Goal: Task Accomplishment & Management: Use online tool/utility

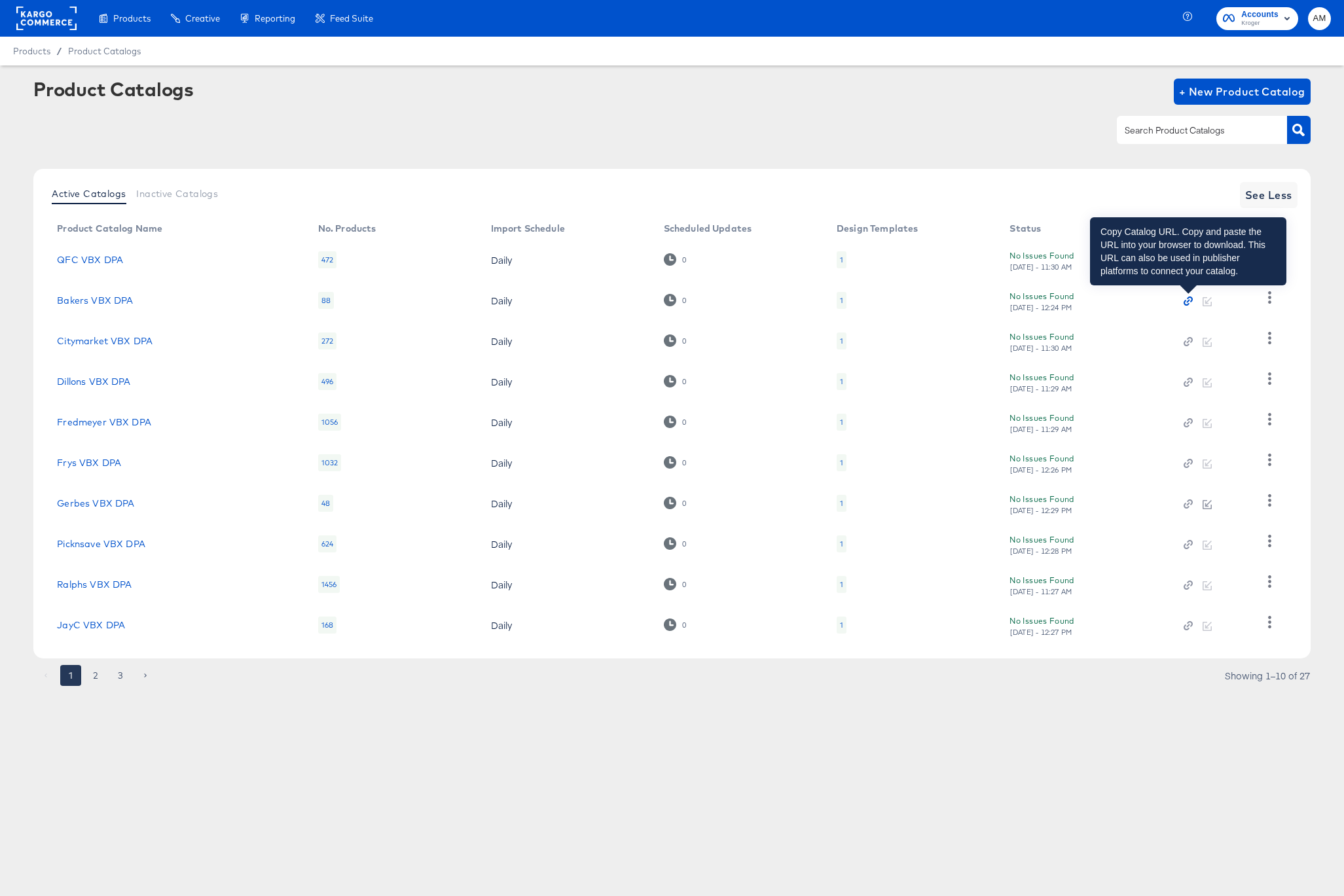
click at [1187, 301] on icon "button" at bounding box center [1189, 301] width 3 height 3
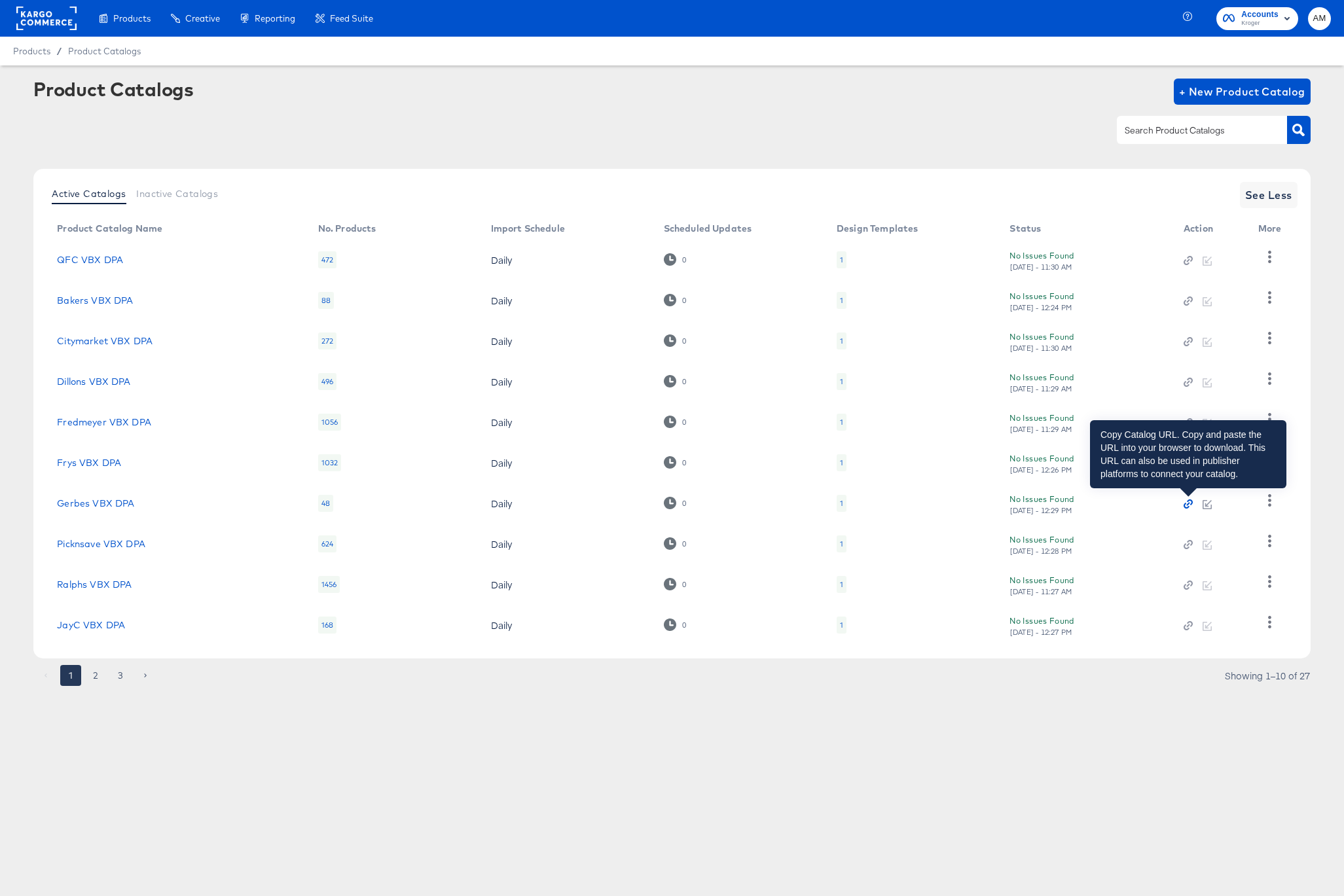
click at [1186, 503] on icon "button" at bounding box center [1188, 504] width 9 height 9
click at [1189, 504] on icon "button" at bounding box center [1189, 504] width 3 height 3
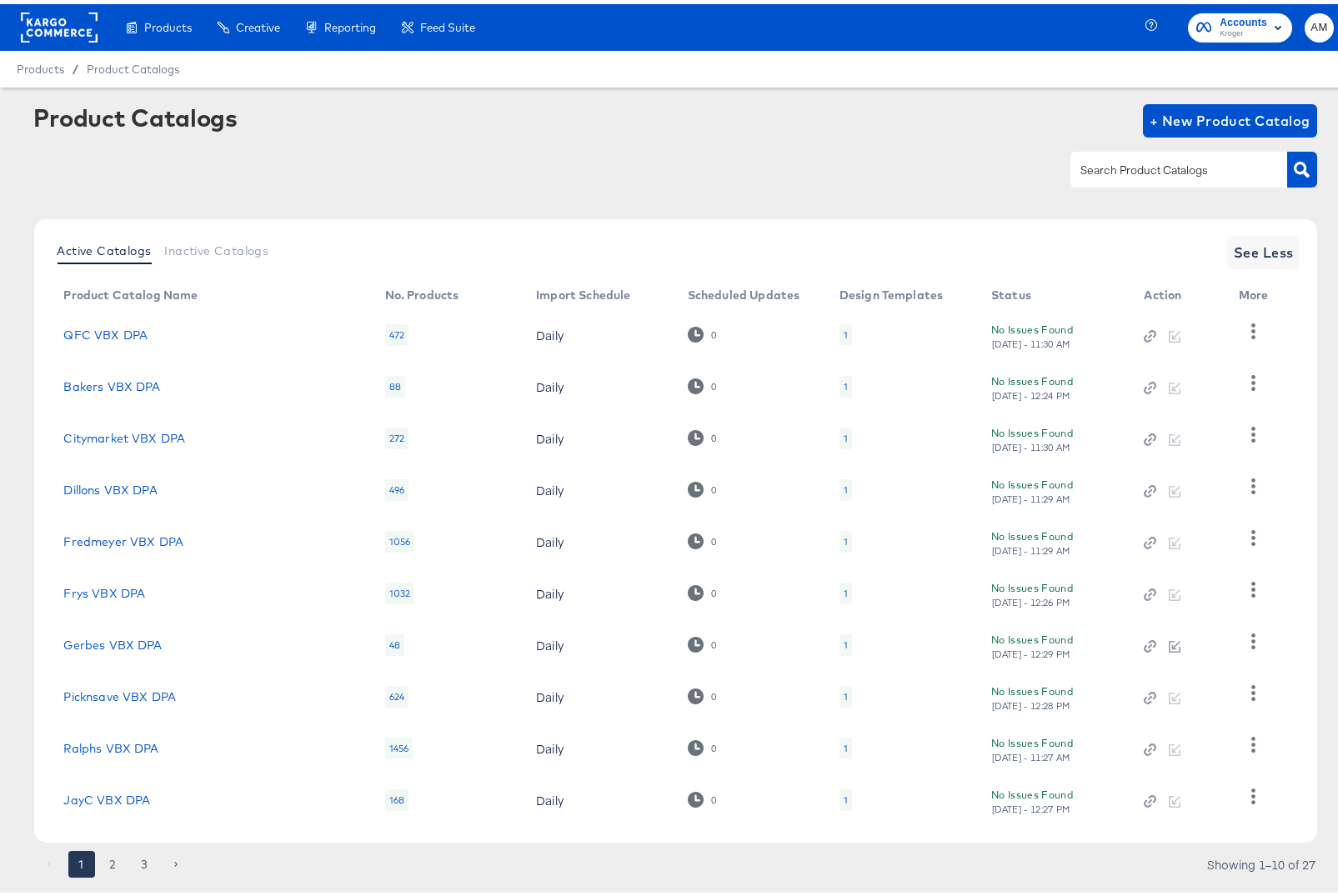
click at [42, 8] on div at bounding box center [59, 24] width 76 height 47
click at [51, 29] on rect at bounding box center [59, 24] width 76 height 30
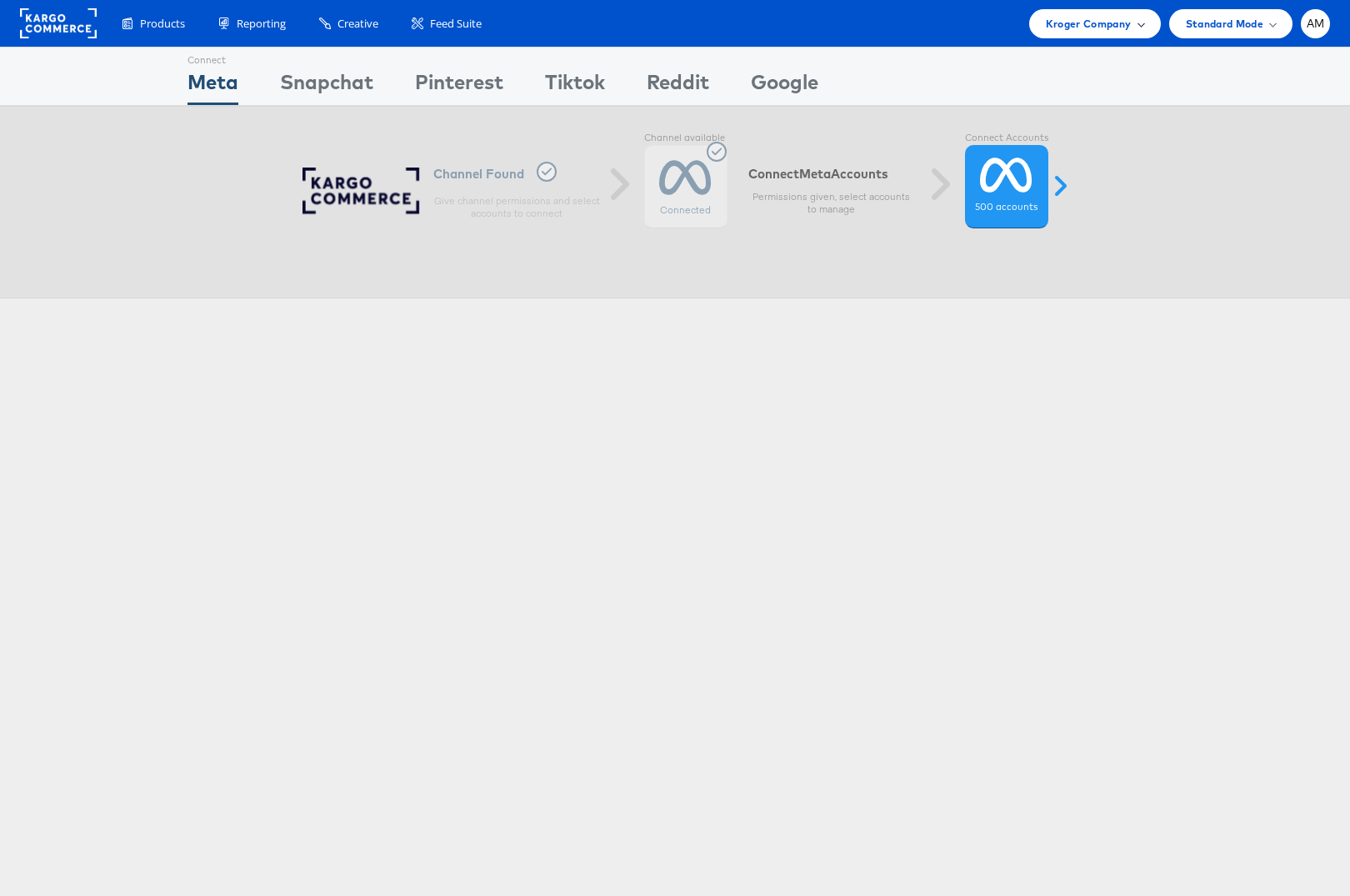
click at [1075, 20] on span "Kroger Company" at bounding box center [1089, 24] width 86 height 18
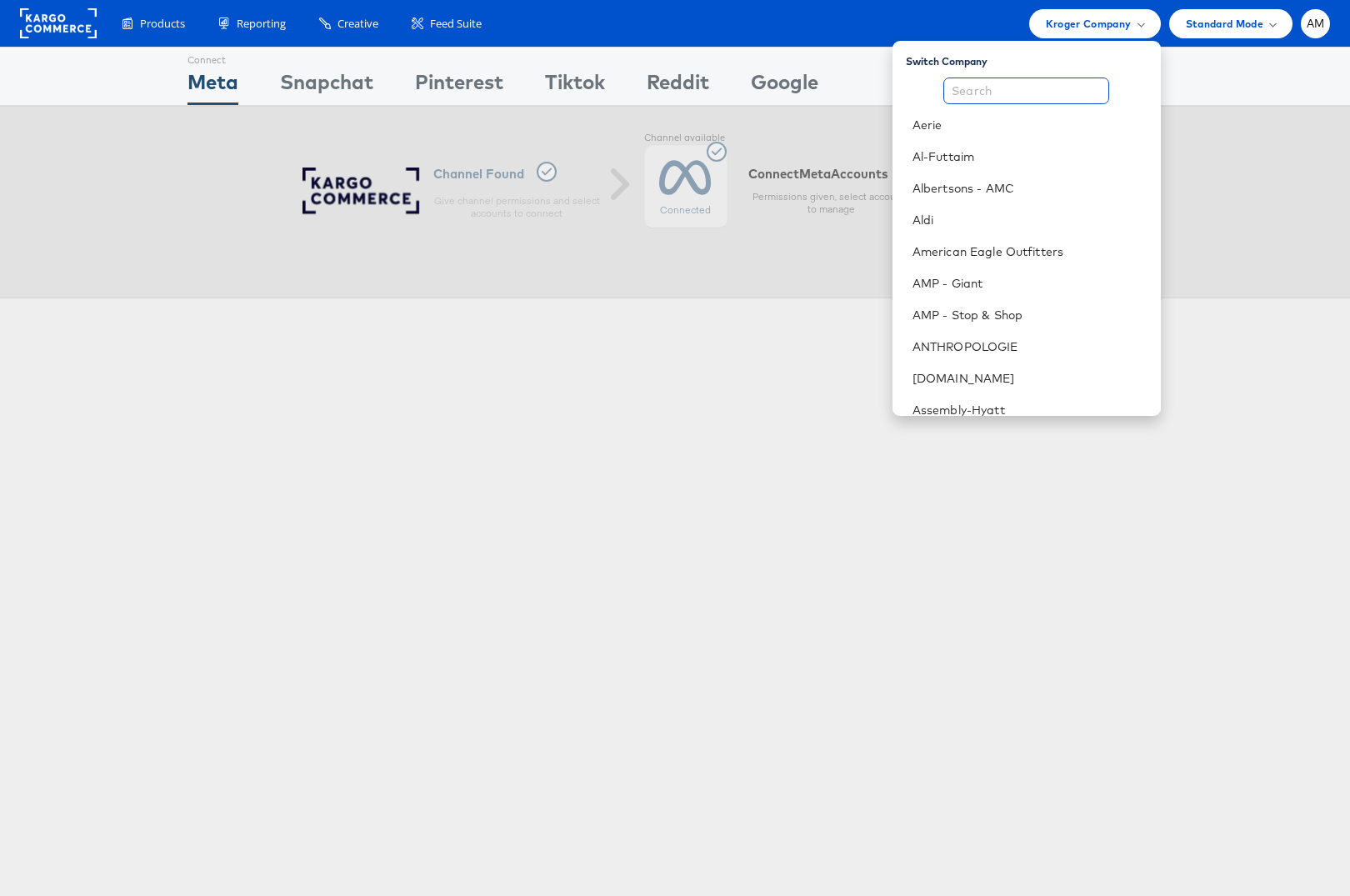
click at [1040, 82] on input "text" at bounding box center [1026, 90] width 166 height 26
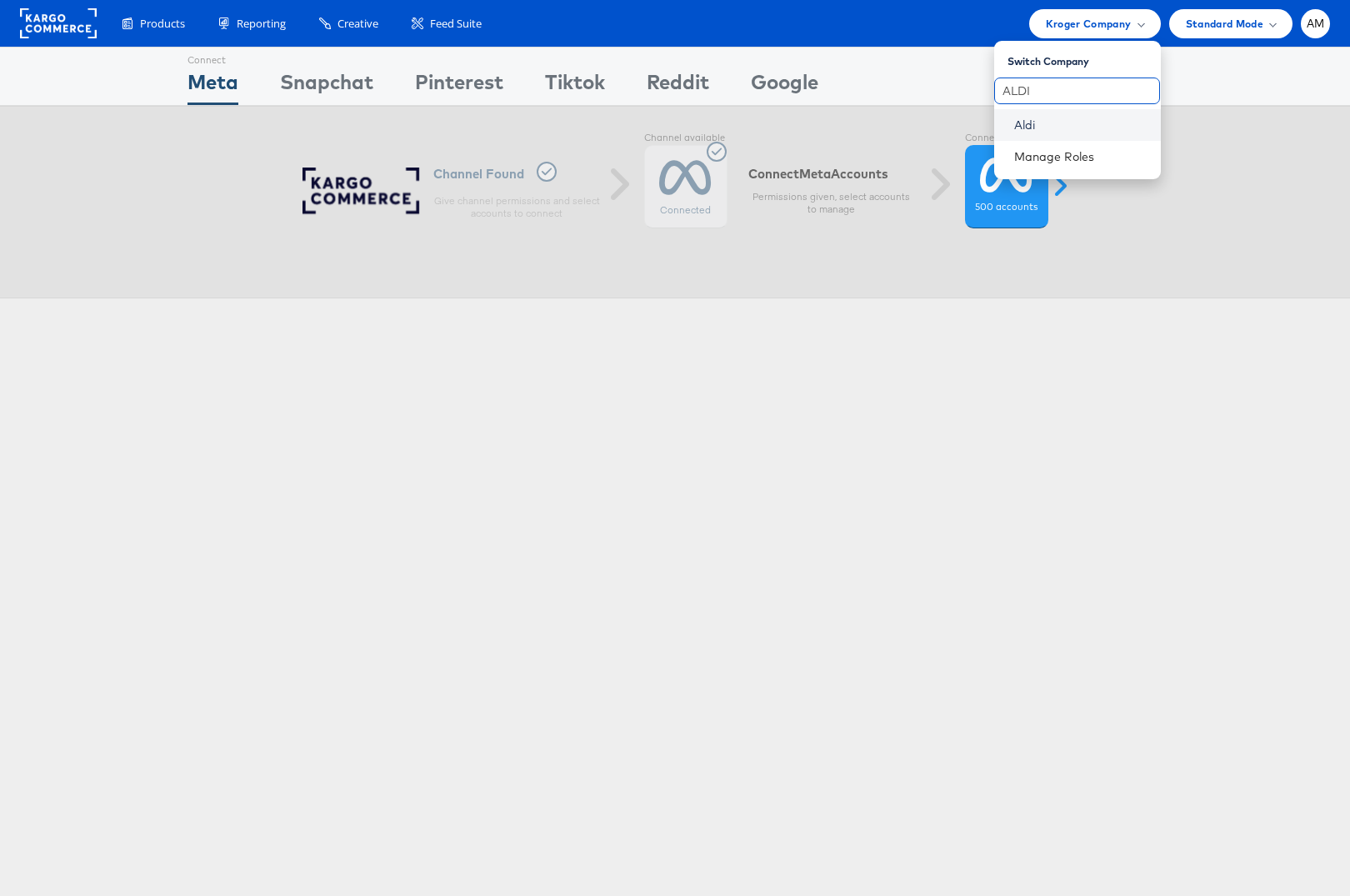
type input "ALDI"
click at [1015, 126] on link "Aldi" at bounding box center [1081, 124] width 133 height 17
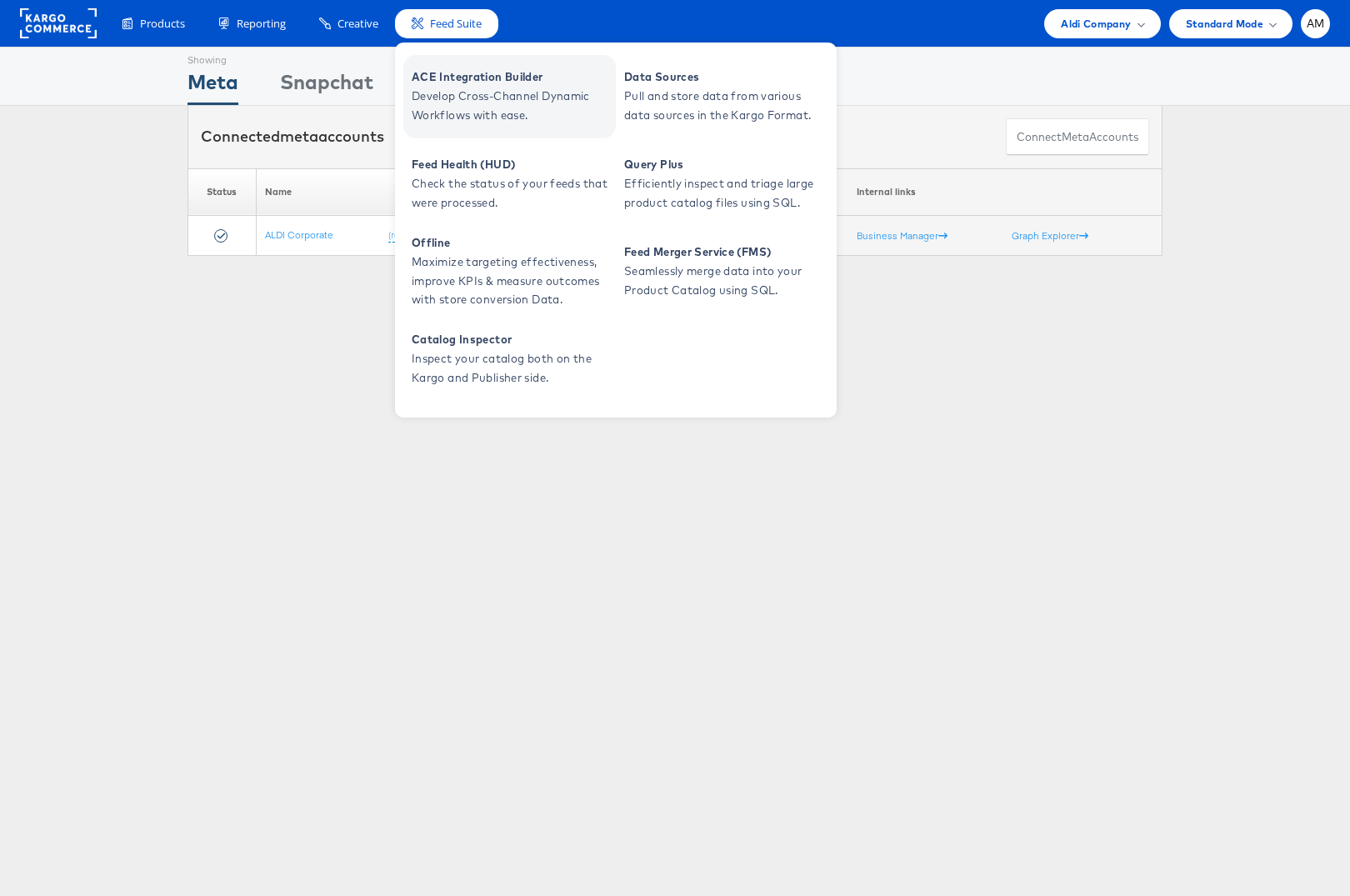
click at [472, 86] on span "Develop Cross-Channel Dynamic Workflows with ease." at bounding box center [511, 105] width 200 height 38
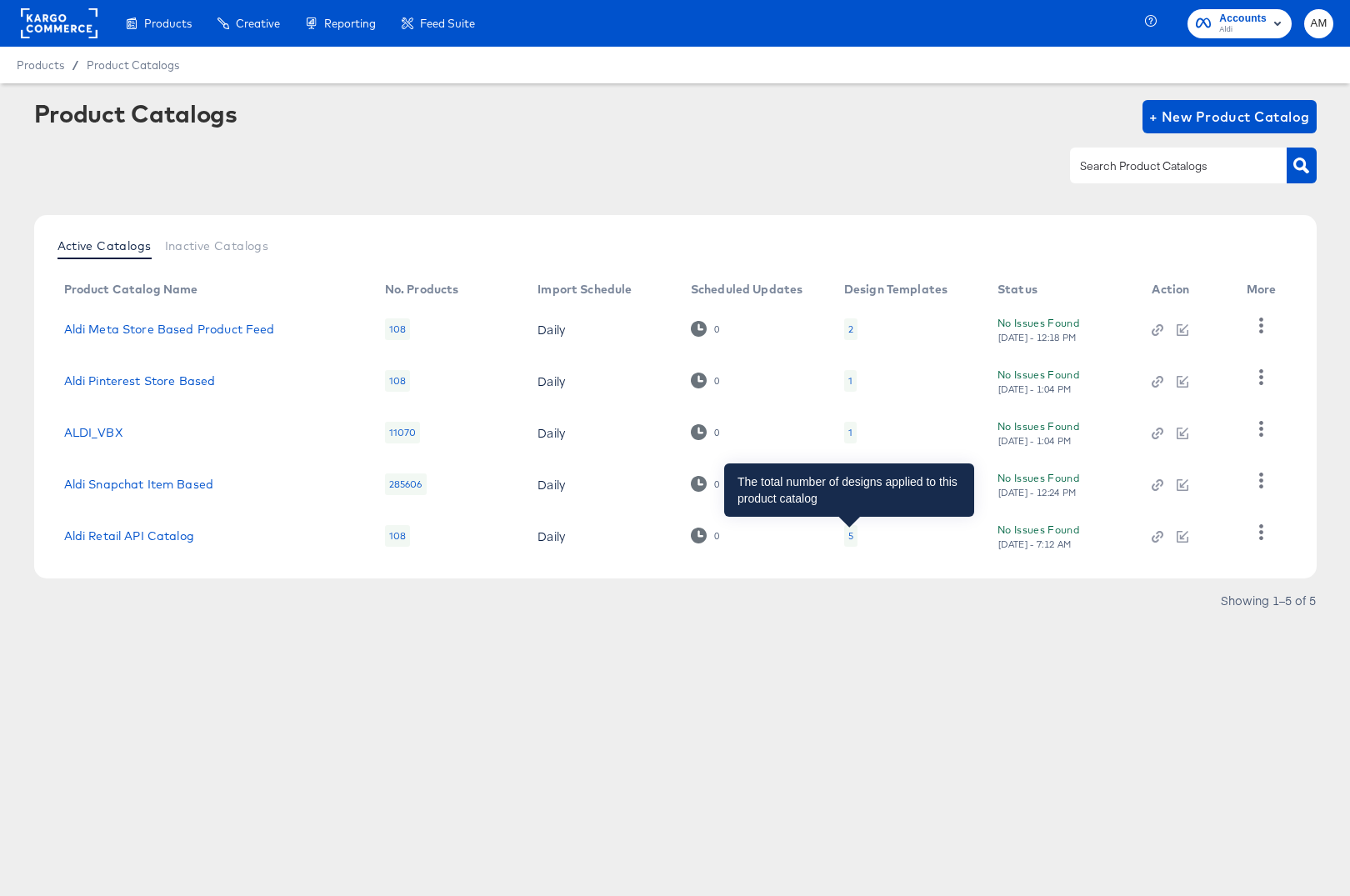
click at [848, 540] on div "5" at bounding box center [850, 536] width 5 height 14
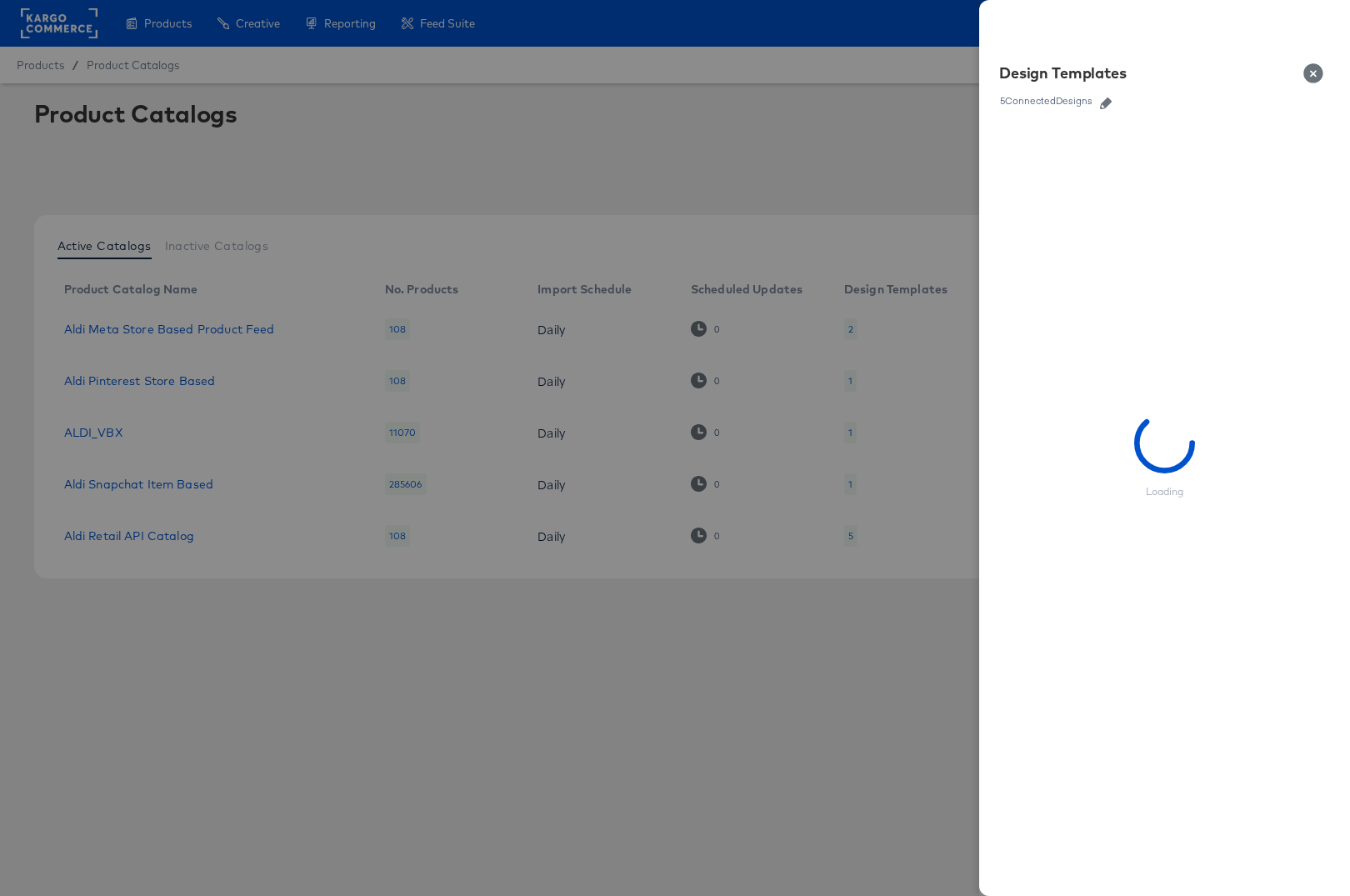
click at [1106, 100] on icon "button" at bounding box center [1106, 104] width 12 height 12
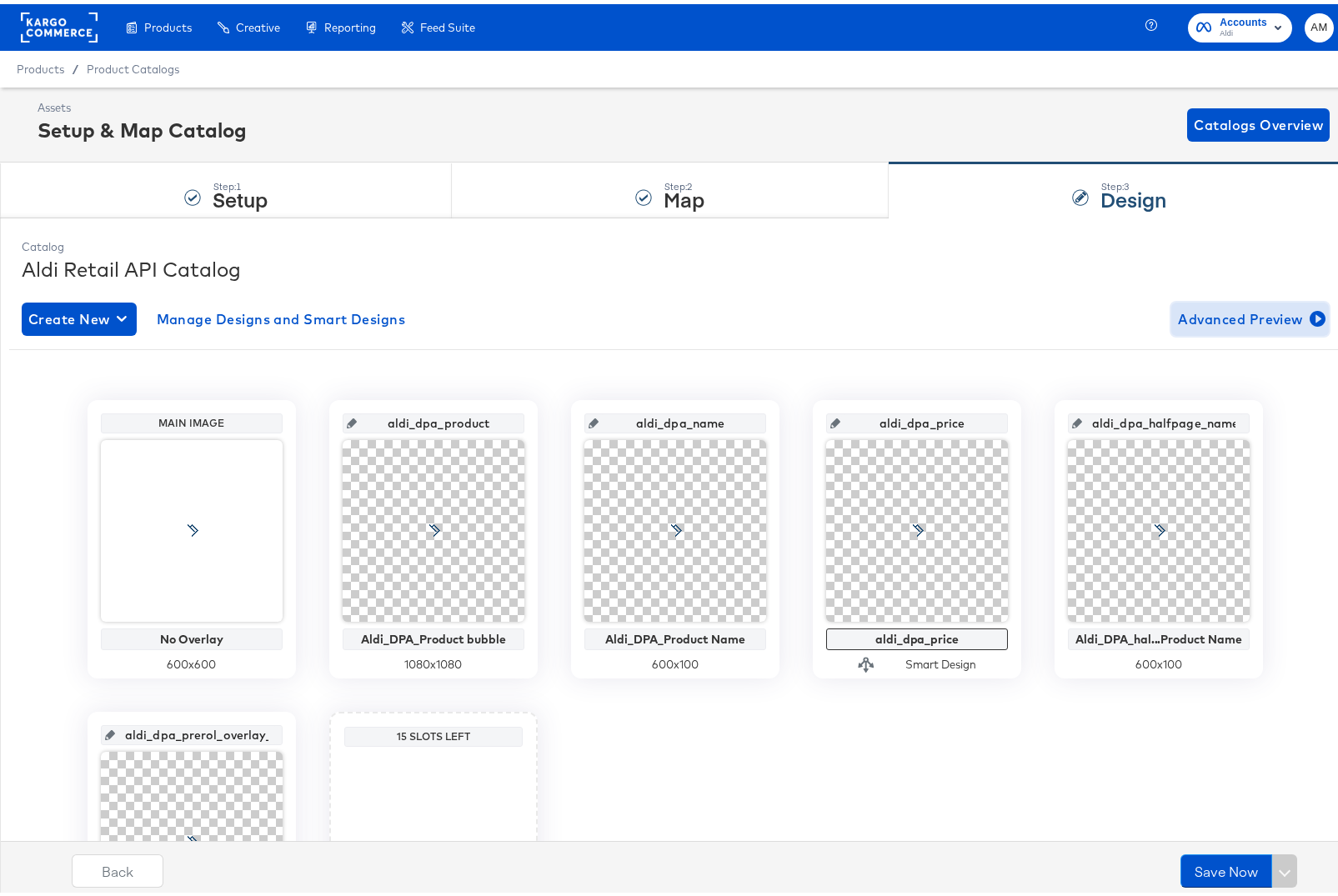
click at [1196, 310] on span "Advanced Preview" at bounding box center [1249, 315] width 144 height 24
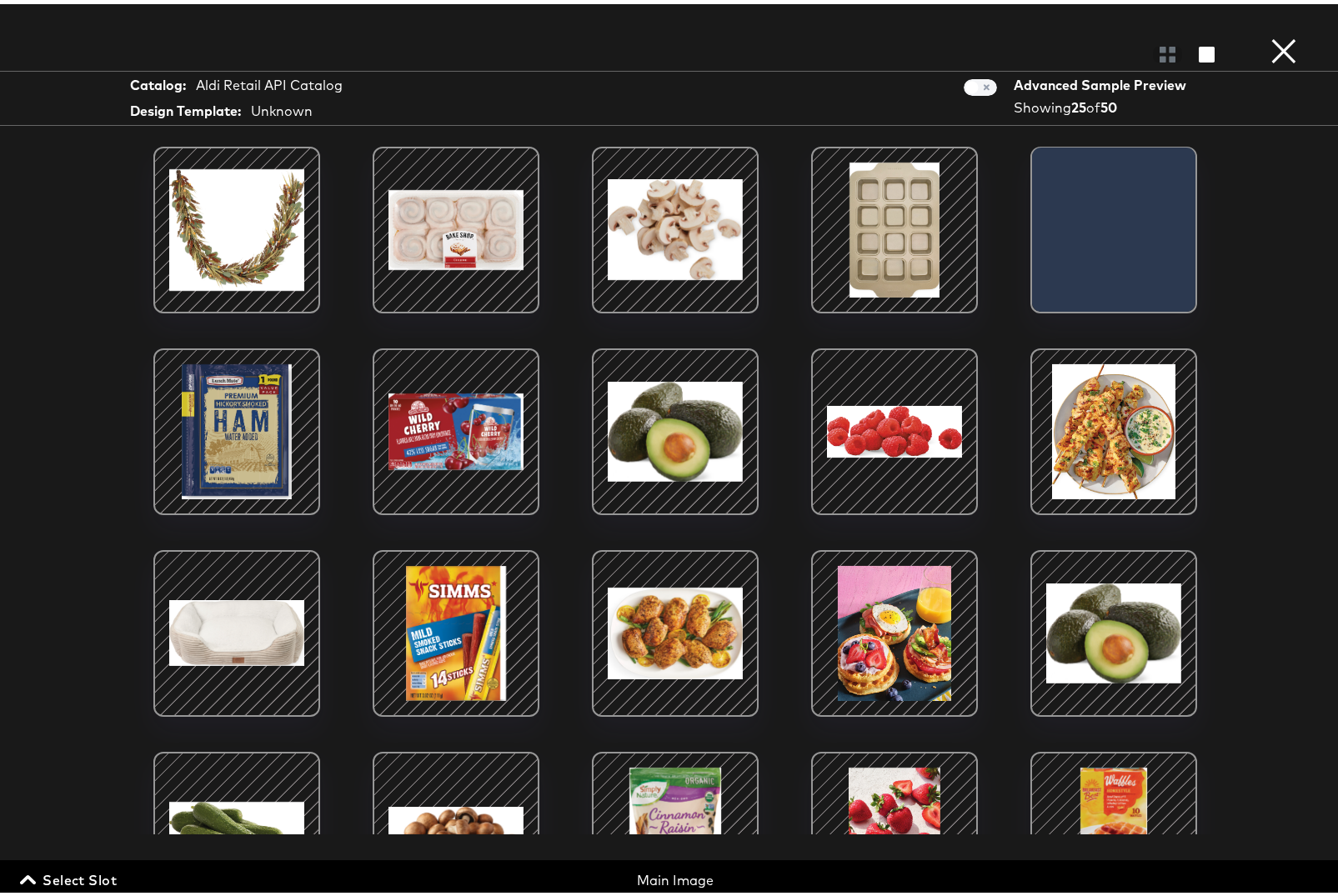
click at [54, 886] on span "Select Slot" at bounding box center [70, 875] width 93 height 24
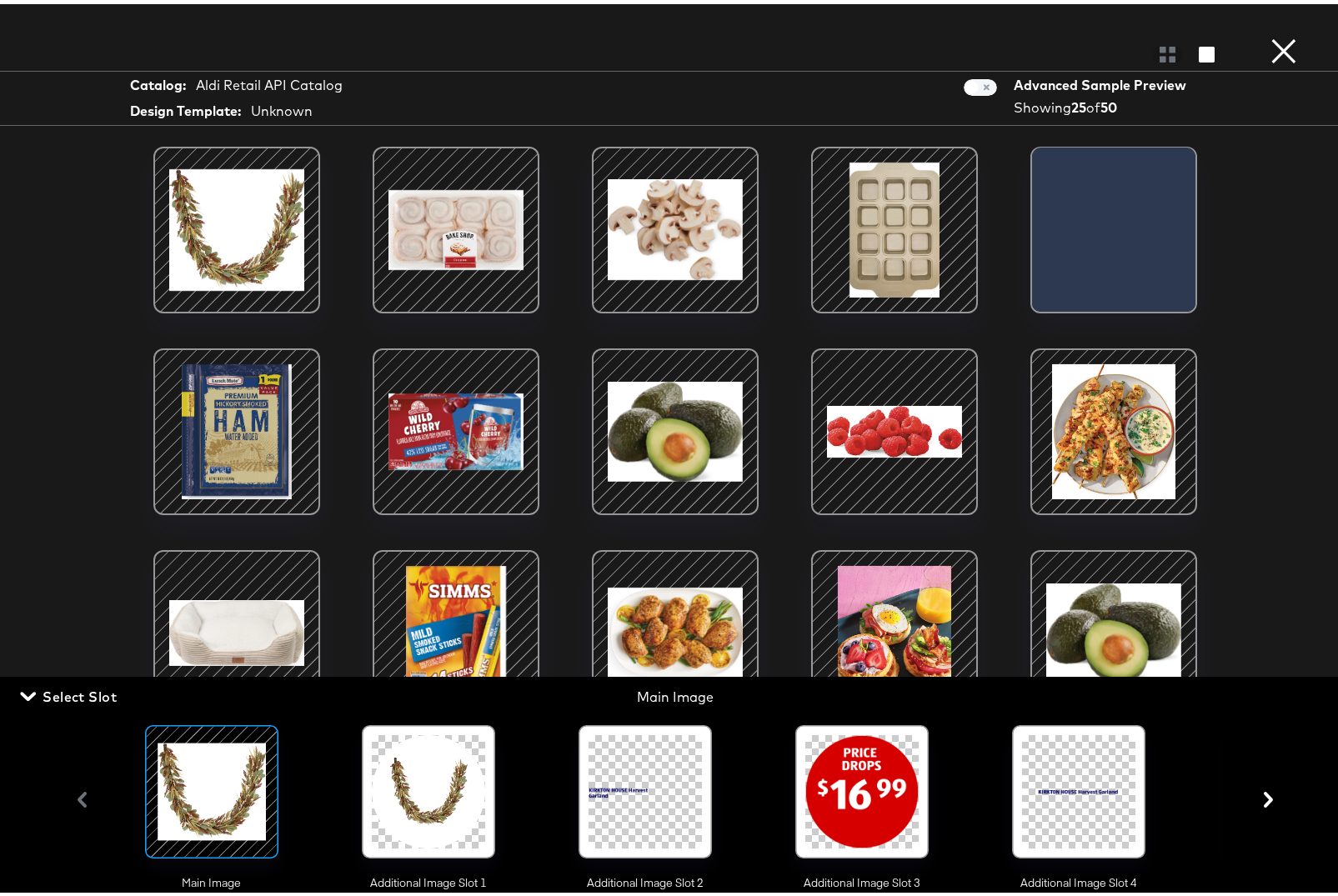
scroll to position [199, 0]
click at [1268, 33] on button "×" at bounding box center [1283, 17] width 33 height 33
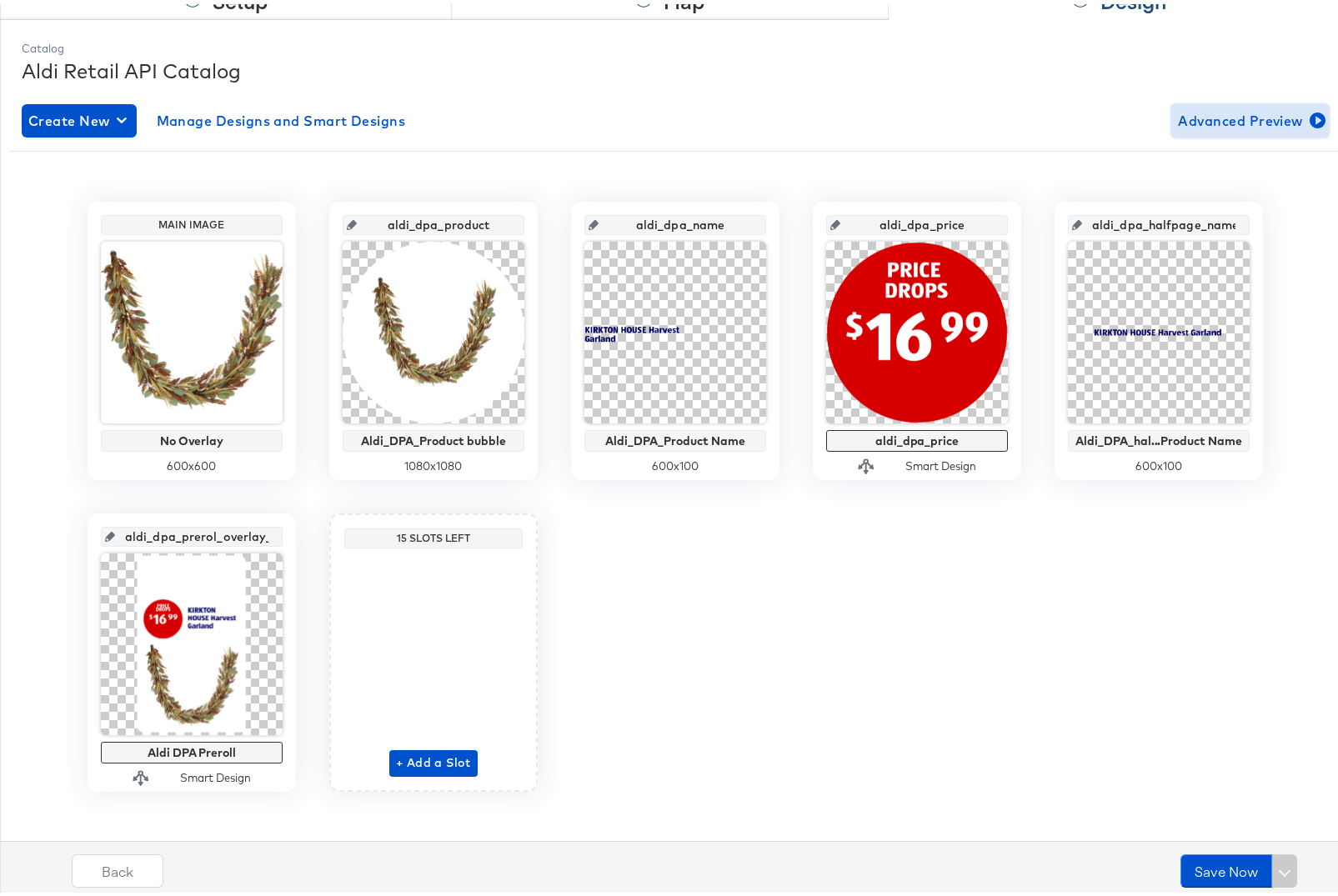
click at [1198, 125] on span "Advanced Preview" at bounding box center [1249, 117] width 144 height 24
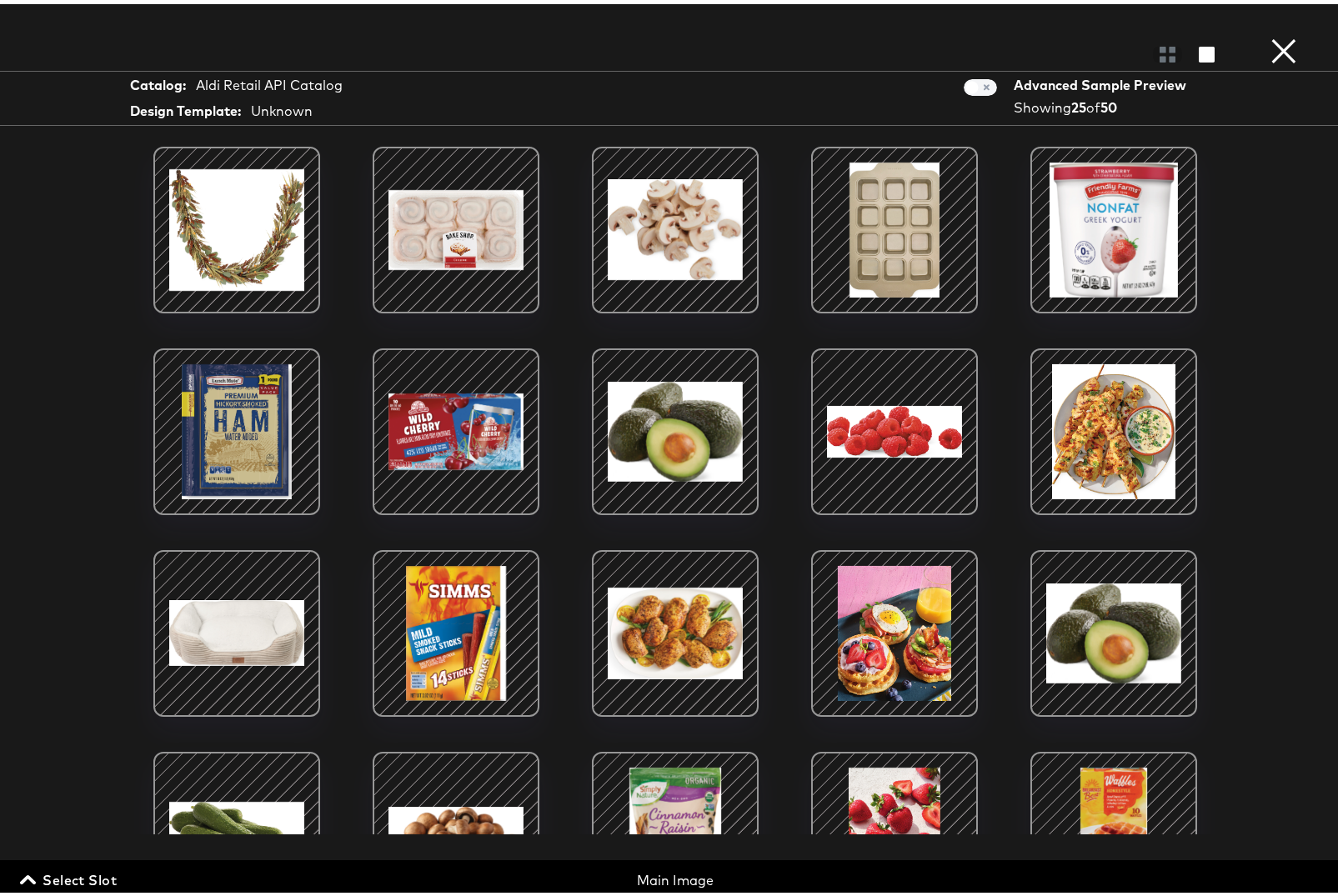
click at [58, 875] on span "Select Slot" at bounding box center [70, 875] width 93 height 24
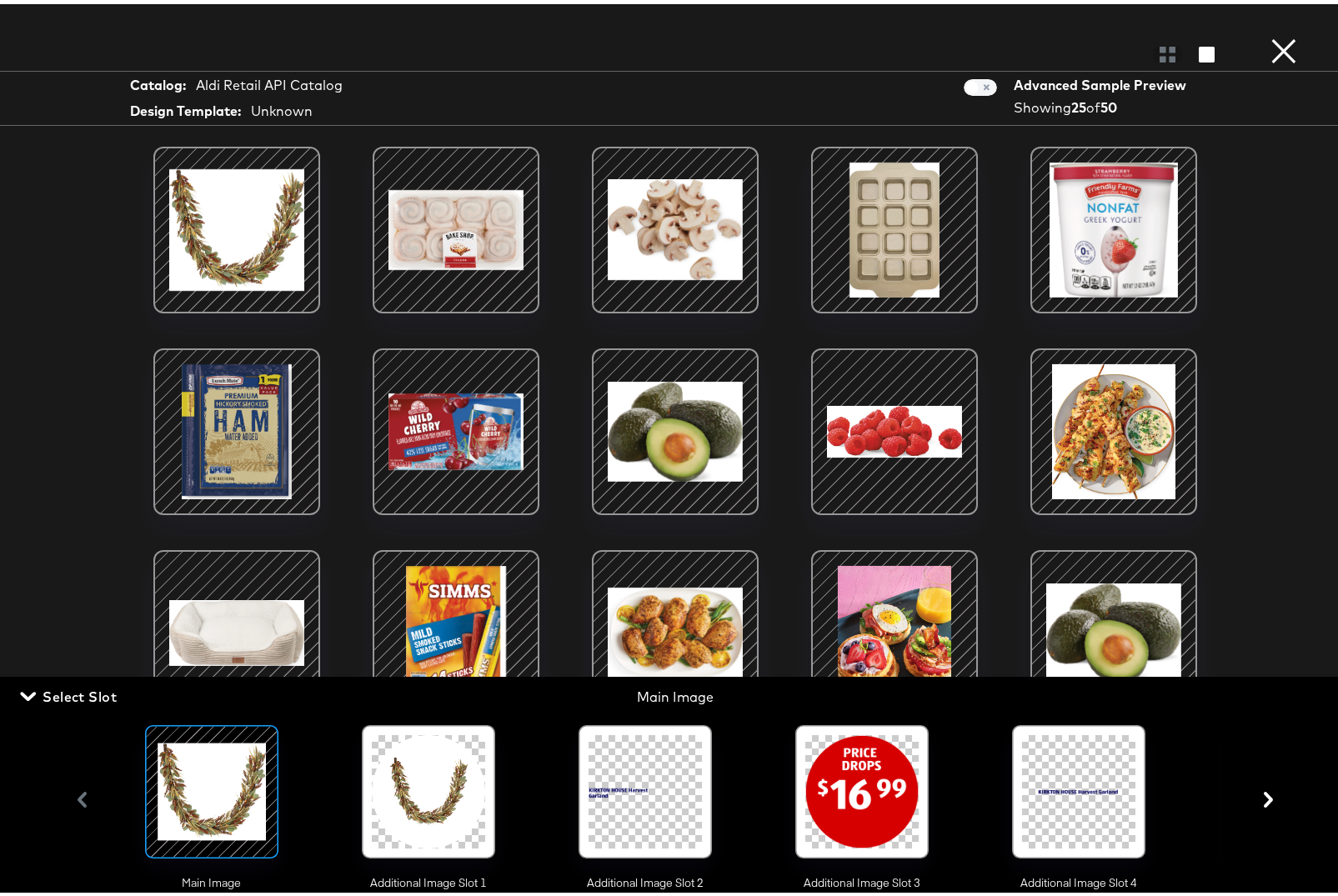
click at [1260, 800] on icon "button" at bounding box center [1267, 795] width 16 height 16
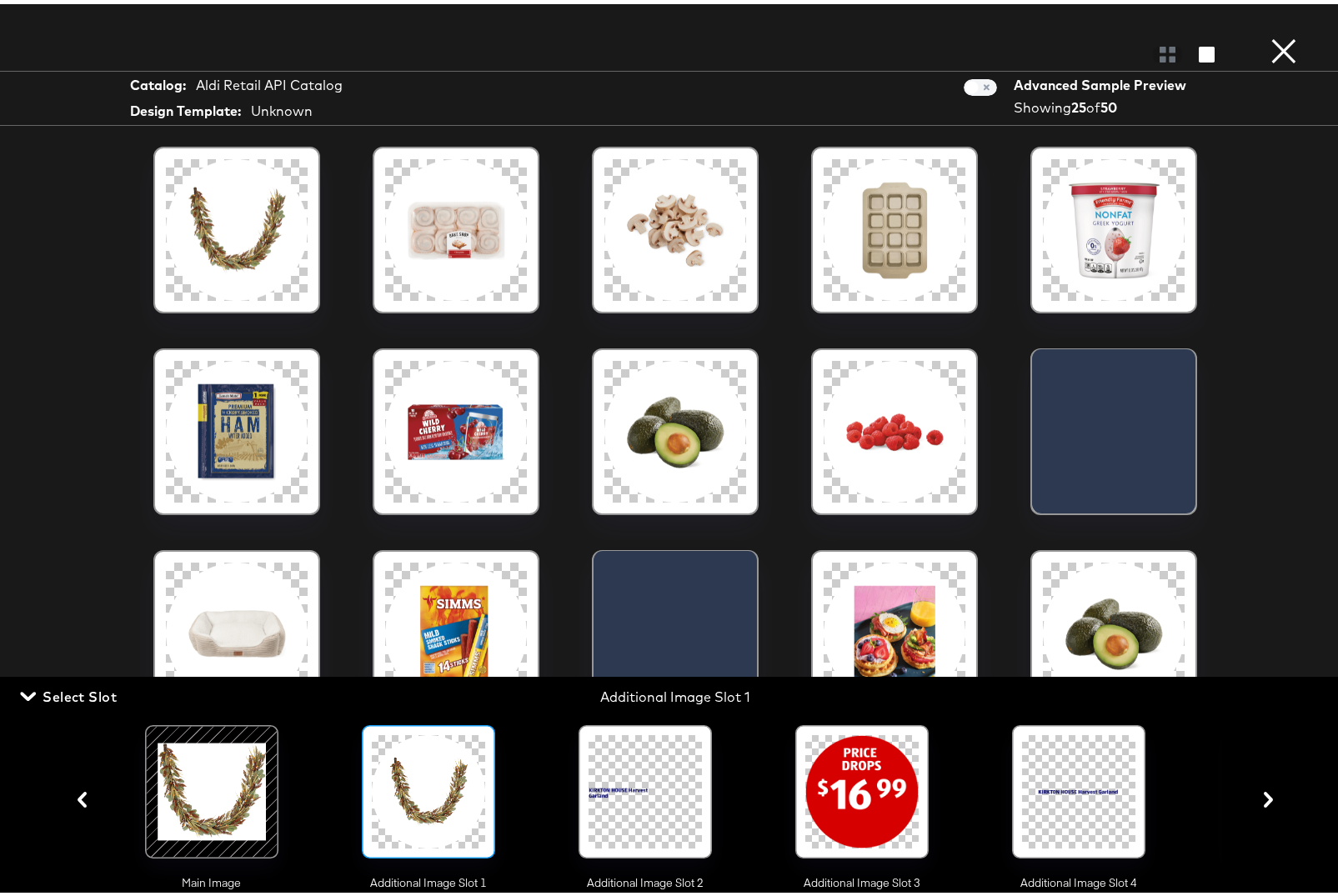
click at [1264, 800] on icon "button" at bounding box center [1267, 795] width 9 height 16
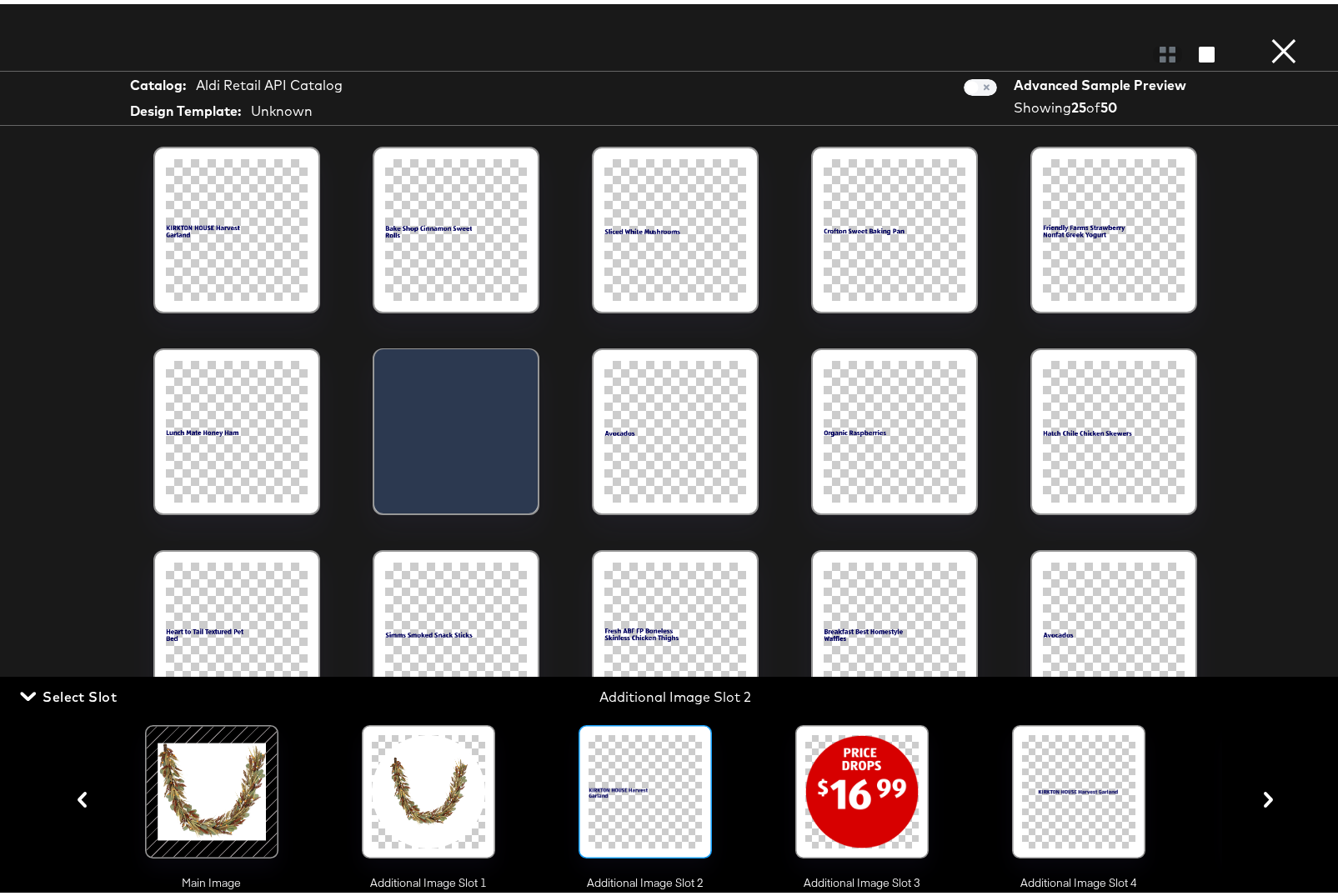
click at [1260, 801] on icon "button" at bounding box center [1267, 795] width 16 height 16
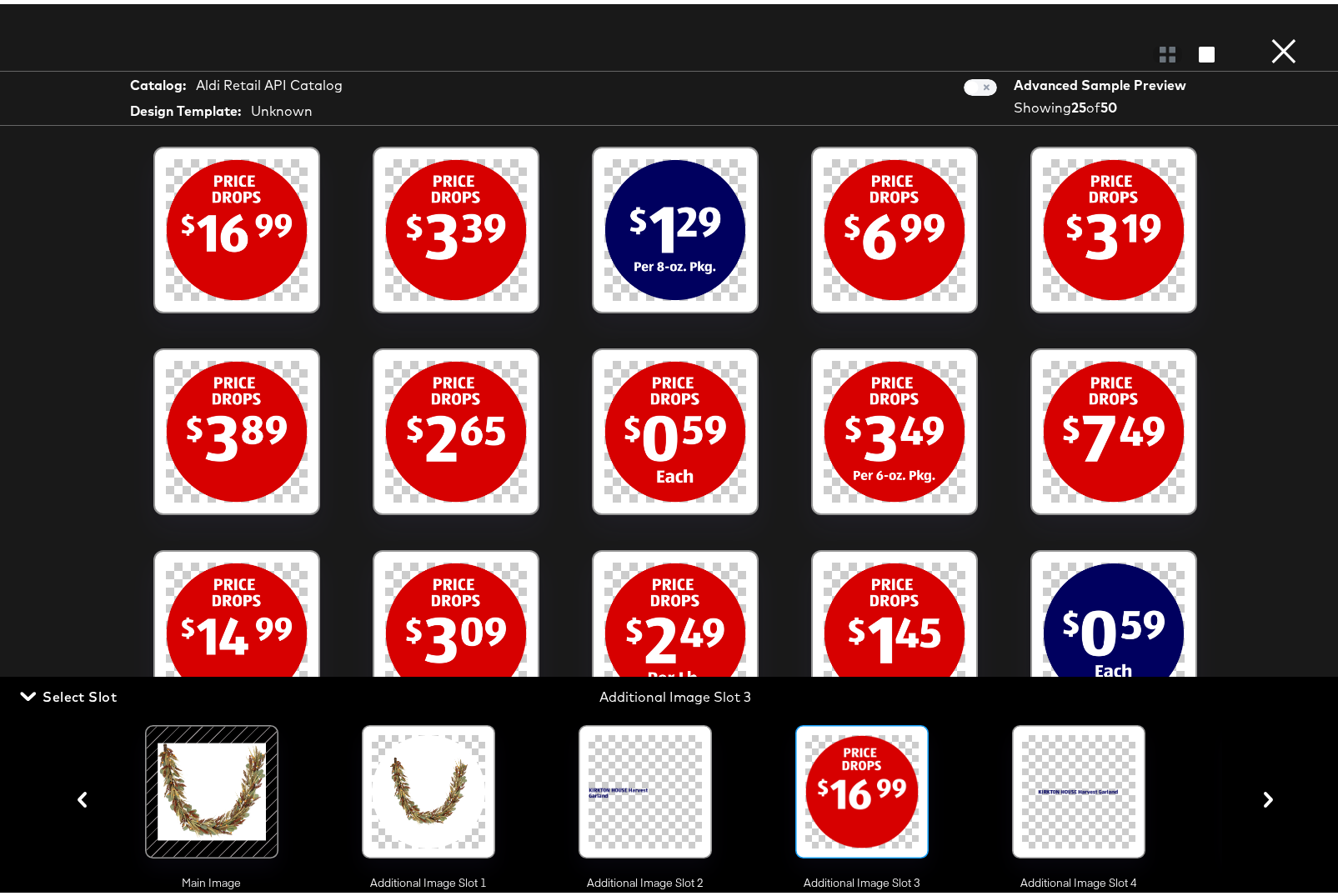
click at [1117, 819] on div at bounding box center [1078, 787] width 114 height 114
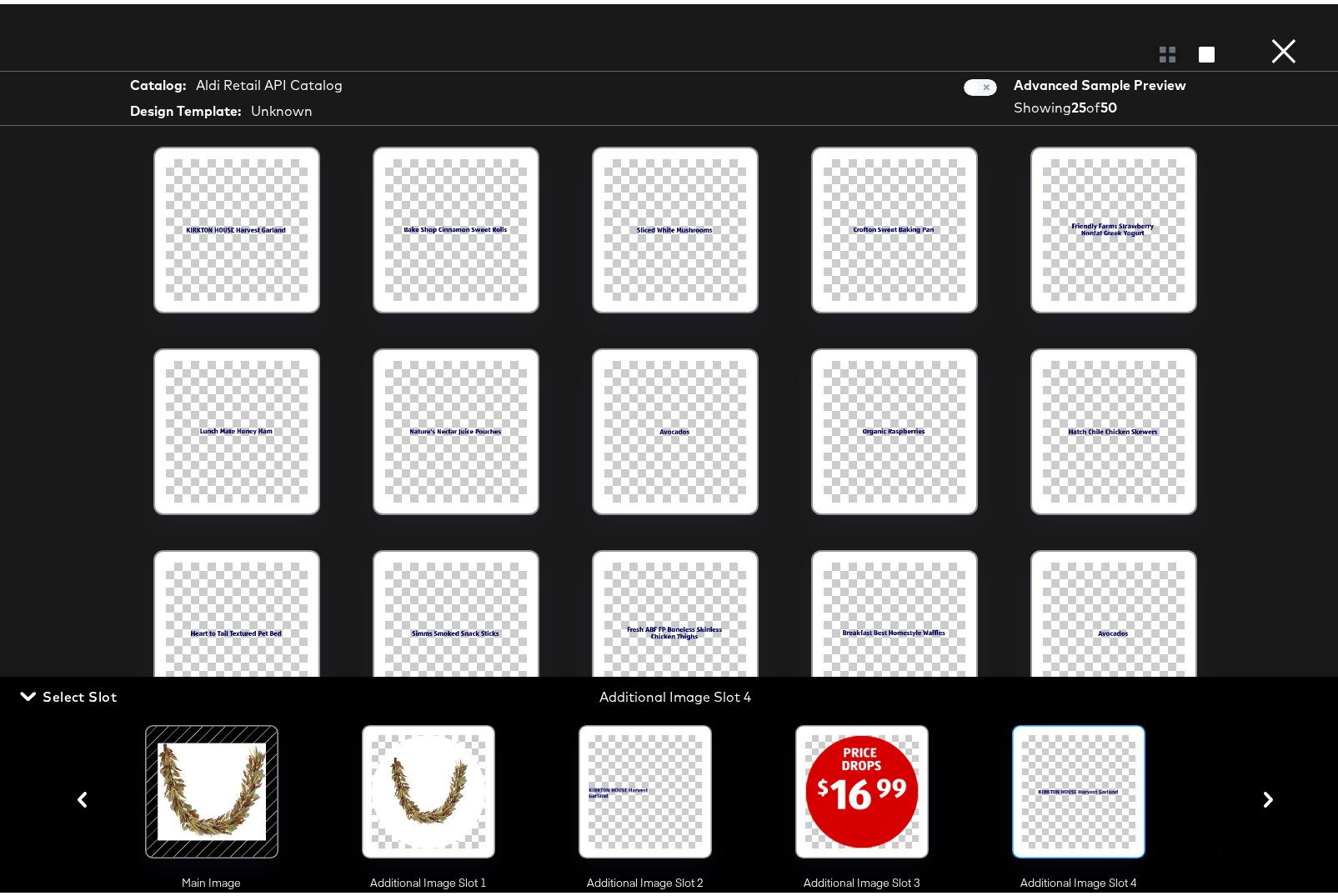
scroll to position [0, 167]
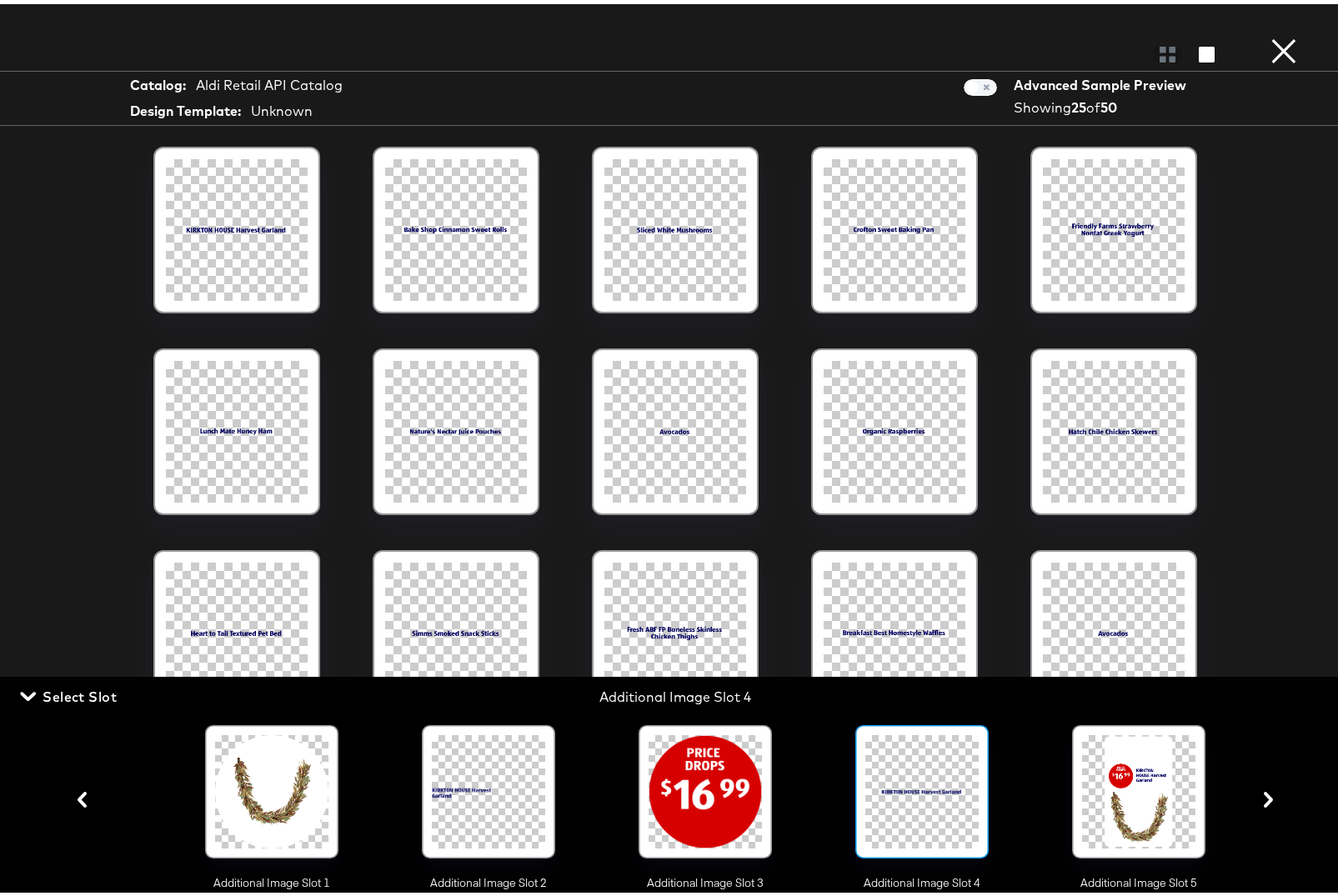
click at [1113, 804] on div at bounding box center [1138, 787] width 114 height 114
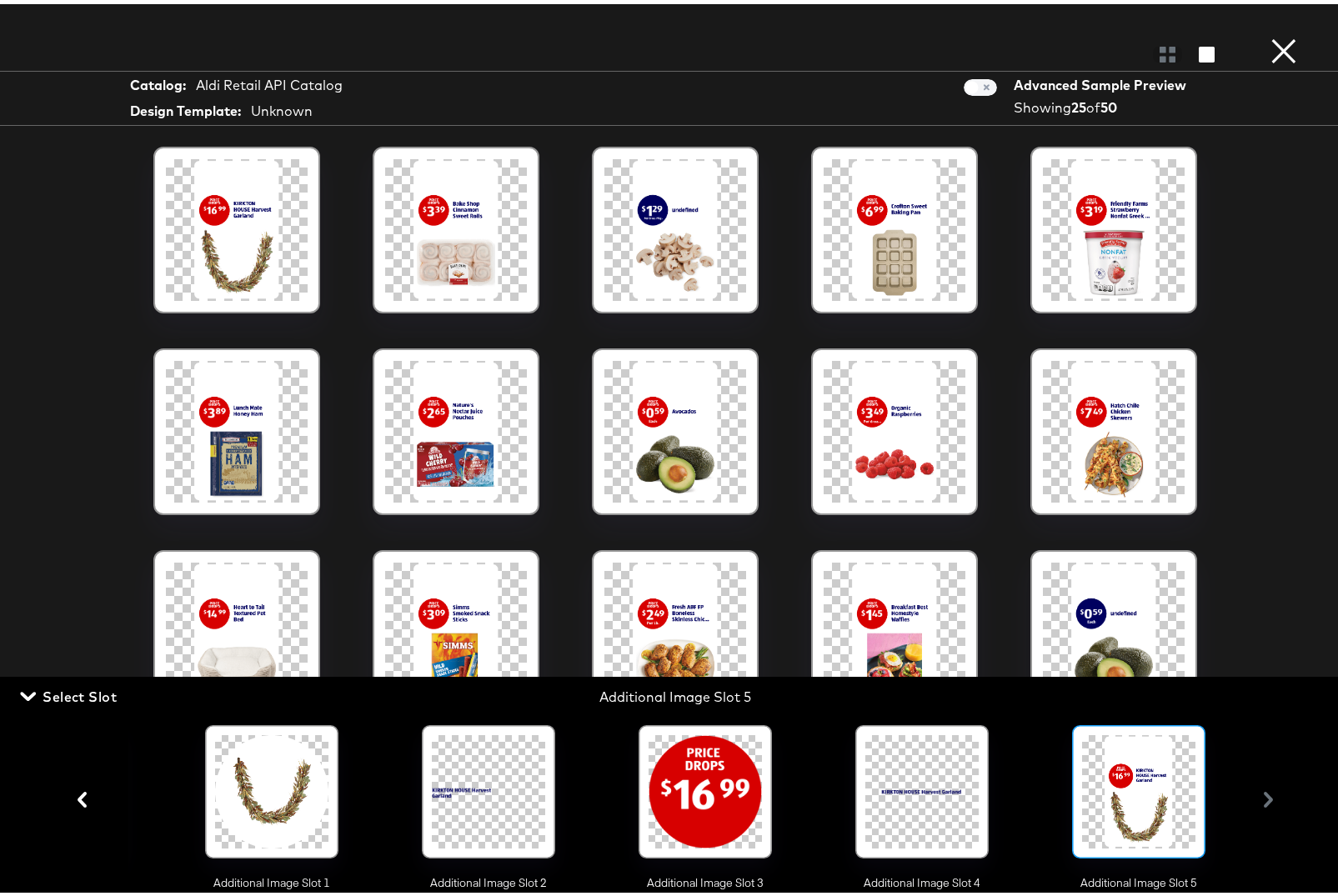
click at [1270, 33] on button "×" at bounding box center [1283, 17] width 33 height 33
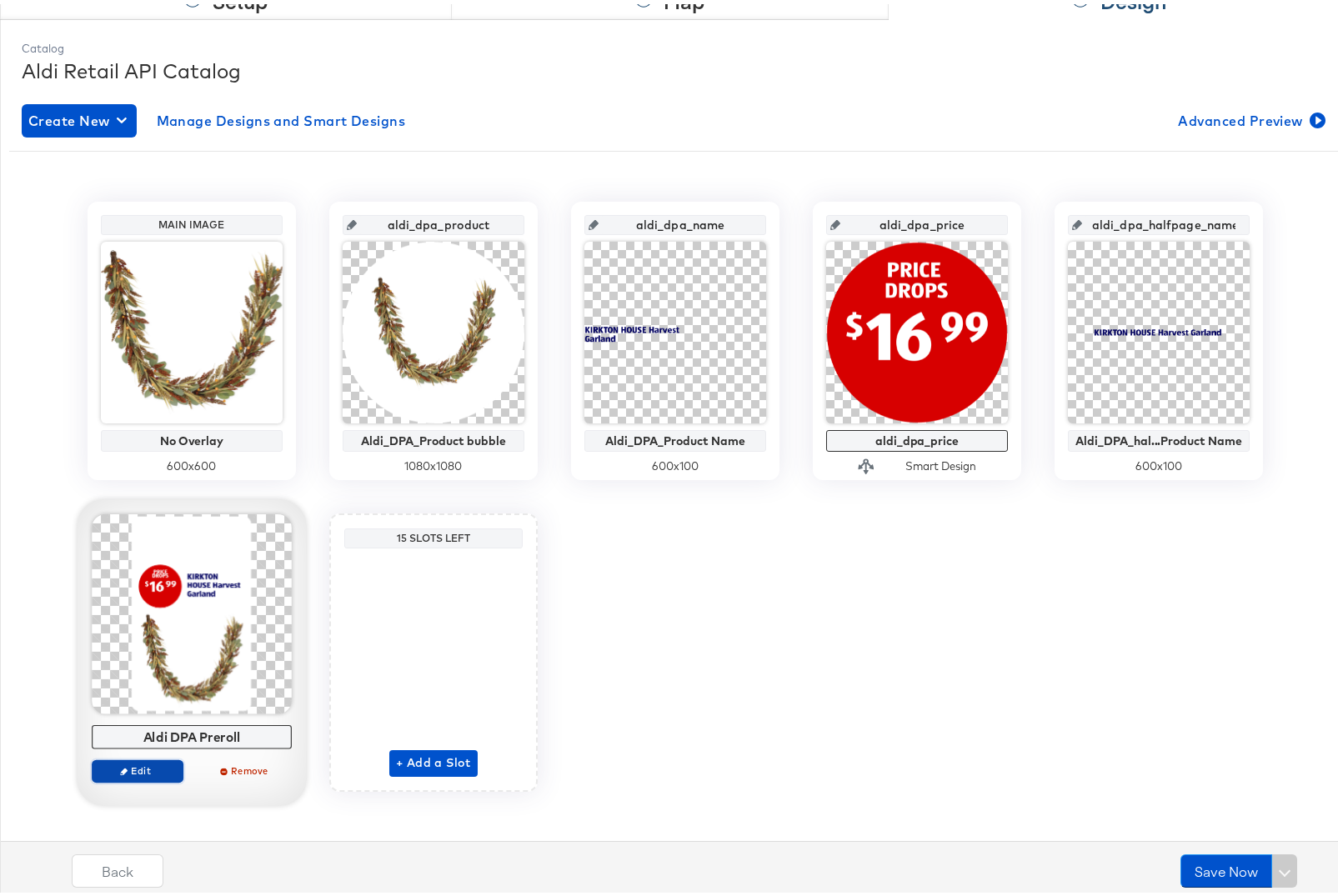
click at [126, 767] on span "Edit" at bounding box center [137, 766] width 76 height 13
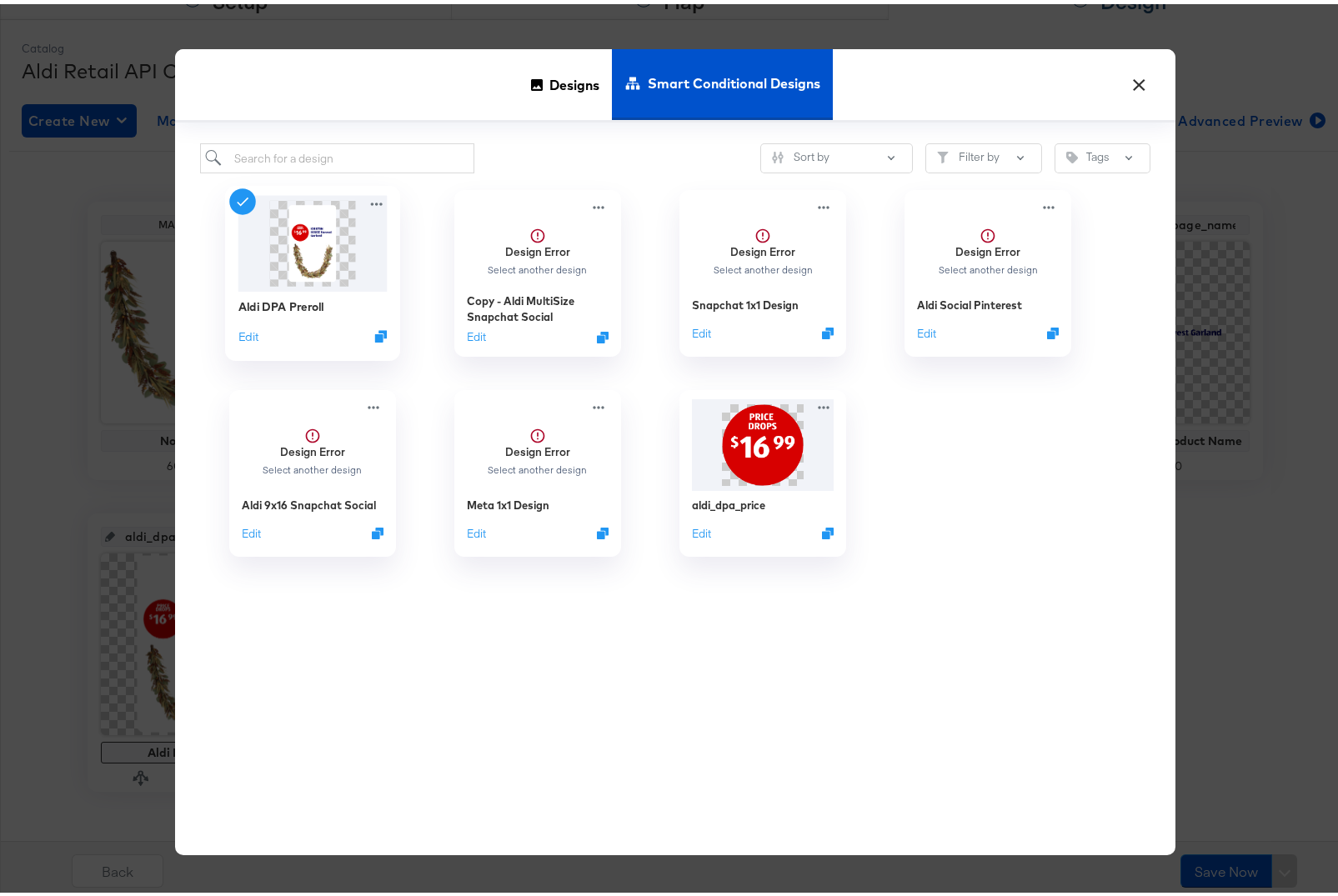
click at [225, 332] on div "Aldi DPA Preroll Edit" at bounding box center [312, 268] width 175 height 175
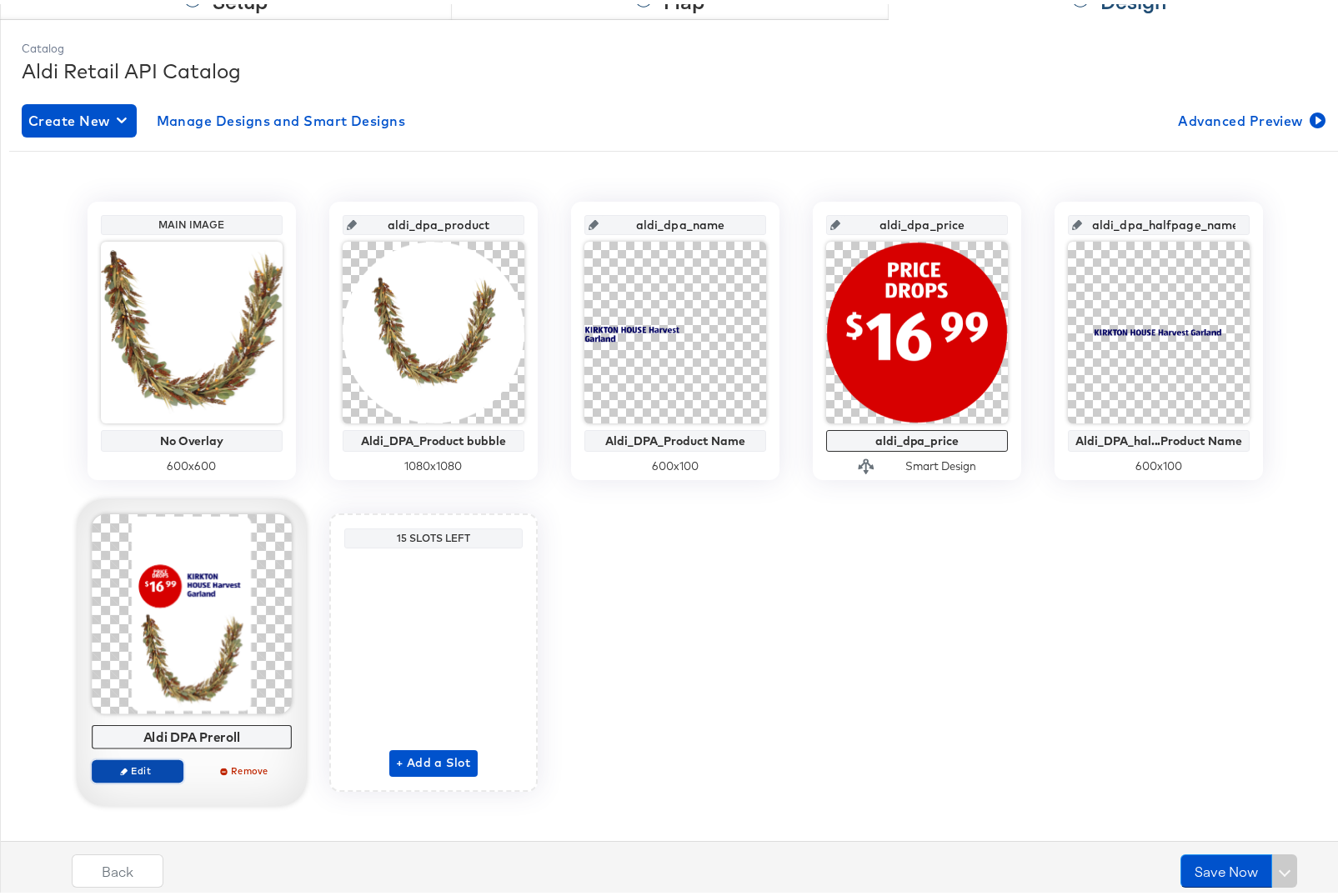
click at [120, 770] on span "Edit" at bounding box center [137, 766] width 76 height 13
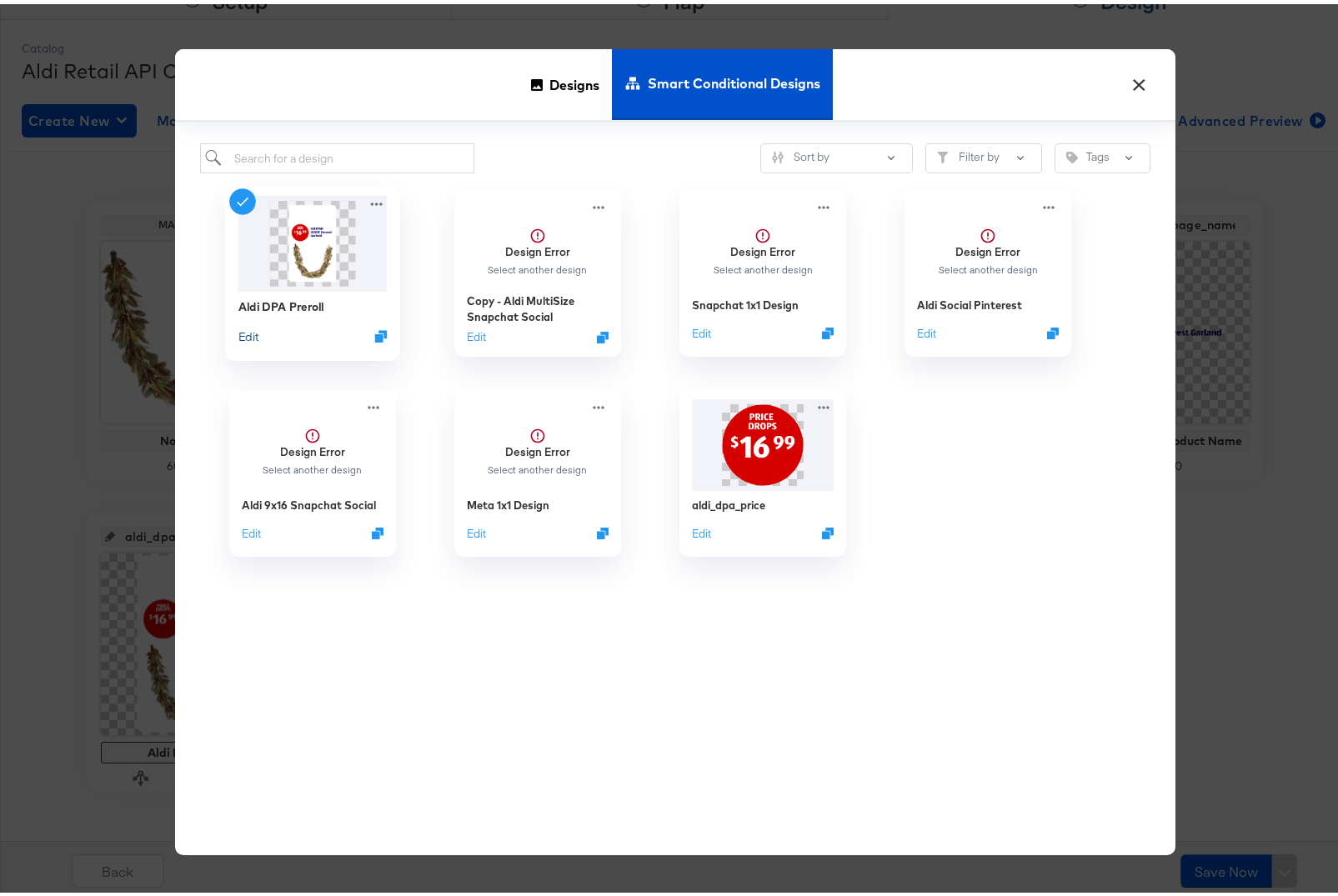
click at [243, 333] on button "Edit" at bounding box center [248, 332] width 20 height 16
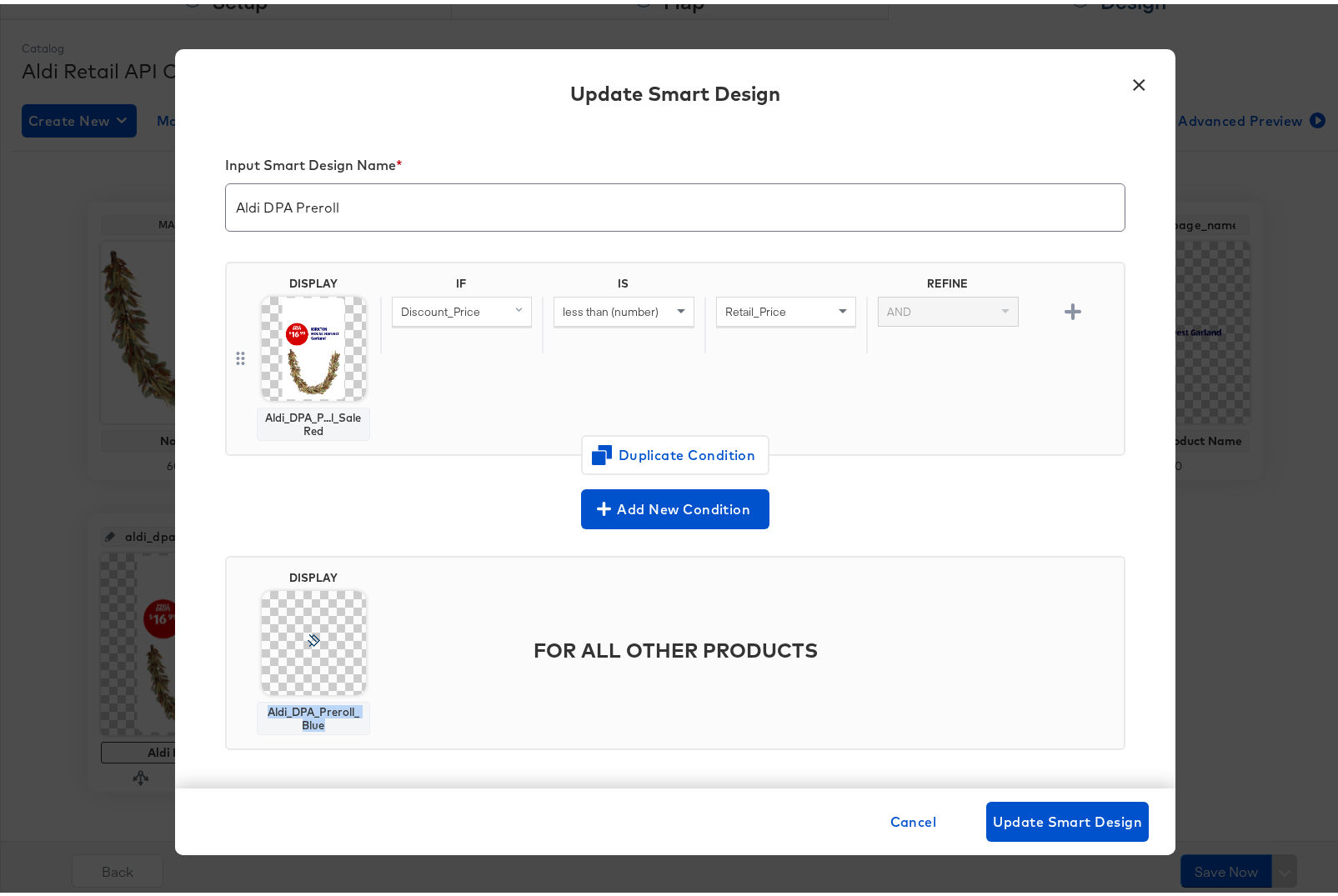
drag, startPoint x: 327, startPoint y: 718, endPoint x: 255, endPoint y: 704, distance: 73.3
click at [257, 704] on div "Aldi_DPA_Preroll_Blue" at bounding box center [313, 714] width 114 height 33
copy div "Aldi_DPA_Preroll_Blue"
click at [1135, 76] on button "×" at bounding box center [1139, 76] width 30 height 30
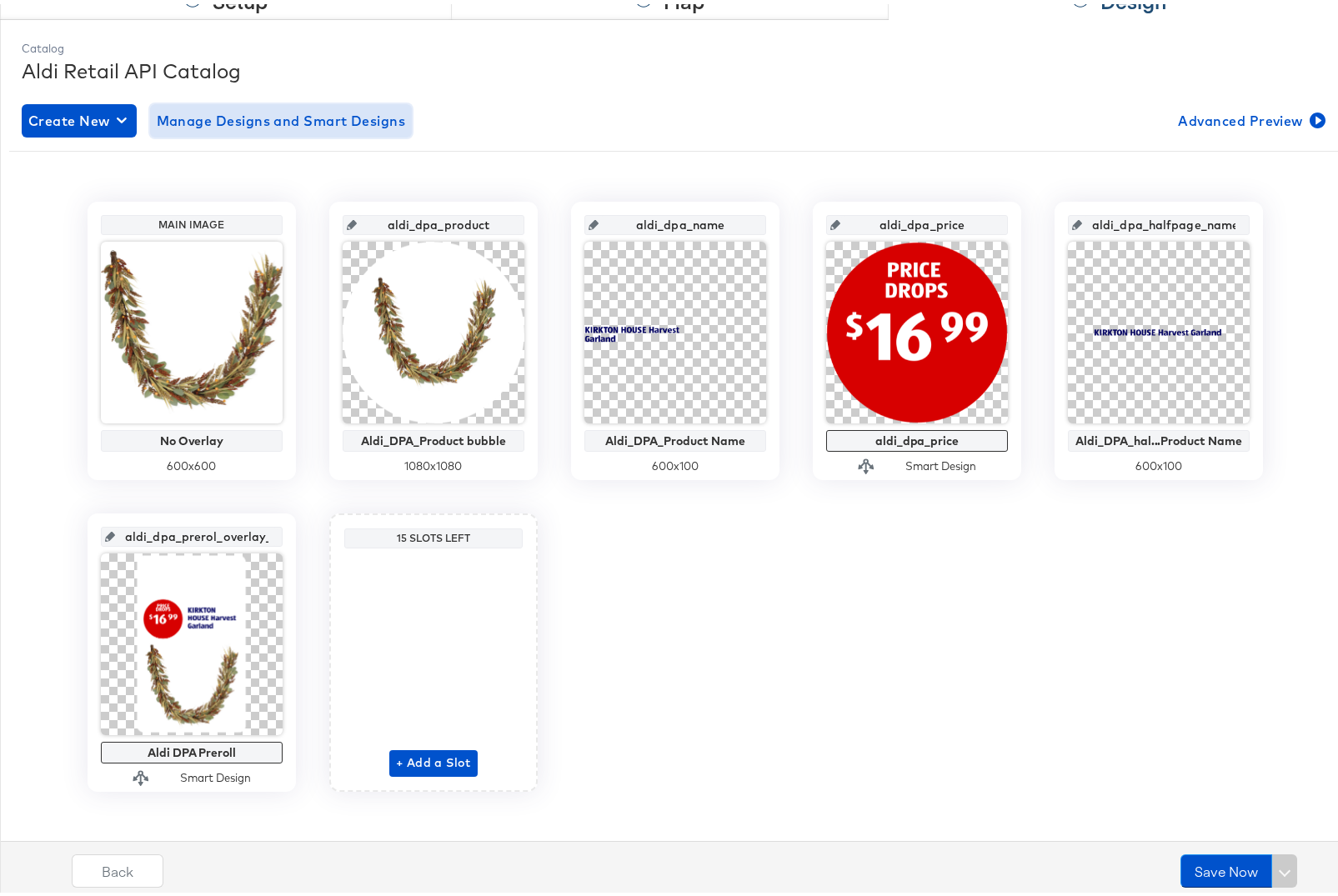
click at [342, 120] on span "Manage Designs and Smart Designs" at bounding box center [281, 117] width 249 height 24
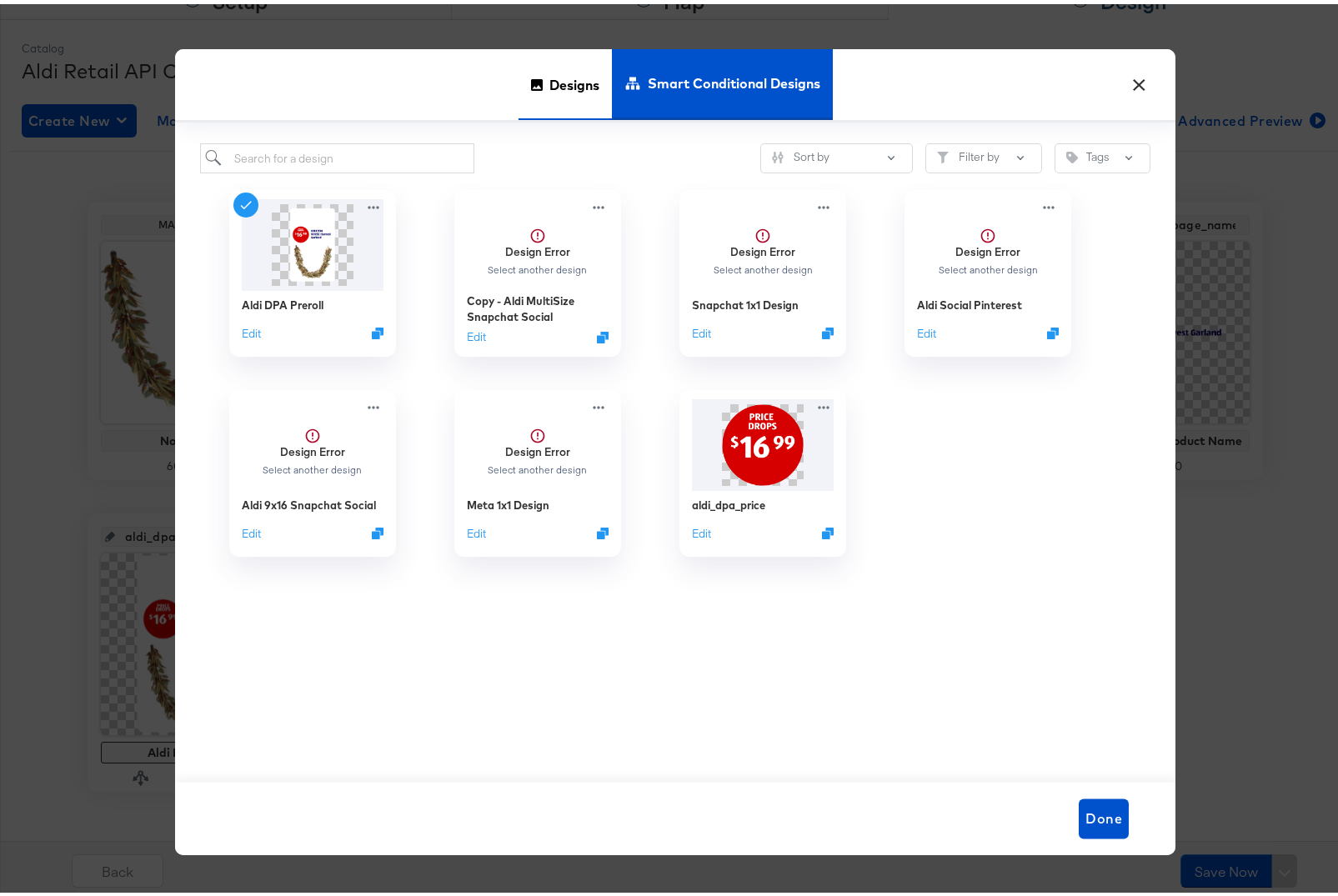
click at [560, 77] on span "Designs" at bounding box center [574, 79] width 50 height 73
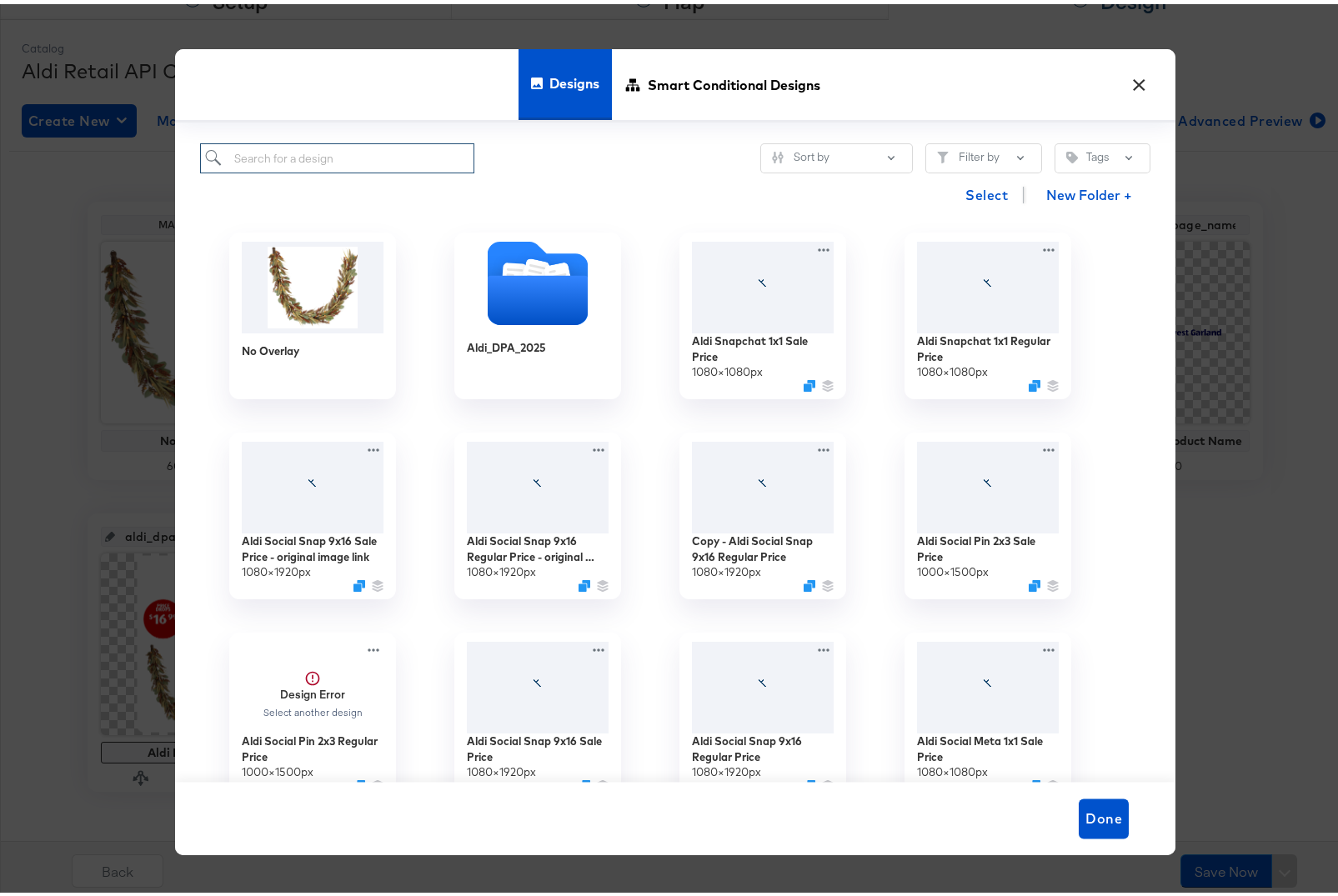
click at [331, 160] on input "search" at bounding box center [337, 154] width 274 height 30
paste input "Aldi_DPA_Preroll_Blue"
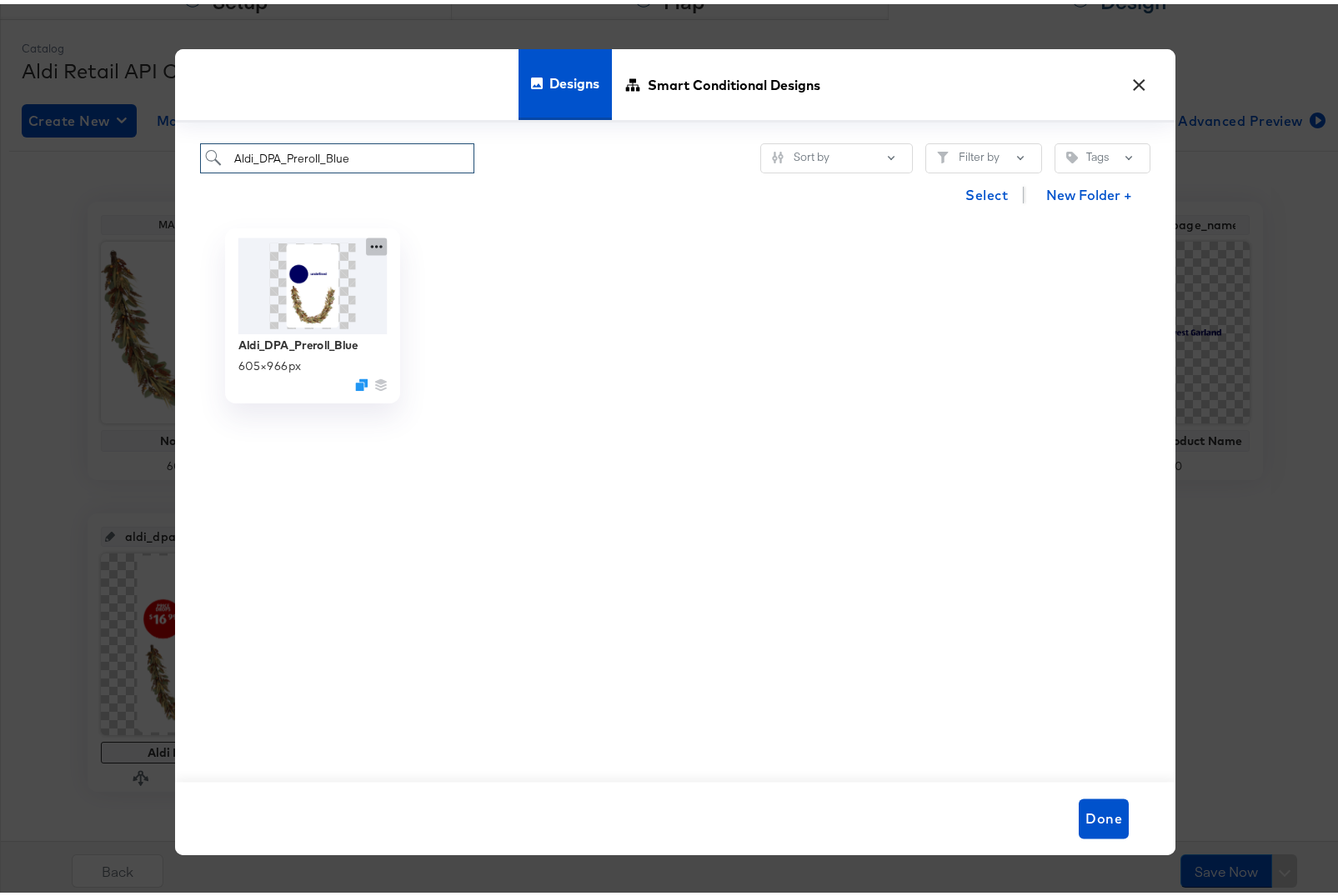
click at [366, 243] on icon at bounding box center [376, 243] width 21 height 18
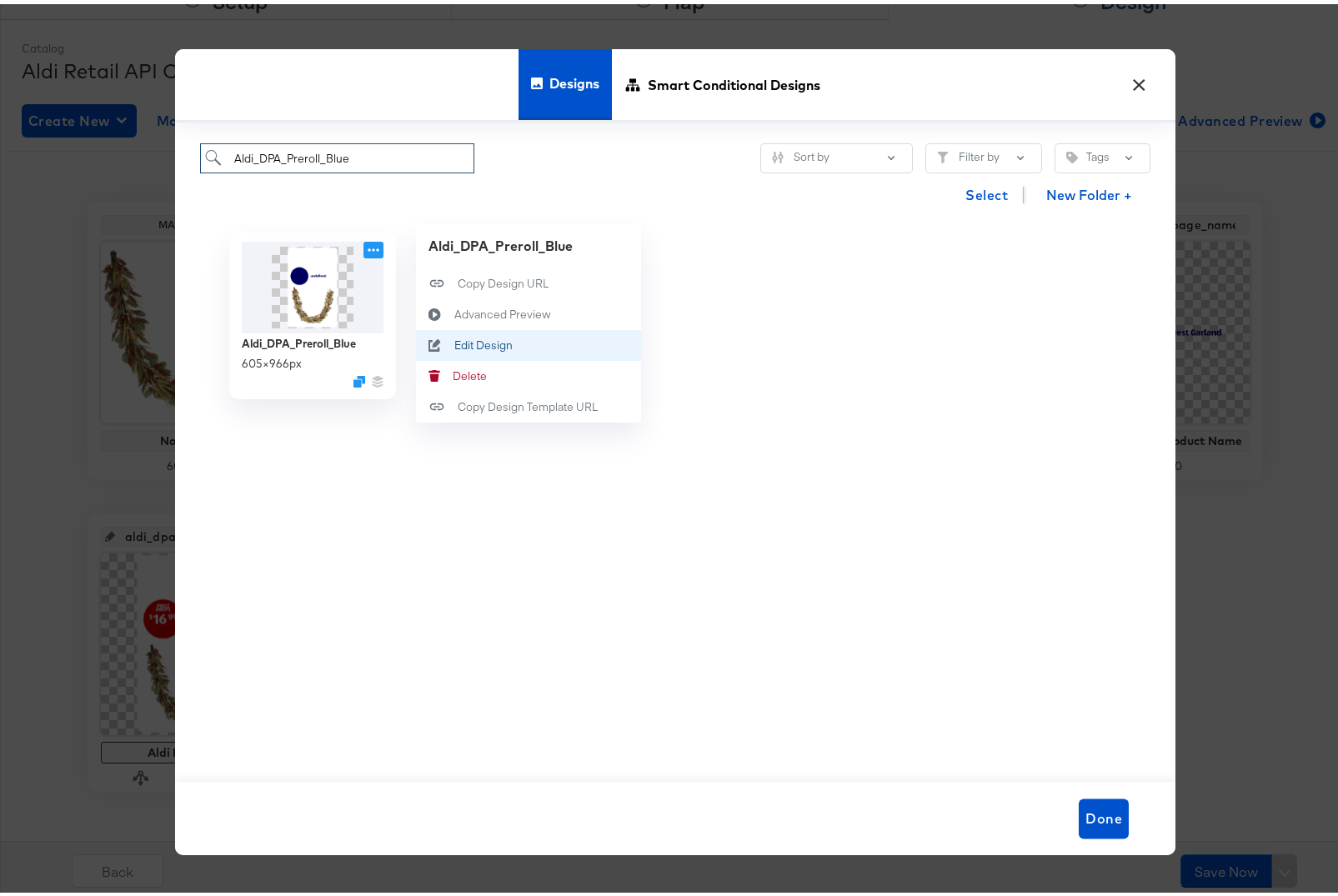
type input "Aldi_DPA_Preroll_Blue"
click at [454, 341] on div "Edit Design Edit Design" at bounding box center [454, 341] width 0 height 0
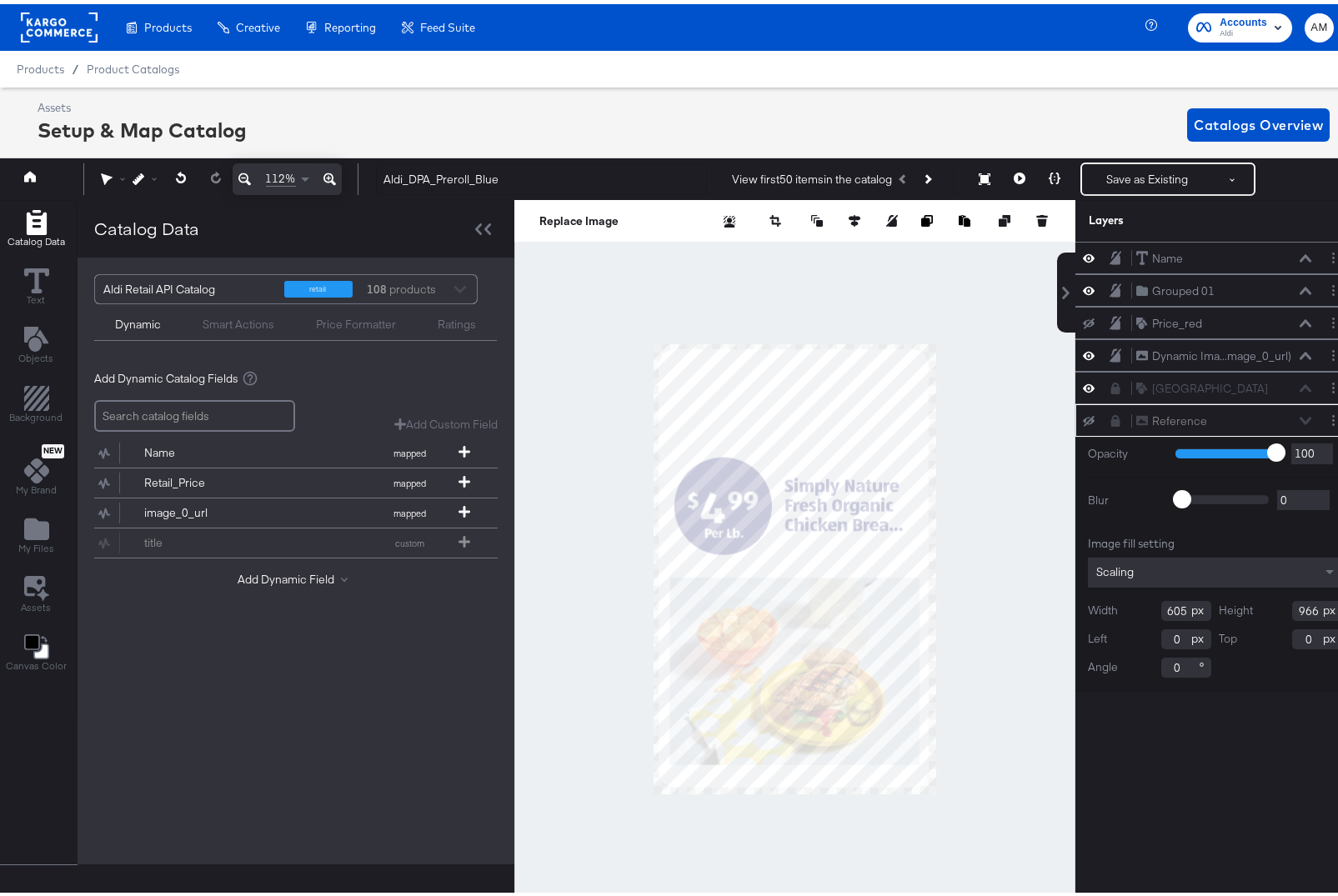
scroll to position [4, 0]
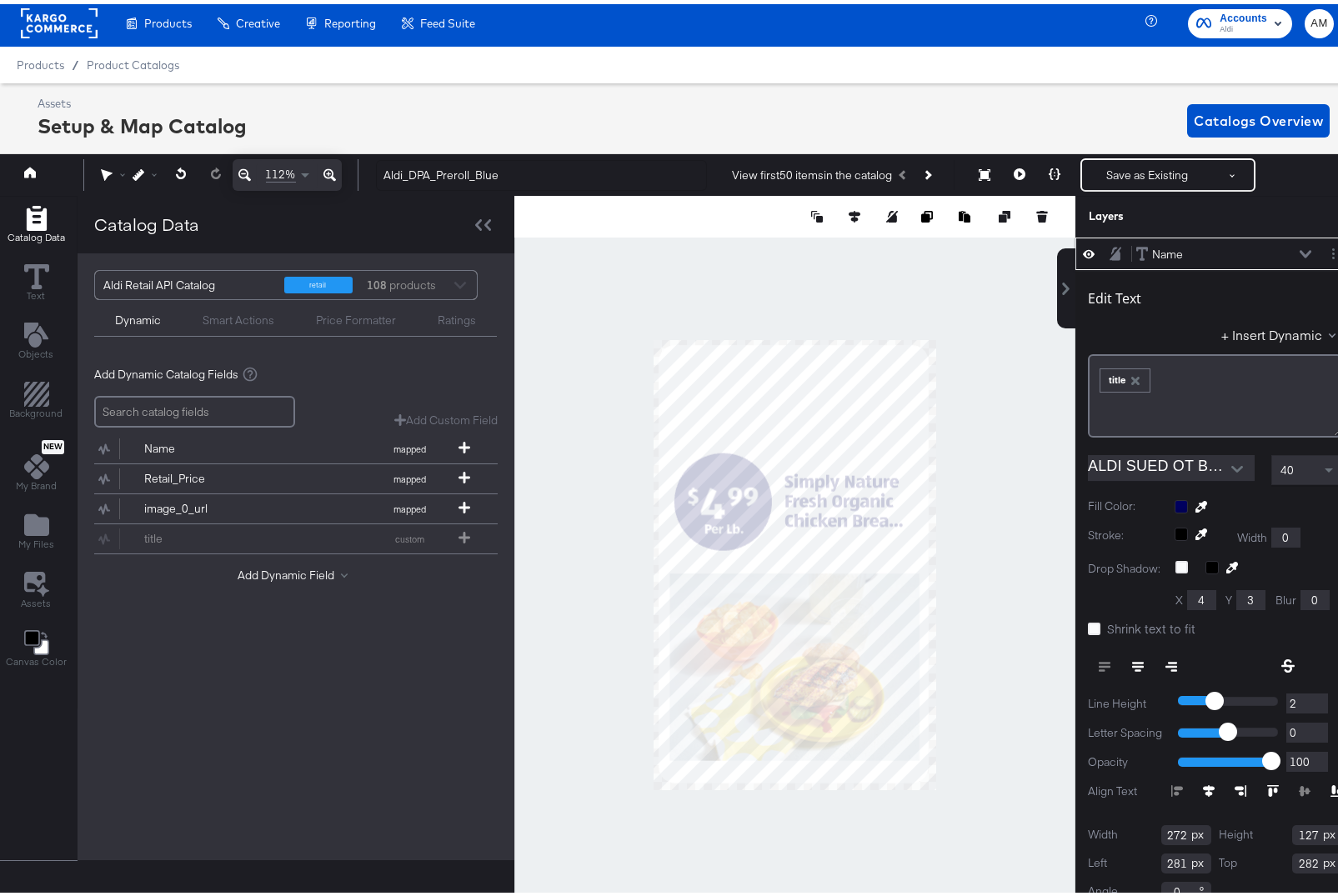
click at [1131, 376] on icon "button" at bounding box center [1135, 376] width 9 height 9
click at [1246, 332] on button "+ Insert Dynamic" at bounding box center [1281, 330] width 120 height 18
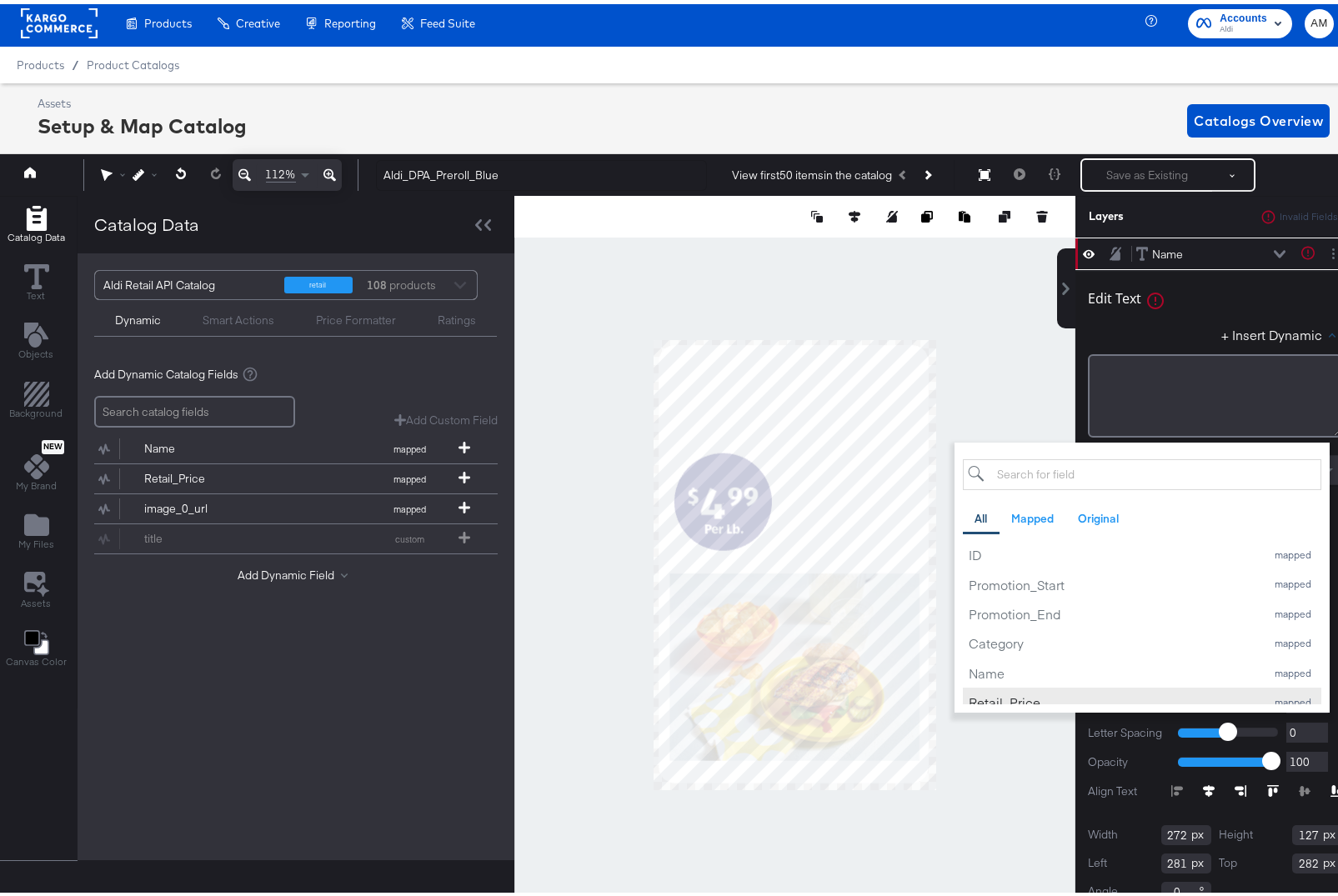
scroll to position [7, 0]
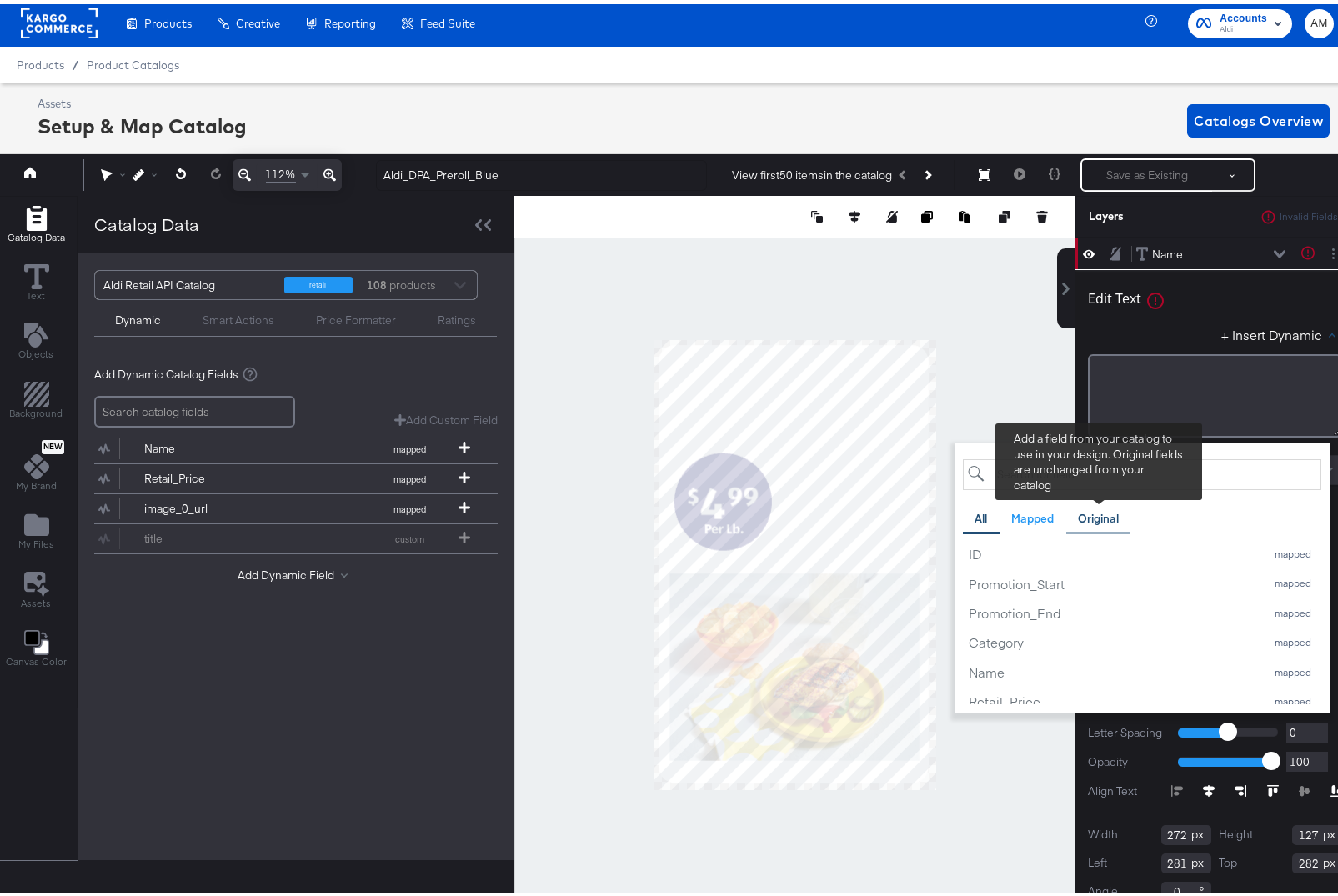
click at [1090, 514] on div "Original" at bounding box center [1098, 514] width 41 height 16
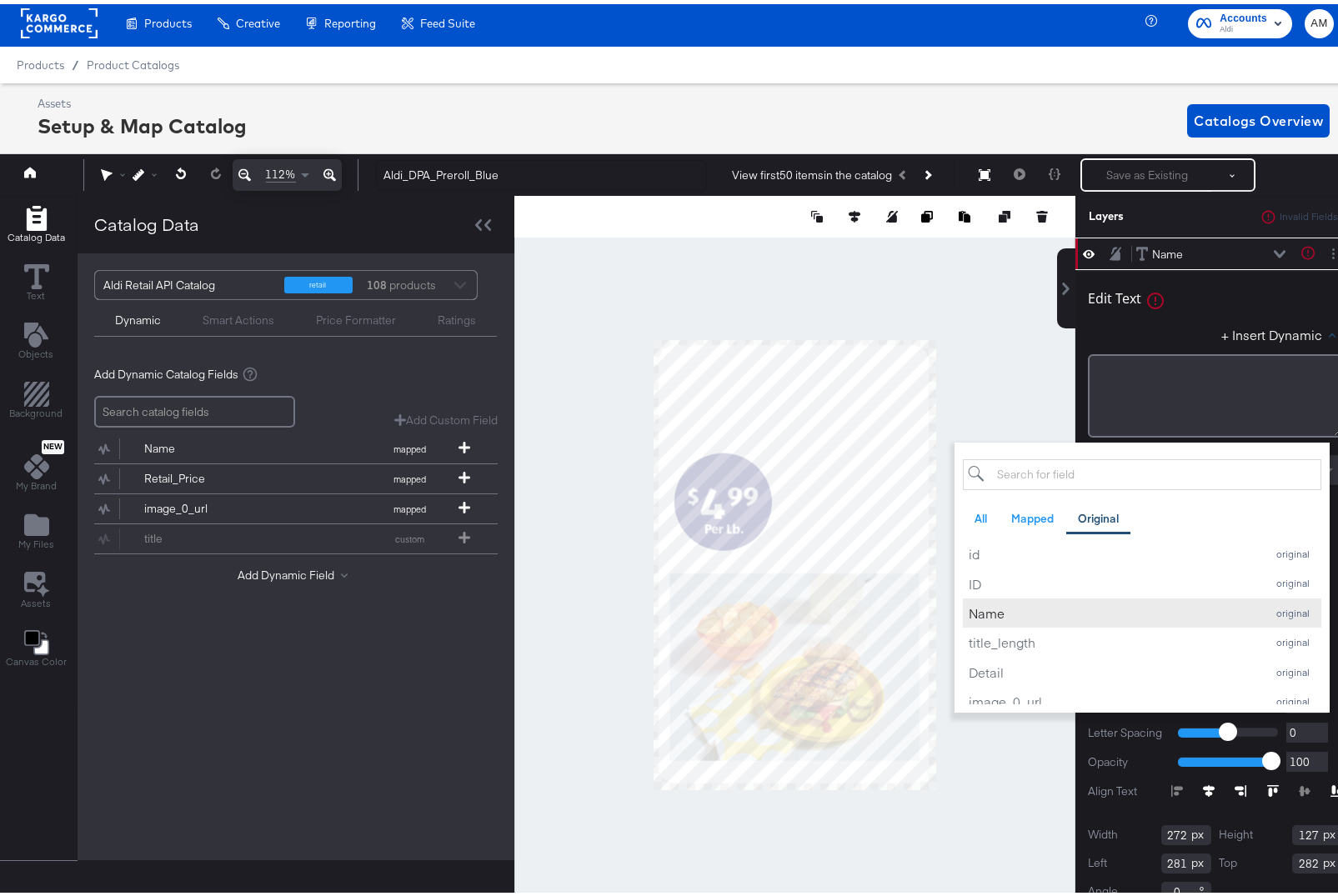
click at [969, 607] on div "Name" at bounding box center [1113, 609] width 288 height 18
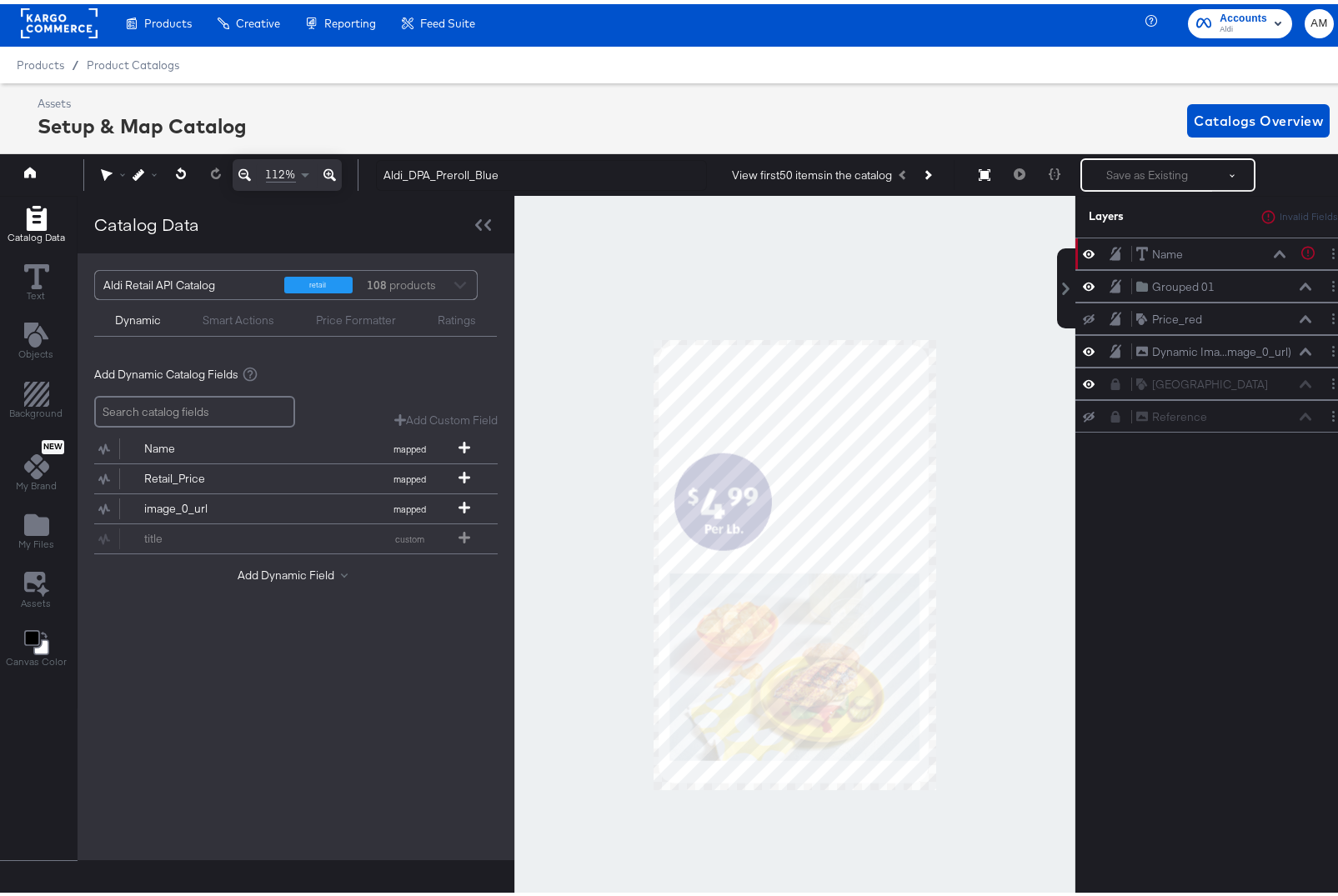
click at [938, 335] on div at bounding box center [794, 560] width 561 height 737
click at [929, 170] on div "View first 50 items in the catalog Next Product" at bounding box center [836, 170] width 235 height 30
click at [922, 171] on icon "Next Product" at bounding box center [926, 170] width 9 height 9
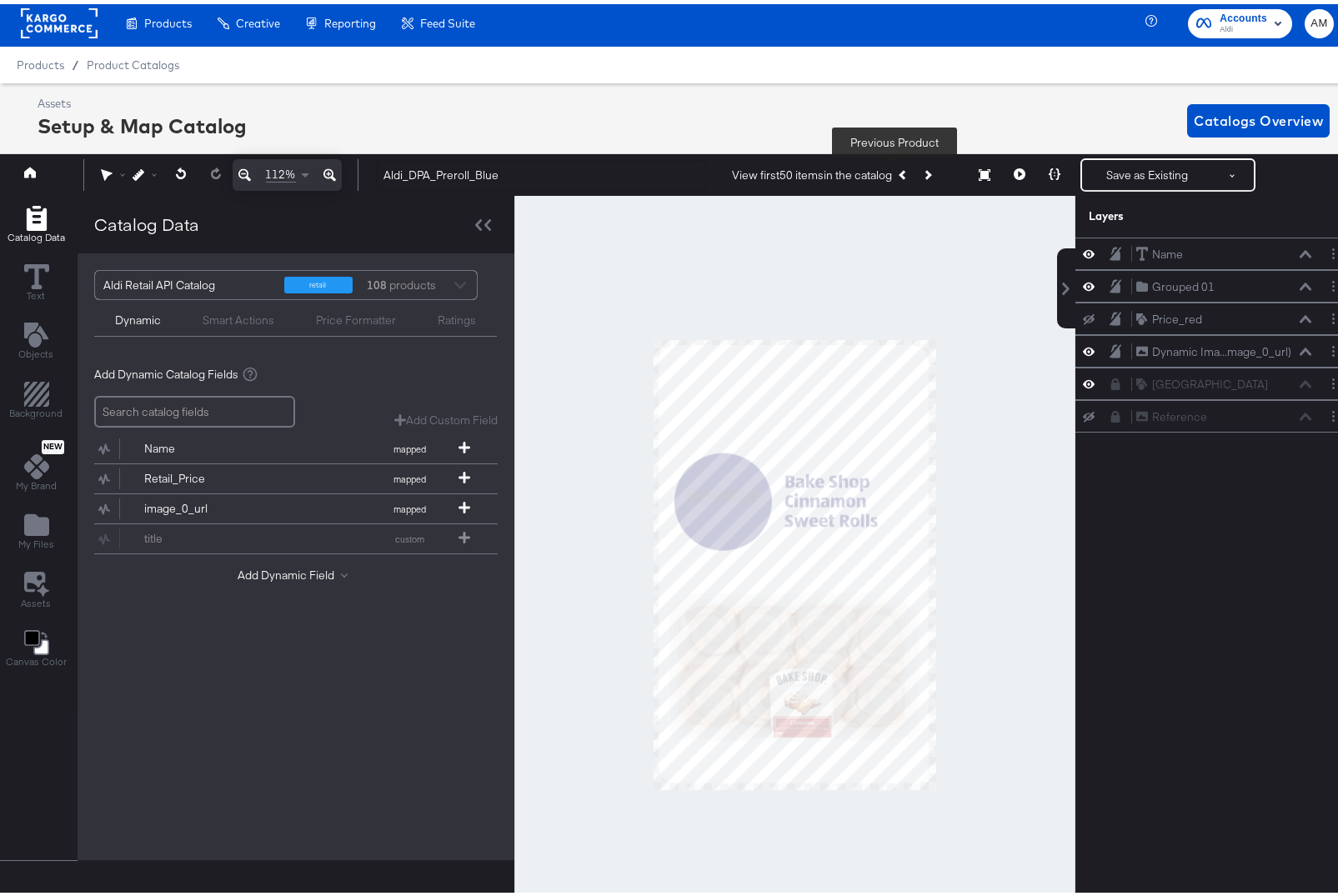
click at [898, 171] on icon "Previous Product" at bounding box center [902, 170] width 9 height 9
click at [1120, 169] on button "Save as Existing" at bounding box center [1146, 170] width 130 height 30
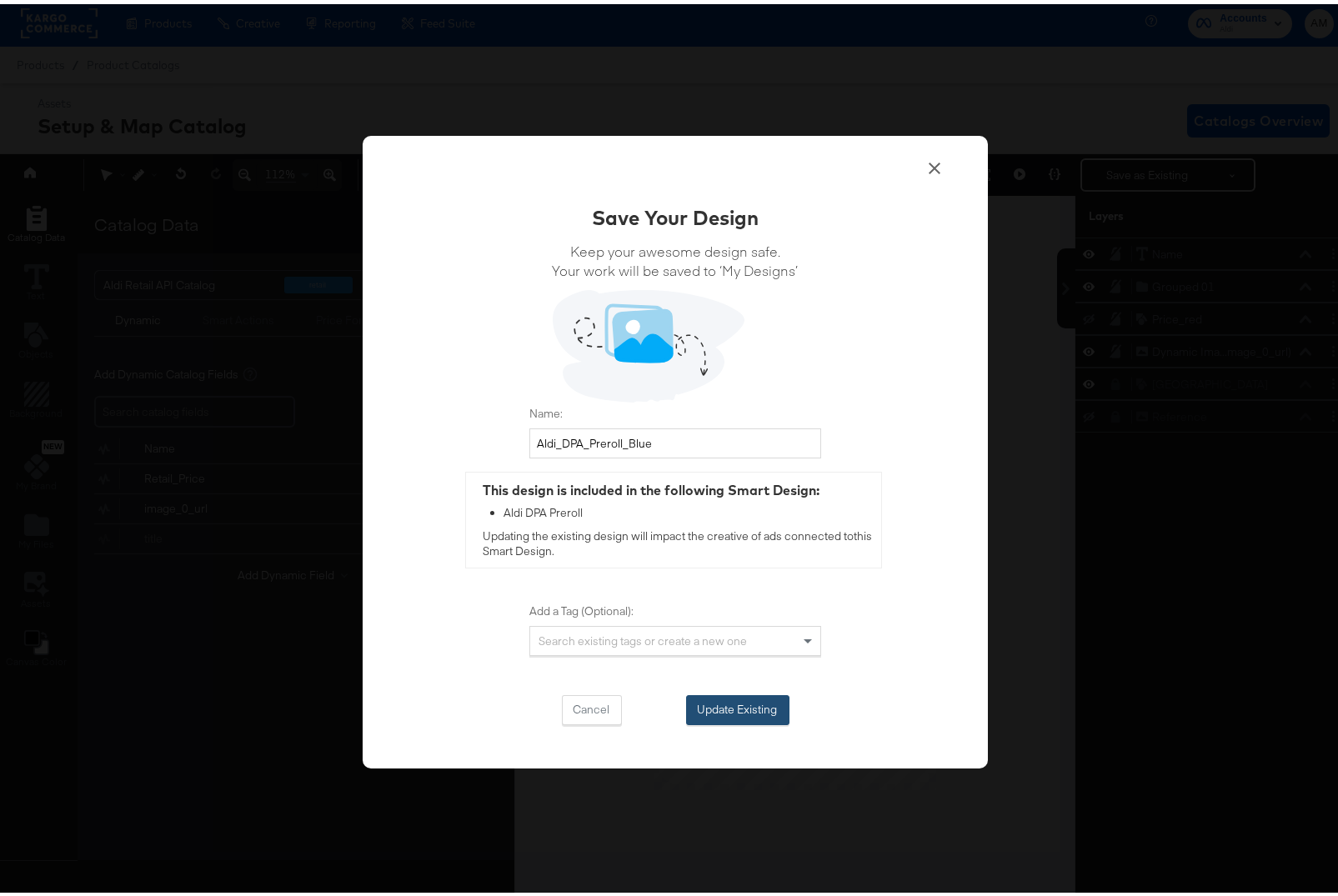
click at [726, 698] on button "Update Existing" at bounding box center [738, 705] width 104 height 30
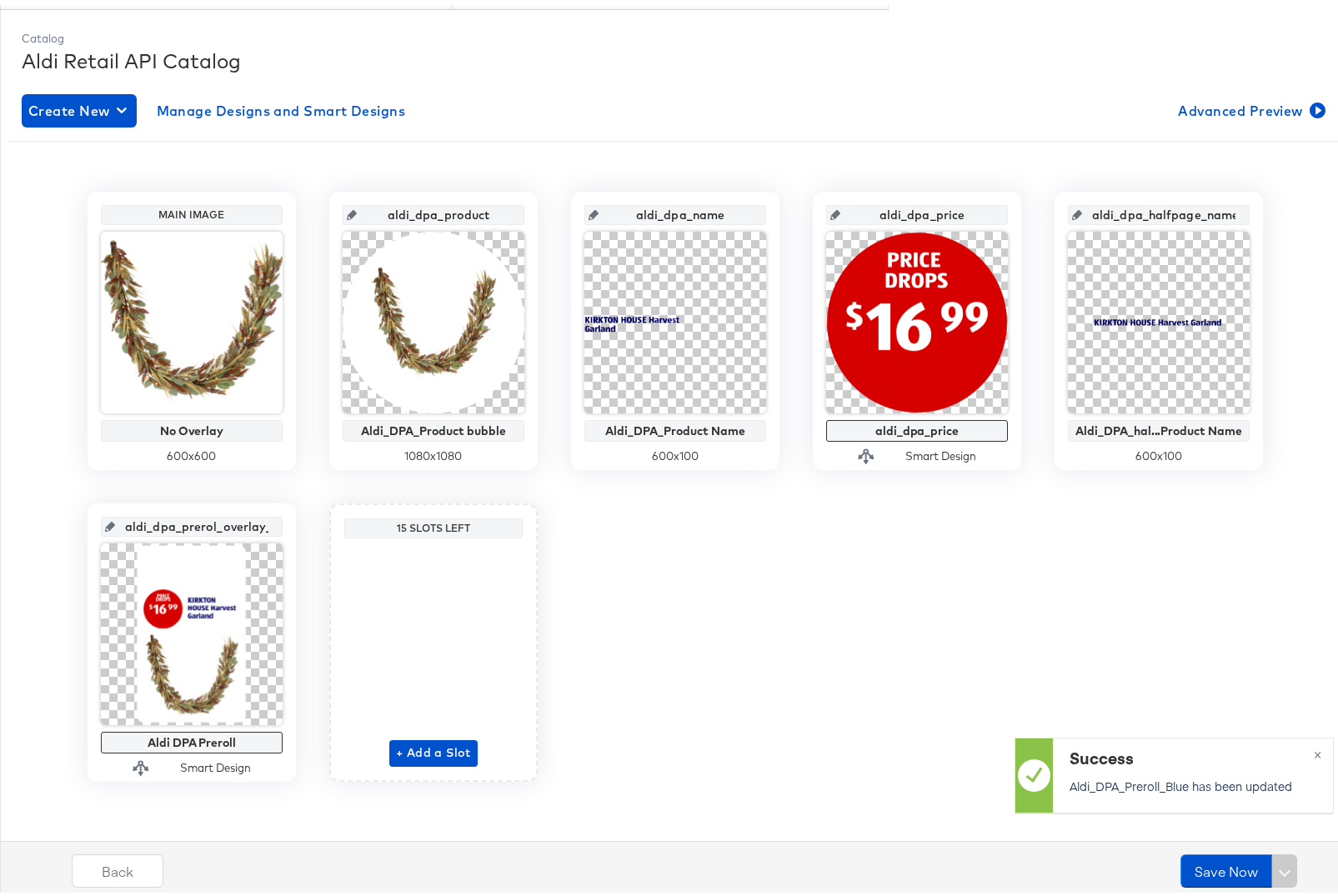
scroll to position [207, 0]
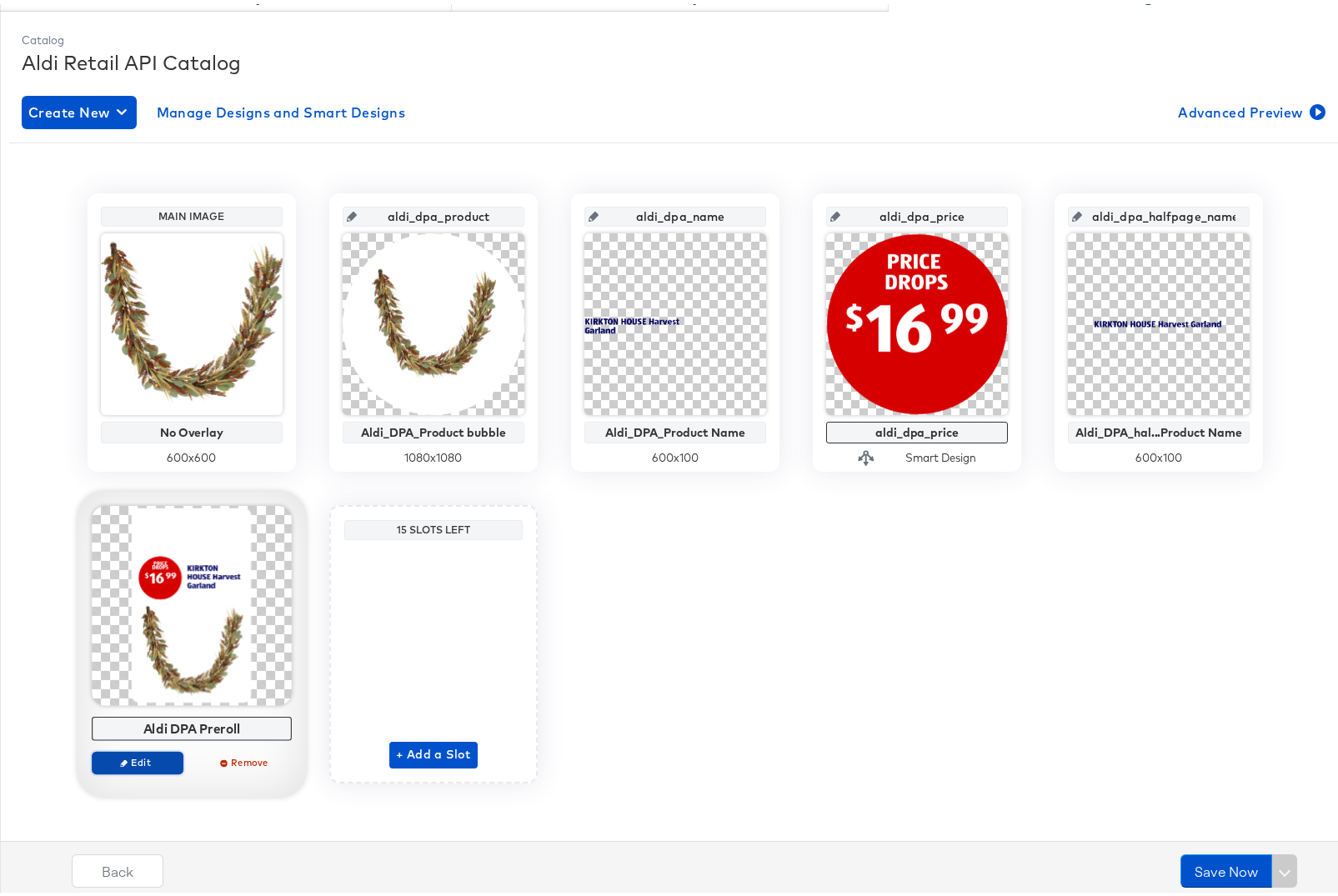
click at [113, 760] on span "Edit" at bounding box center [137, 757] width 76 height 13
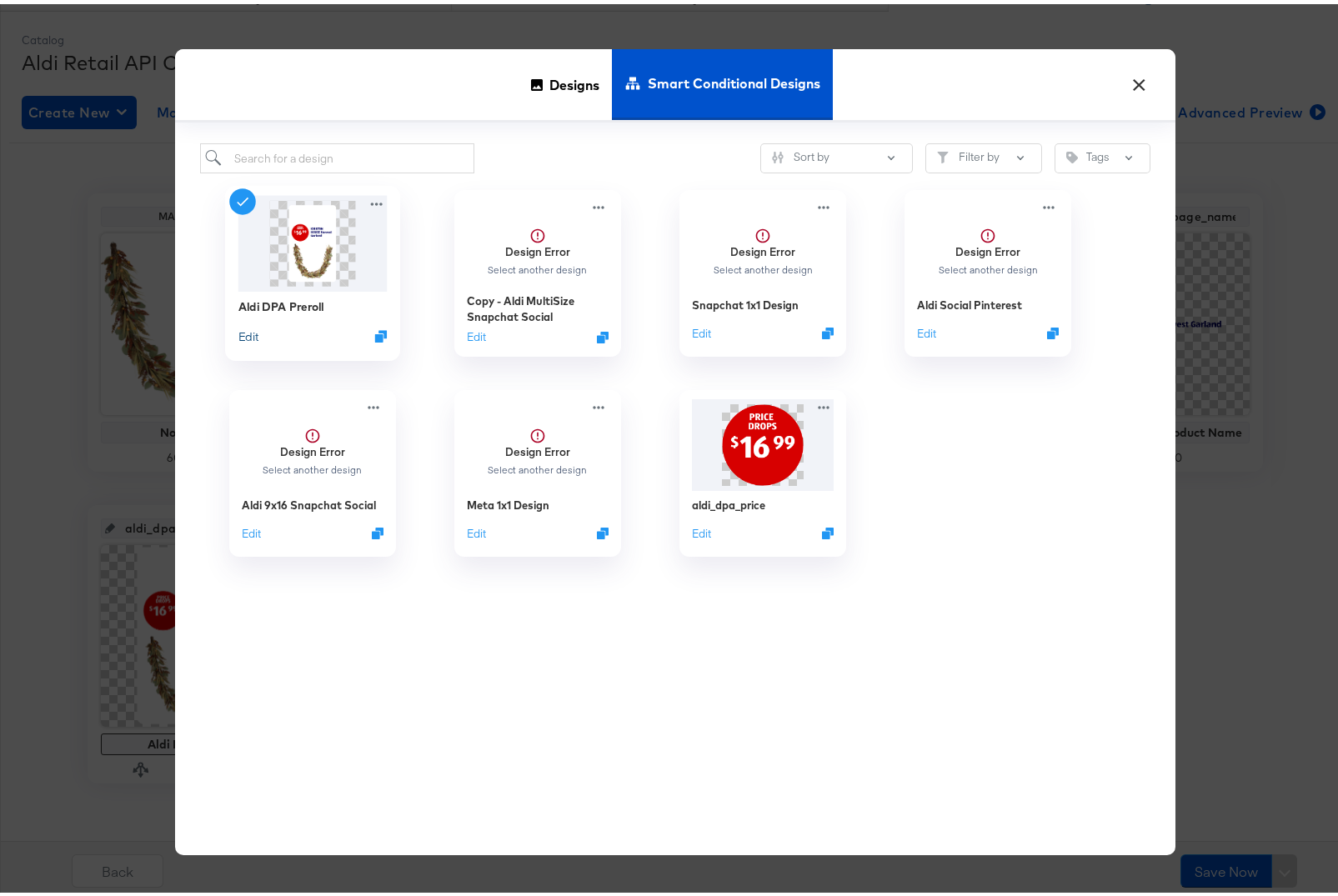
click at [248, 331] on button "Edit" at bounding box center [248, 332] width 20 height 16
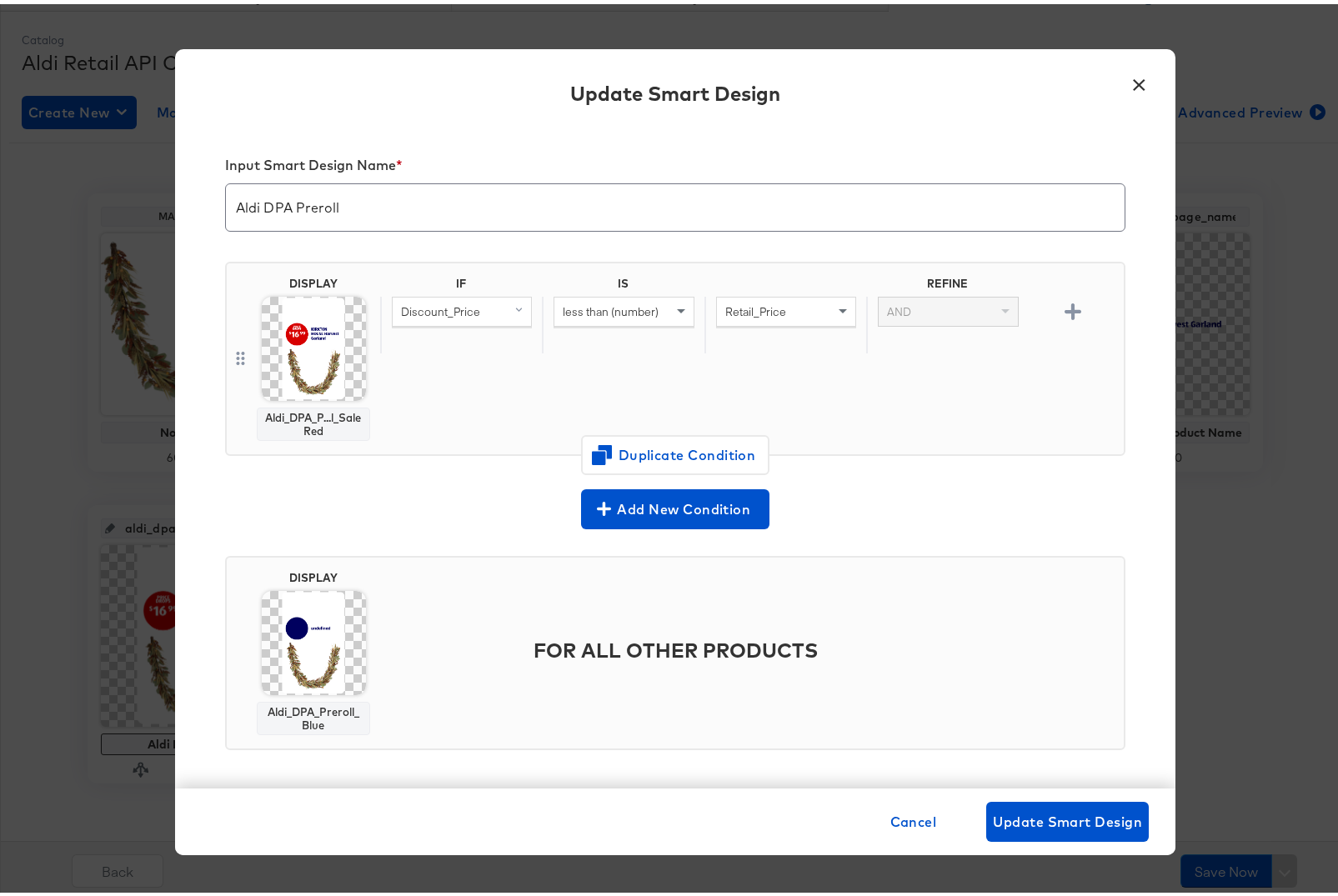
click at [286, 649] on img at bounding box center [313, 638] width 104 height 104
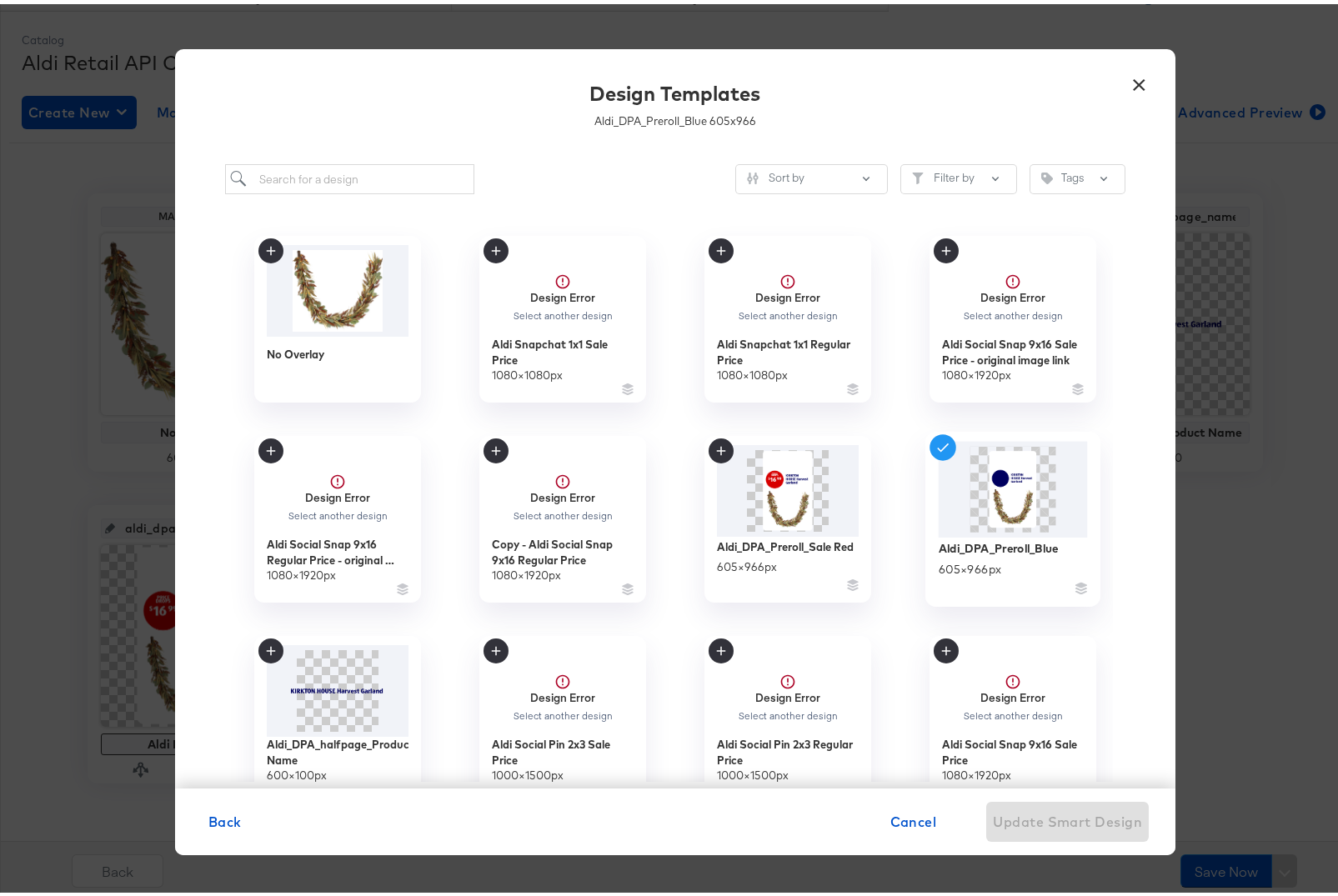
click at [1013, 474] on img at bounding box center [1013, 486] width 149 height 97
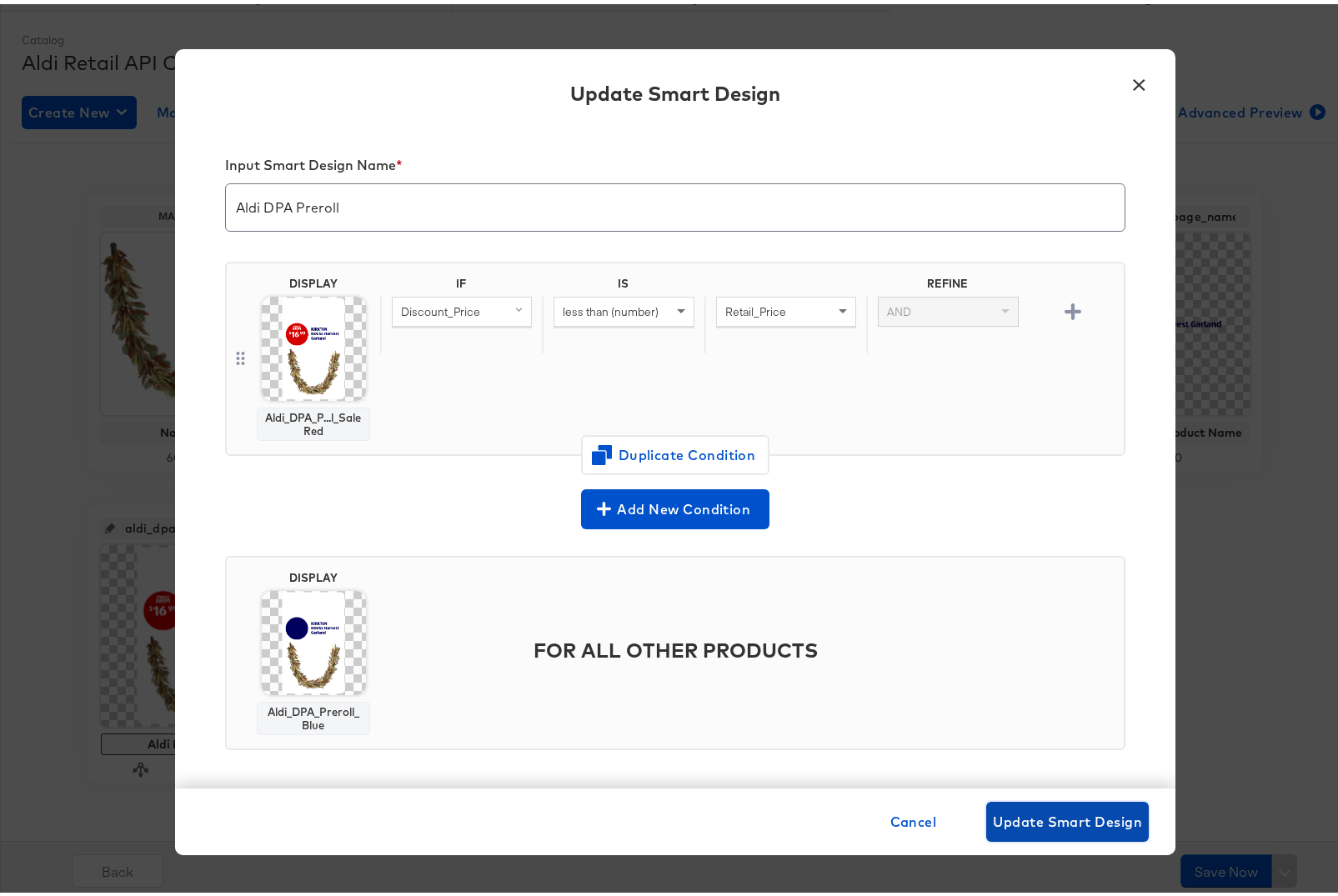
click at [1031, 813] on span "Update Smart Design" at bounding box center [1067, 818] width 149 height 24
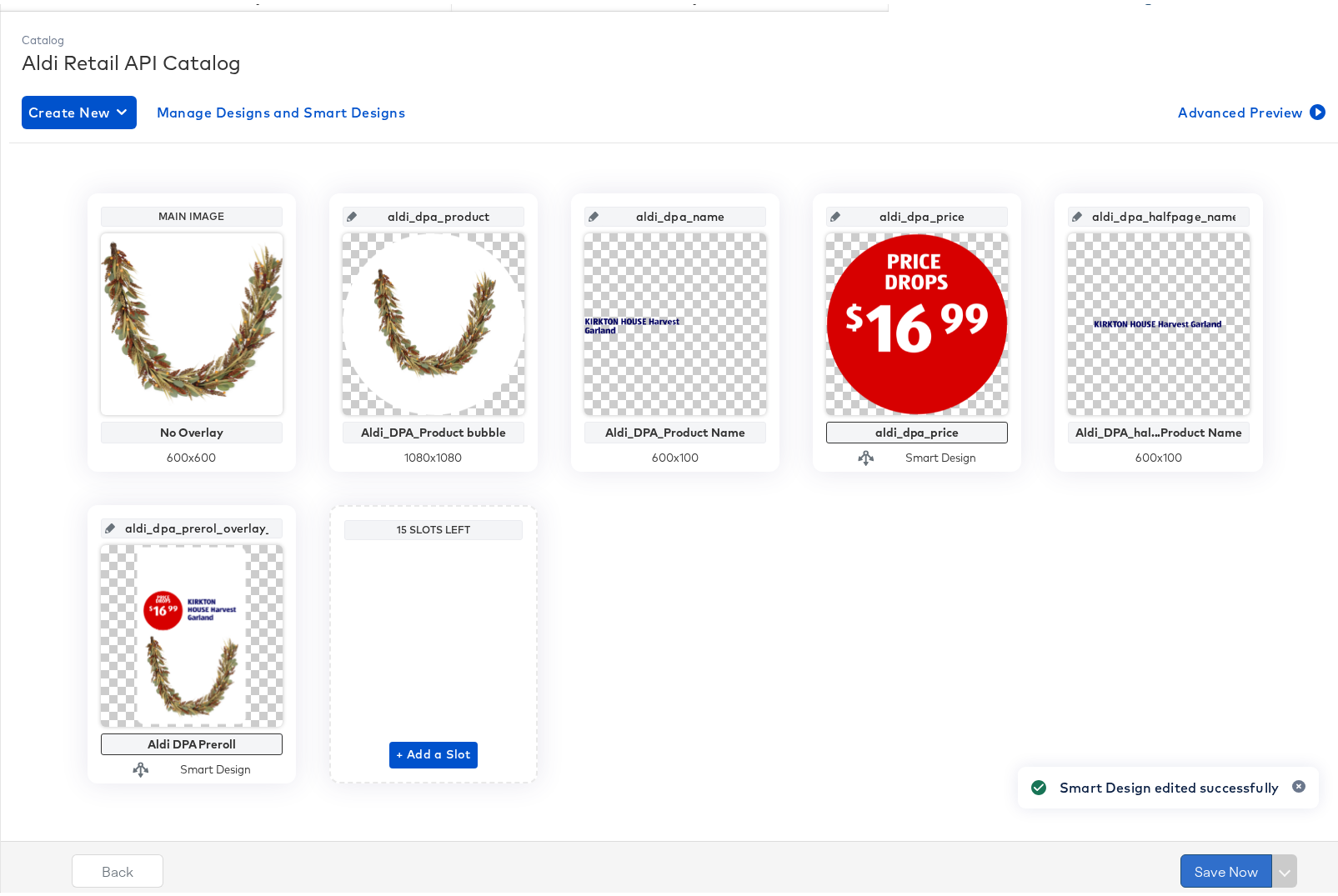
click at [1199, 864] on button "Save Now" at bounding box center [1226, 867] width 92 height 33
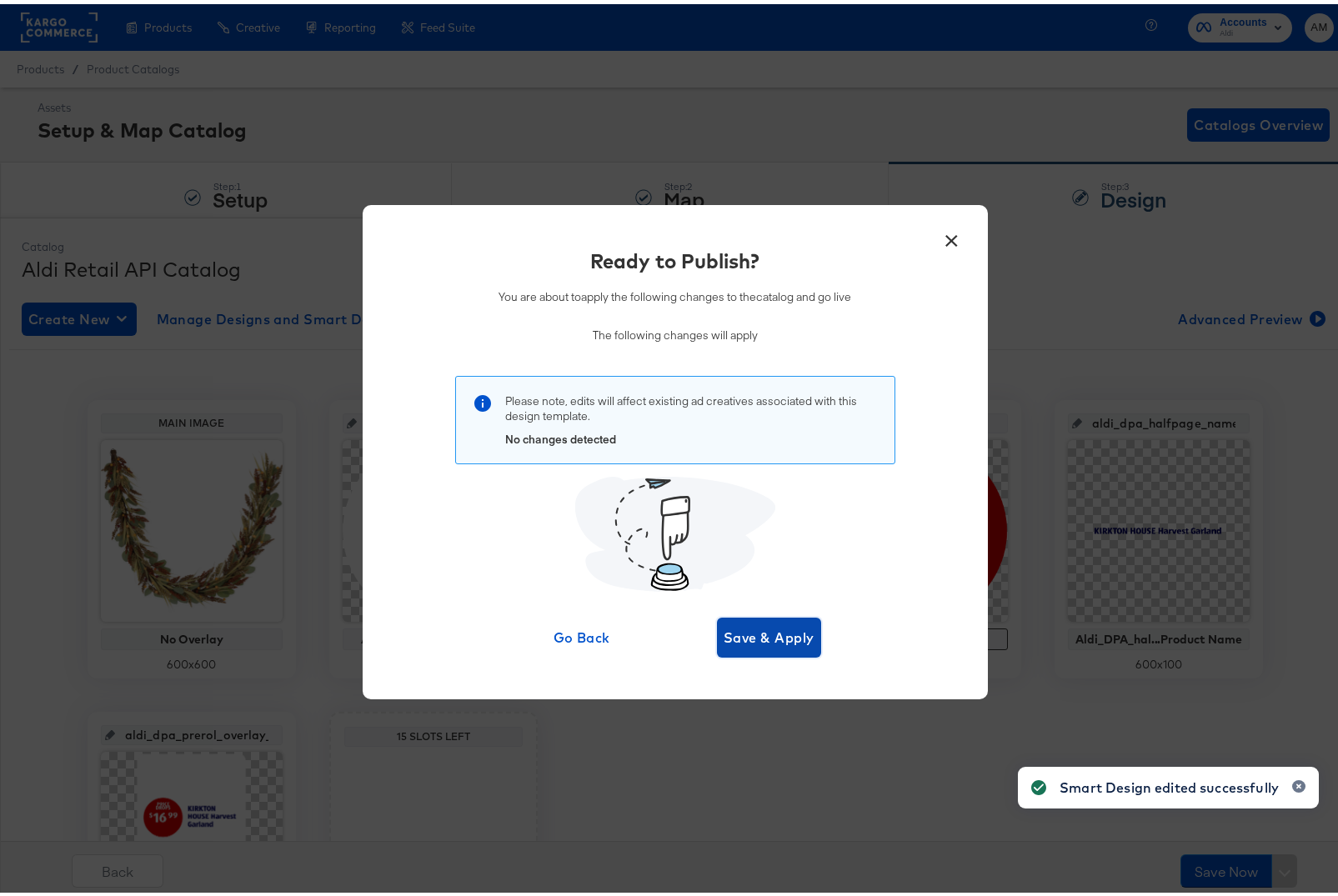
click at [751, 635] on span "Save & Apply" at bounding box center [769, 634] width 91 height 24
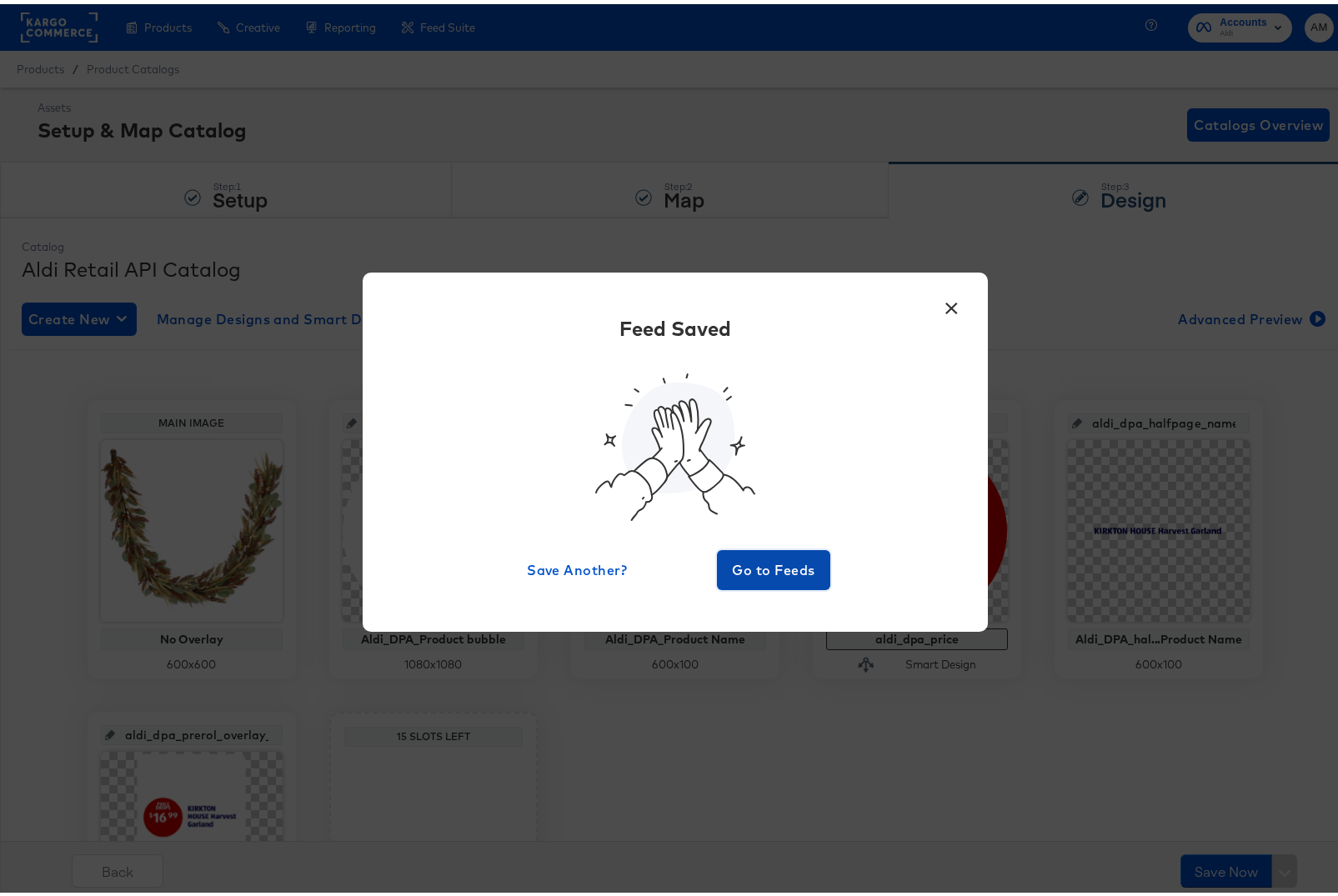
click at [768, 573] on span "Go to Feeds" at bounding box center [774, 566] width 100 height 24
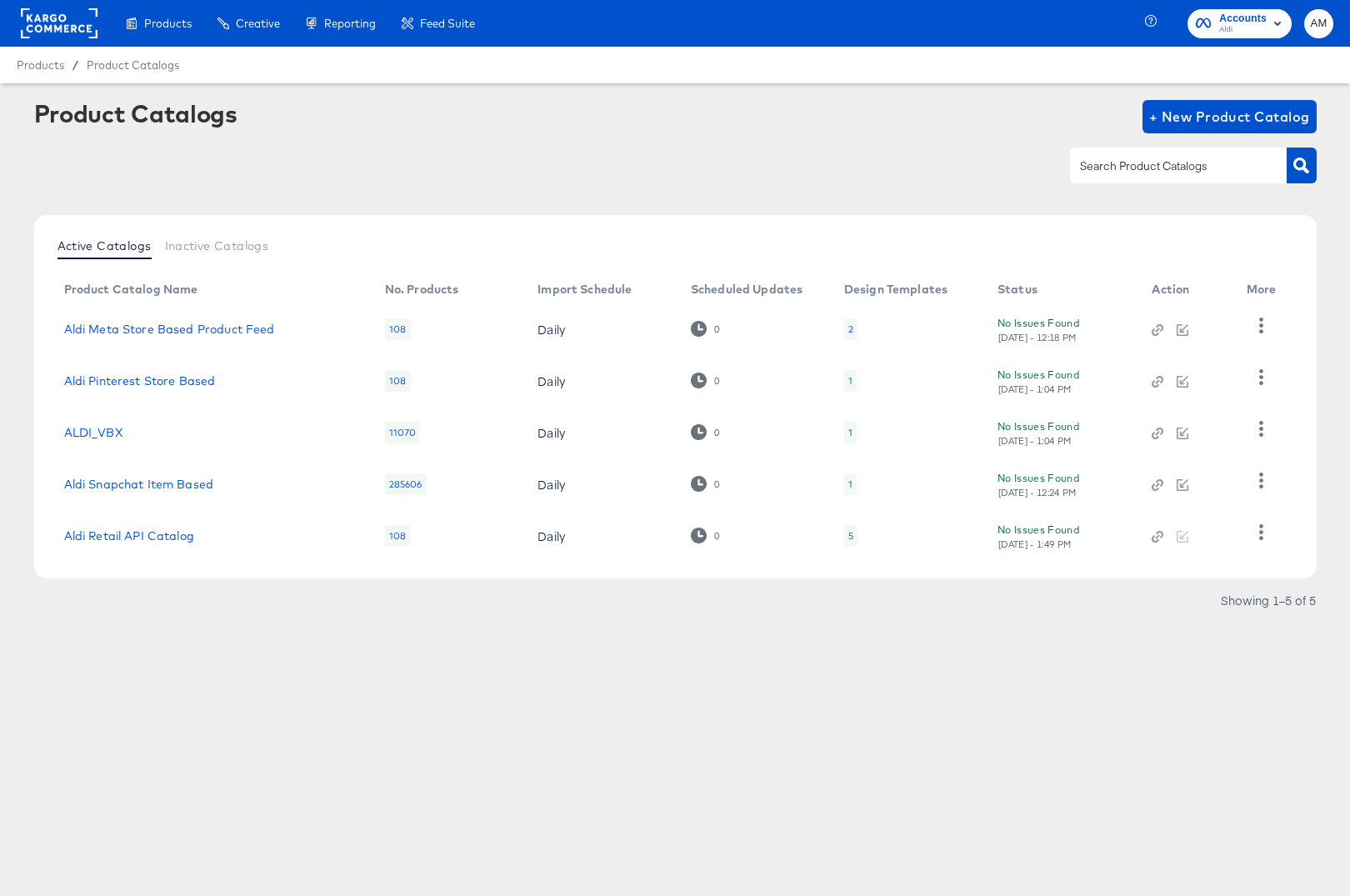
click at [848, 538] on div "5" at bounding box center [850, 536] width 5 height 14
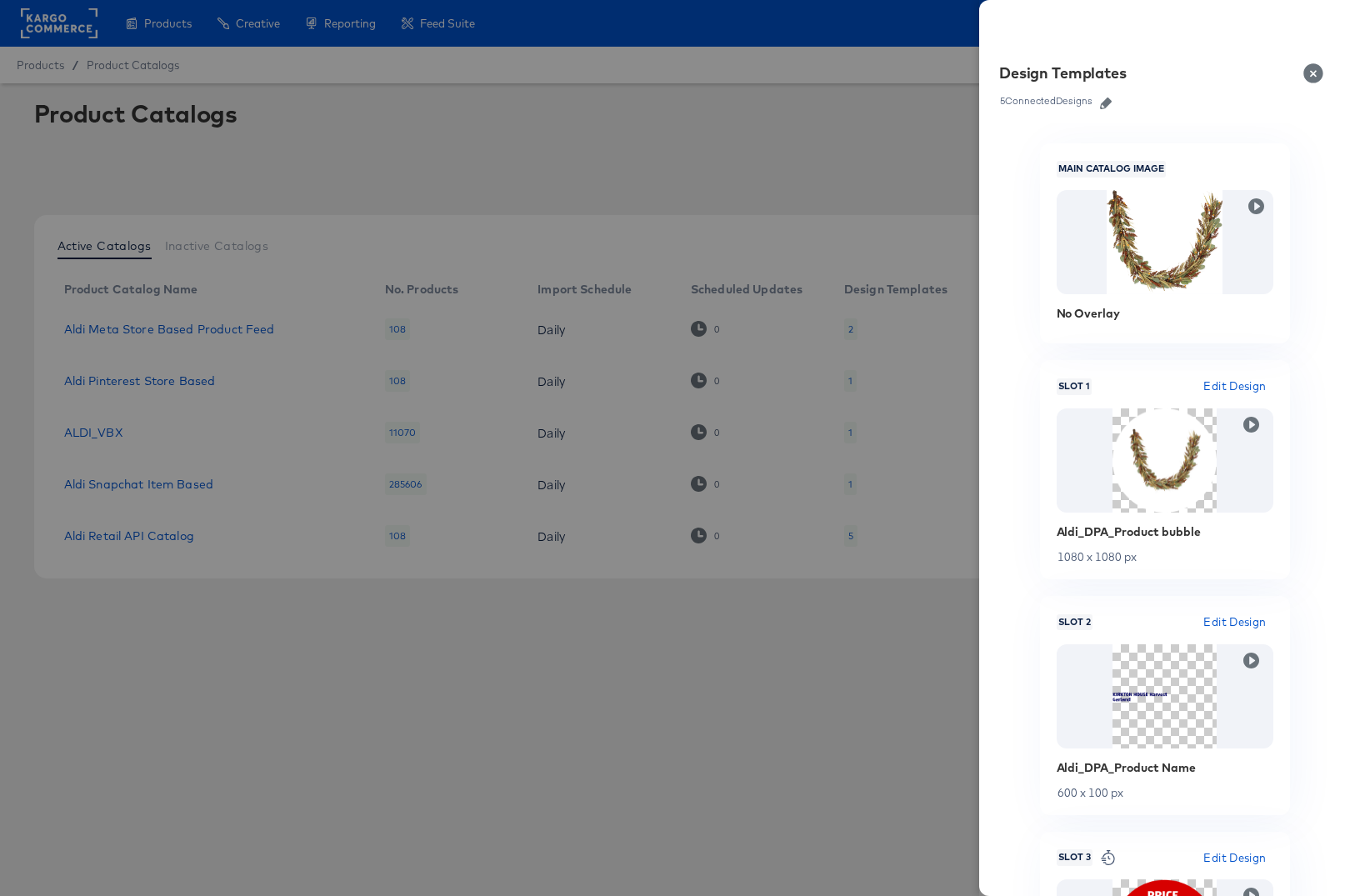
click at [1106, 102] on icon "button" at bounding box center [1106, 104] width 12 height 12
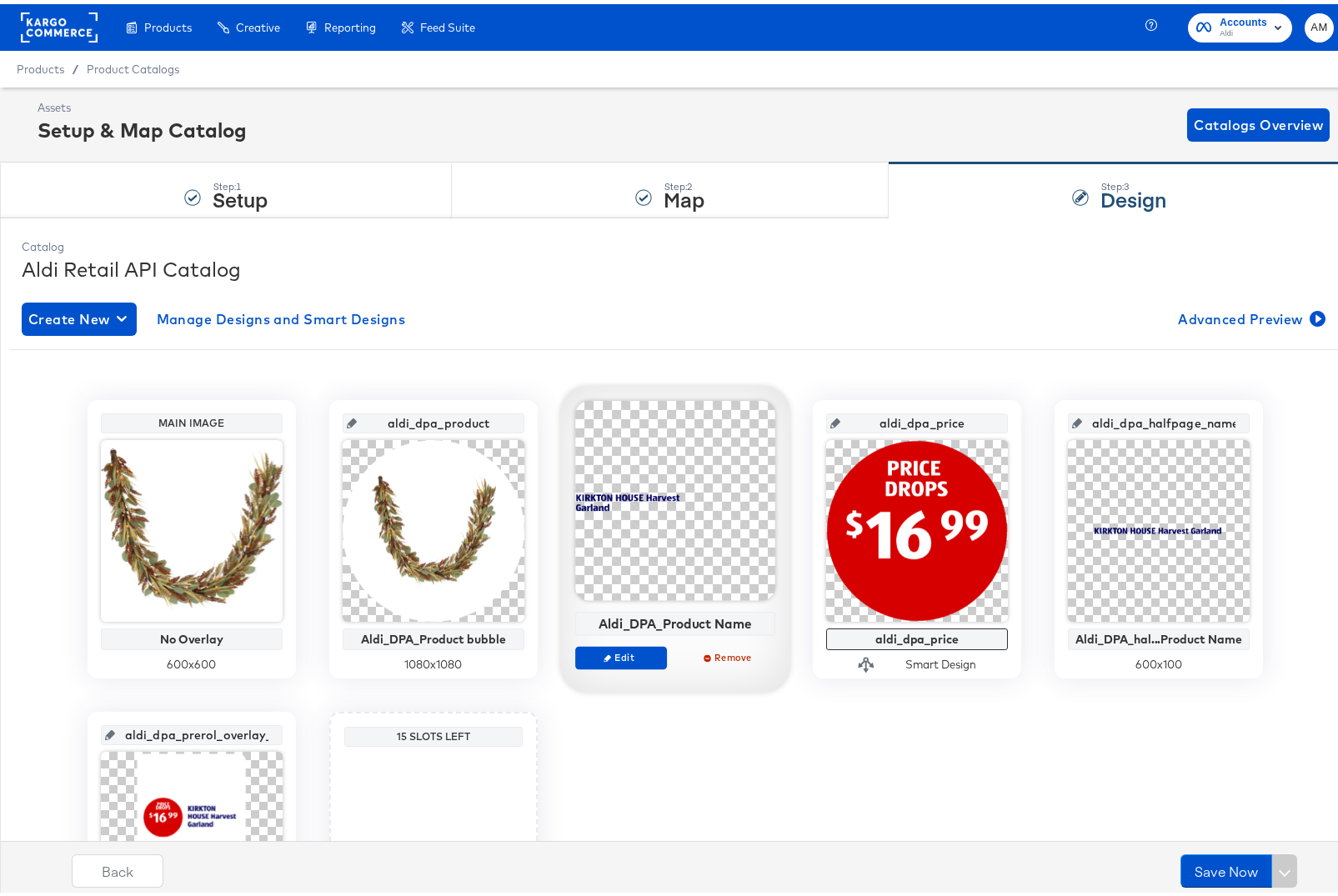
scroll to position [210, 0]
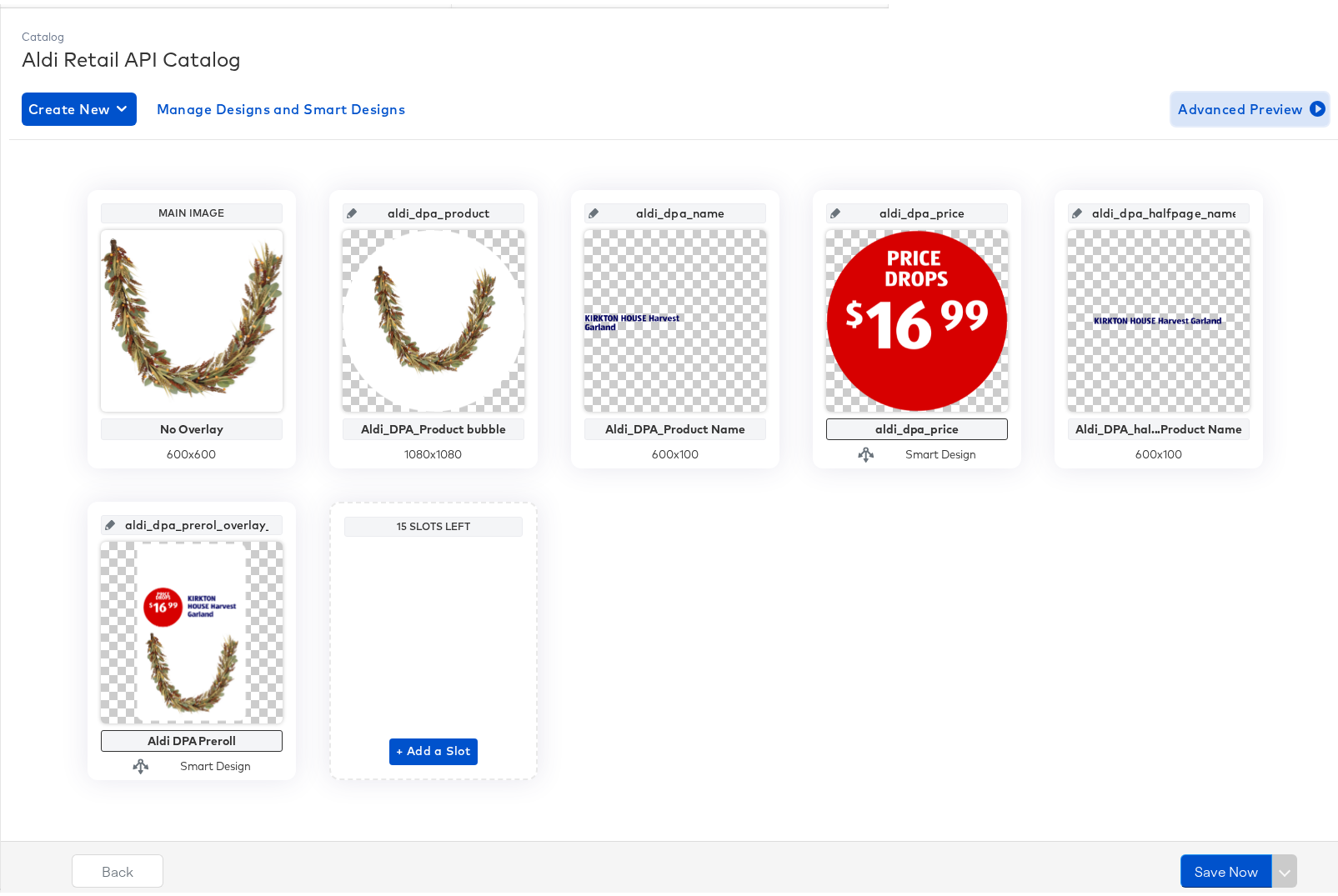
click at [1310, 100] on icon "button" at bounding box center [1317, 105] width 16 height 16
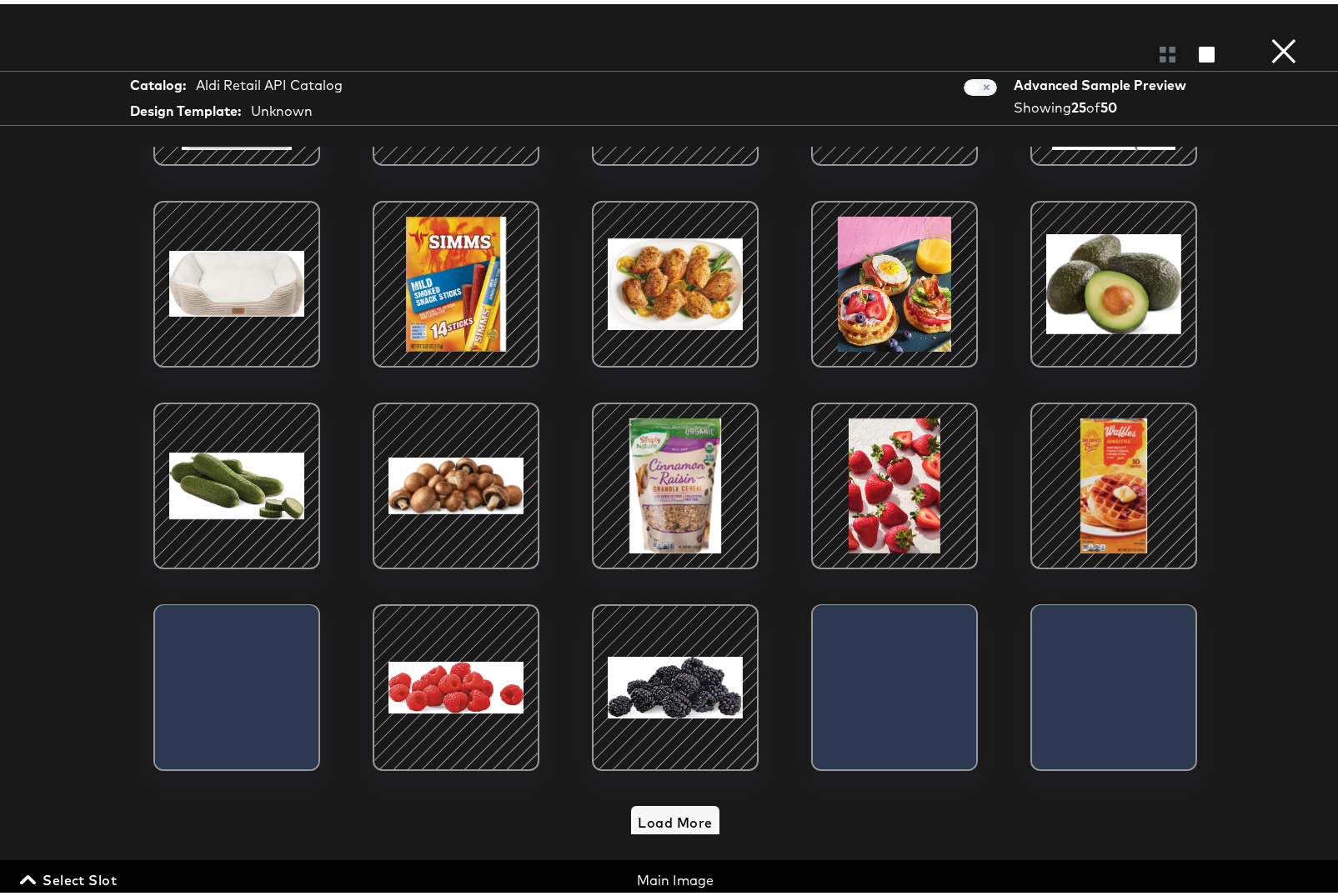
scroll to position [366, 0]
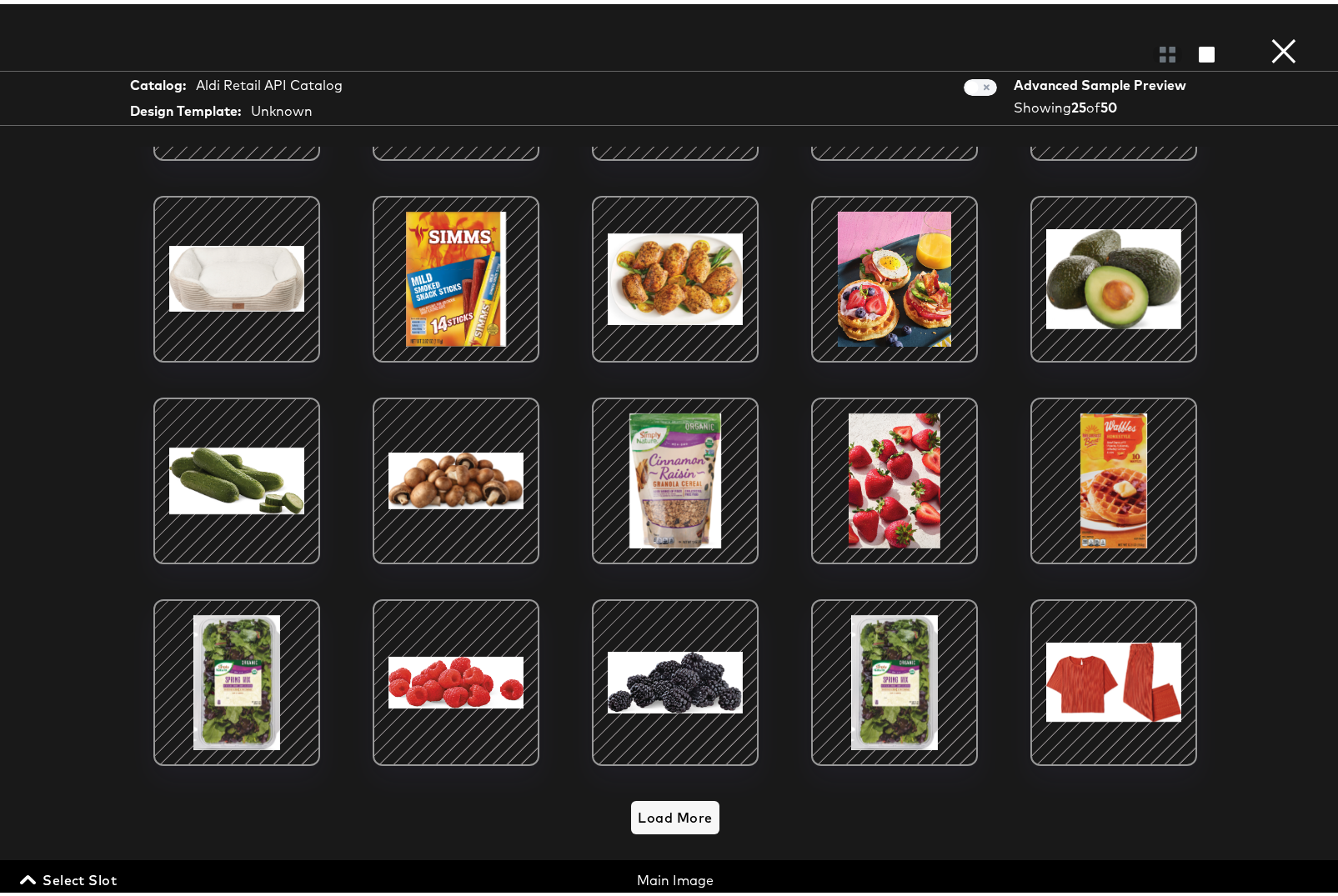
click at [76, 869] on span "Select Slot" at bounding box center [70, 875] width 93 height 24
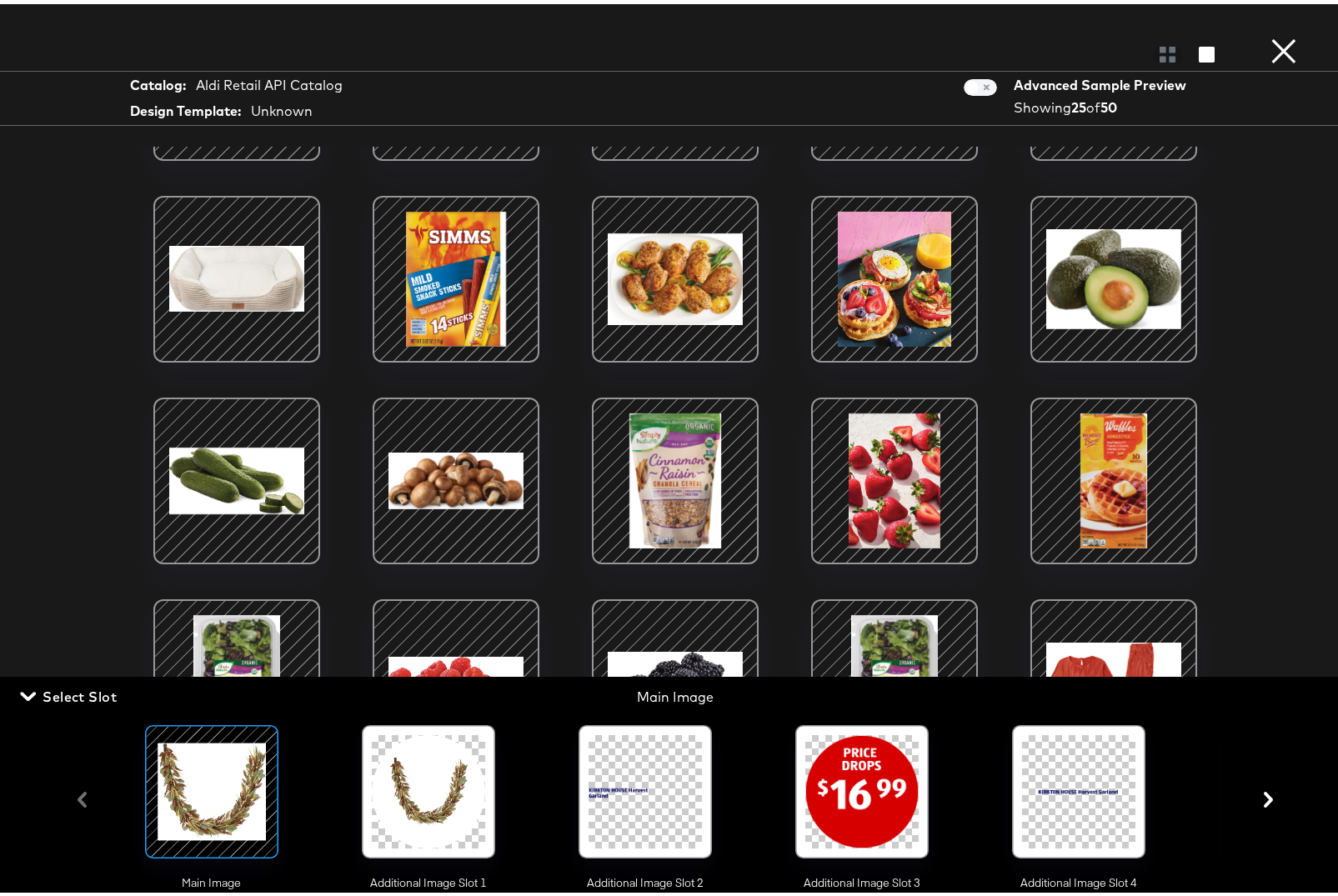
click at [453, 796] on div at bounding box center [428, 787] width 114 height 114
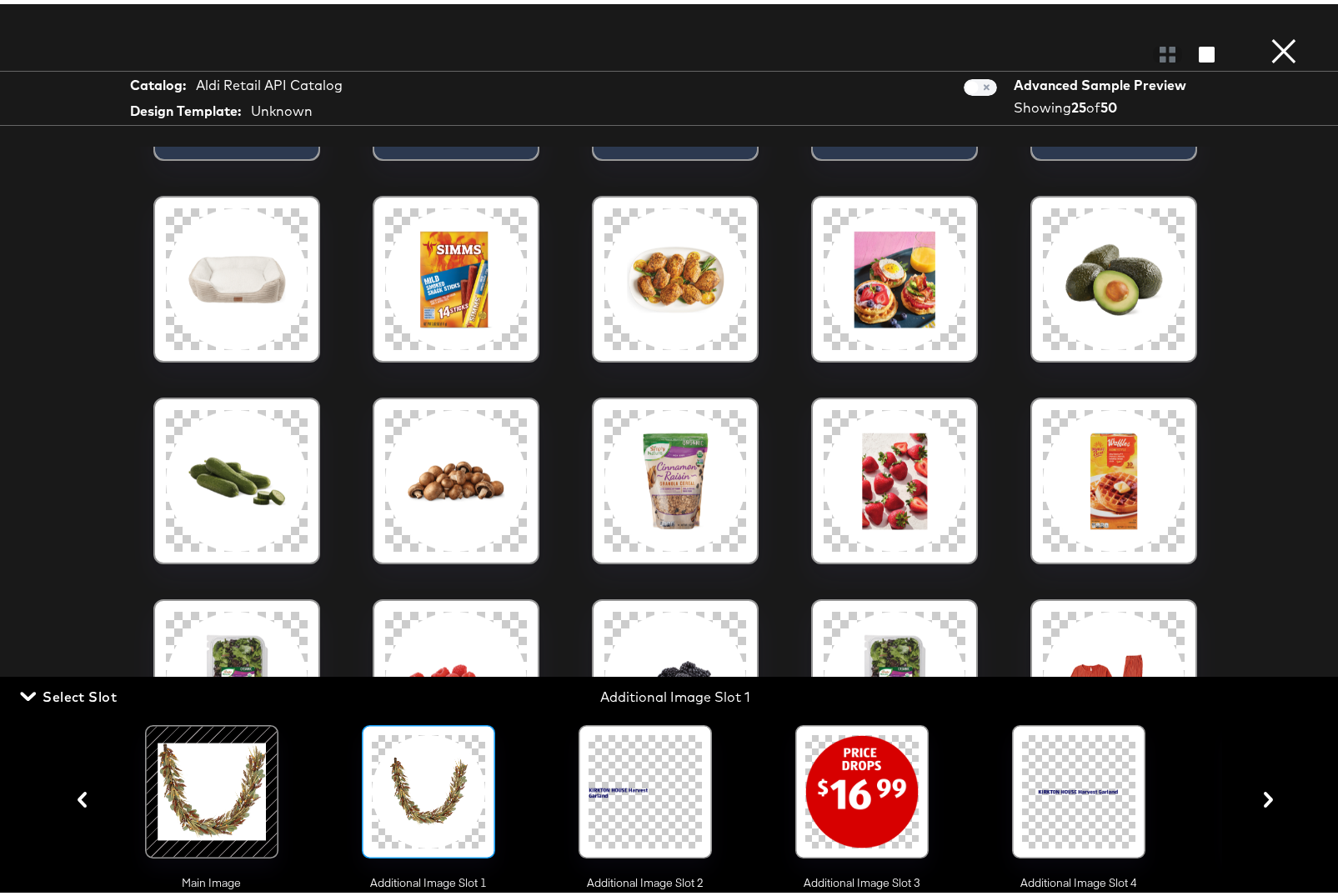
click at [626, 786] on div at bounding box center [645, 787] width 114 height 114
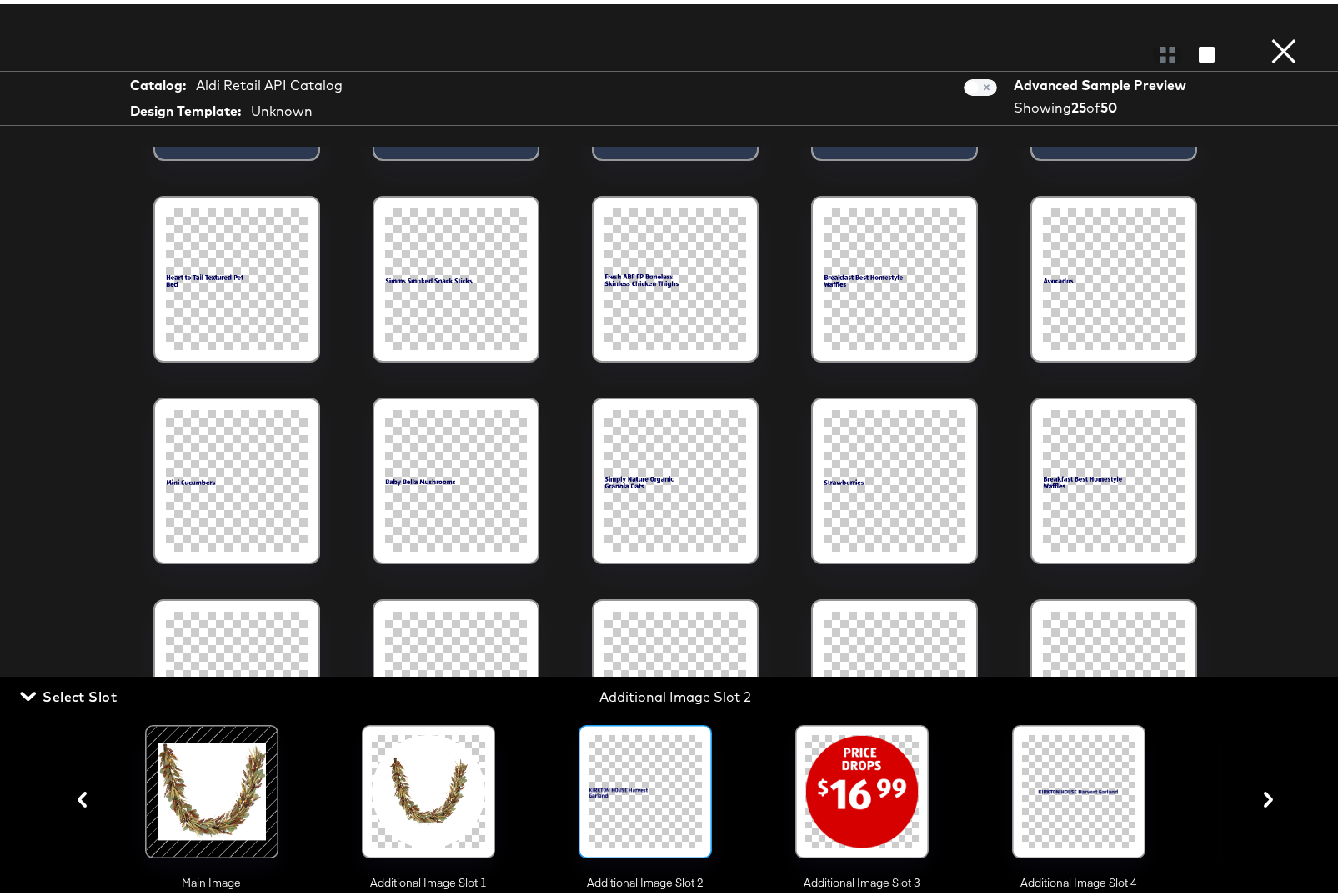
click at [834, 787] on div at bounding box center [862, 787] width 114 height 114
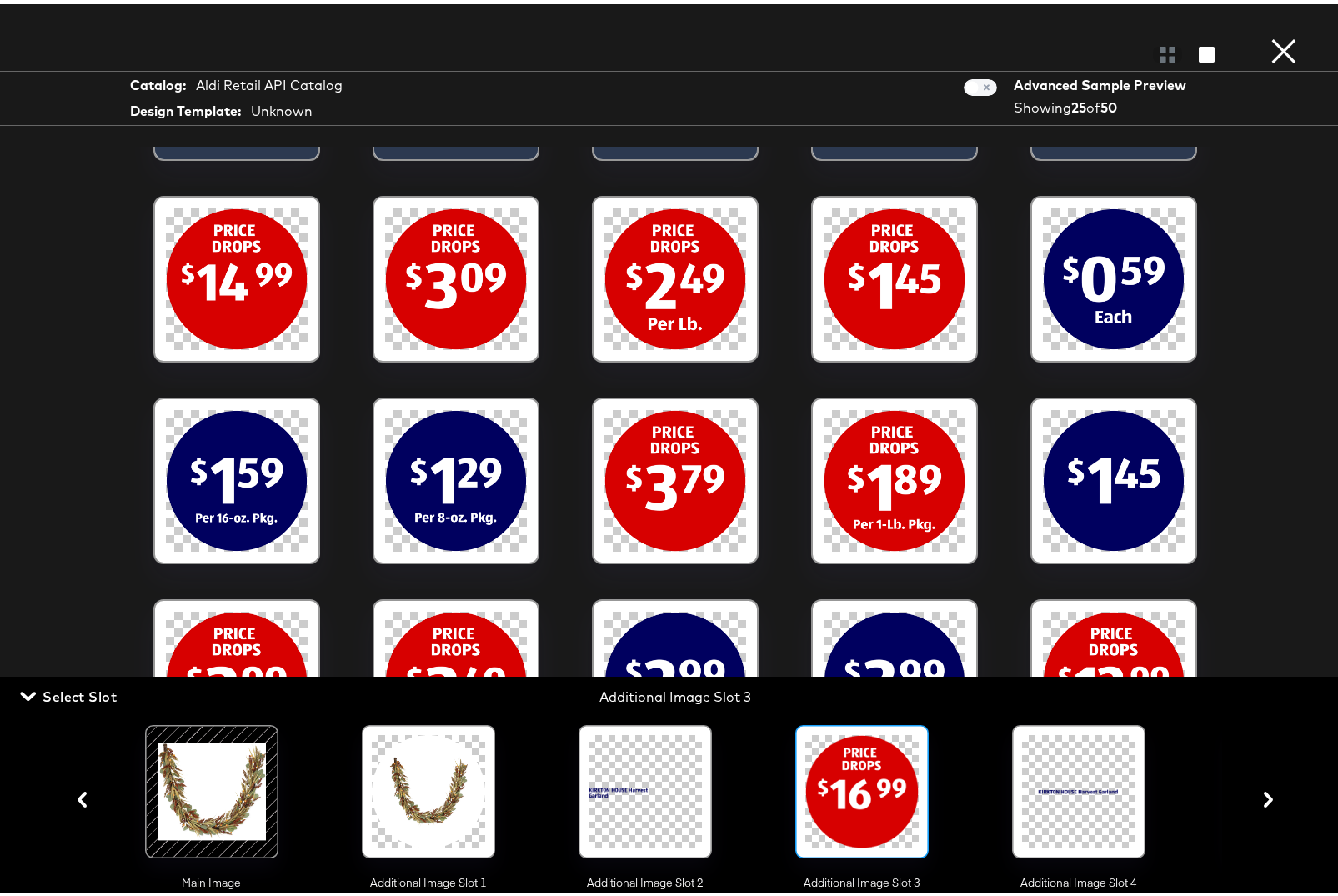
scroll to position [210, 0]
click at [29, 690] on icon "button" at bounding box center [27, 692] width 16 height 16
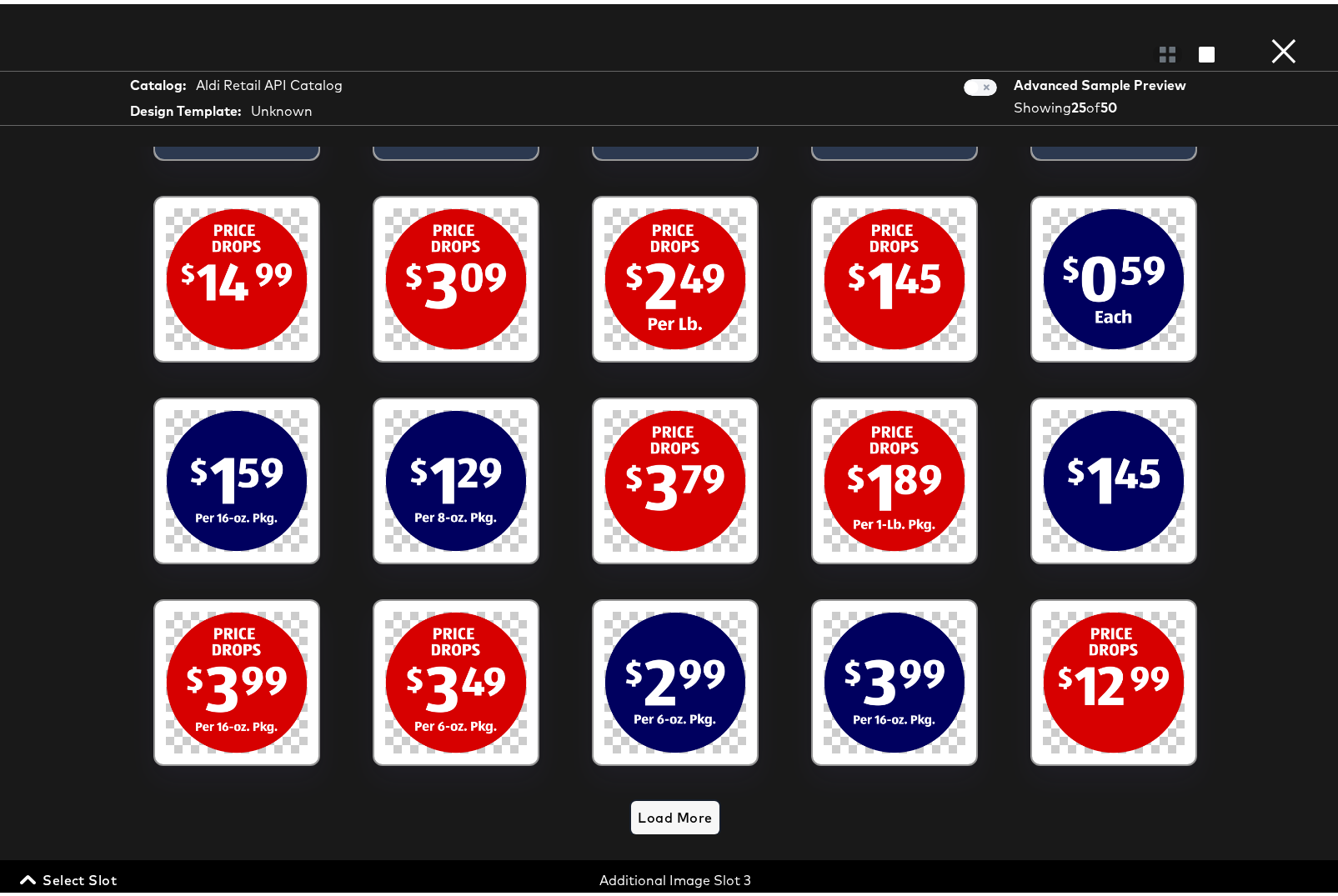
drag, startPoint x: 651, startPoint y: 802, endPoint x: 707, endPoint y: 779, distance: 60.5
click at [651, 802] on span "Load More" at bounding box center [675, 814] width 74 height 24
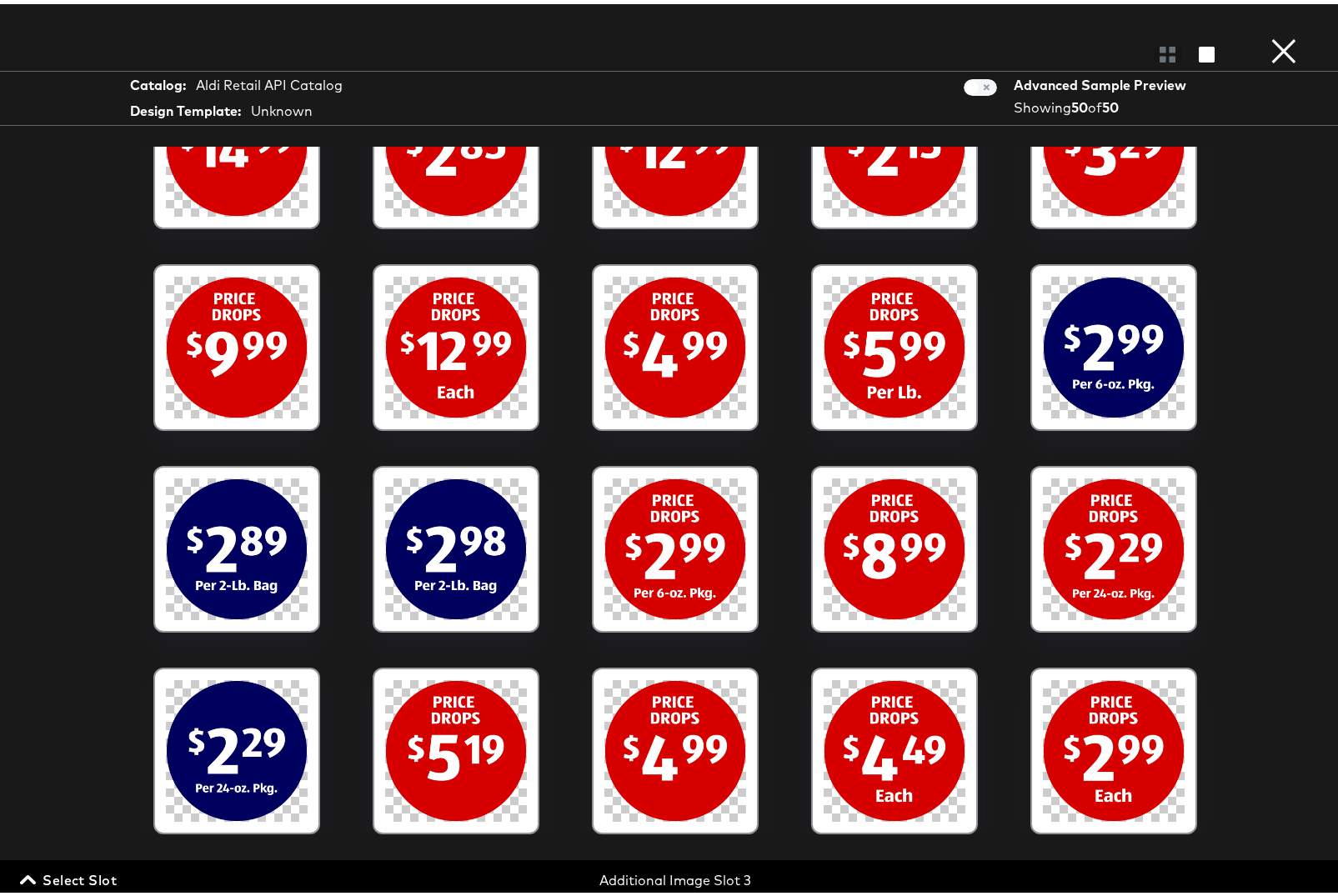
scroll to position [1306, 0]
click at [1274, 33] on button "×" at bounding box center [1283, 17] width 33 height 33
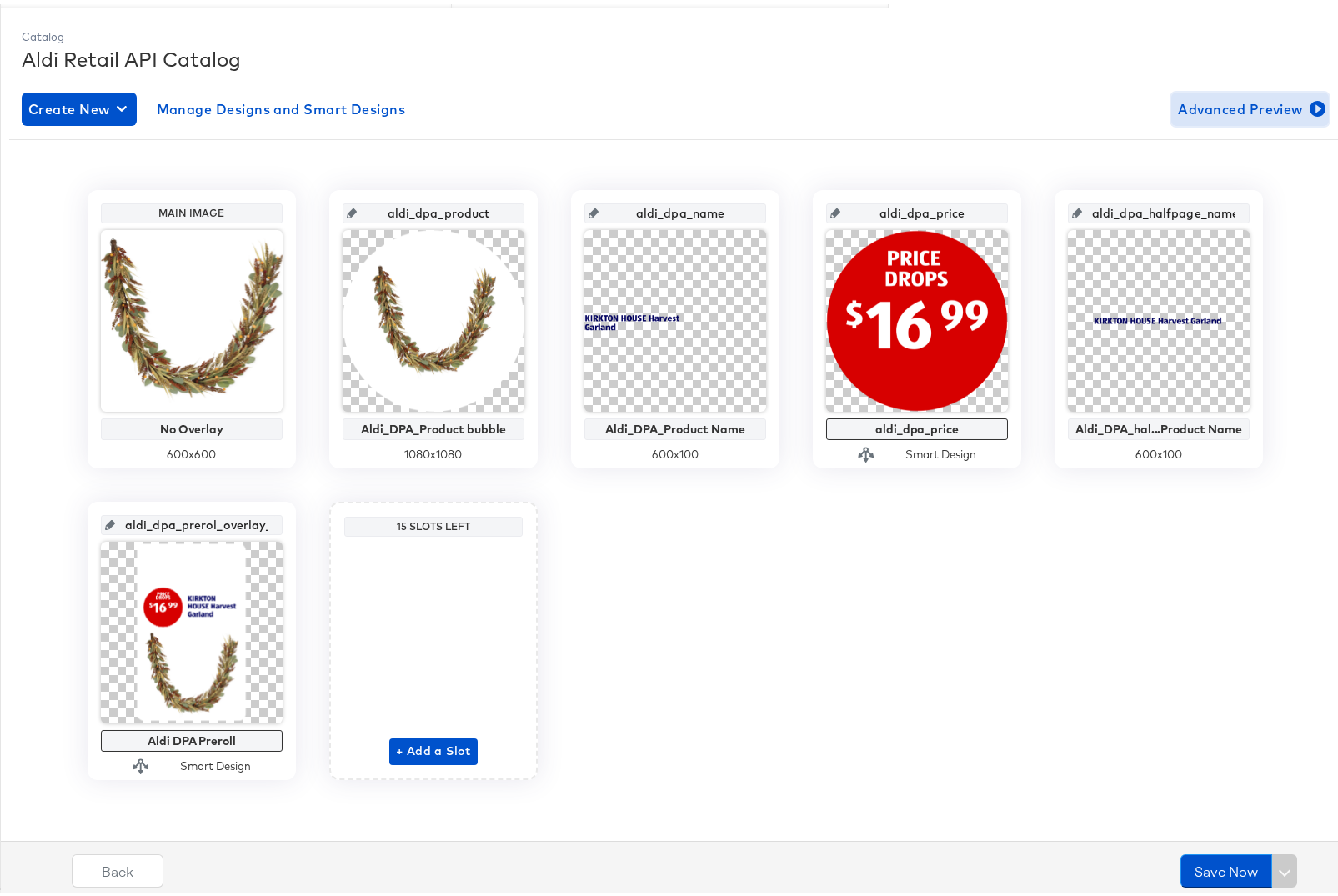
click at [1208, 102] on span "Advanced Preview" at bounding box center [1249, 105] width 144 height 24
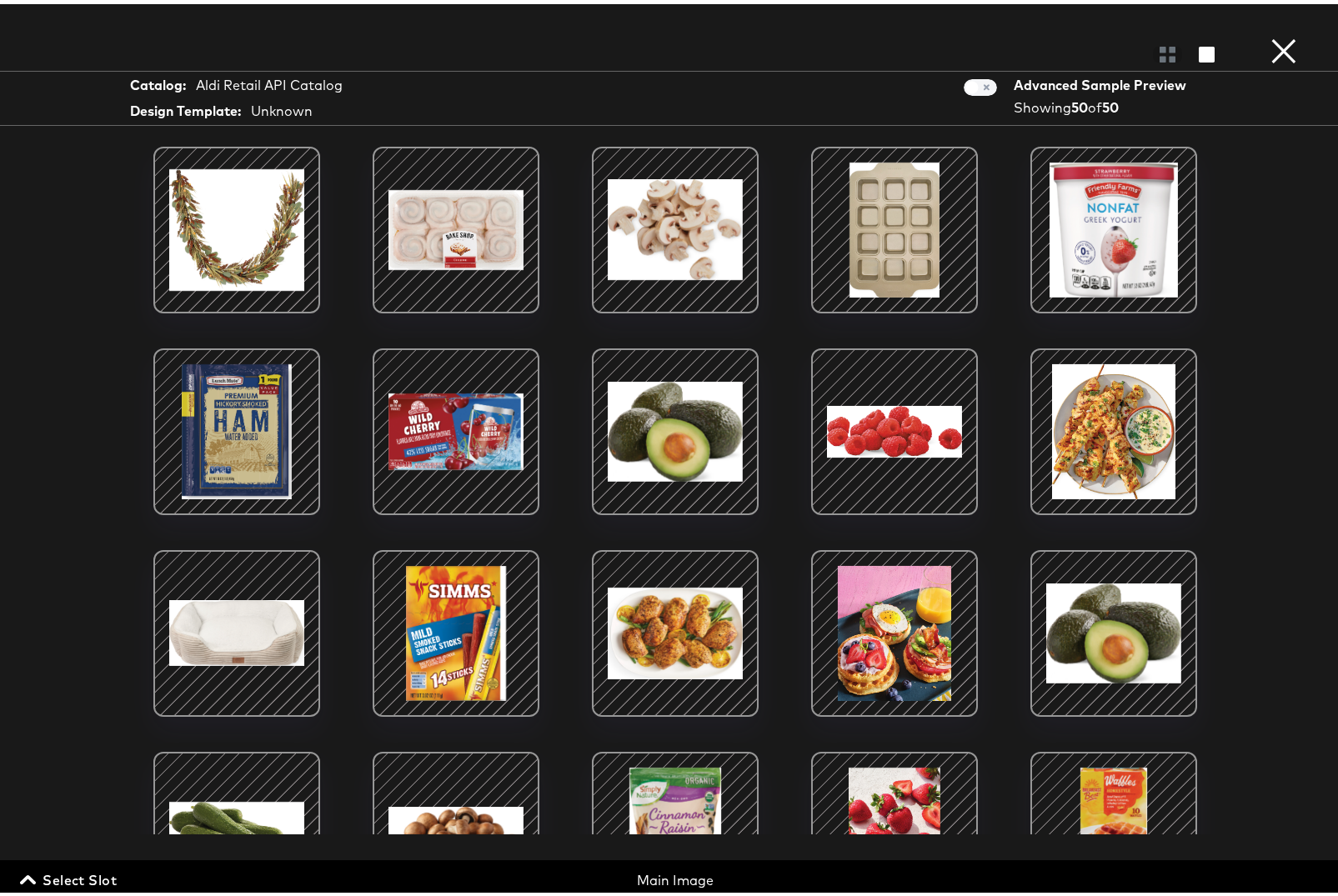
click at [72, 874] on span "Select Slot" at bounding box center [70, 875] width 93 height 24
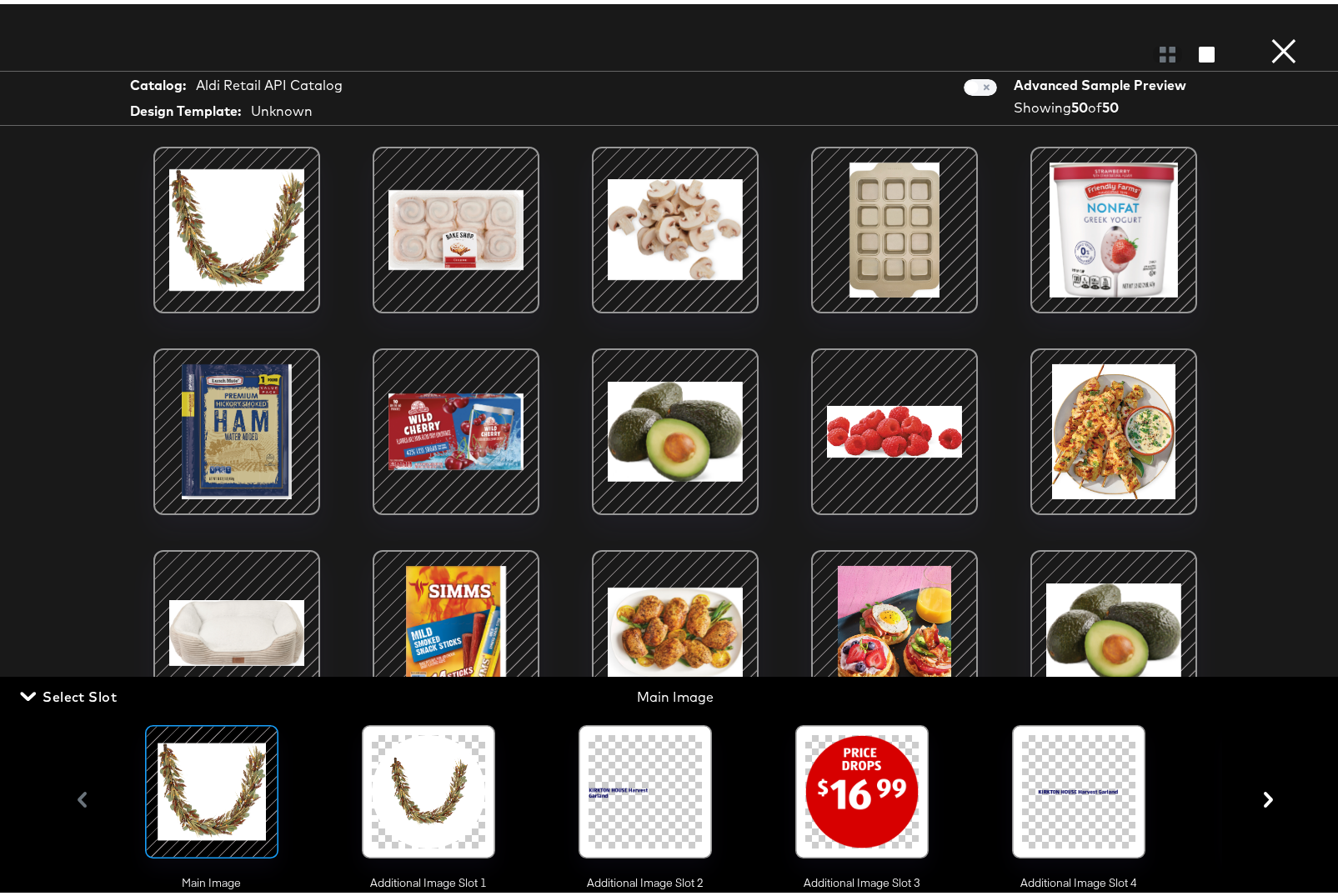
click at [1085, 785] on div at bounding box center [1078, 787] width 114 height 114
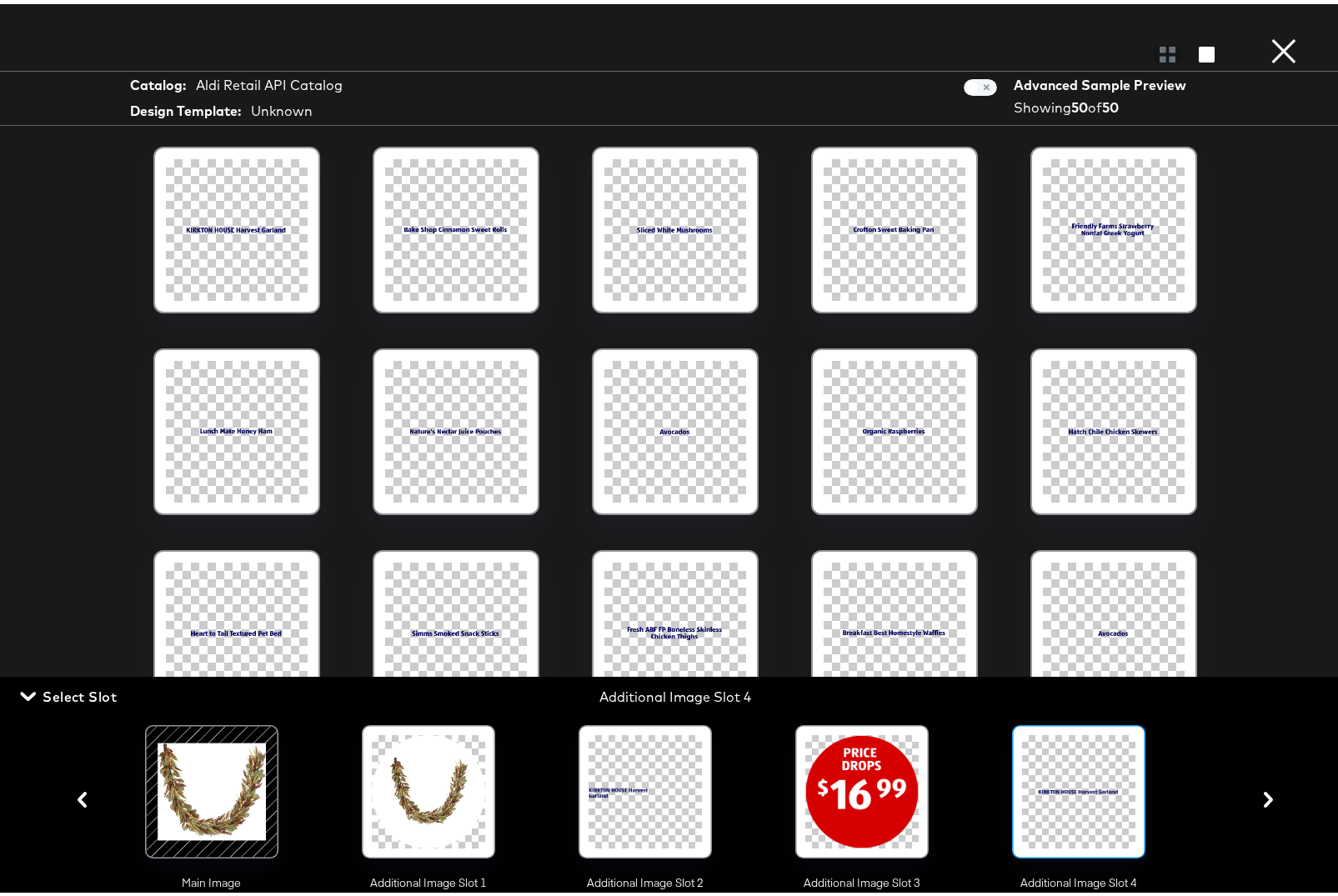
click at [1264, 802] on icon "button" at bounding box center [1267, 795] width 9 height 16
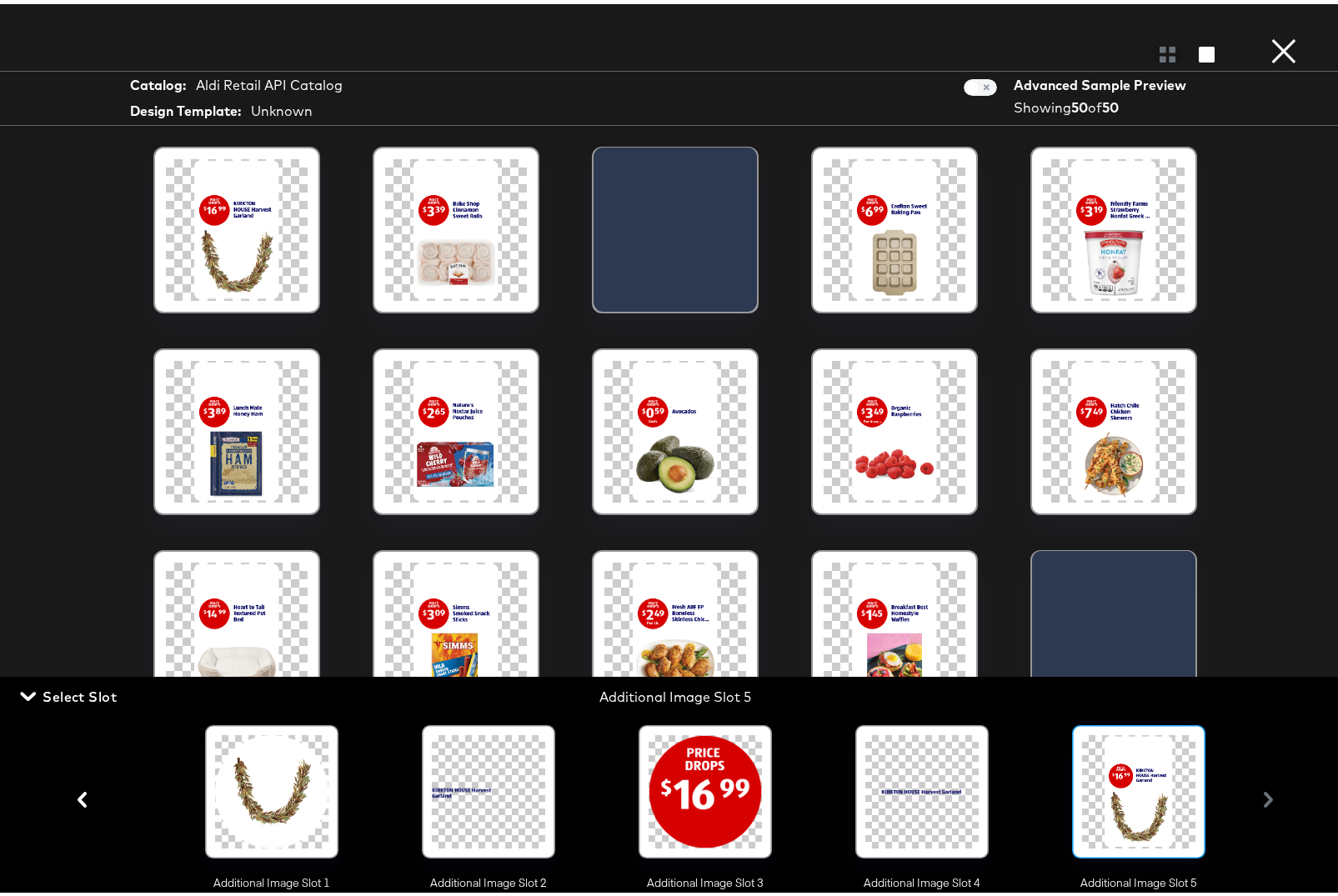
scroll to position [0, 167]
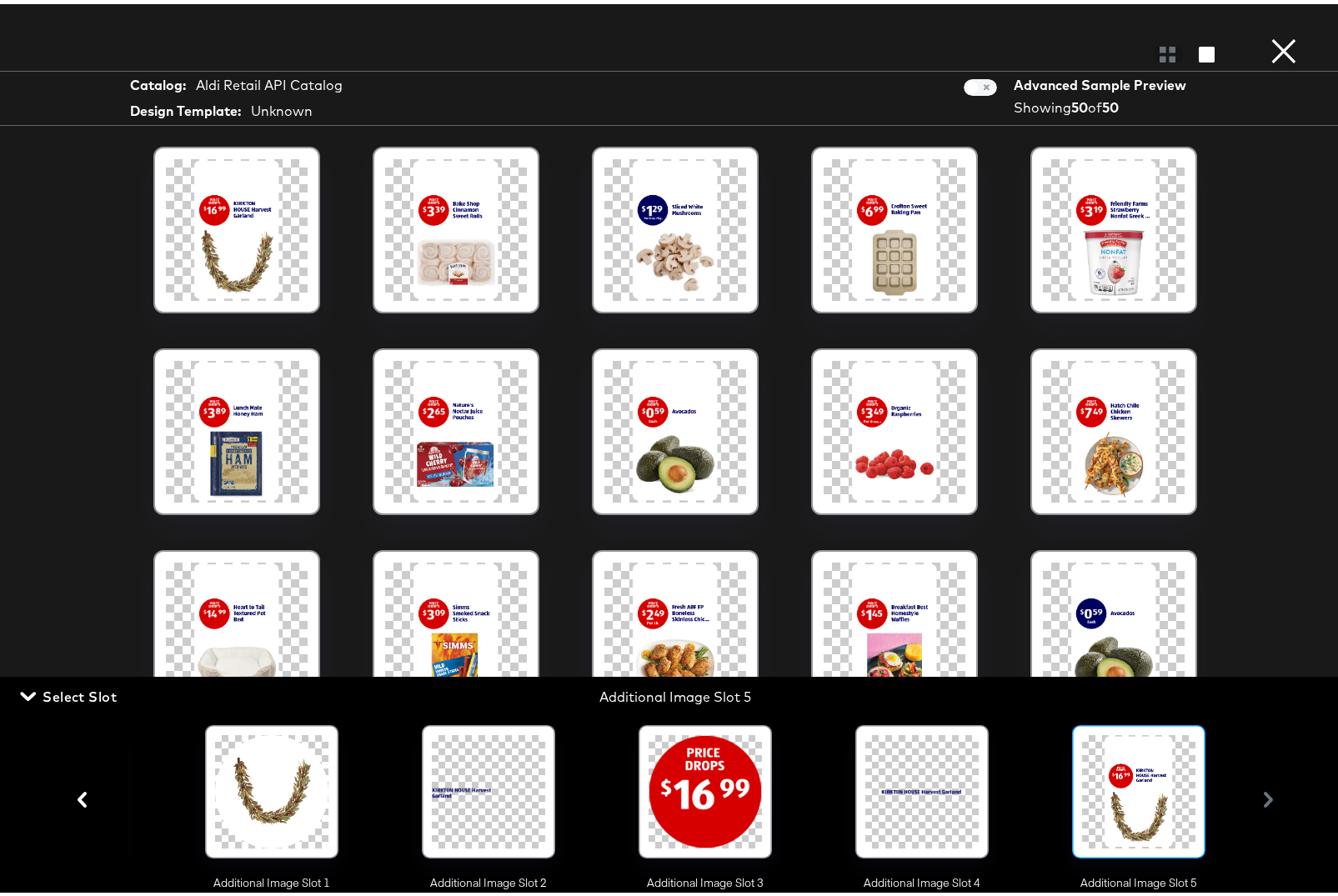
click at [1143, 796] on div at bounding box center [1138, 787] width 114 height 114
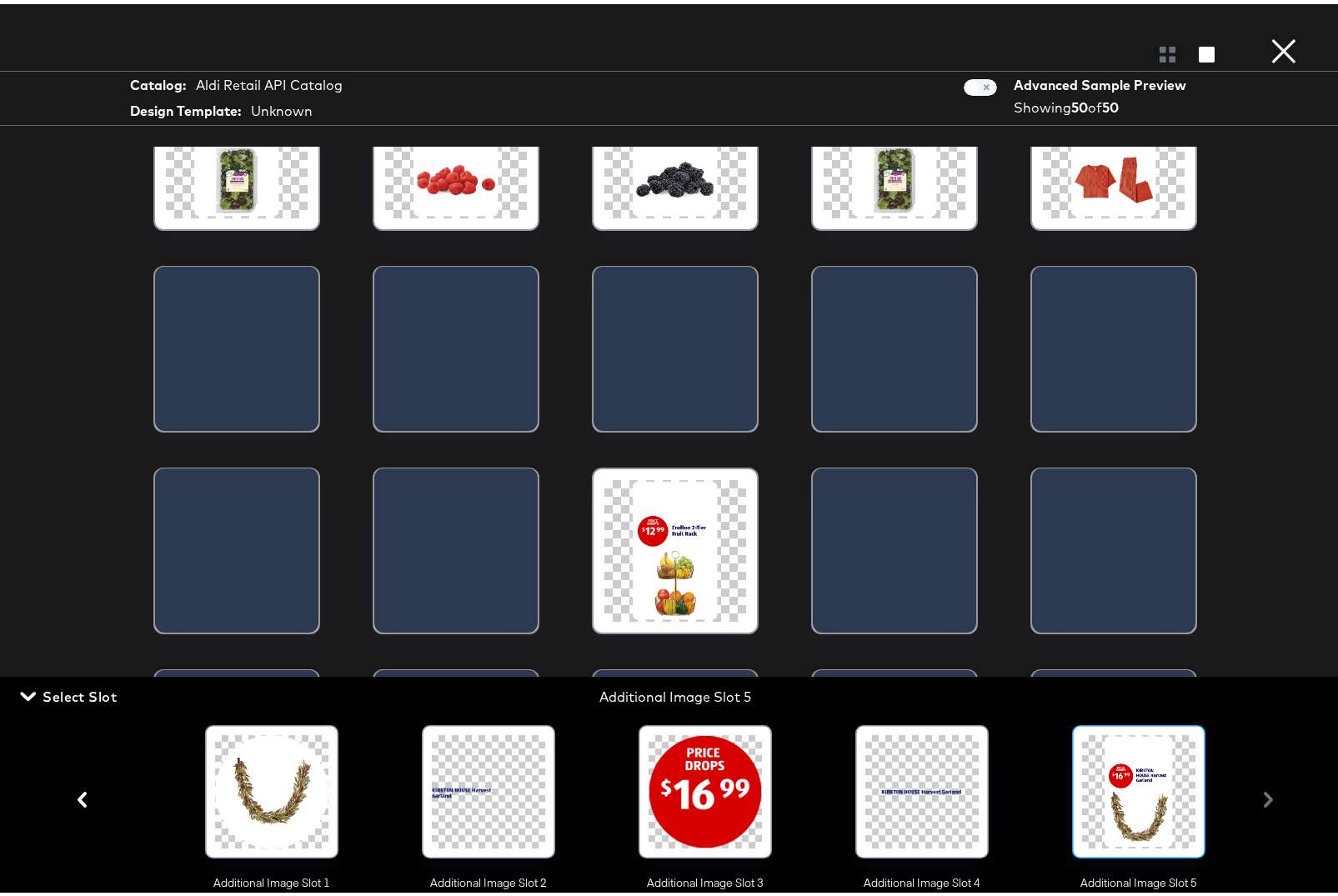
scroll to position [1306, 0]
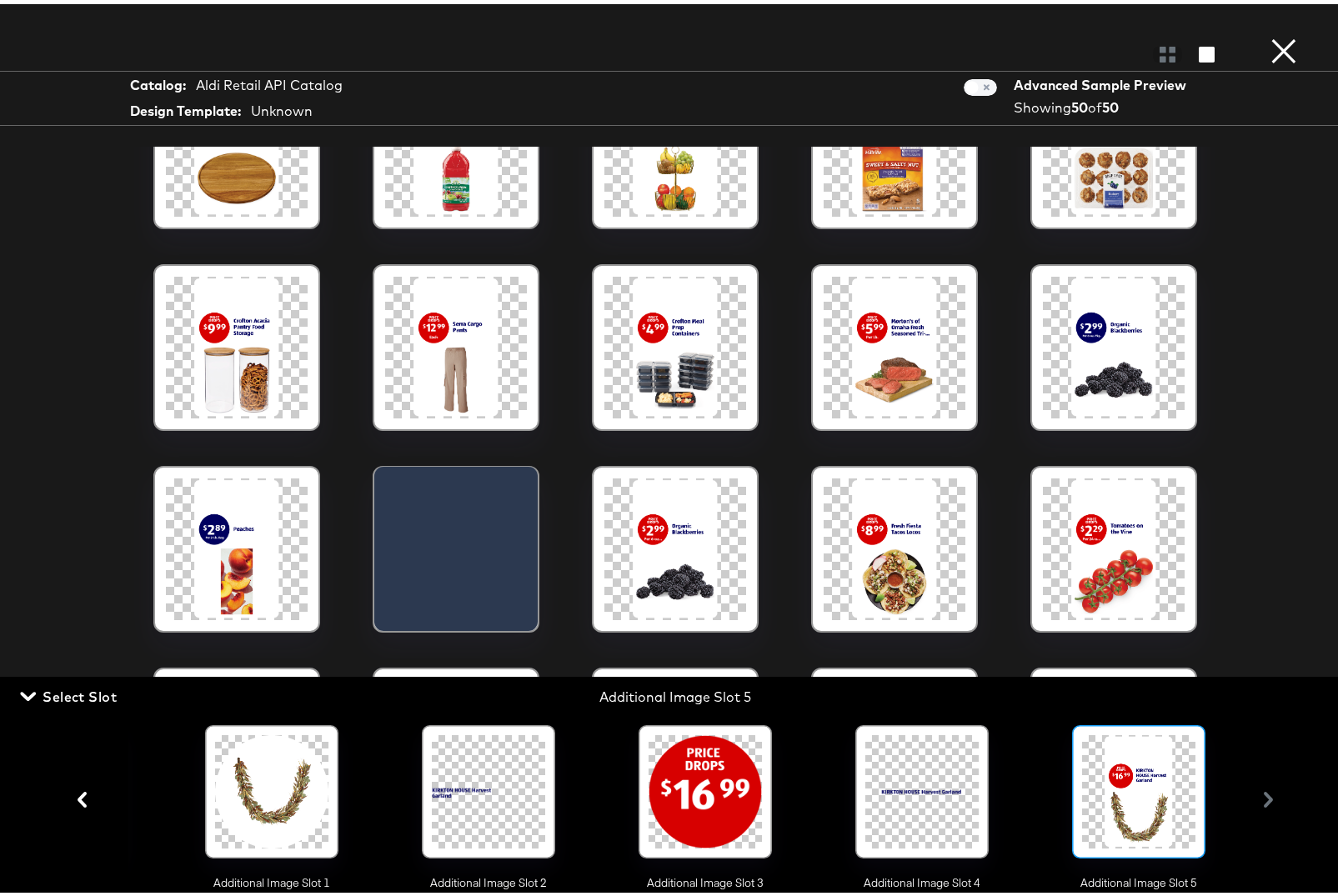
click at [1276, 33] on button "×" at bounding box center [1283, 17] width 33 height 33
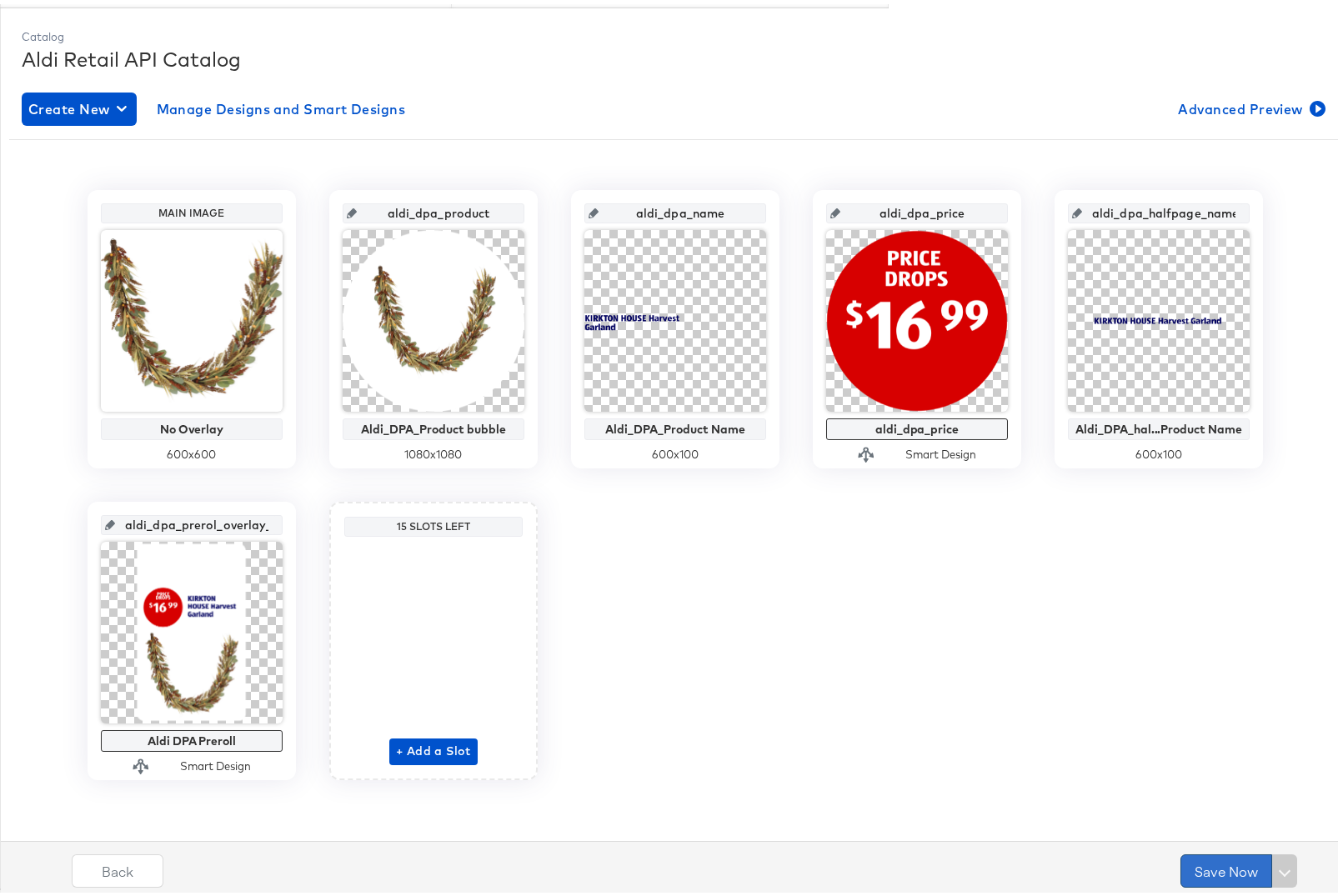
click at [1194, 869] on button "Save Now" at bounding box center [1226, 867] width 92 height 33
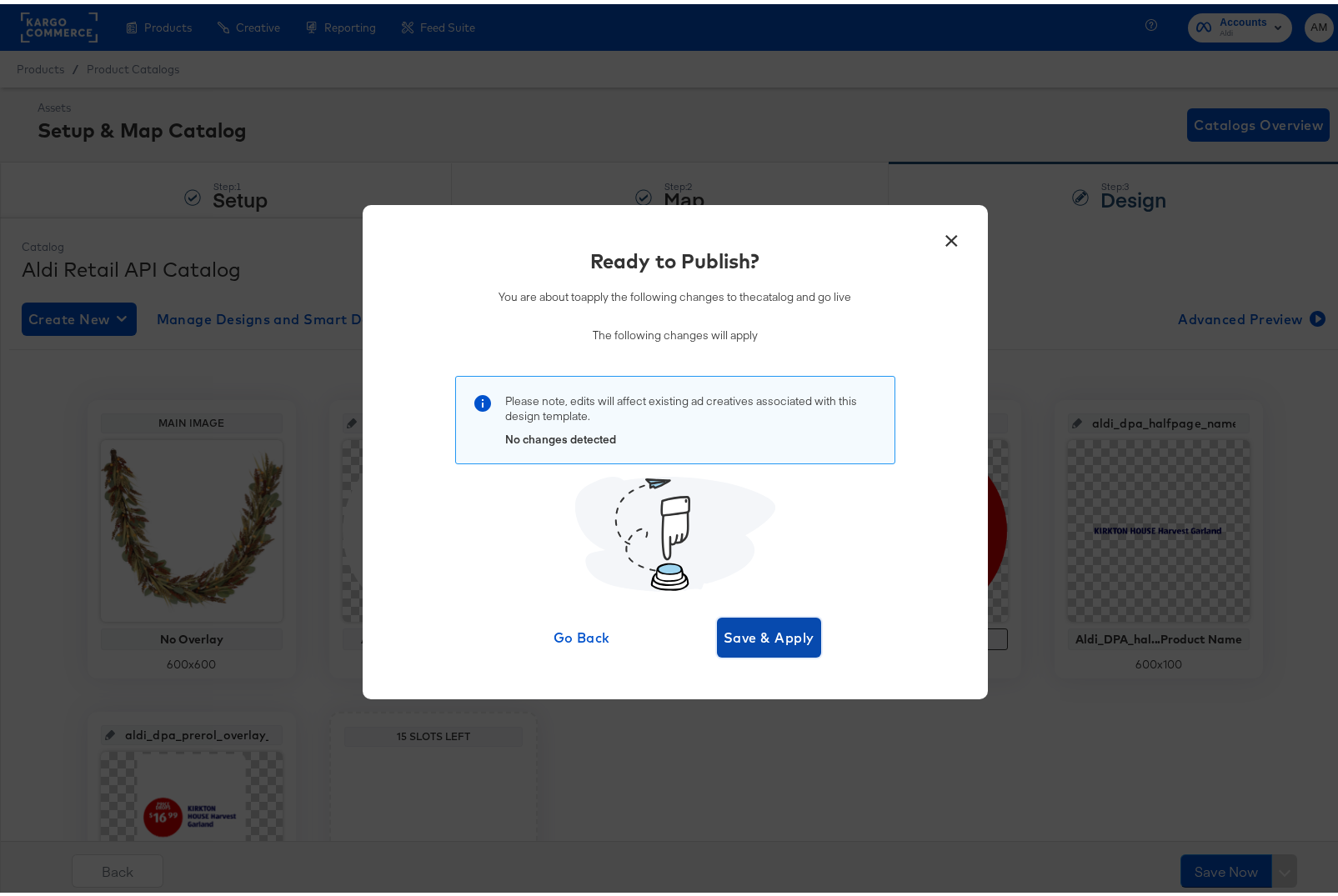
click at [753, 636] on span "Save & Apply" at bounding box center [769, 634] width 91 height 24
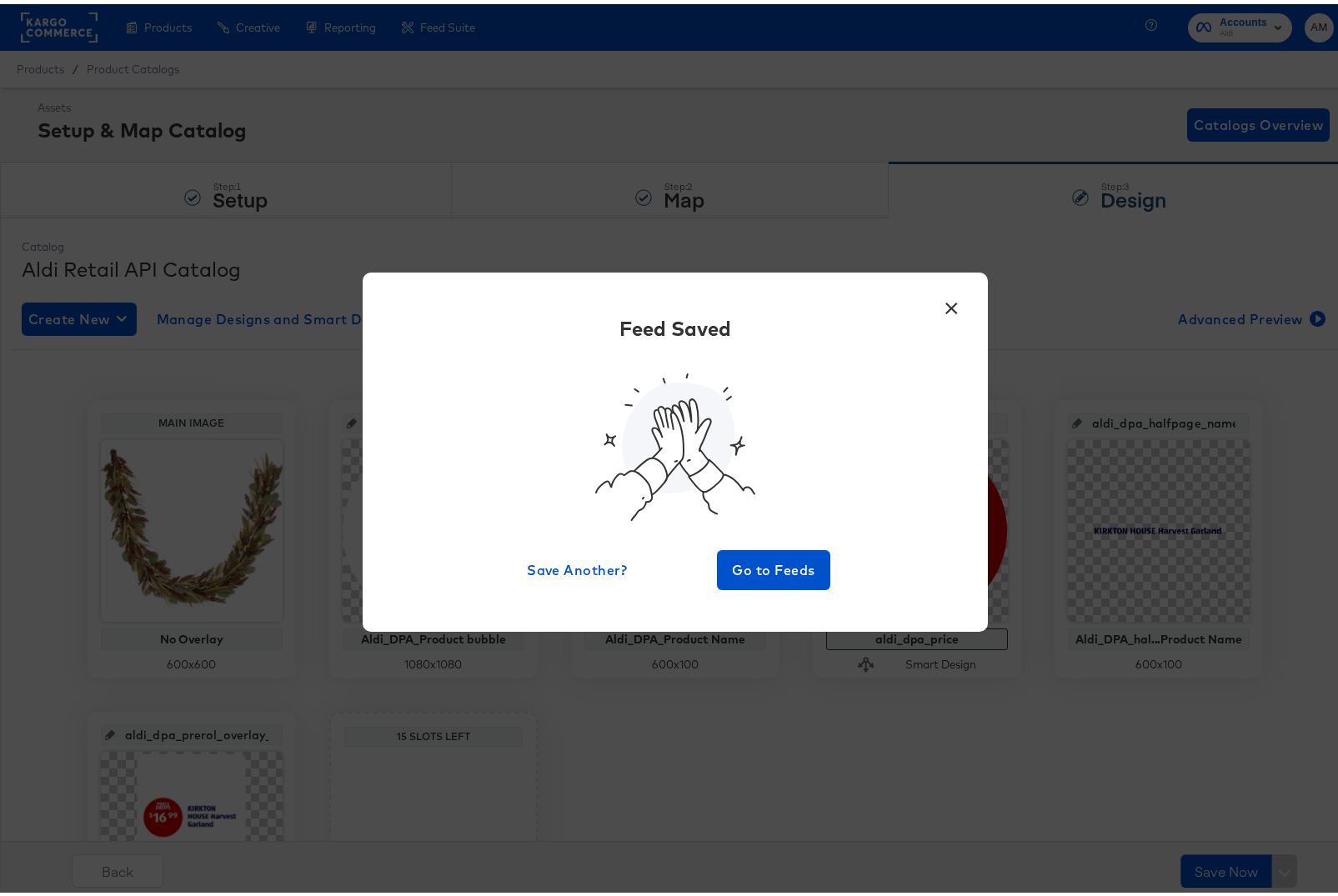
click at [943, 306] on button "×" at bounding box center [951, 300] width 30 height 30
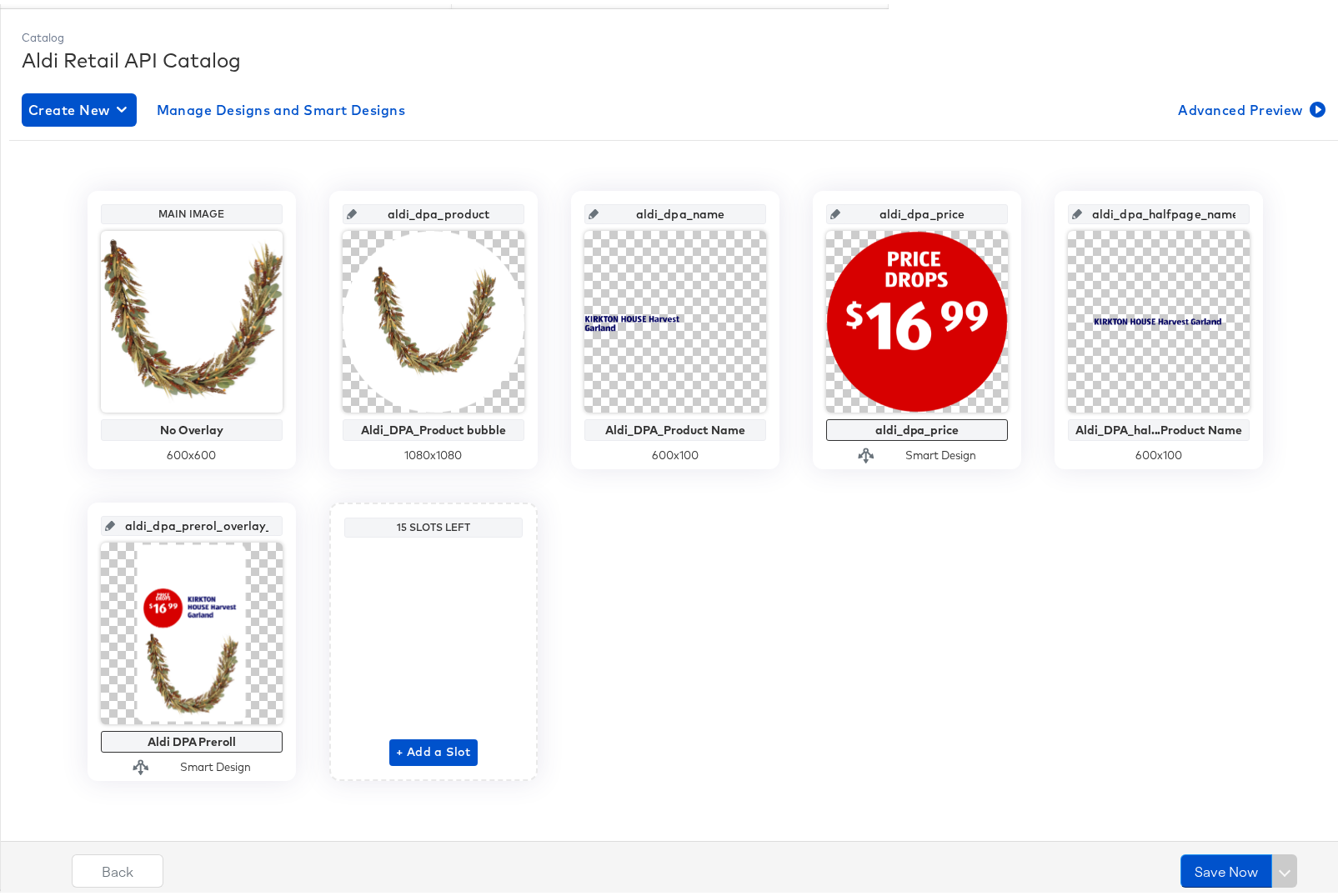
scroll to position [210, 0]
click at [1190, 106] on span "Advanced Preview" at bounding box center [1249, 105] width 144 height 24
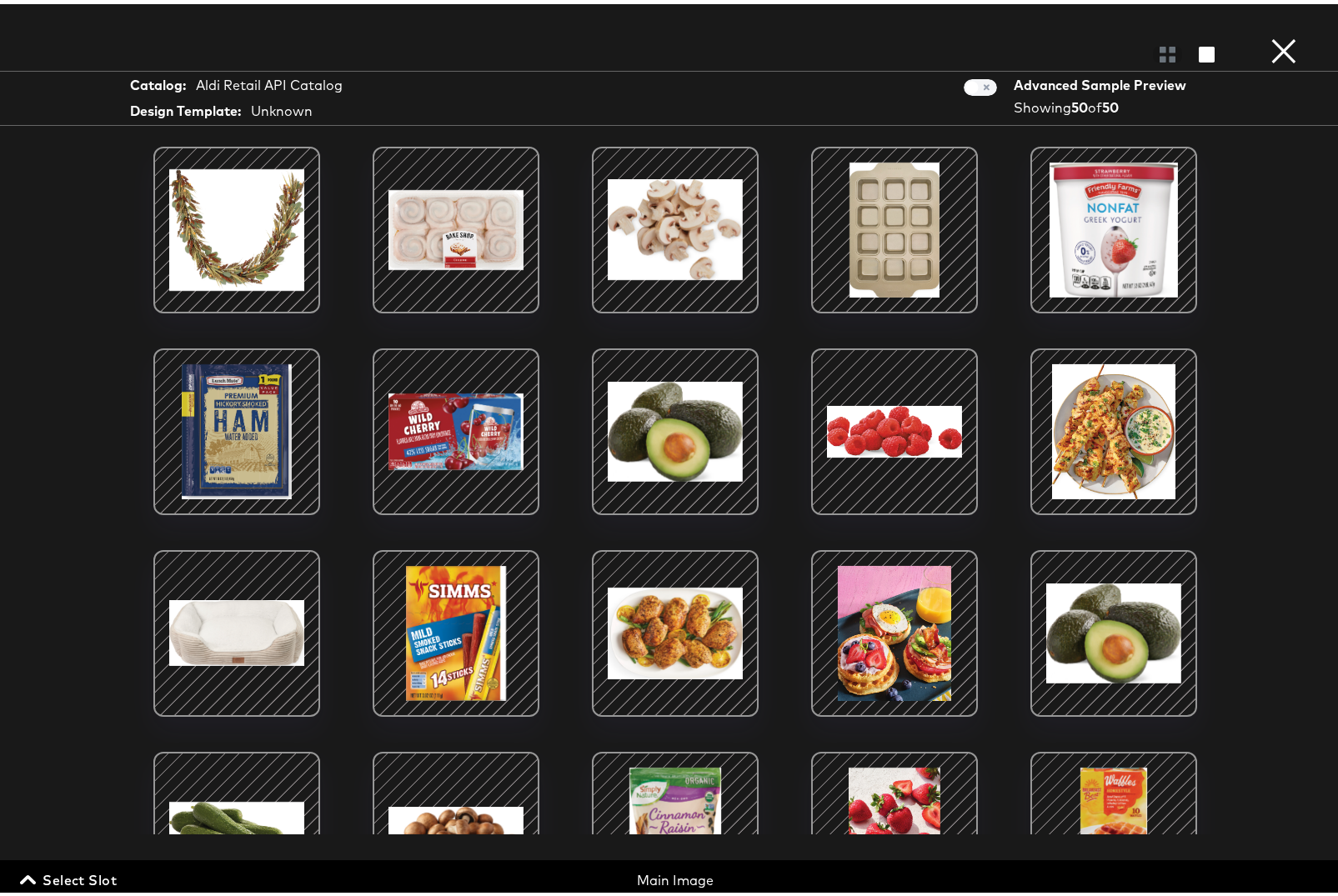
scroll to position [1306, 0]
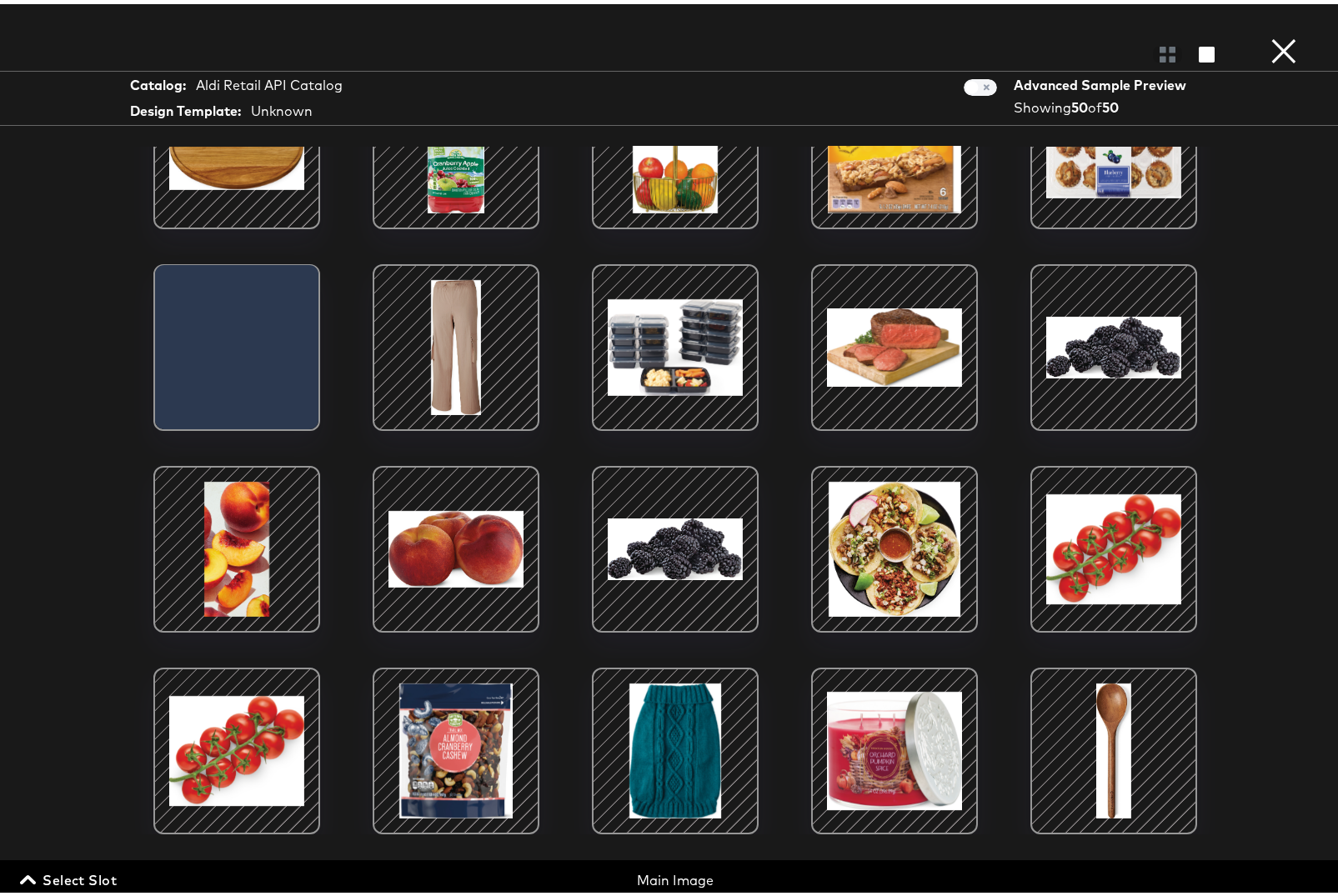
click at [78, 879] on span "Select Slot" at bounding box center [70, 875] width 93 height 24
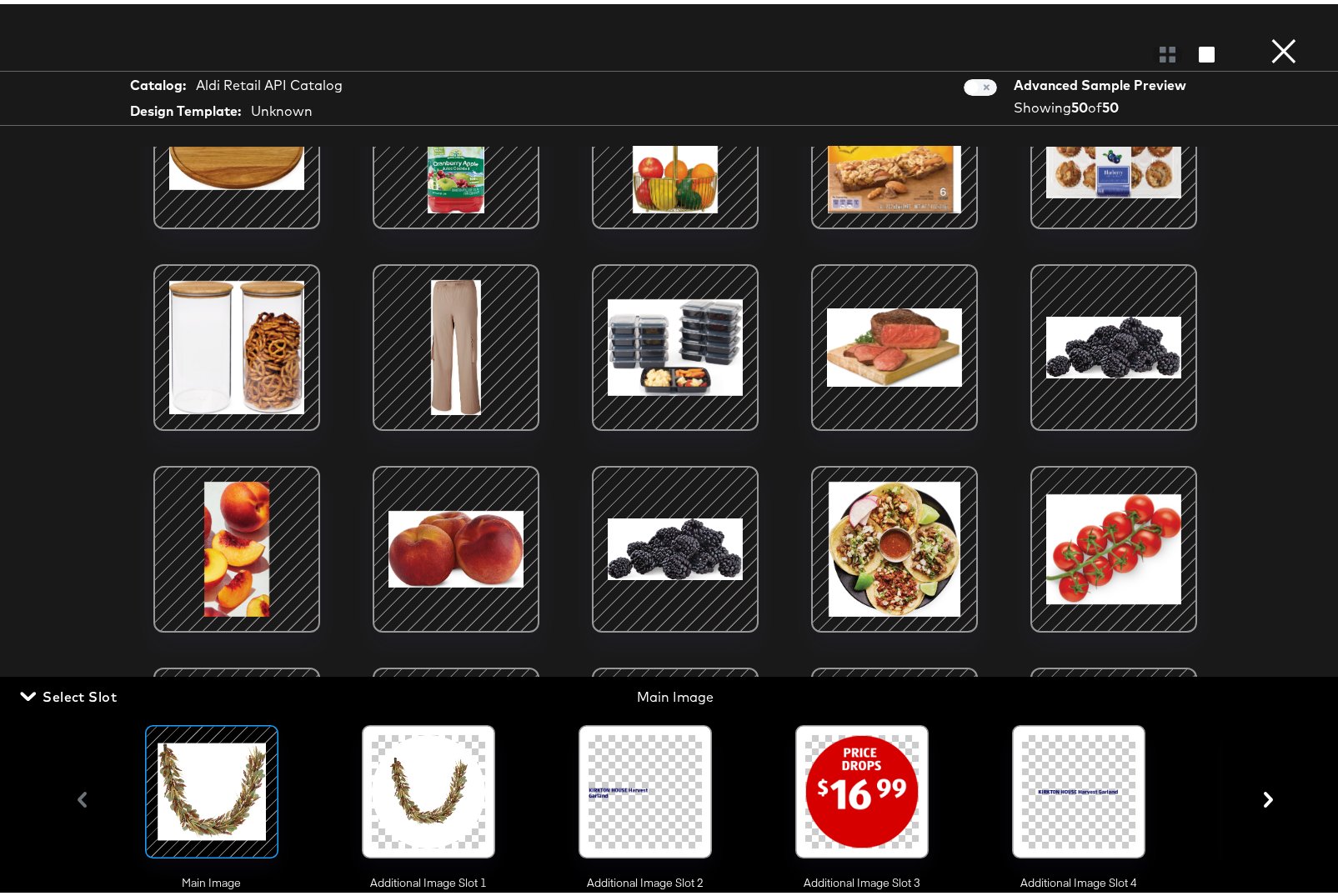
click at [1263, 802] on icon "button" at bounding box center [1267, 795] width 16 height 16
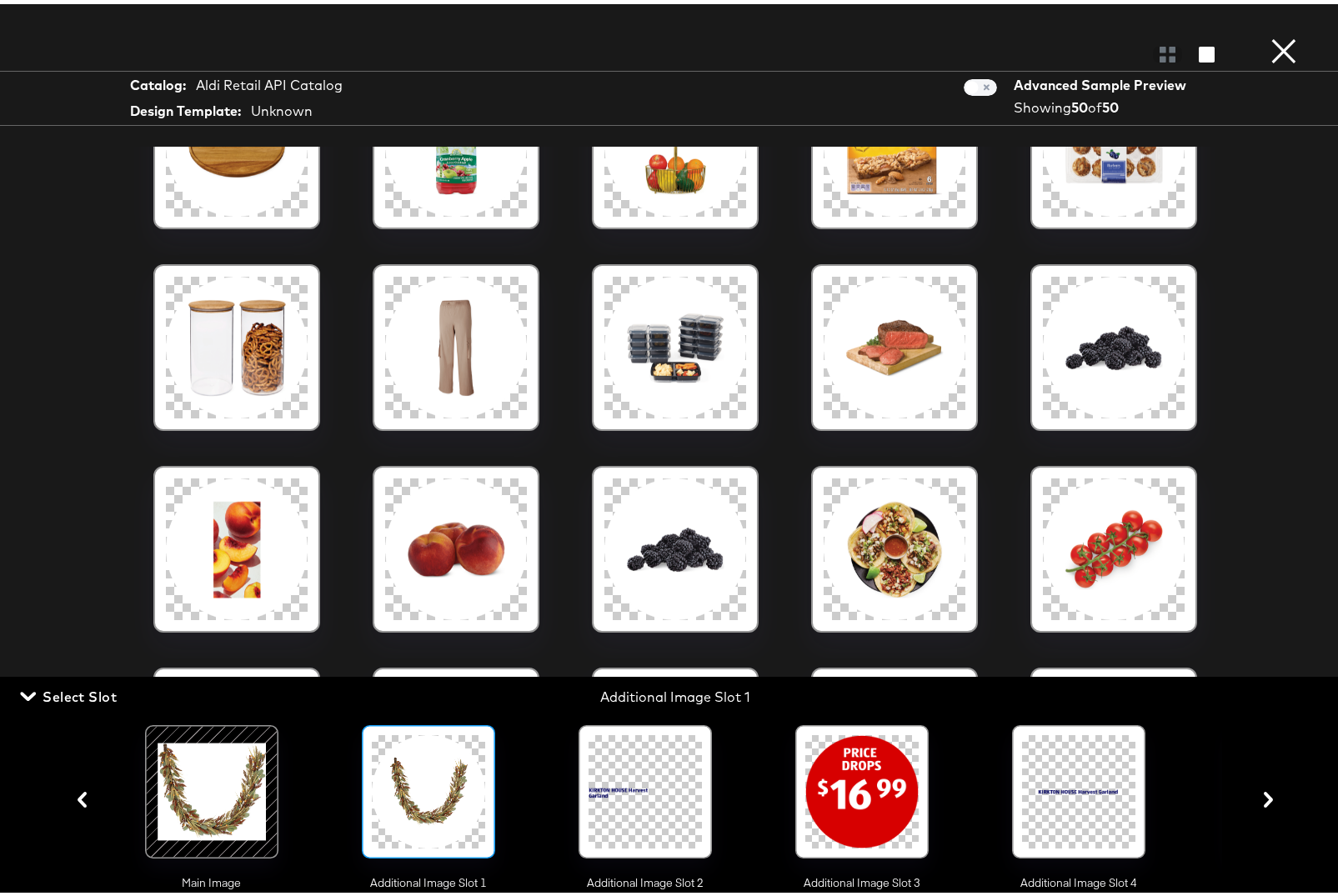
click at [1264, 799] on icon "button" at bounding box center [1267, 795] width 9 height 16
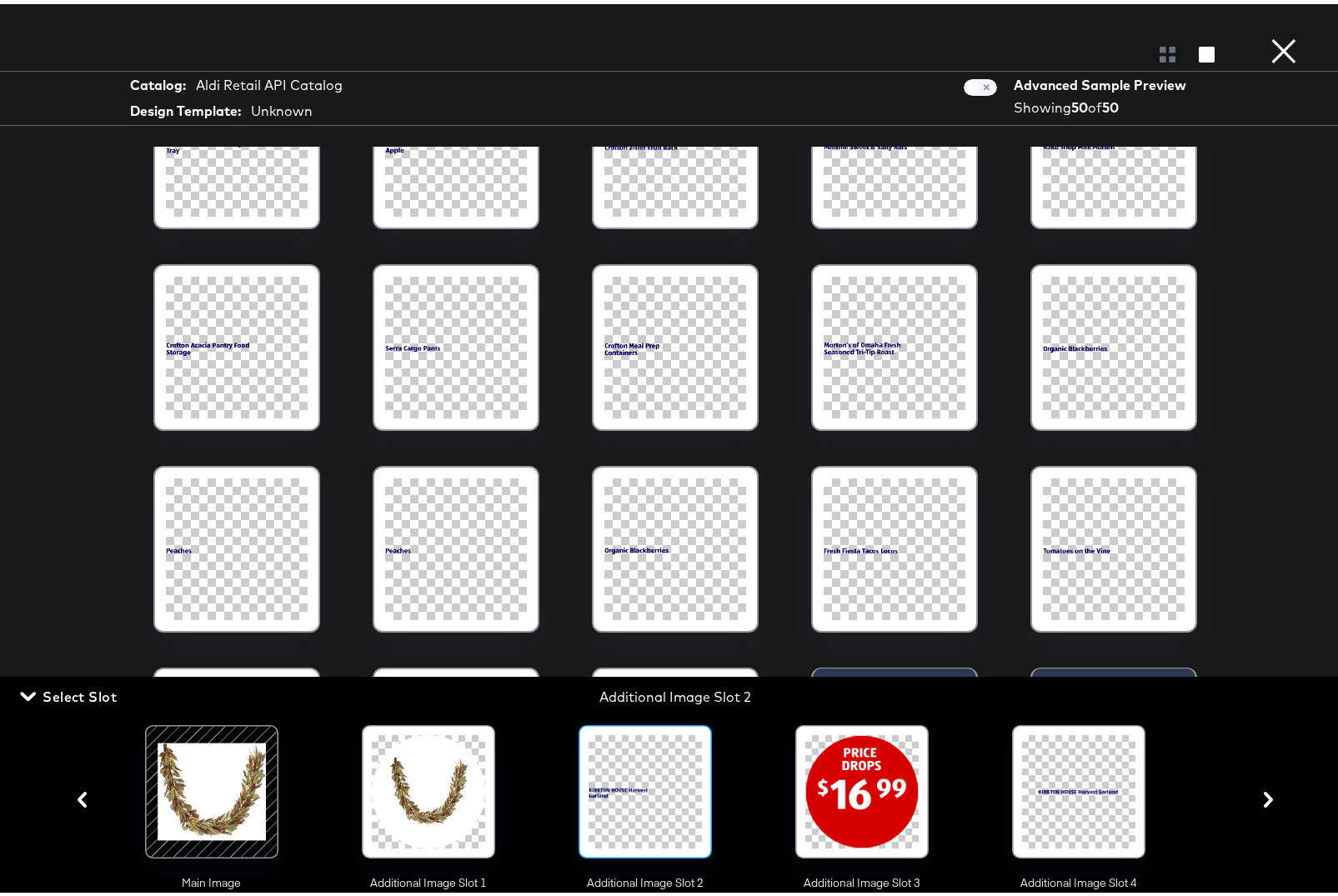
click at [1264, 799] on icon "button" at bounding box center [1267, 795] width 9 height 16
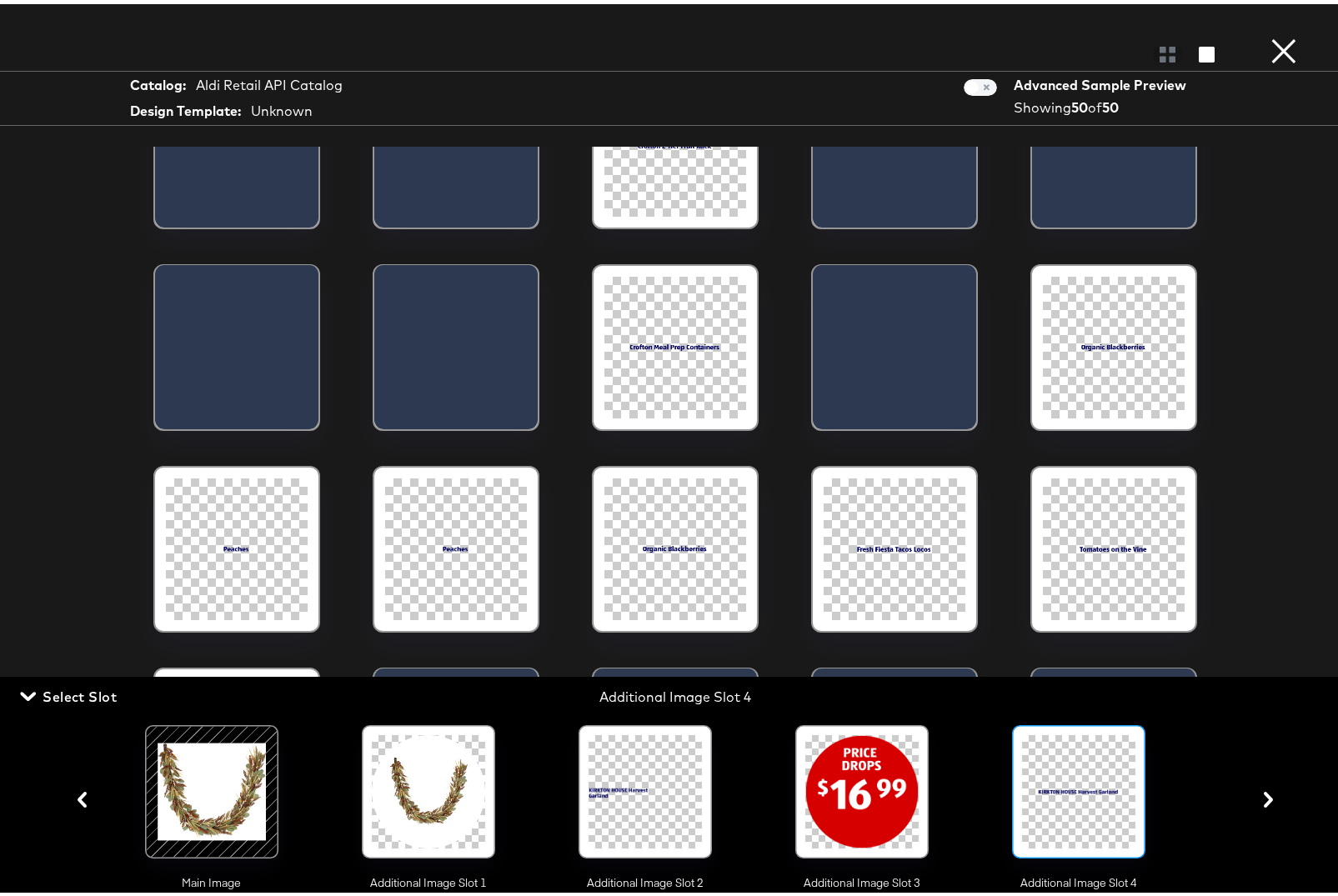
click at [1264, 799] on icon "button" at bounding box center [1267, 795] width 9 height 16
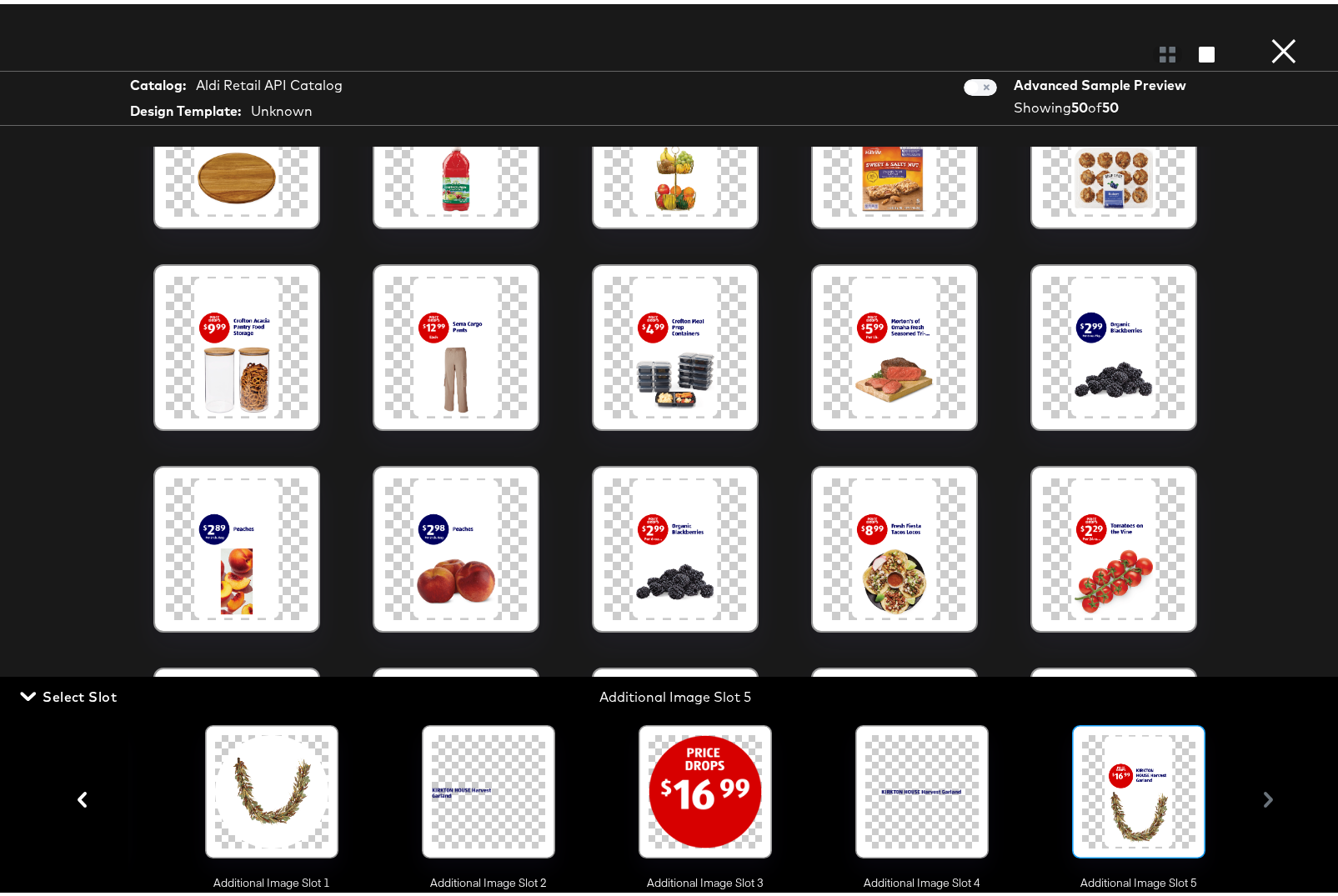
scroll to position [0, 167]
click at [1114, 788] on div at bounding box center [1138, 787] width 114 height 114
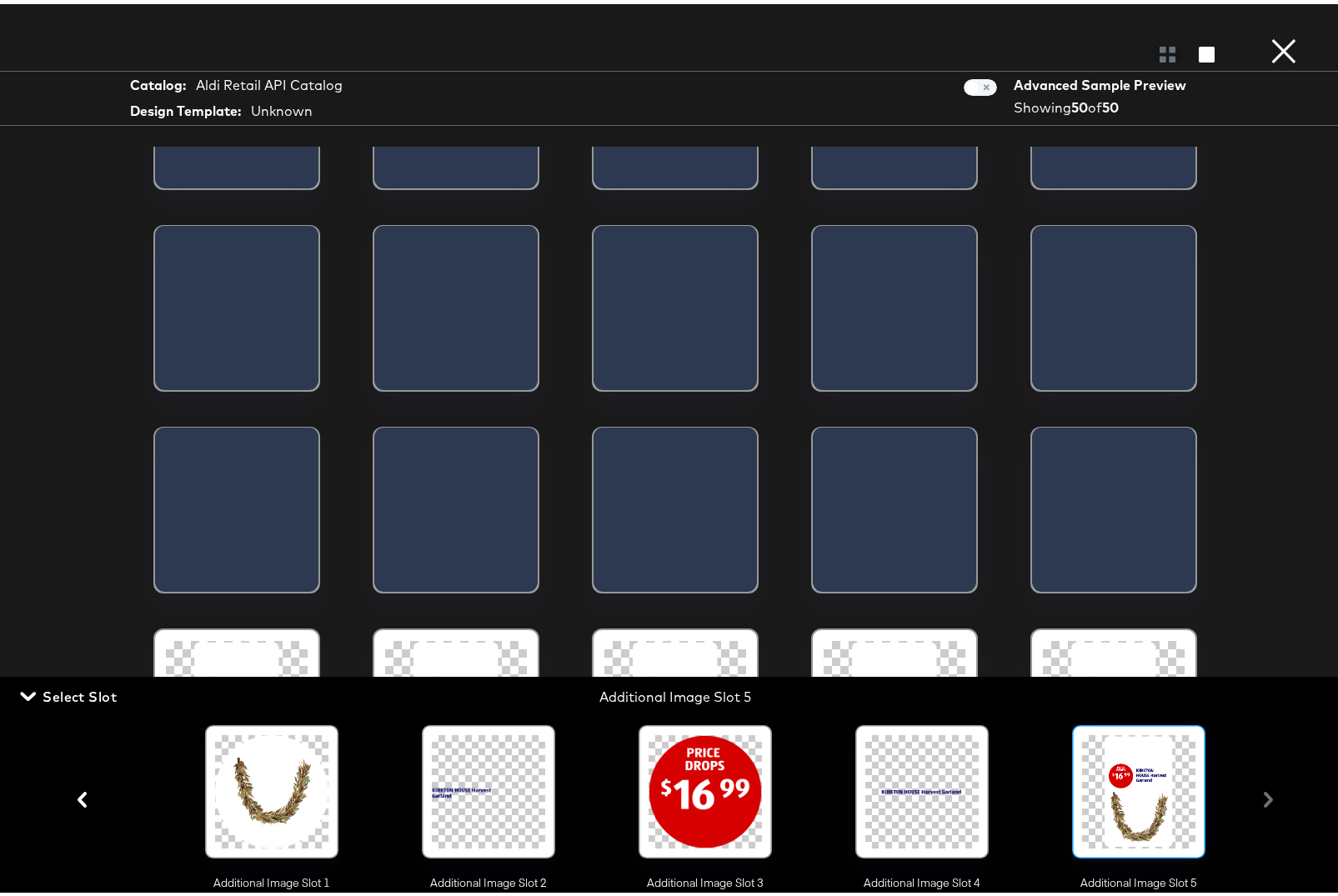
scroll to position [522, 0]
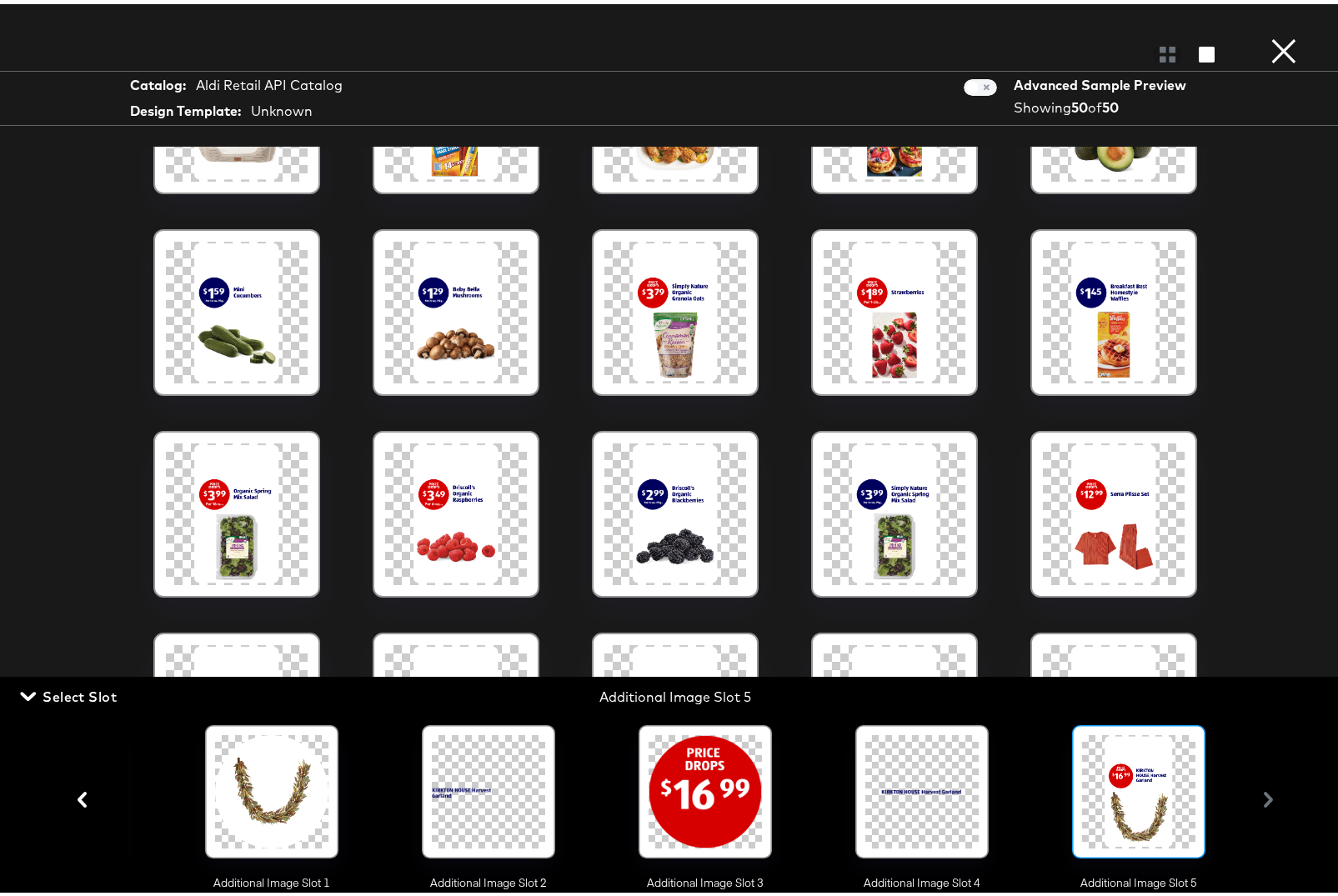
click at [1266, 33] on button "×" at bounding box center [1283, 17] width 33 height 33
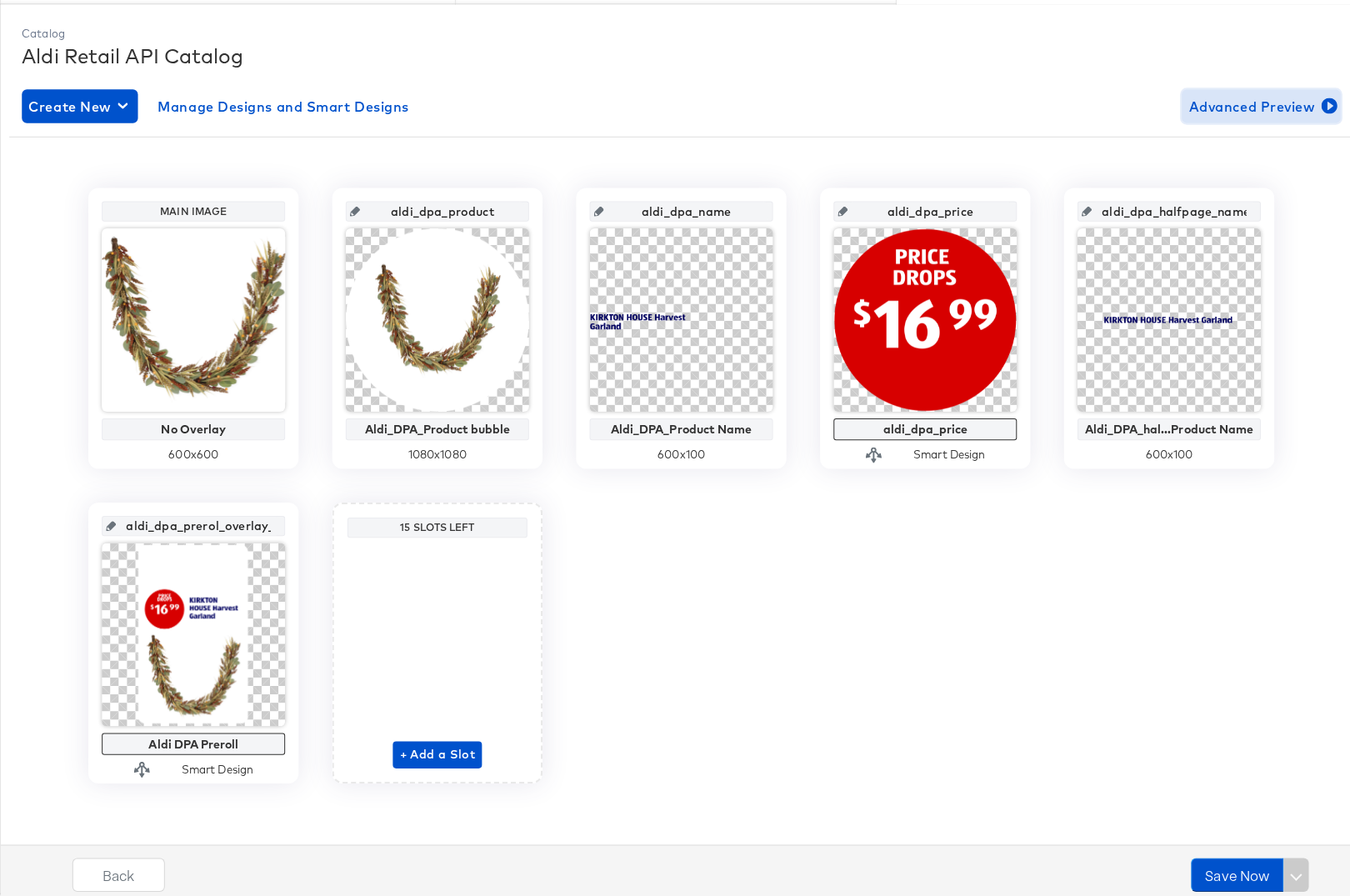
scroll to position [0, 0]
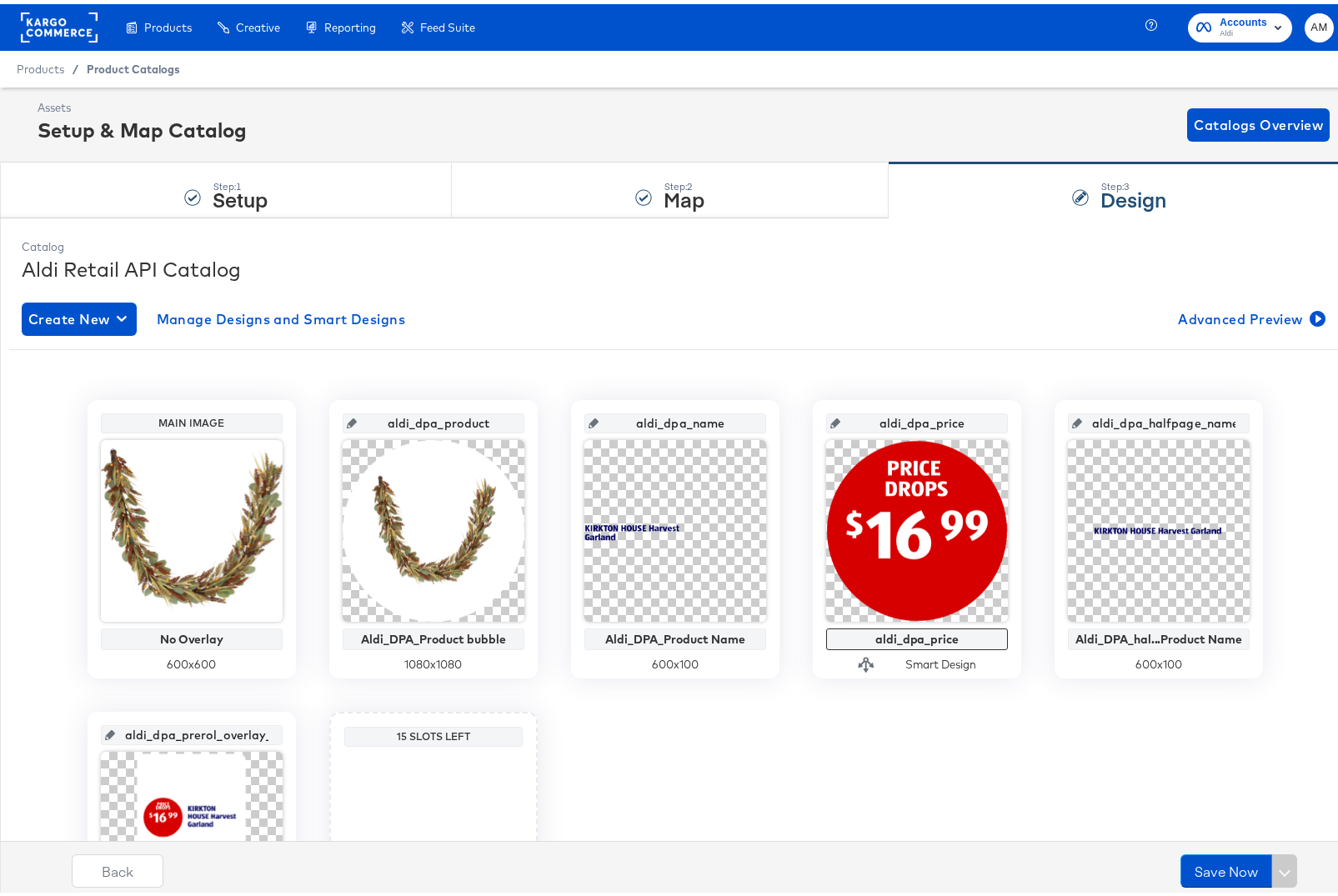
click at [123, 63] on span "Product Catalogs" at bounding box center [132, 66] width 93 height 14
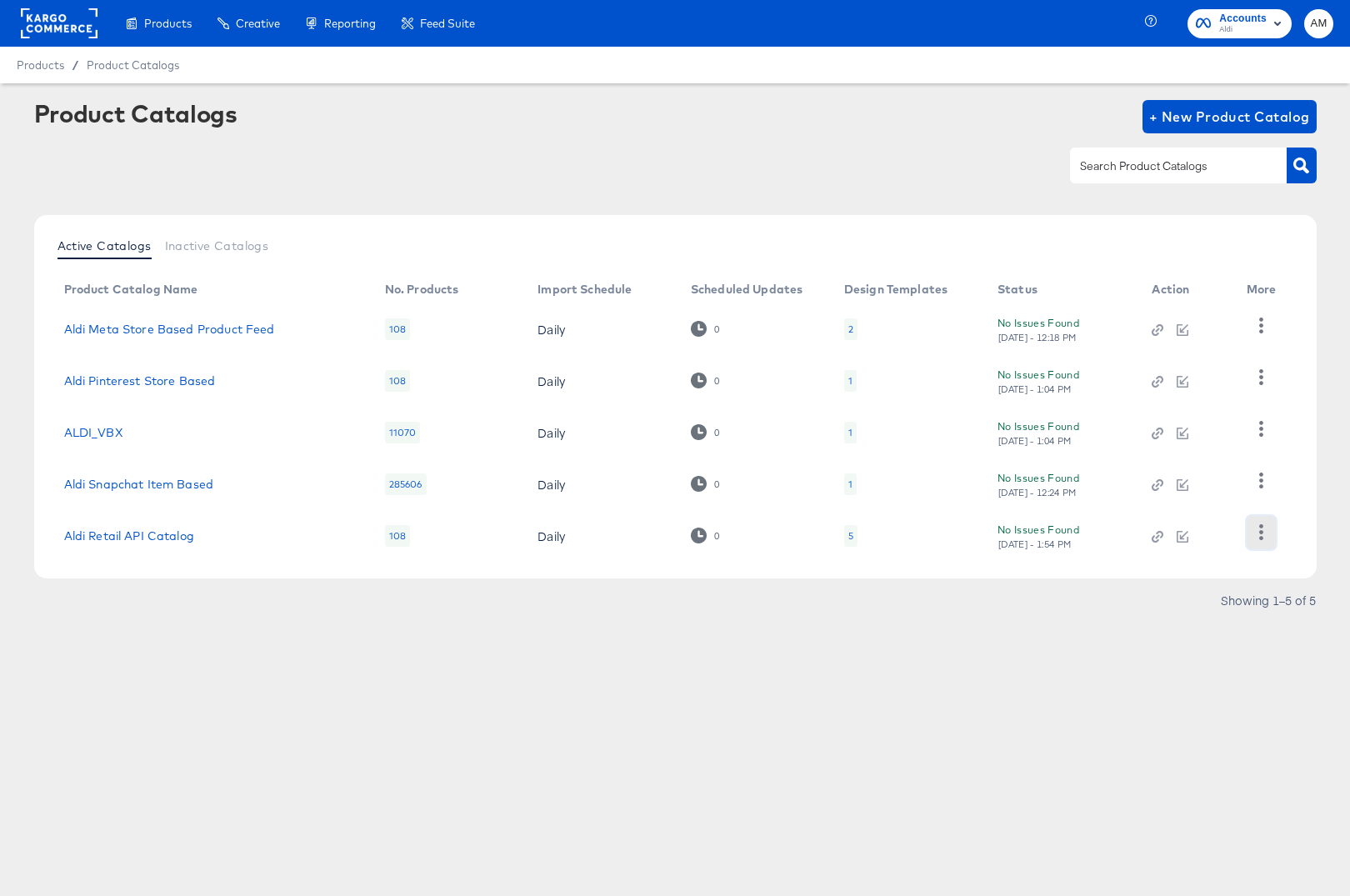
click at [1265, 534] on icon "button" at bounding box center [1262, 532] width 16 height 16
click at [1132, 445] on div "HUD Checks (Internal)" at bounding box center [1192, 448] width 167 height 26
click at [952, 445] on td "1" at bounding box center [907, 432] width 154 height 52
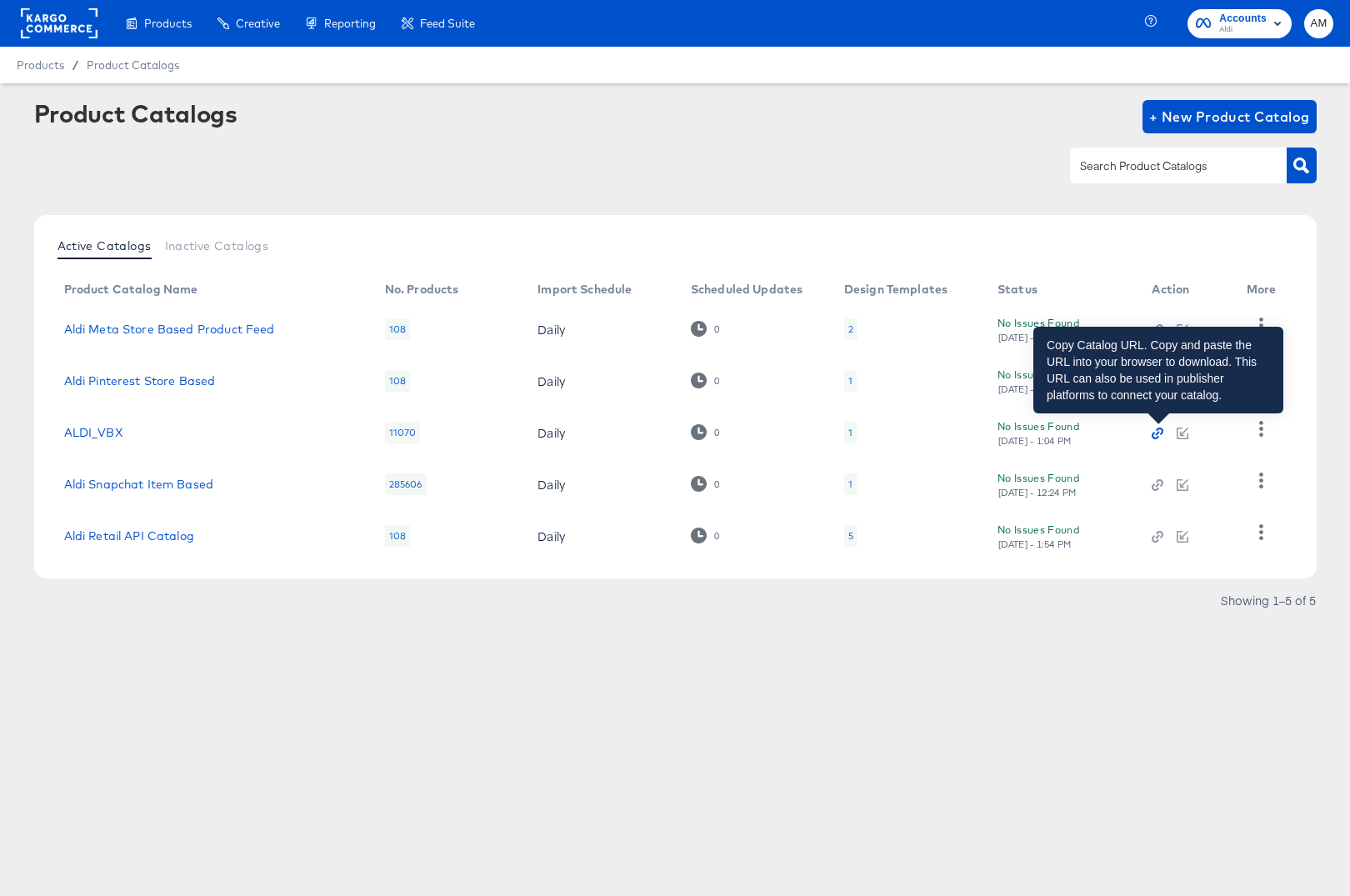
click at [1160, 432] on icon "button" at bounding box center [1158, 433] width 12 height 12
click at [1162, 433] on icon "button" at bounding box center [1161, 431] width 8 height 8
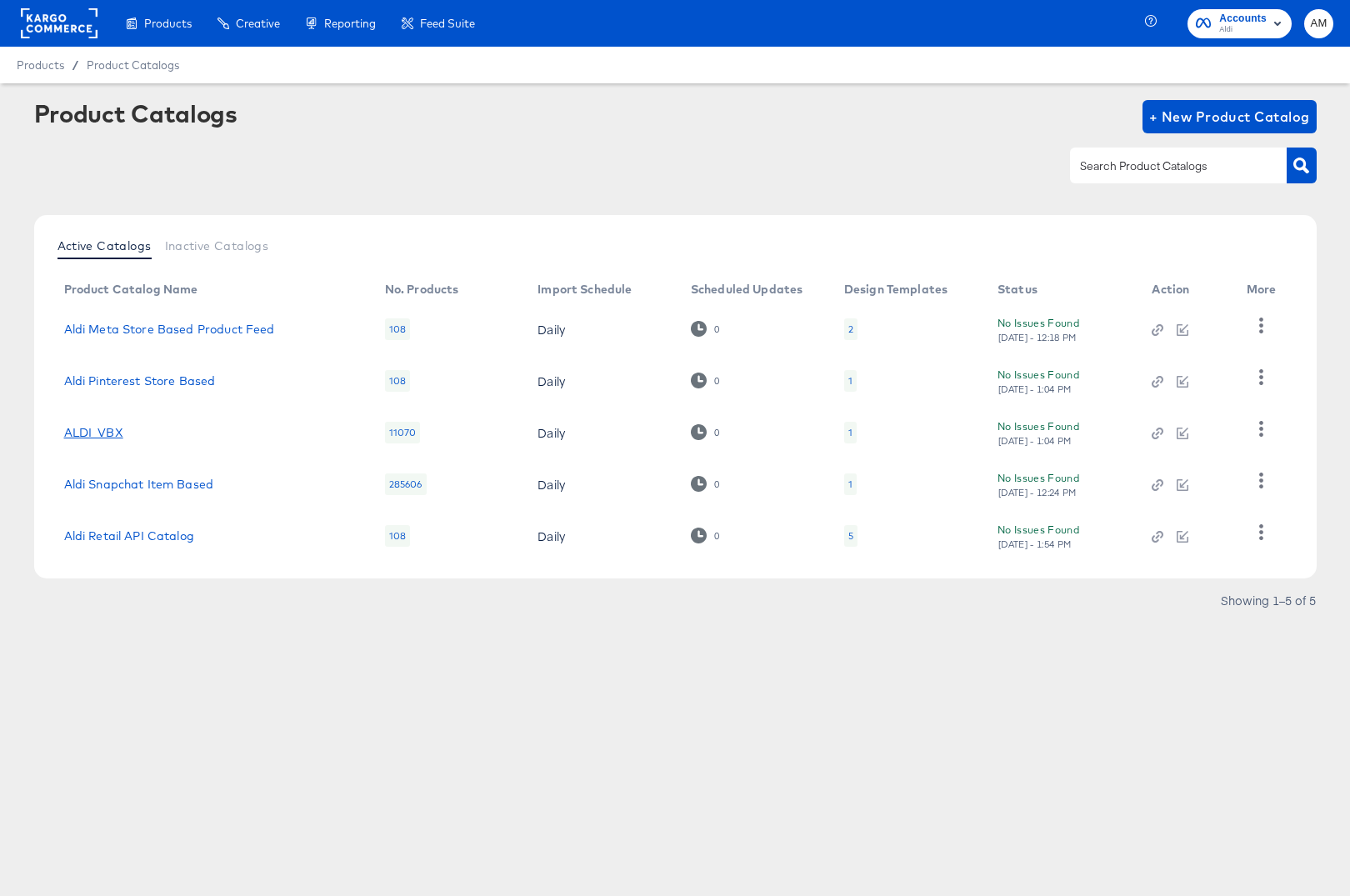
click at [86, 433] on link "ALDI_VBX" at bounding box center [94, 433] width 59 height 14
click at [44, 20] on rect at bounding box center [59, 24] width 76 height 30
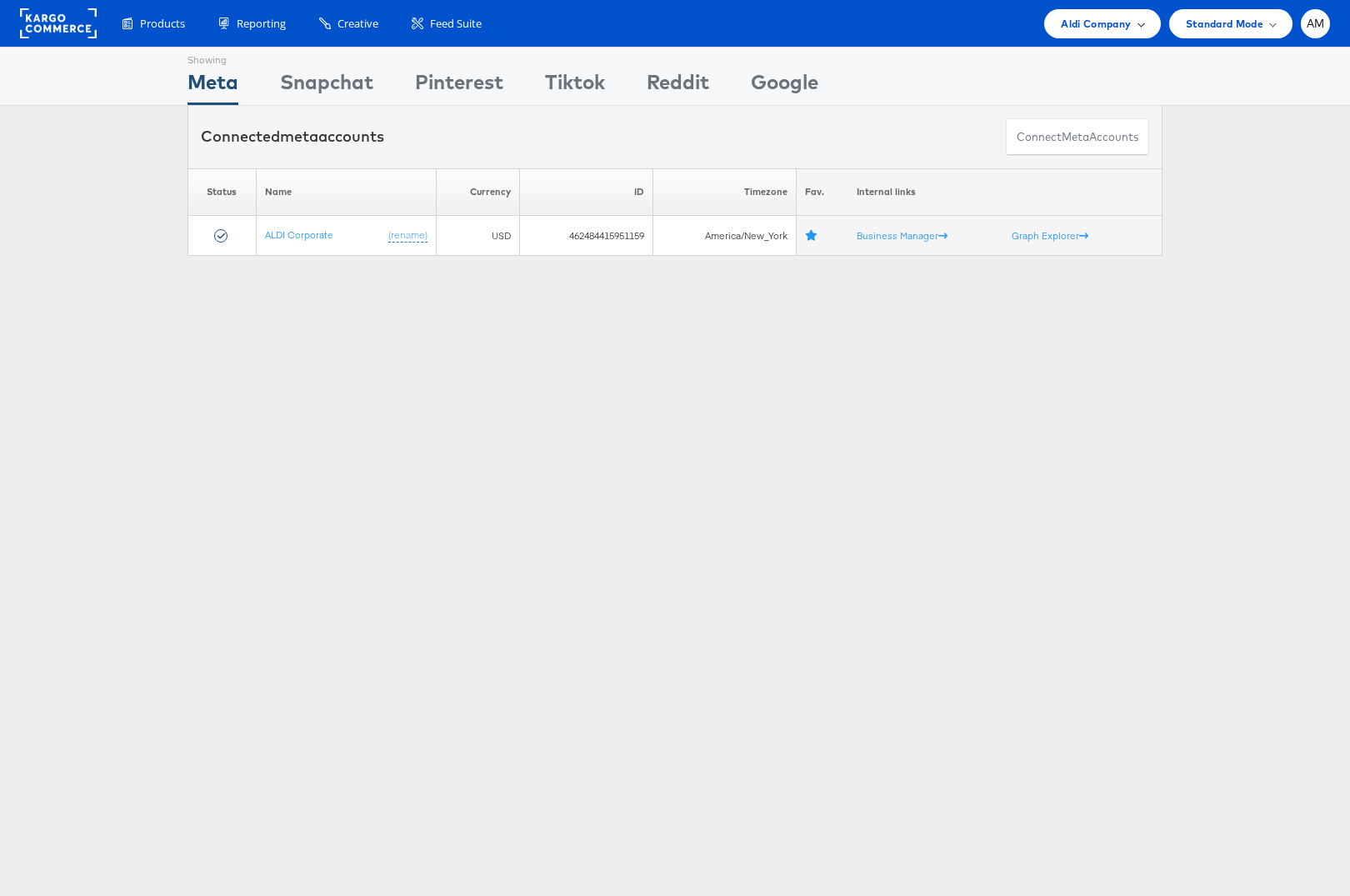
click at [1086, 30] on span "Aldi Company" at bounding box center [1095, 24] width 70 height 18
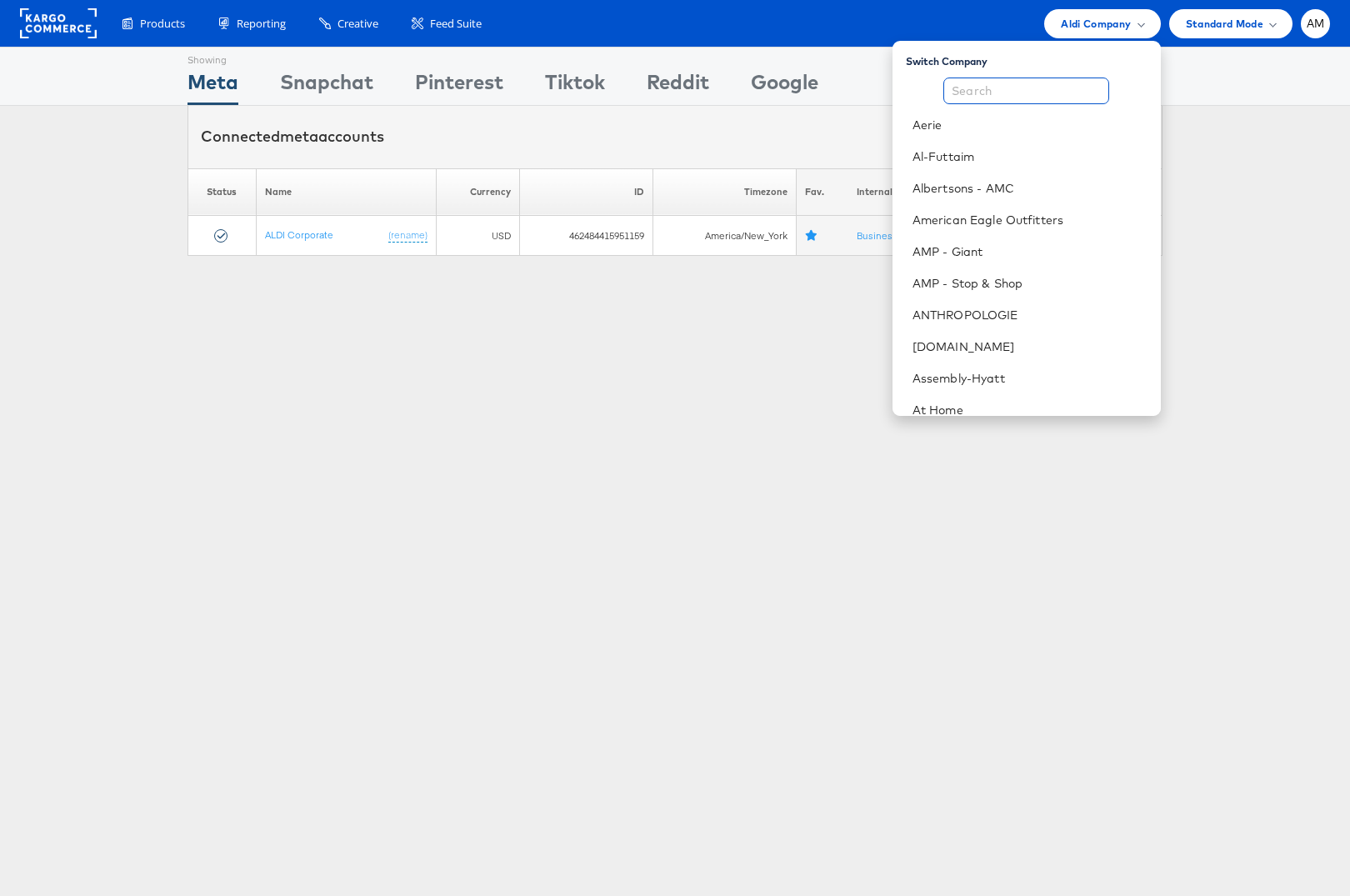
click at [1032, 97] on input "text" at bounding box center [1026, 90] width 166 height 26
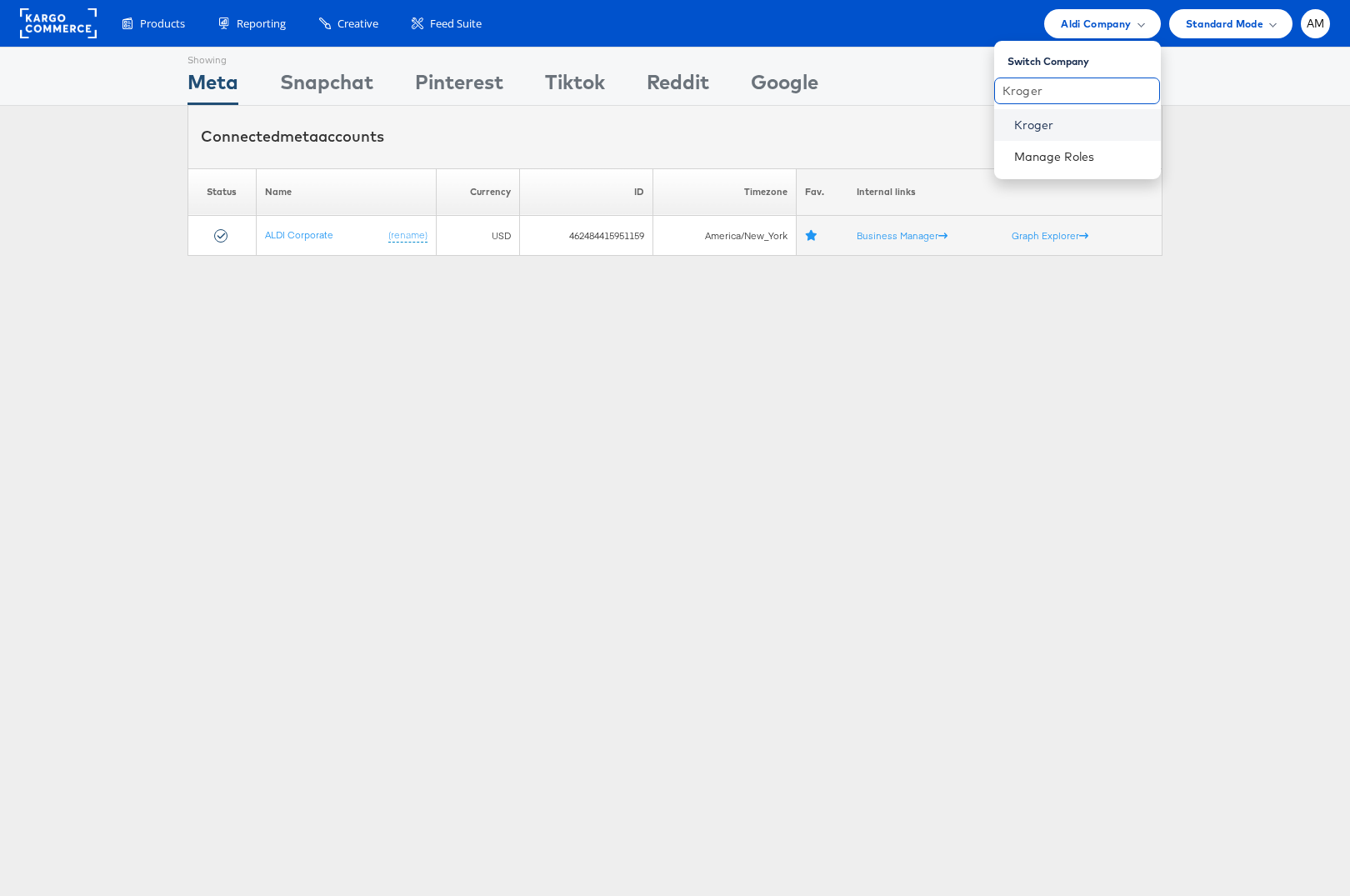
type input "Kroger"
click at [1037, 129] on link "Kroger" at bounding box center [1081, 124] width 133 height 17
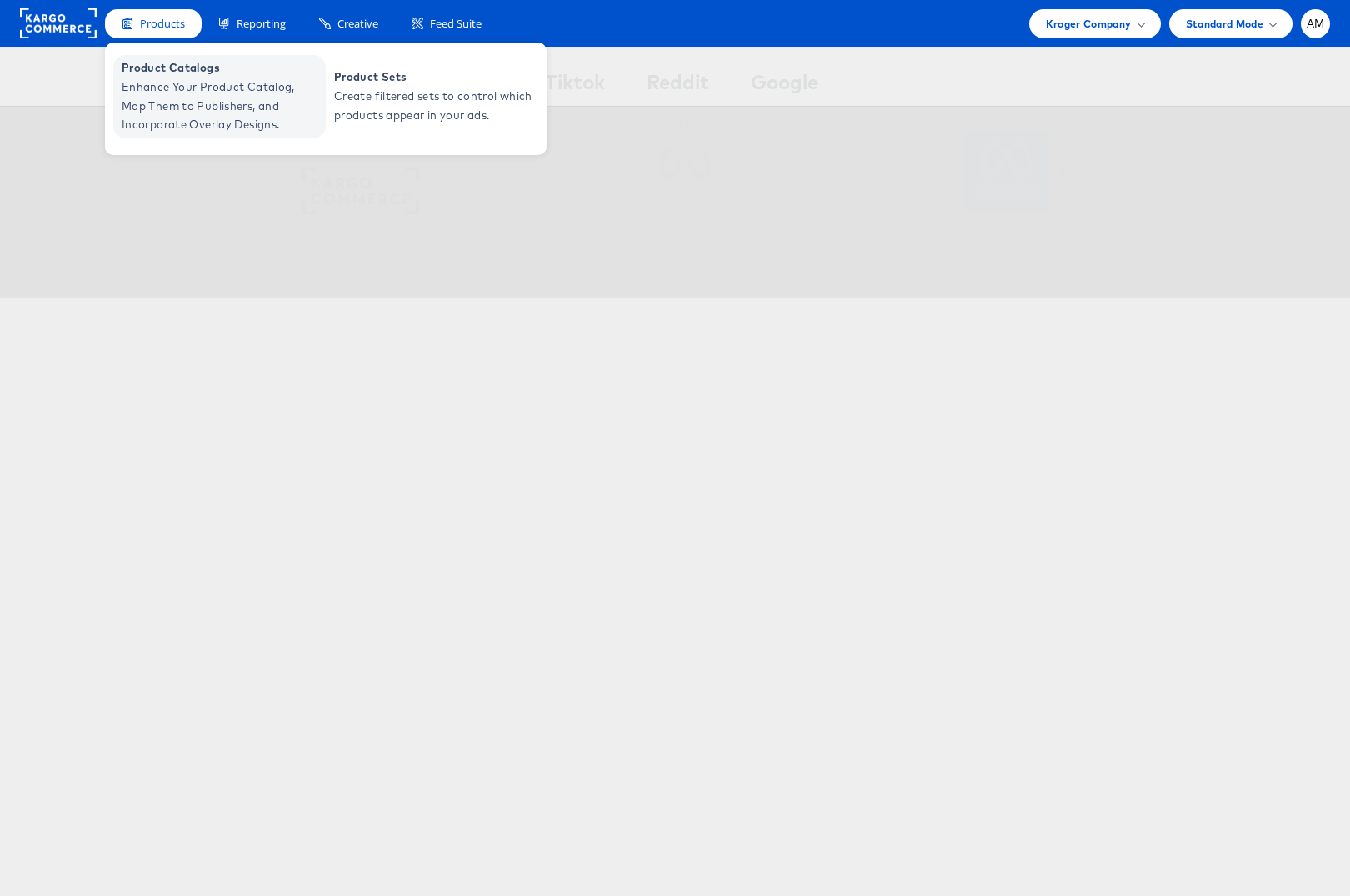
click at [169, 102] on span "Enhance Your Product Catalog, Map Them to Publishers, and Incorporate Overlay D…" at bounding box center [221, 106] width 200 height 57
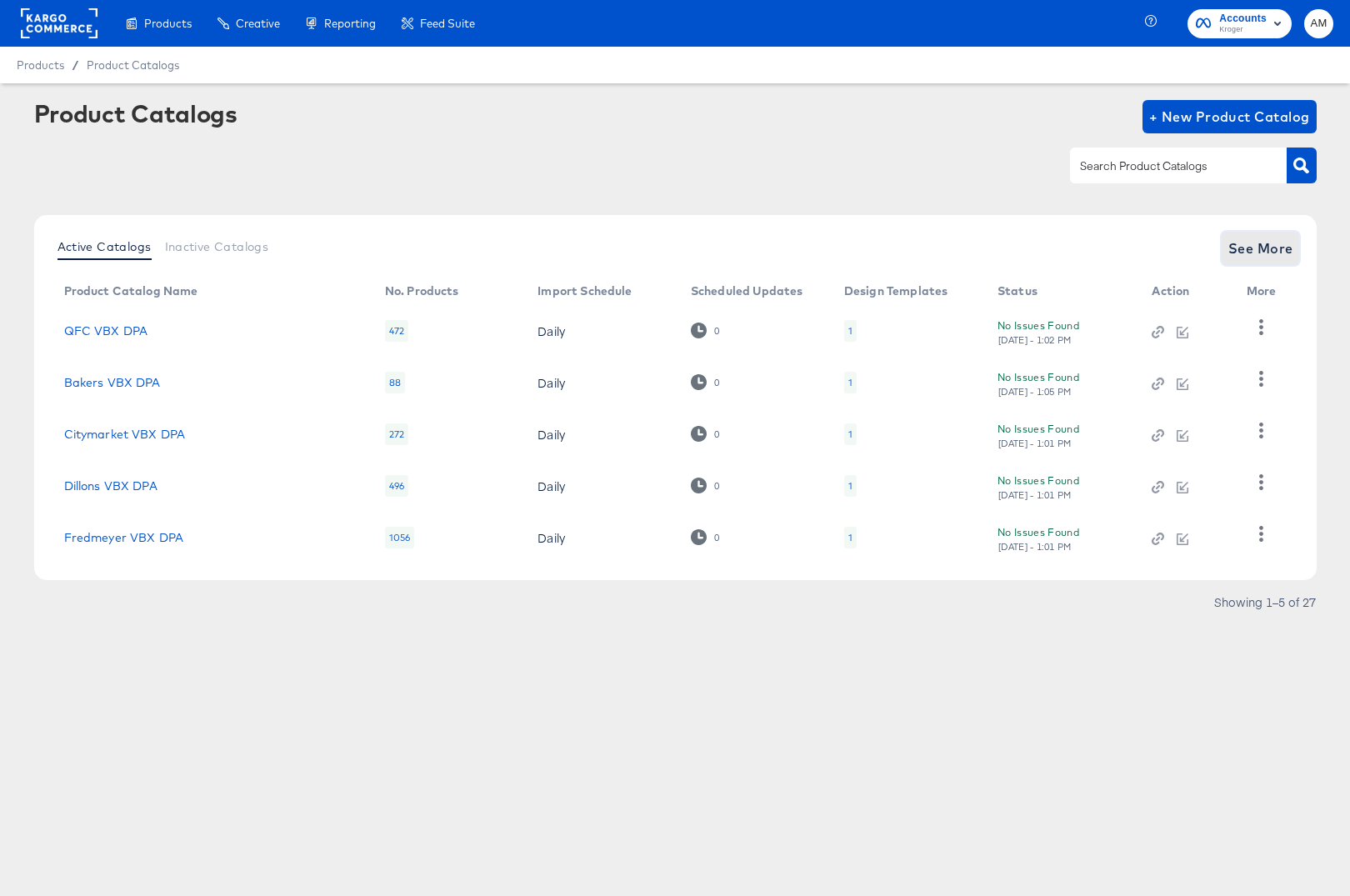
click at [1249, 259] on span "See More" at bounding box center [1261, 249] width 65 height 24
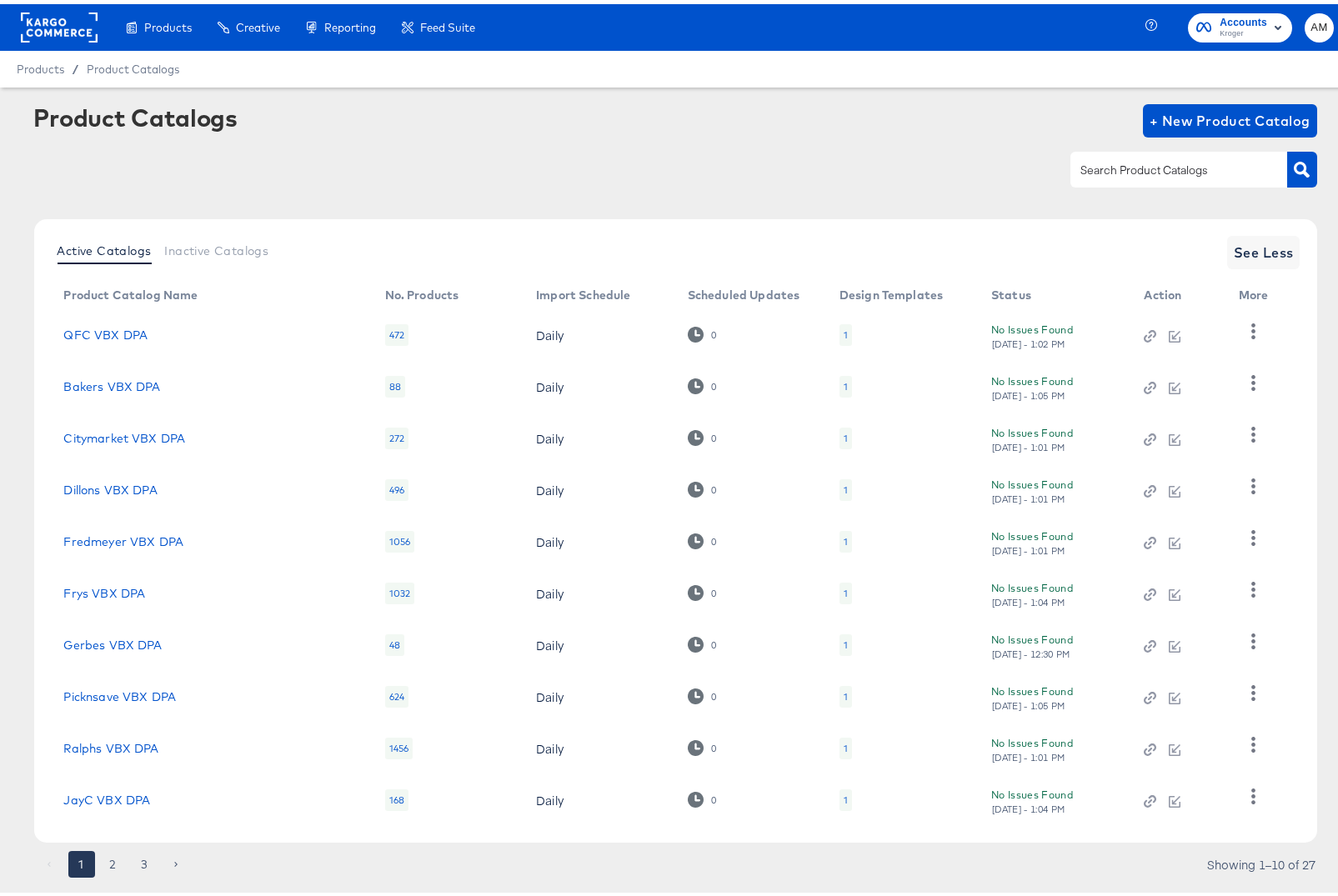
click at [114, 858] on button "2" at bounding box center [113, 859] width 26 height 26
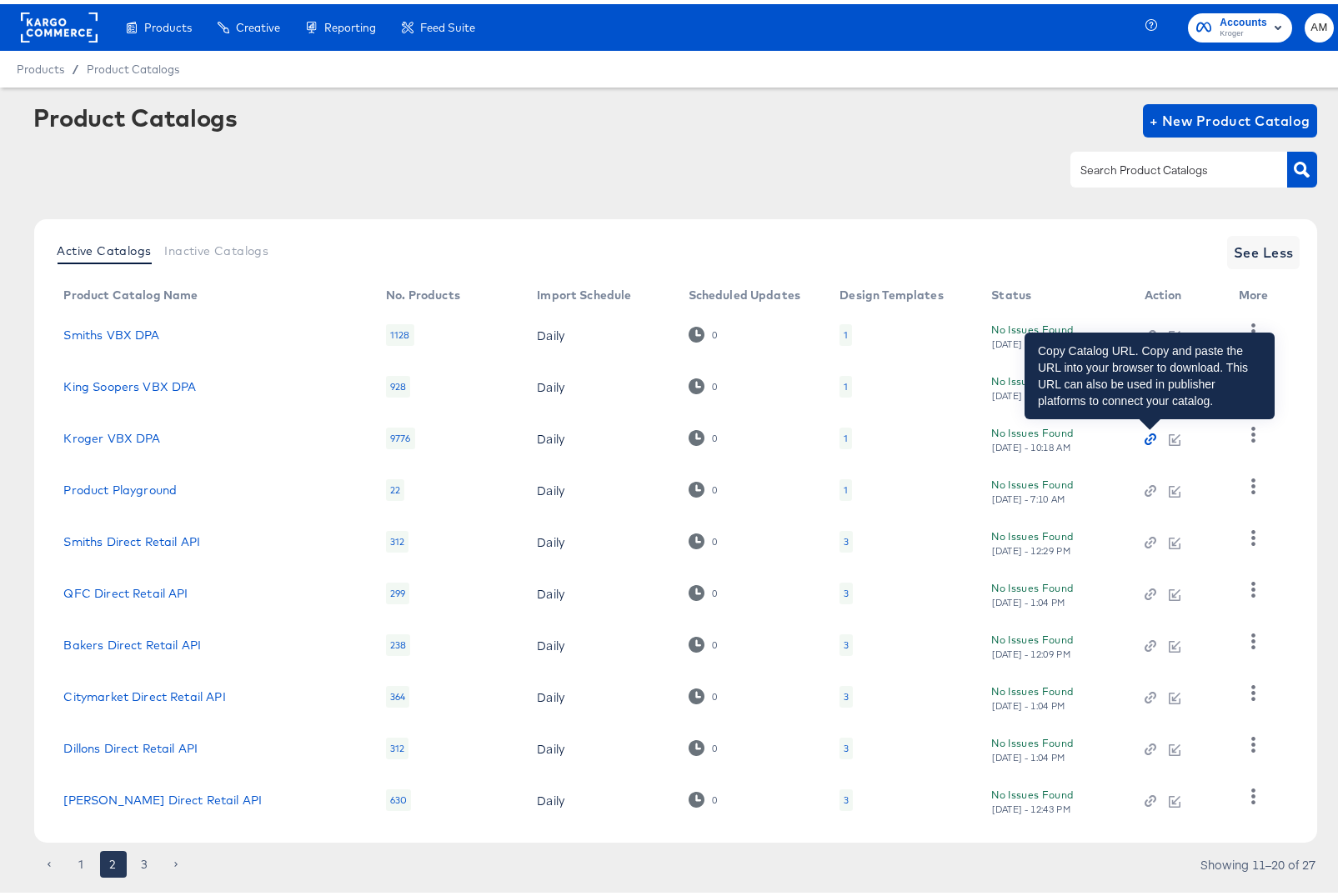
click at [1146, 433] on icon "button" at bounding box center [1150, 435] width 12 height 12
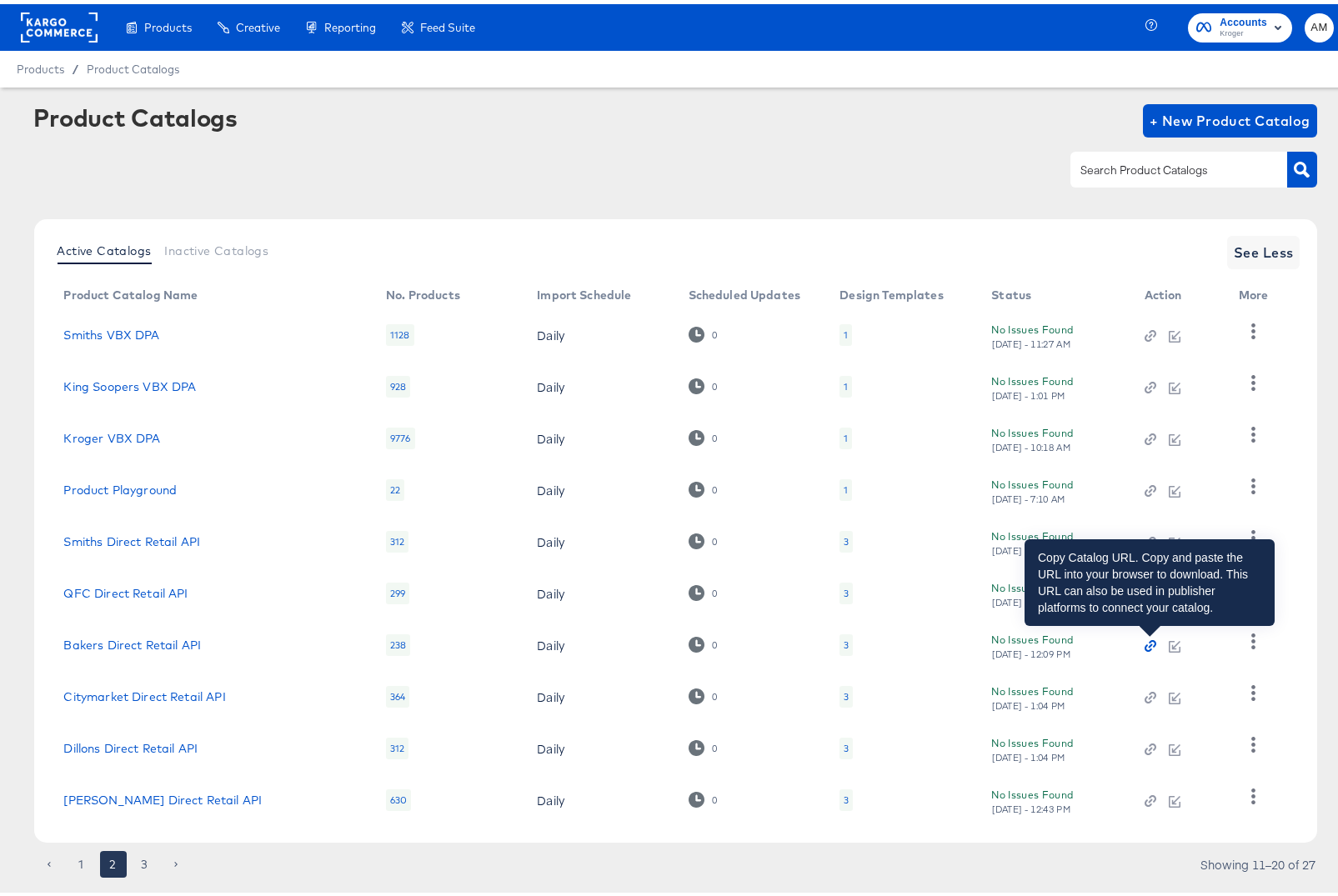
click at [1153, 643] on icon "button" at bounding box center [1150, 641] width 12 height 12
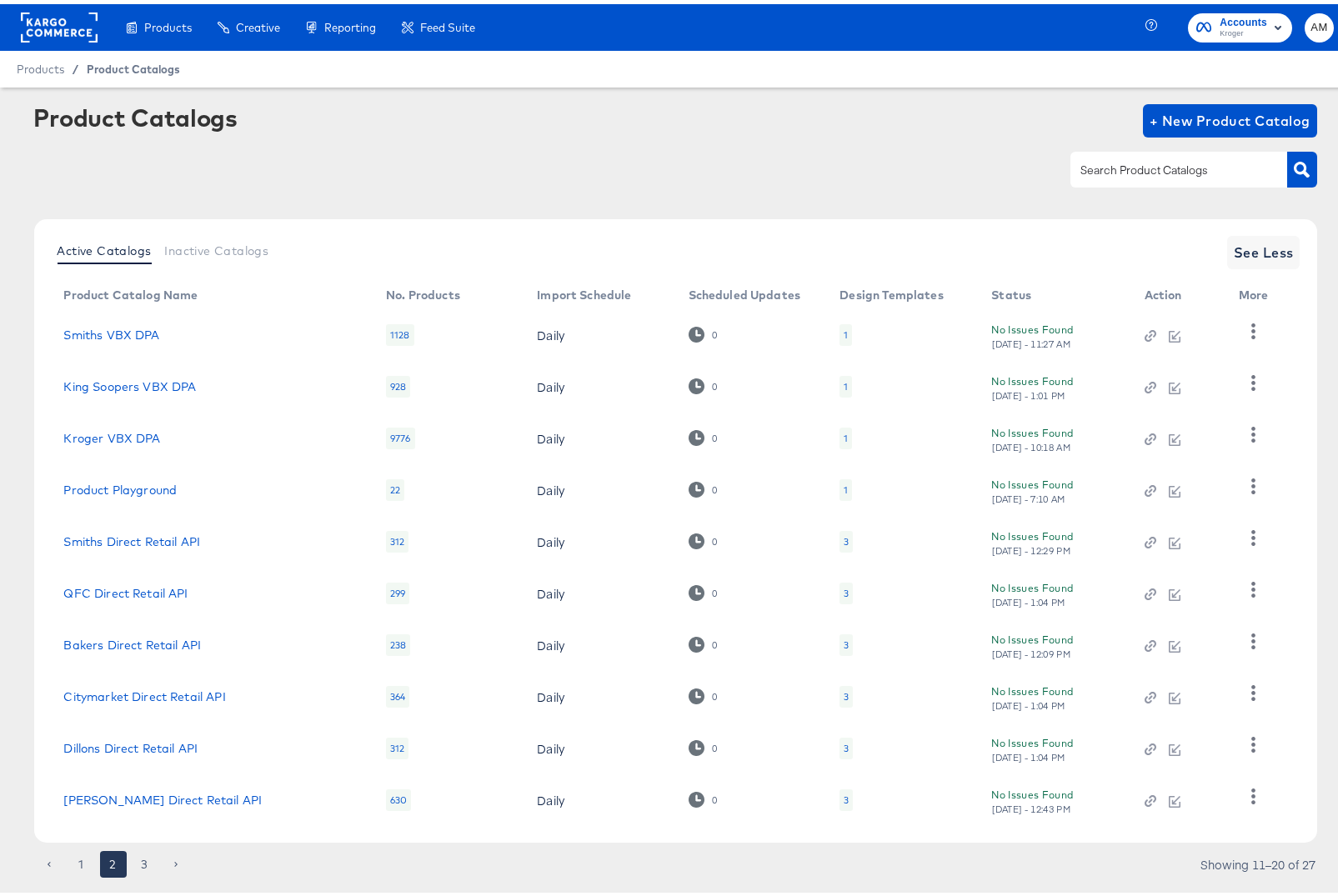
click at [130, 59] on span "Product Catalogs" at bounding box center [132, 66] width 93 height 14
click at [85, 856] on button "1" at bounding box center [81, 859] width 26 height 26
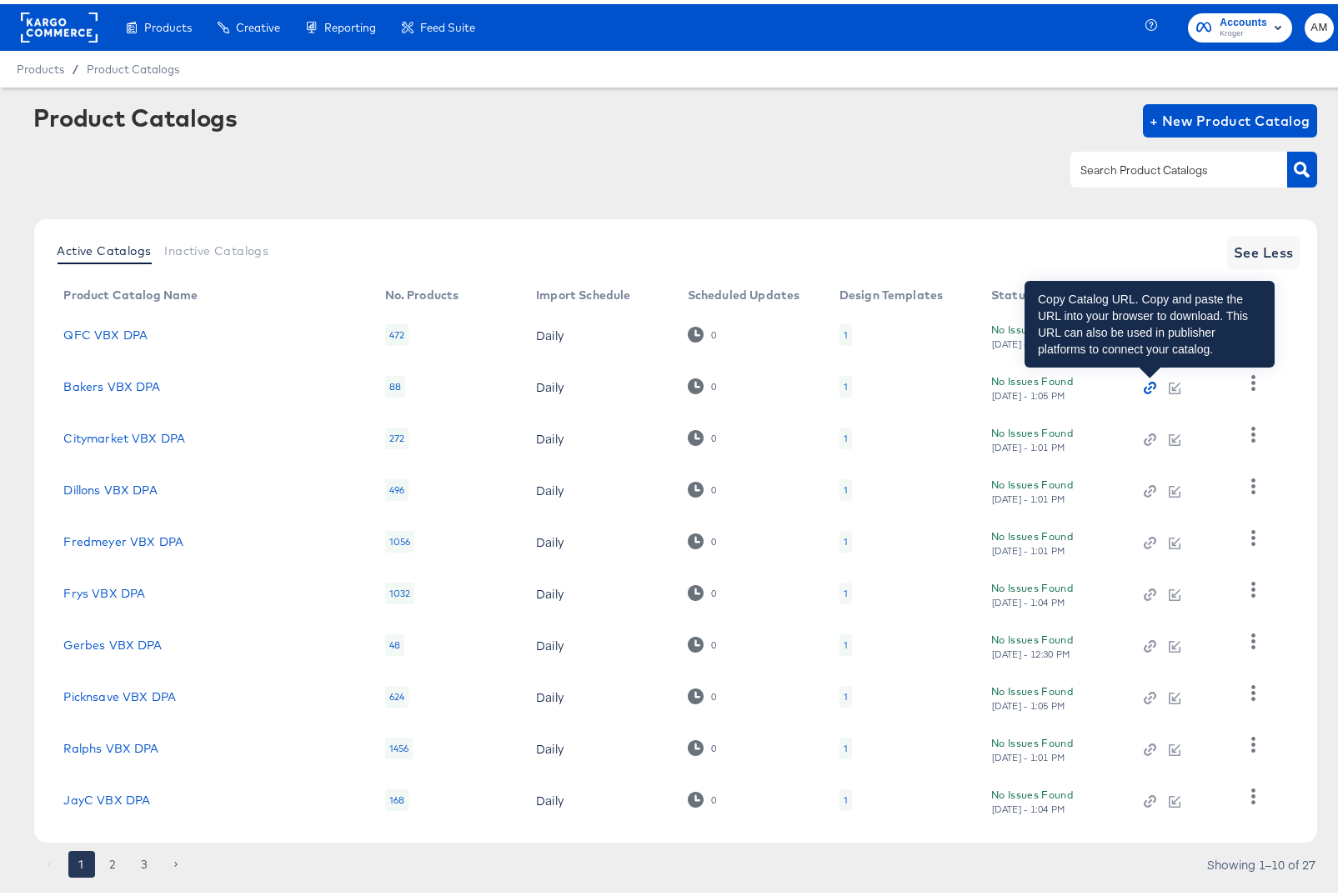
click at [1151, 382] on icon "button" at bounding box center [1150, 384] width 4 height 4
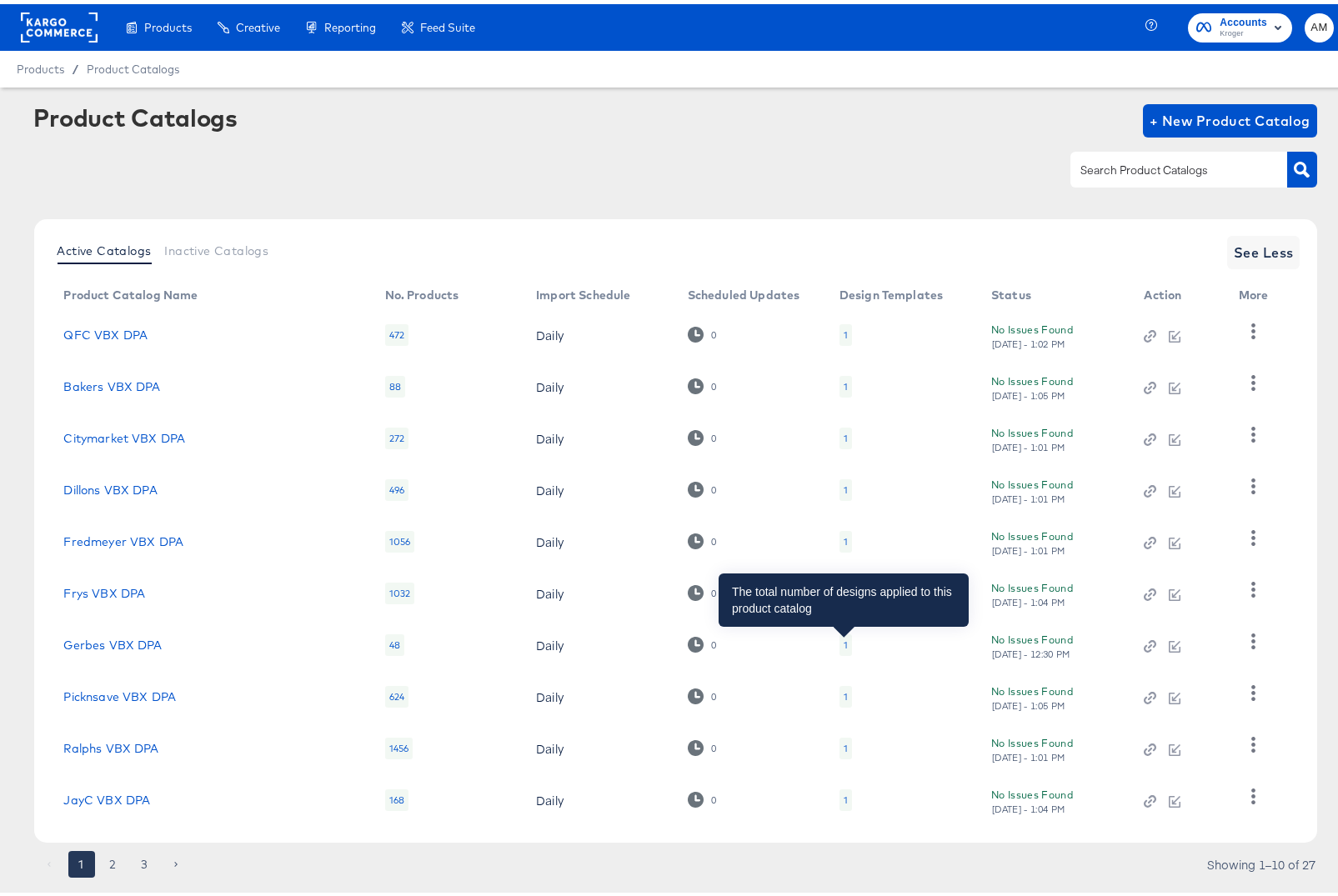
click at [843, 639] on div "1" at bounding box center [845, 641] width 4 height 14
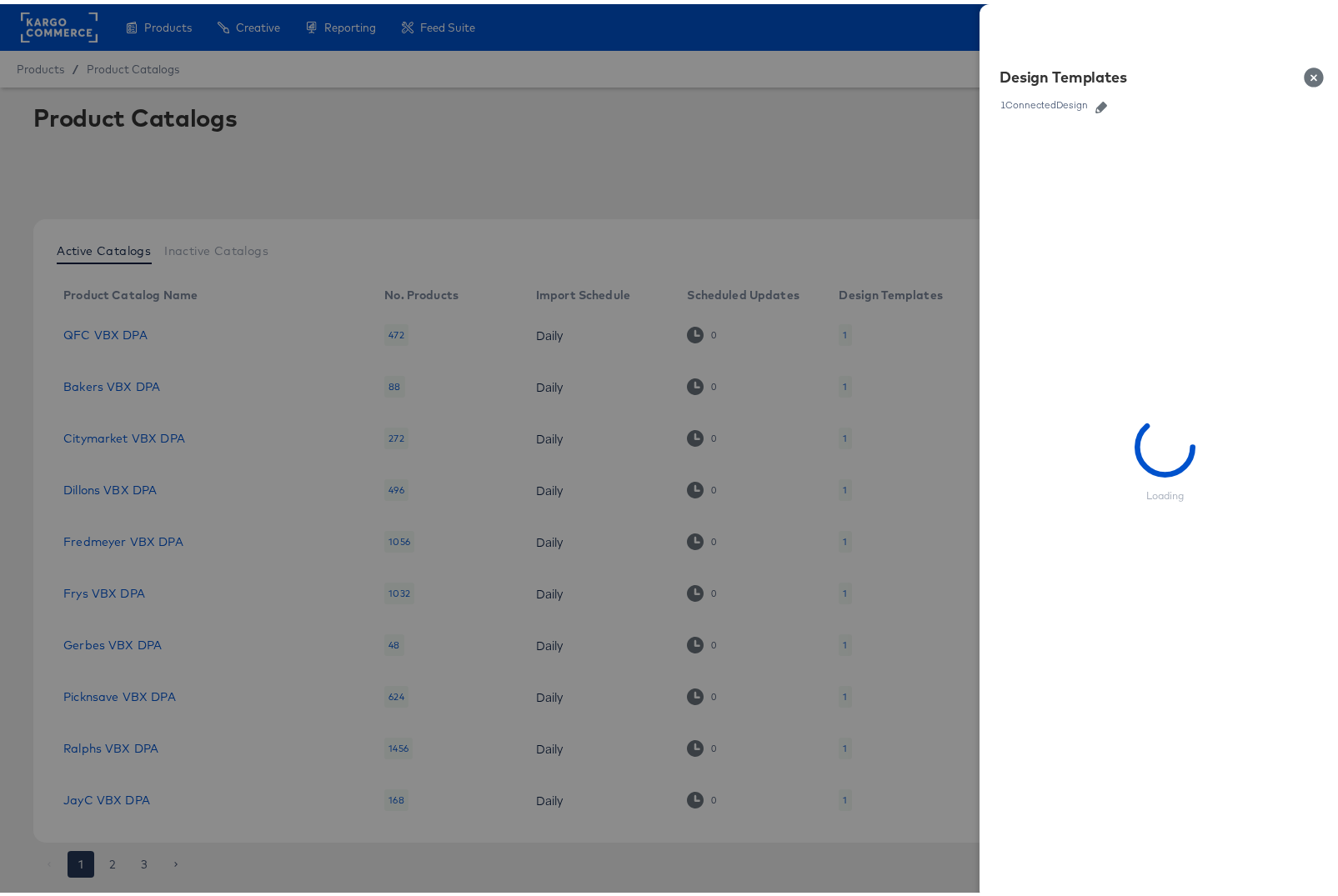
click at [1095, 101] on icon "button" at bounding box center [1101, 104] width 12 height 12
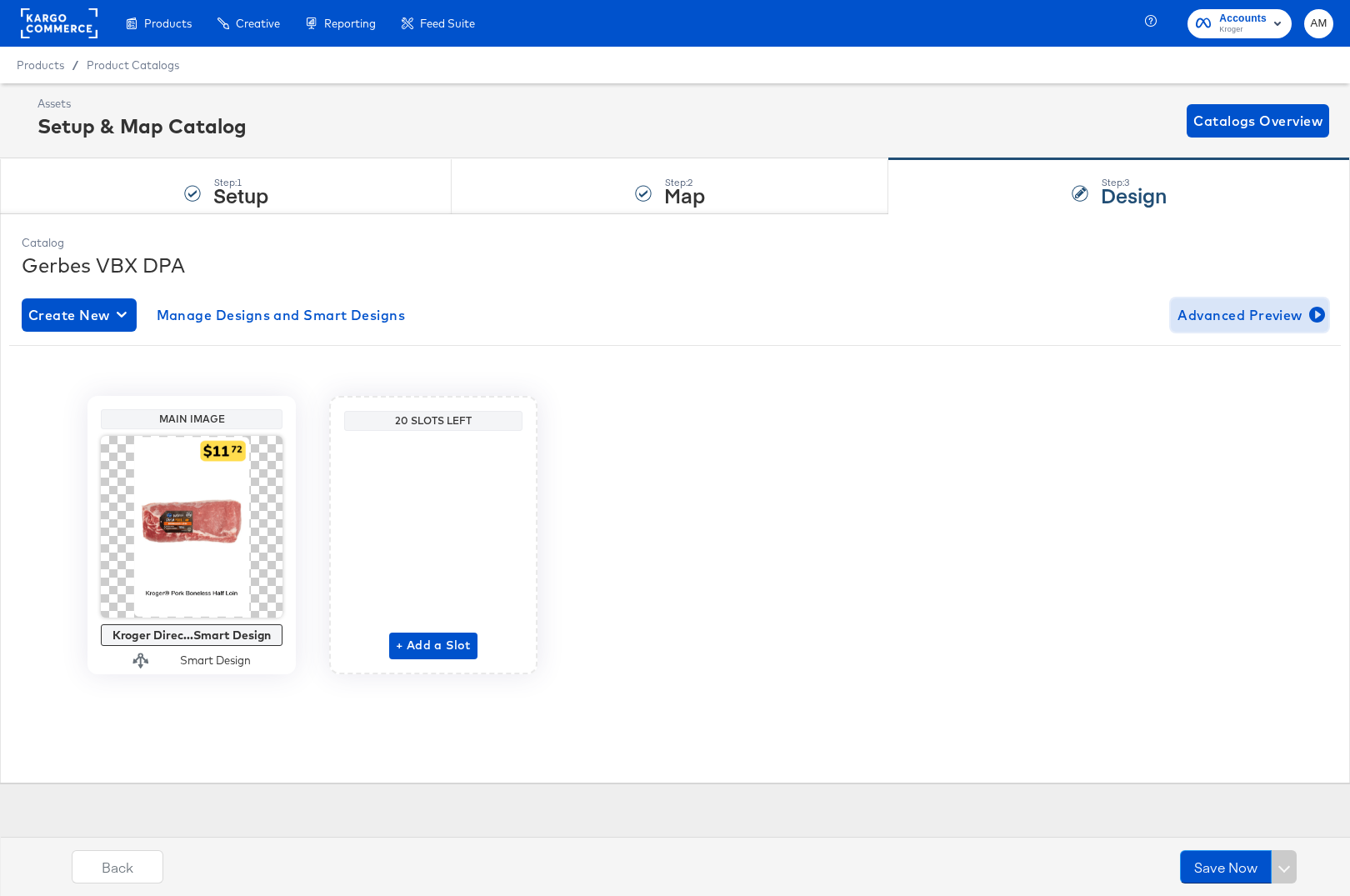
click at [1214, 314] on span "Advanced Preview" at bounding box center [1249, 315] width 144 height 24
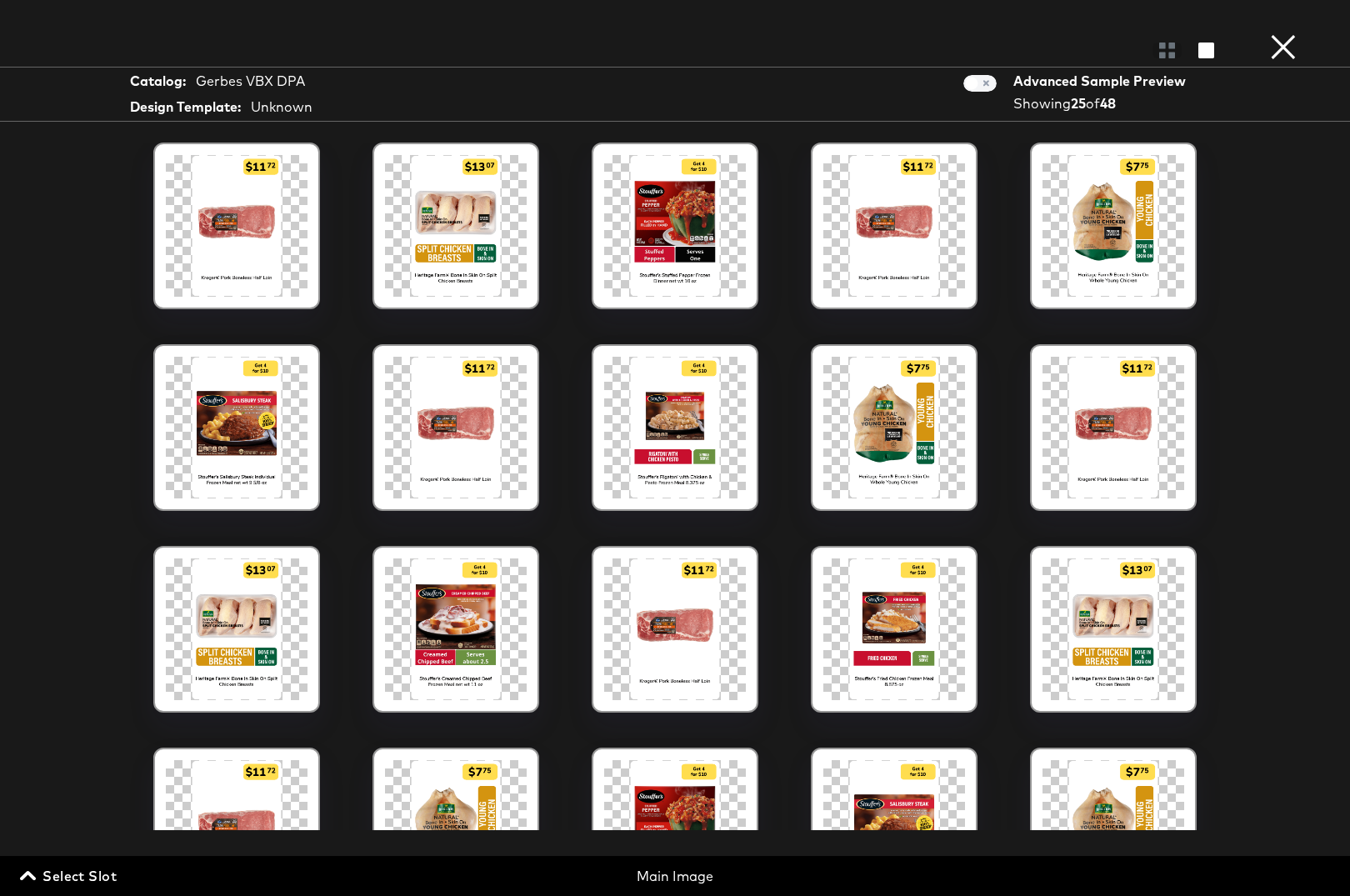
click at [687, 240] on div at bounding box center [675, 225] width 142 height 142
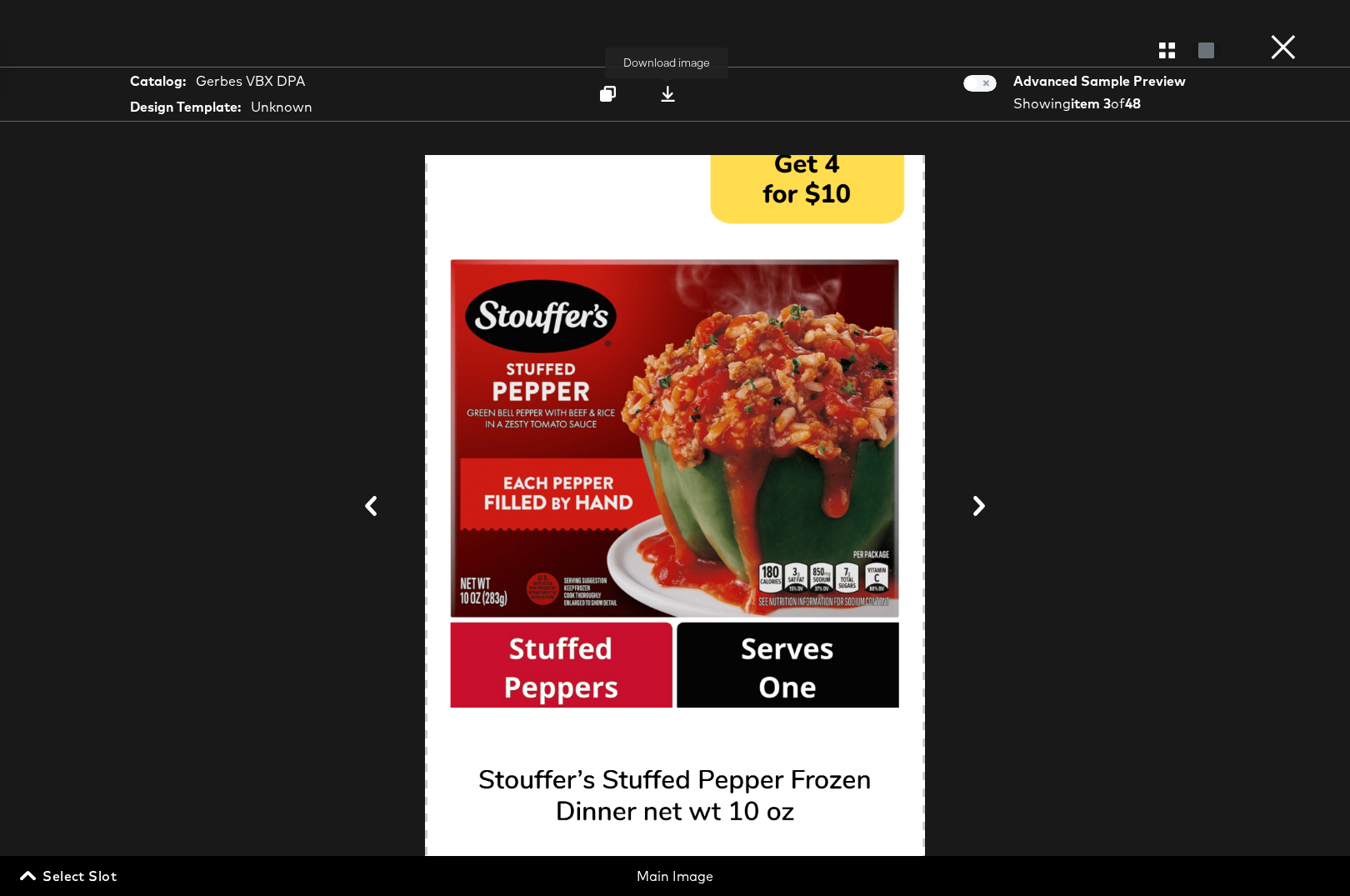
click at [667, 95] on icon at bounding box center [668, 94] width 14 height 16
click at [980, 506] on icon at bounding box center [980, 505] width 20 height 20
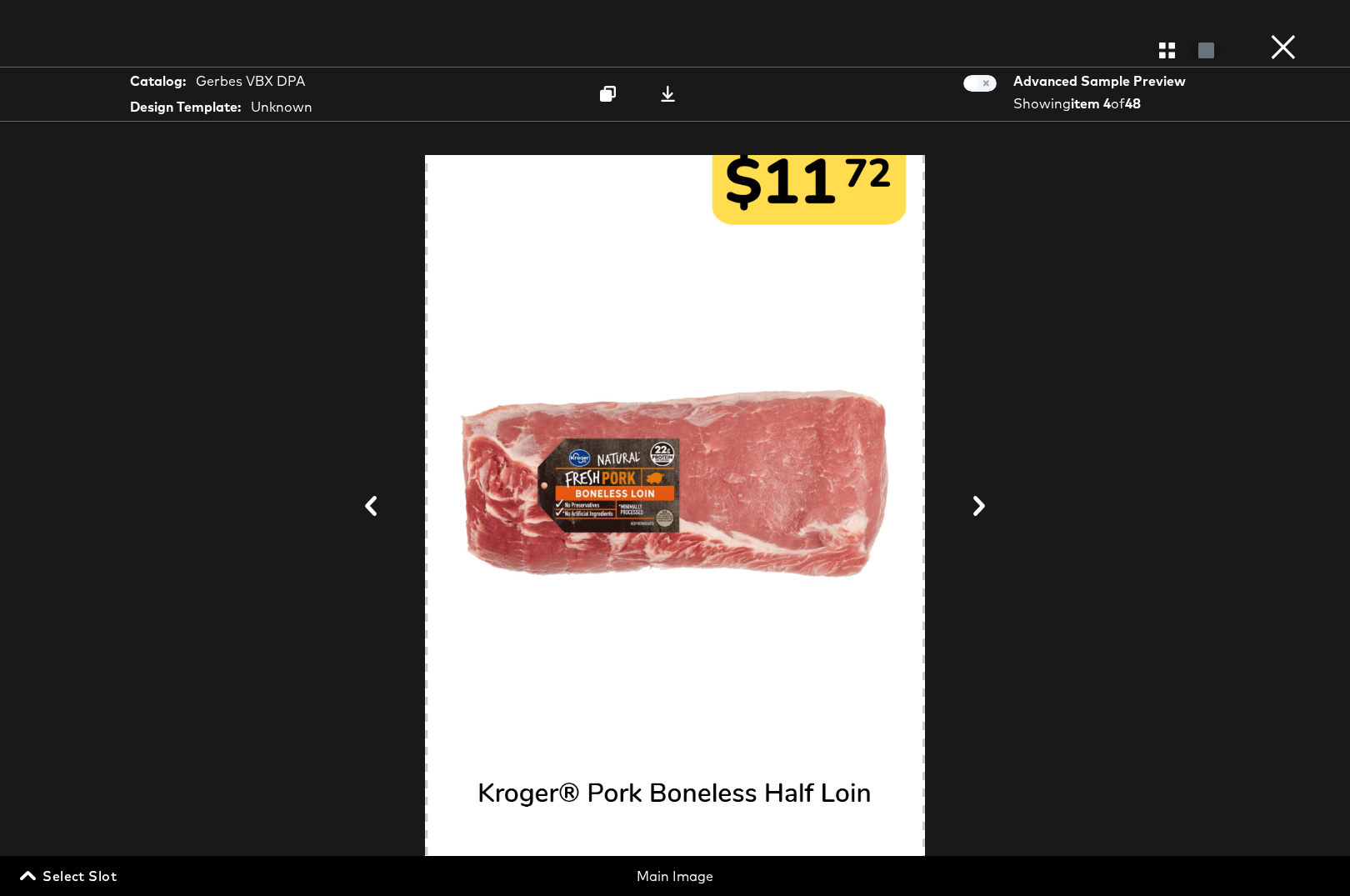
click at [977, 505] on icon at bounding box center [980, 505] width 20 height 20
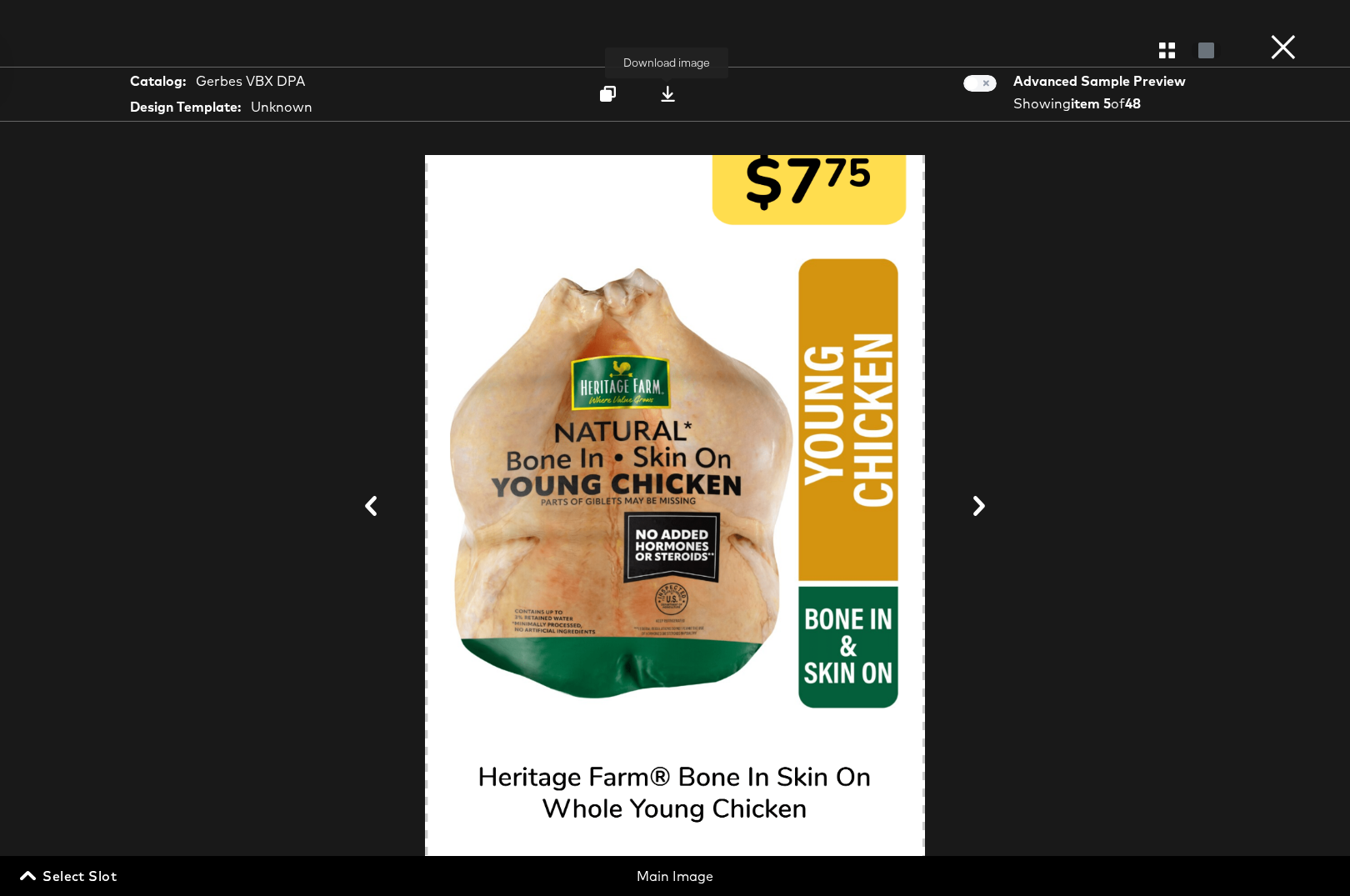
click at [670, 98] on icon at bounding box center [668, 94] width 16 height 16
click at [980, 508] on icon at bounding box center [980, 505] width 20 height 20
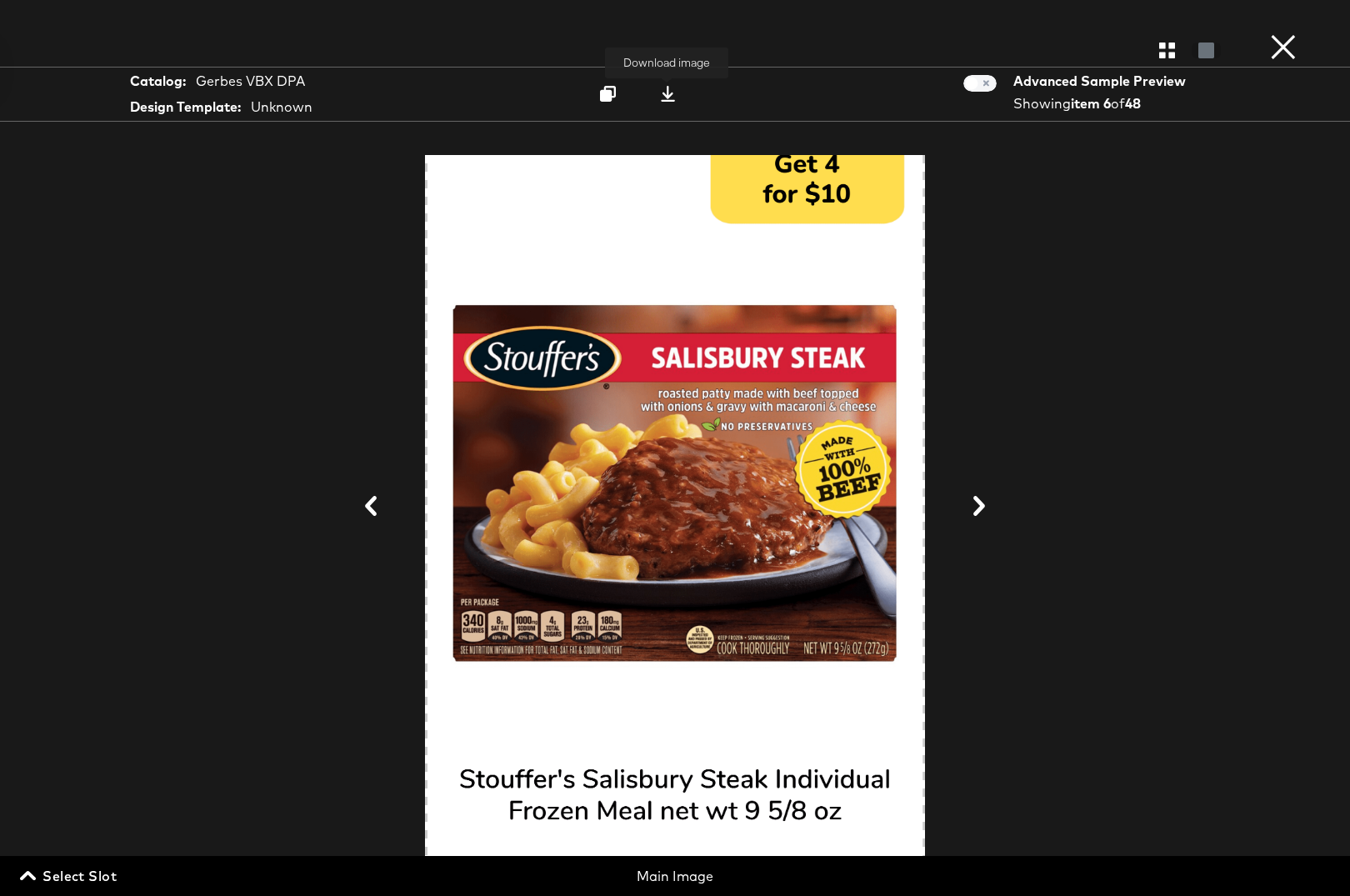
click at [669, 96] on icon at bounding box center [668, 94] width 14 height 16
click at [983, 509] on icon at bounding box center [980, 505] width 12 height 20
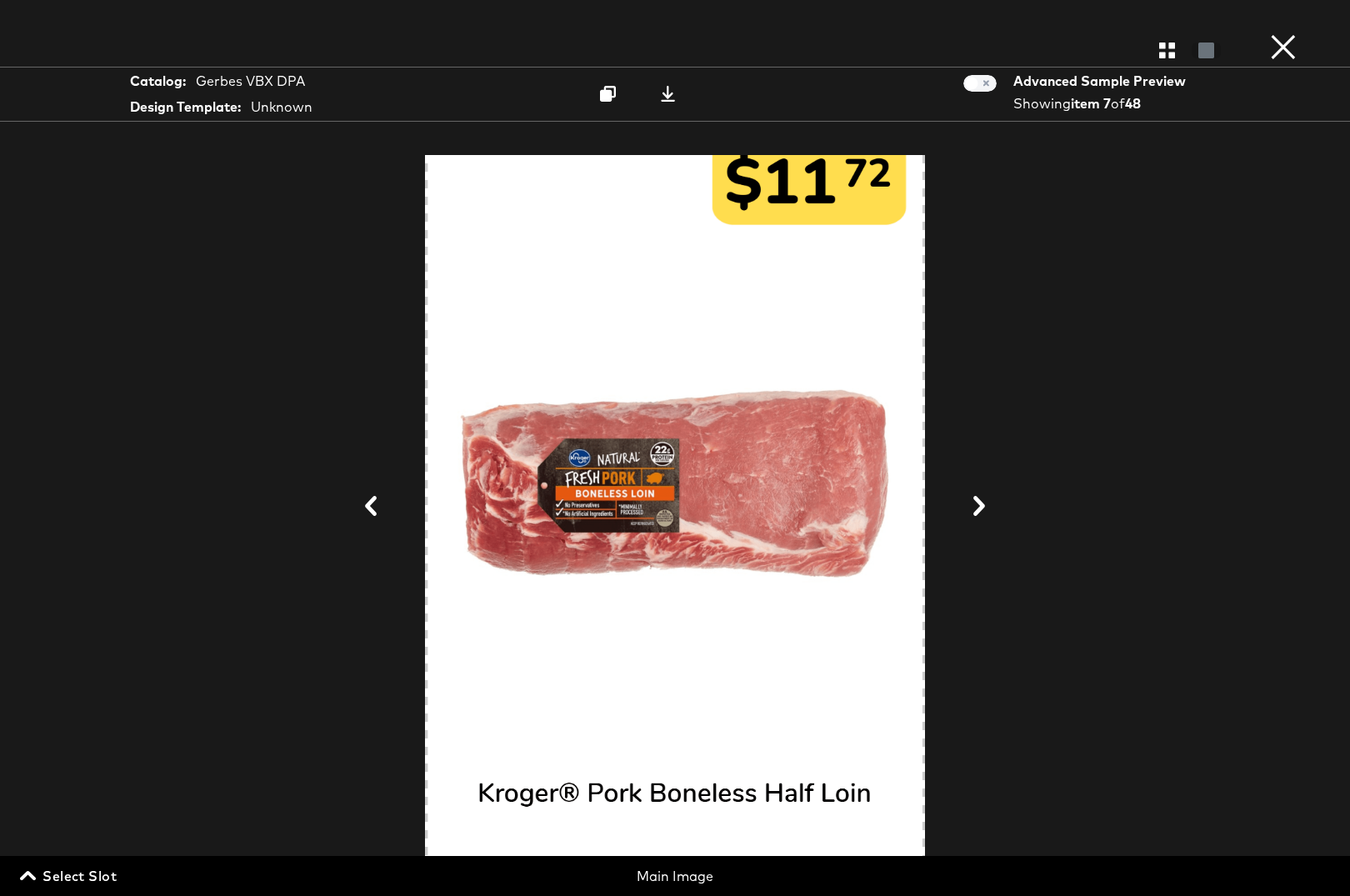
click at [983, 509] on icon at bounding box center [980, 505] width 12 height 20
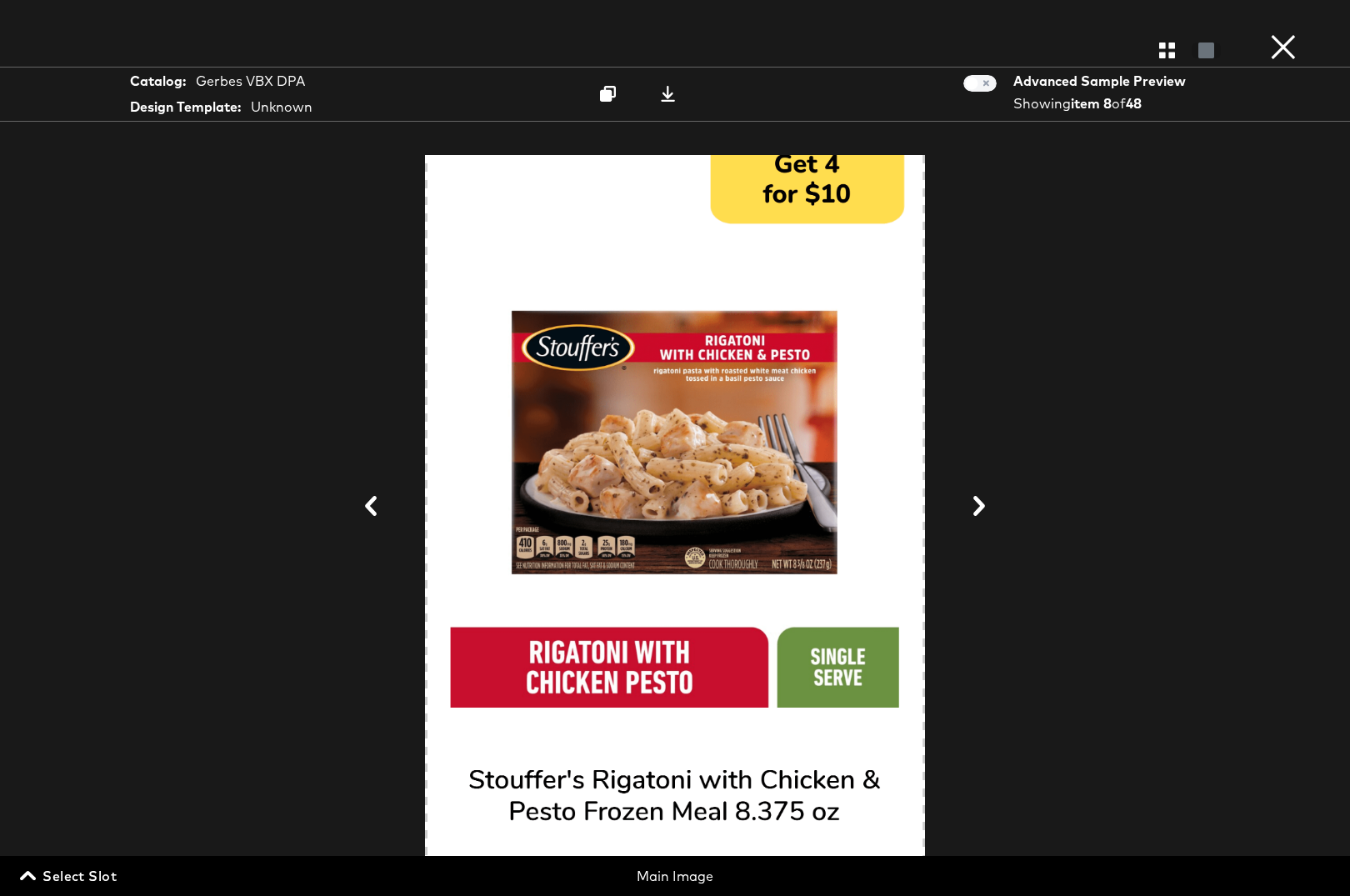
click at [983, 509] on icon at bounding box center [980, 505] width 12 height 20
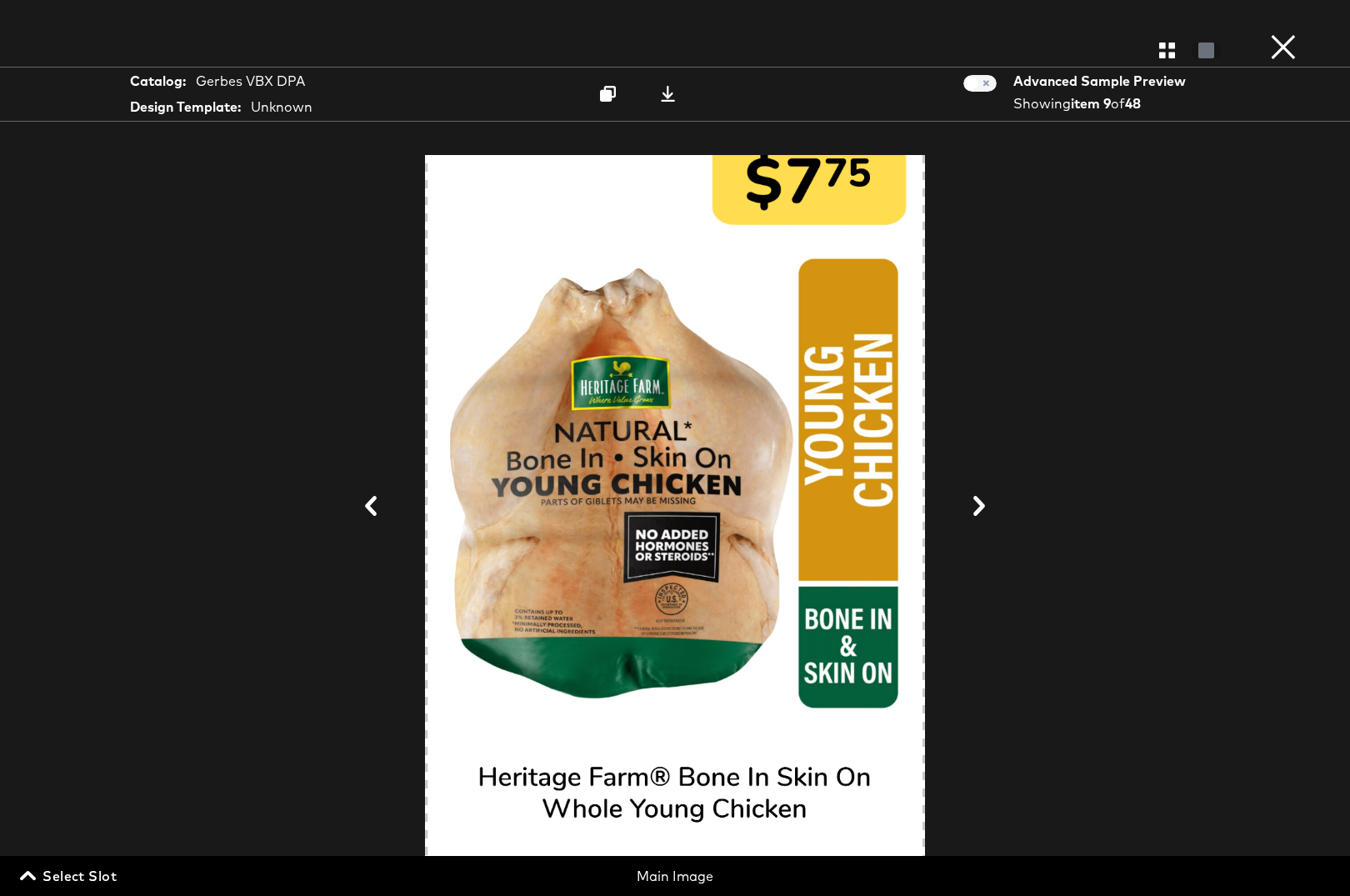
click at [983, 509] on icon at bounding box center [980, 505] width 12 height 20
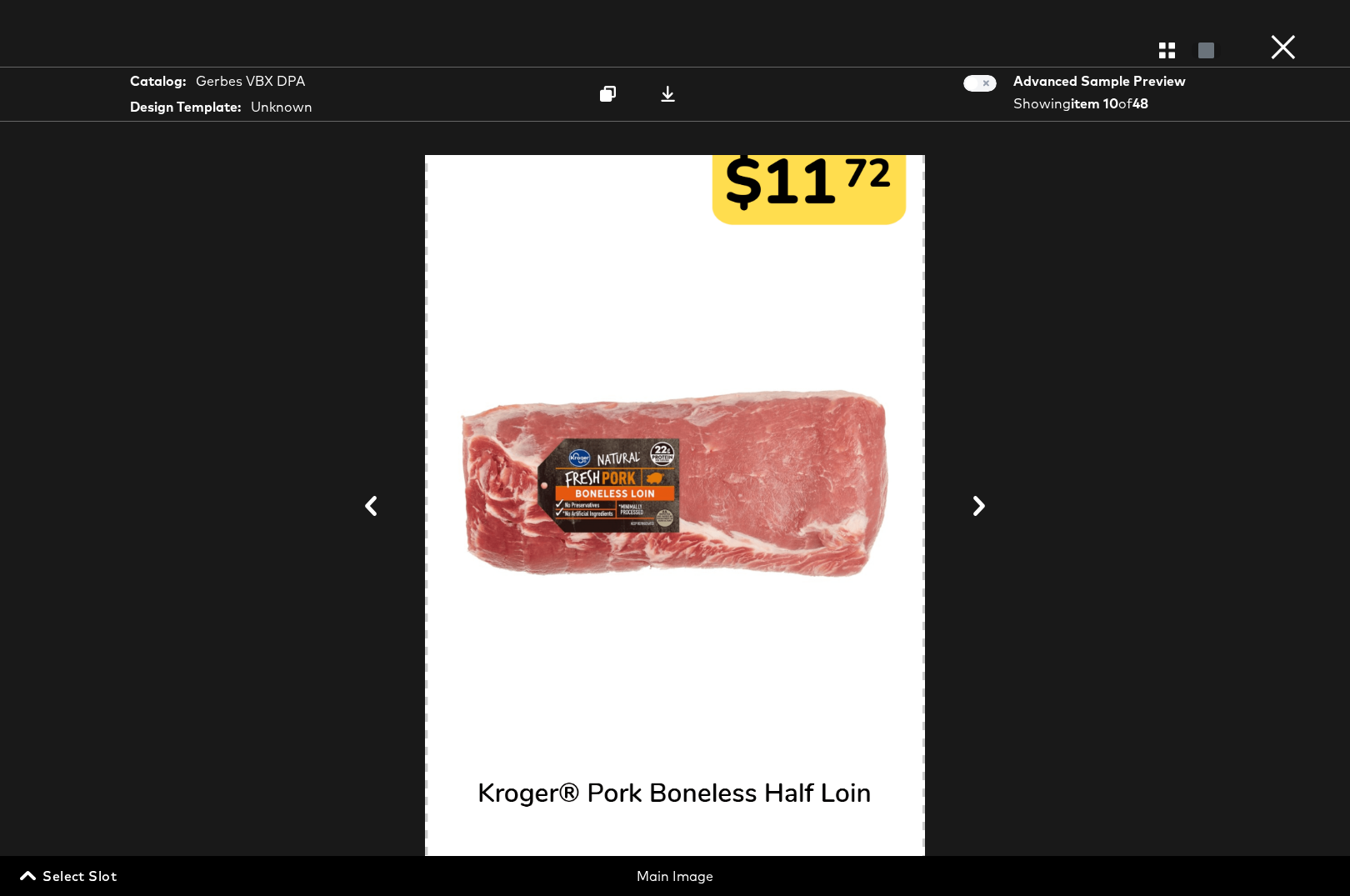
click at [983, 509] on icon at bounding box center [980, 505] width 12 height 20
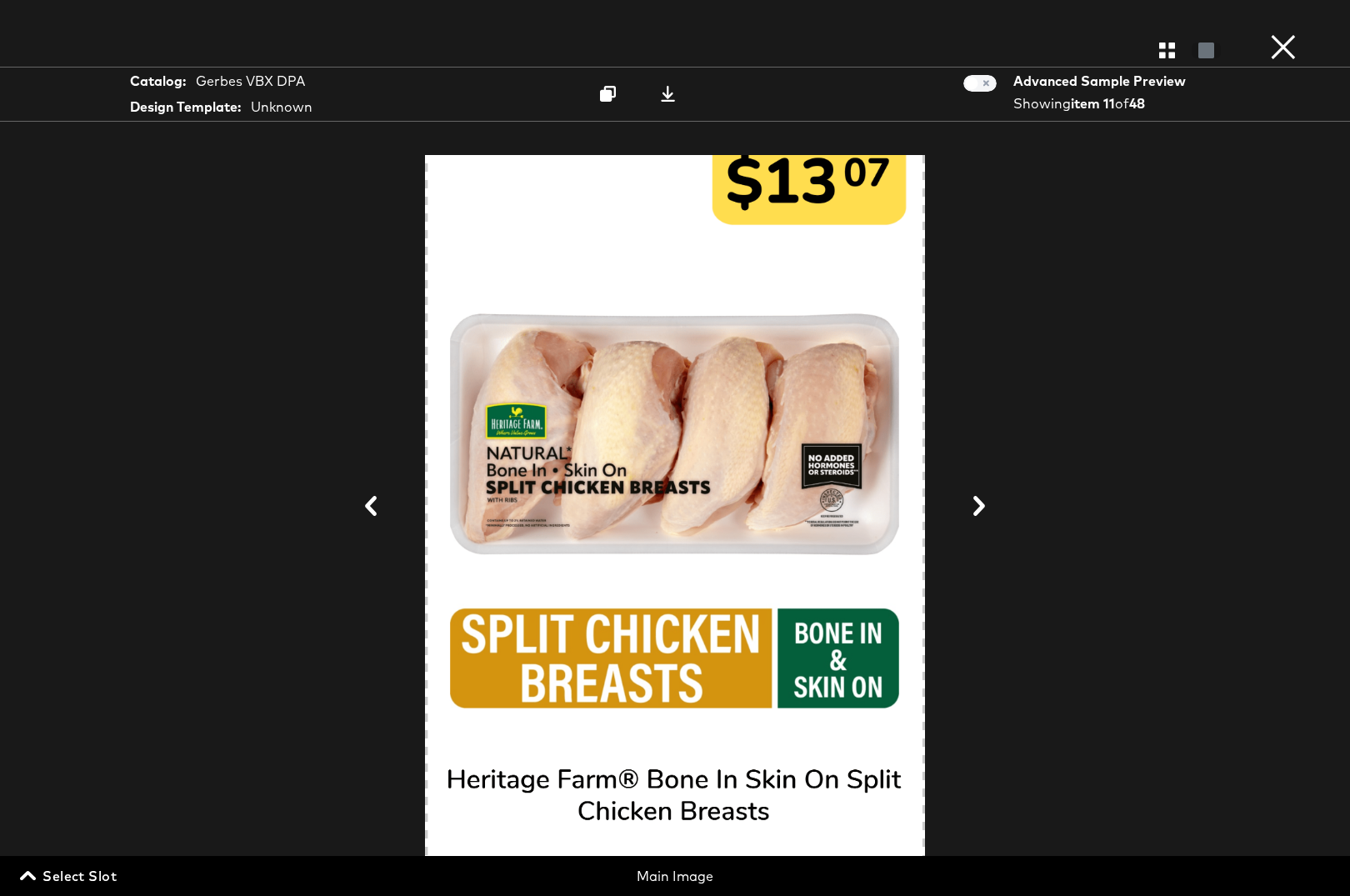
click at [983, 509] on icon at bounding box center [980, 505] width 12 height 20
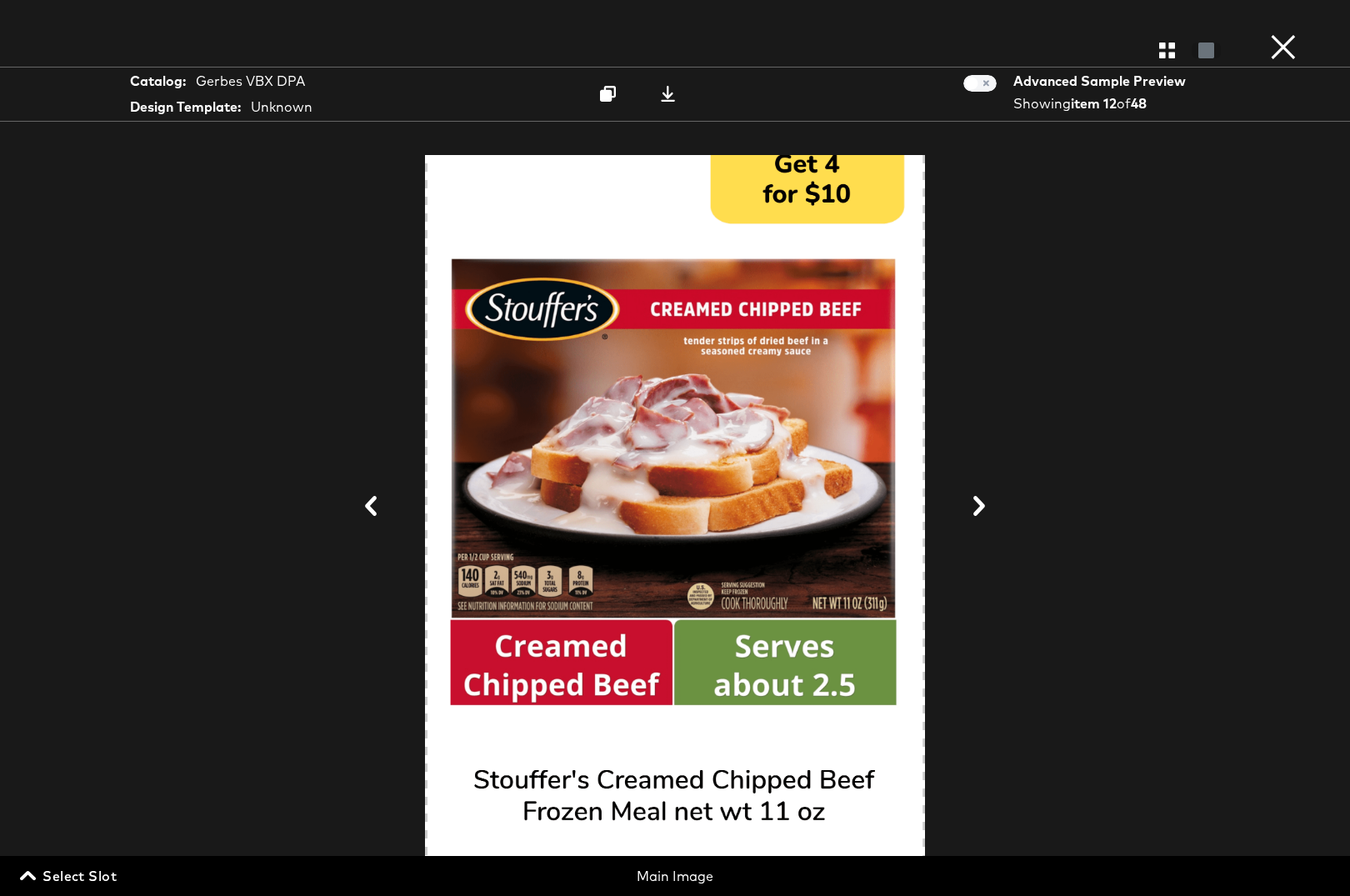
click at [983, 509] on icon at bounding box center [980, 505] width 12 height 20
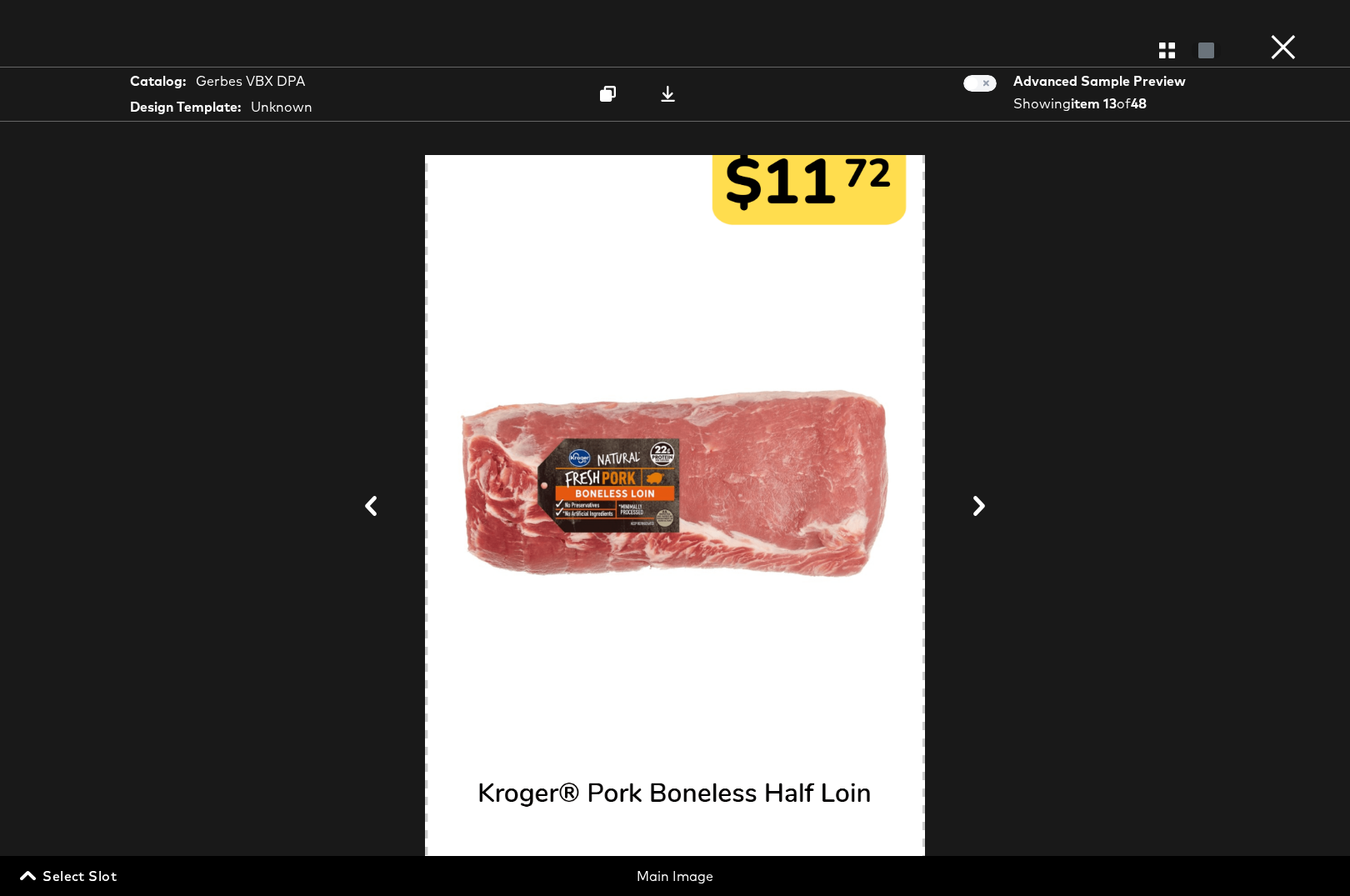
click at [983, 509] on icon at bounding box center [980, 505] width 12 height 20
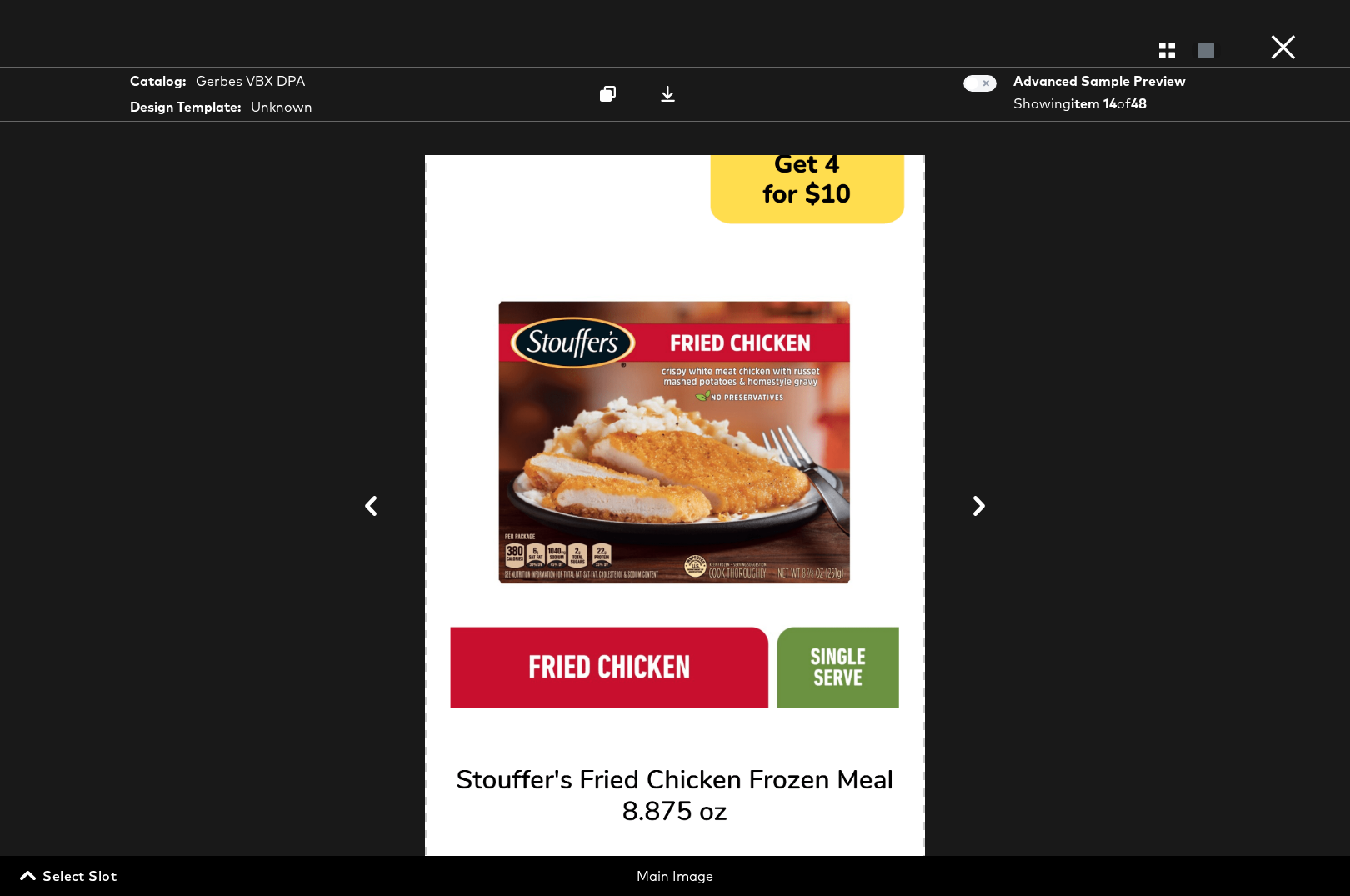
click at [983, 509] on icon at bounding box center [980, 505] width 12 height 20
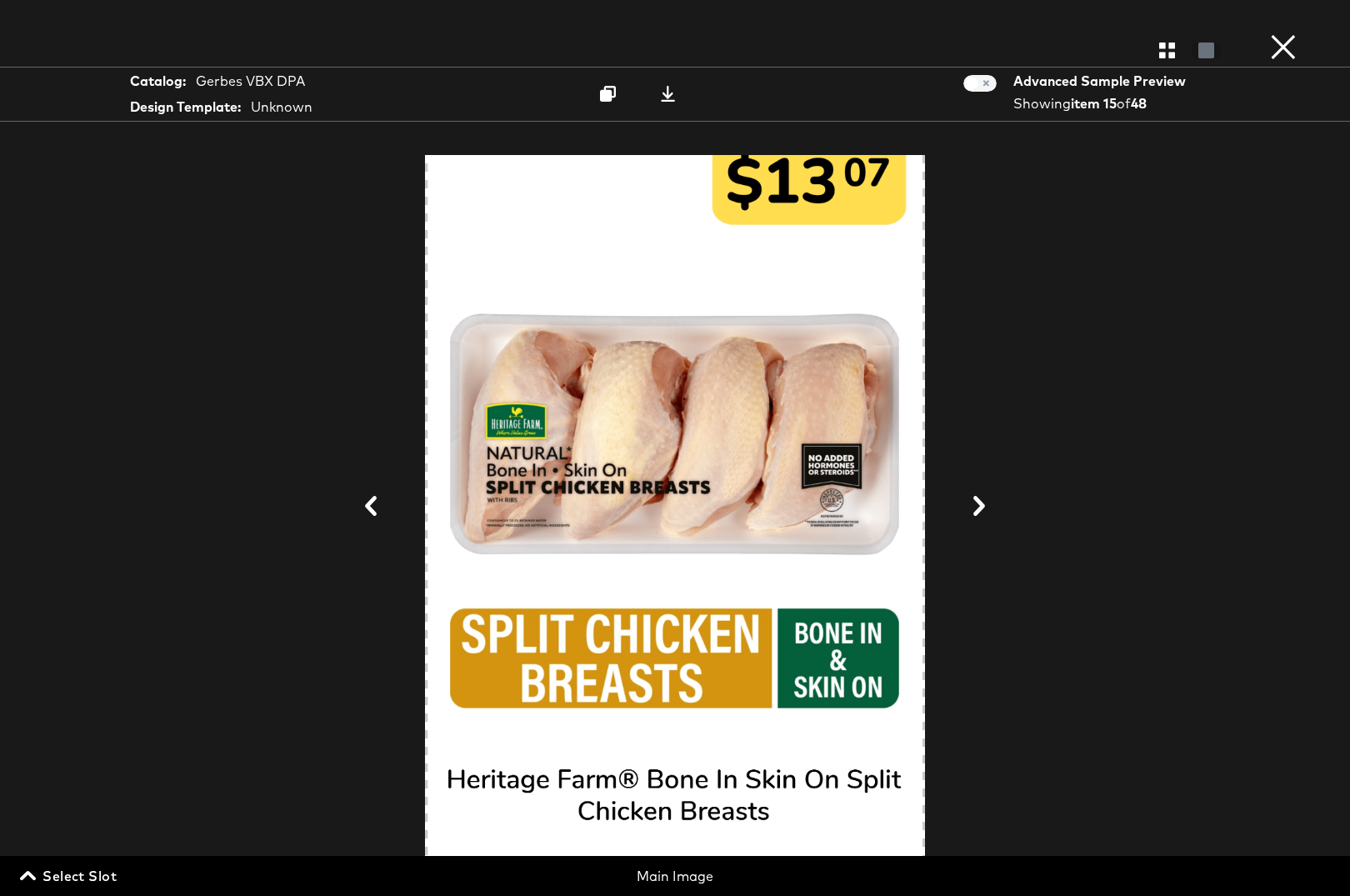
click at [983, 509] on icon at bounding box center [980, 505] width 12 height 20
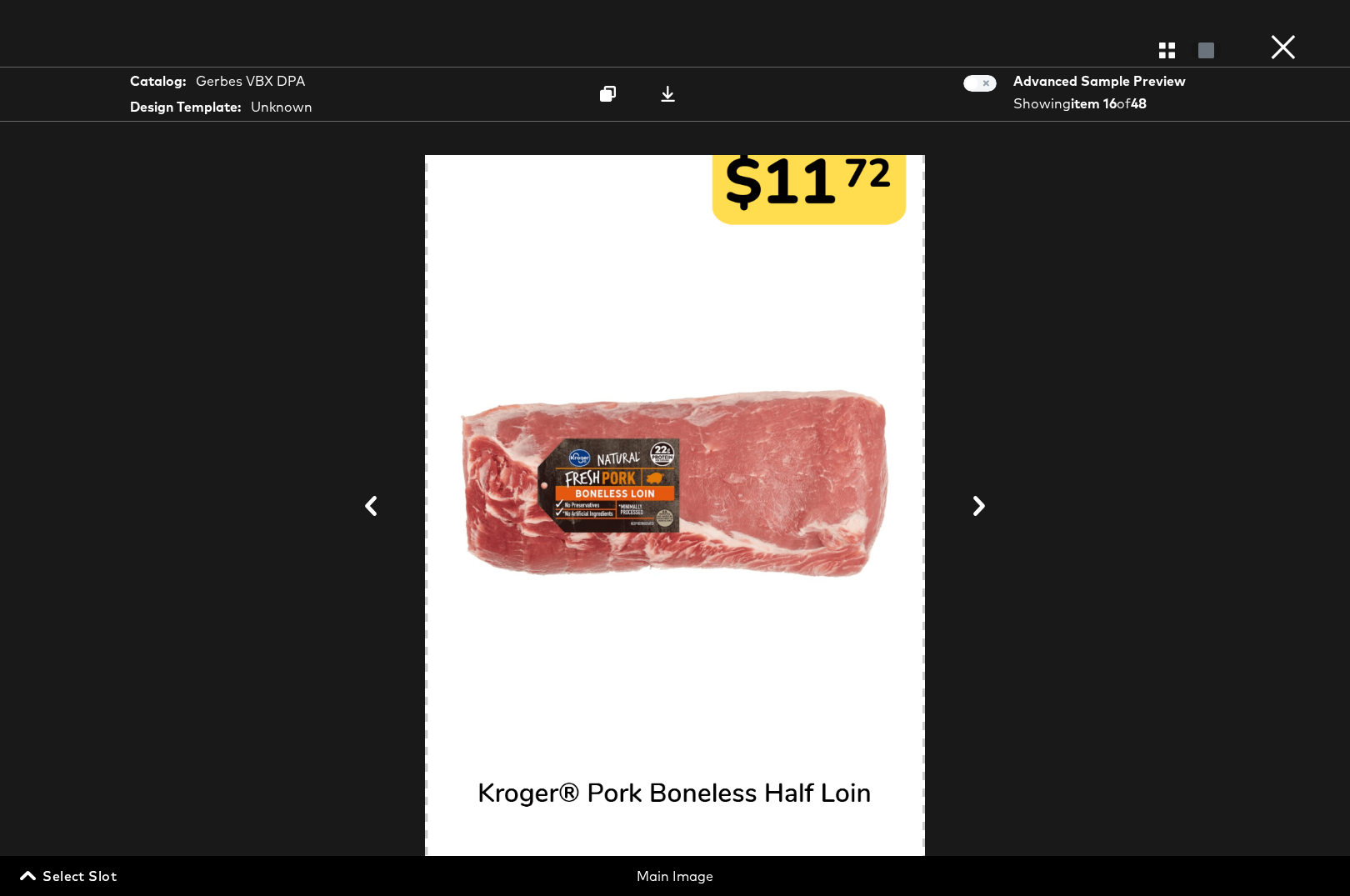
click at [983, 509] on icon at bounding box center [980, 505] width 12 height 20
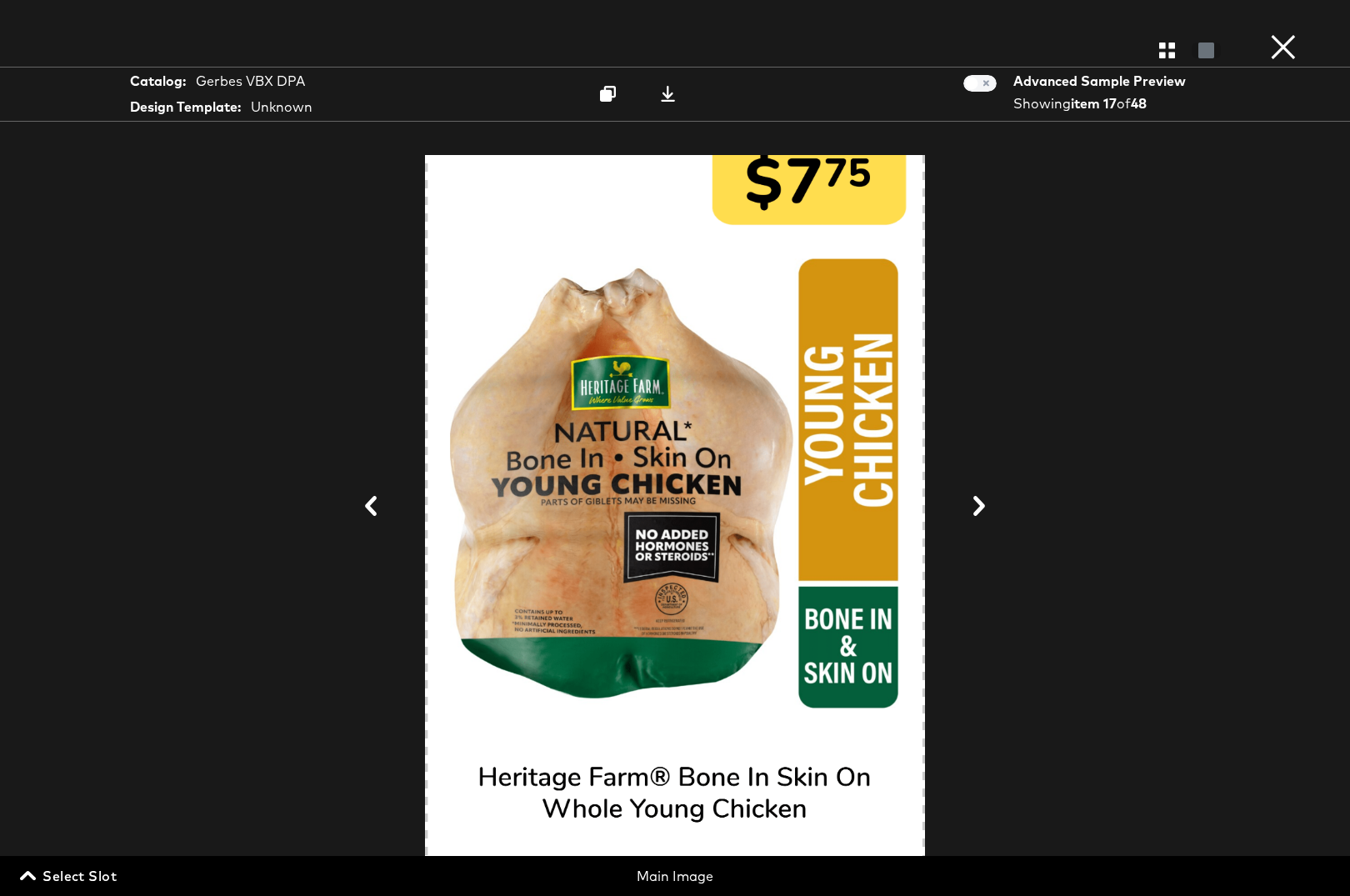
click at [983, 509] on icon at bounding box center [980, 505] width 12 height 20
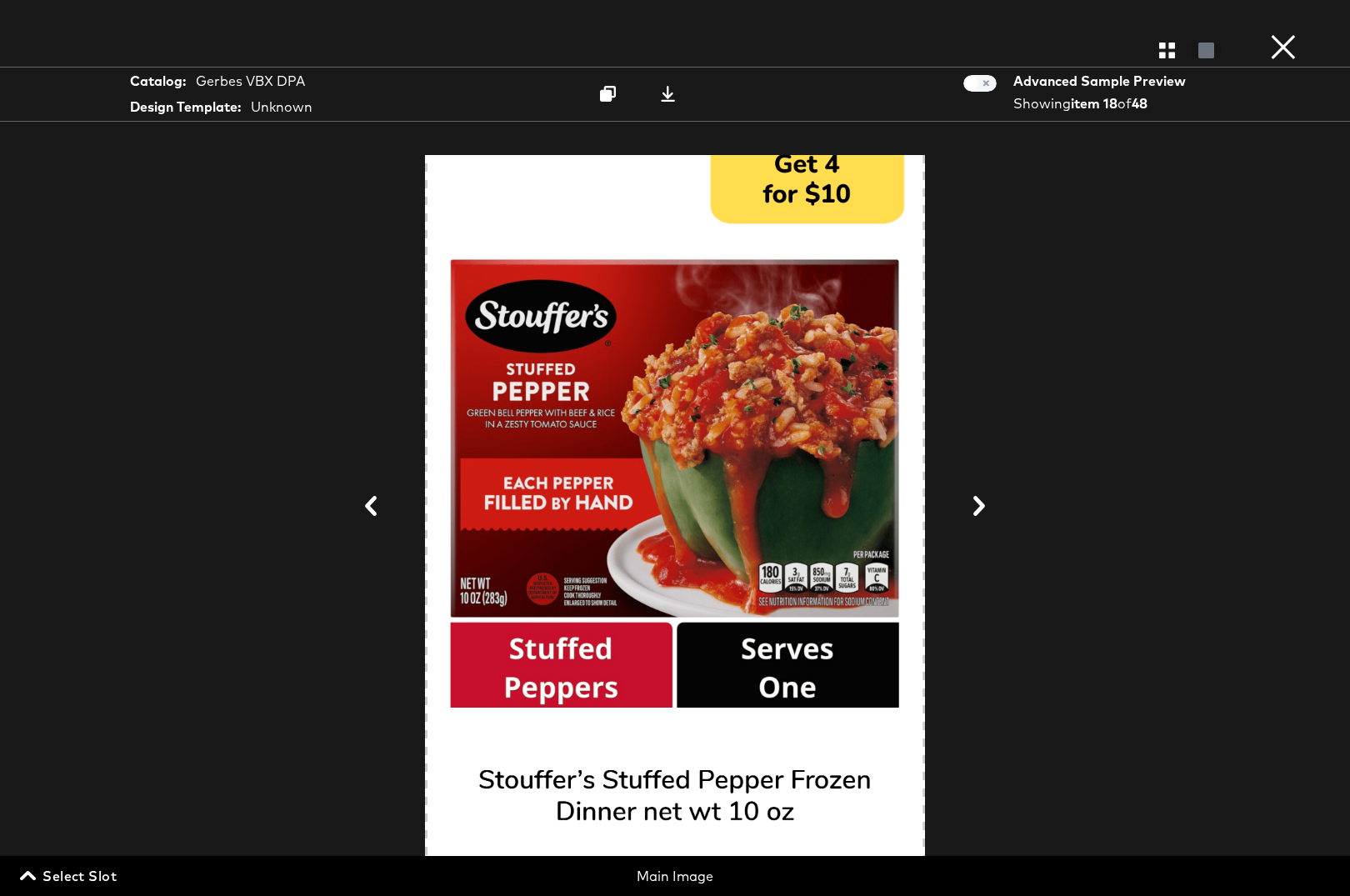
click at [983, 509] on icon at bounding box center [980, 505] width 12 height 20
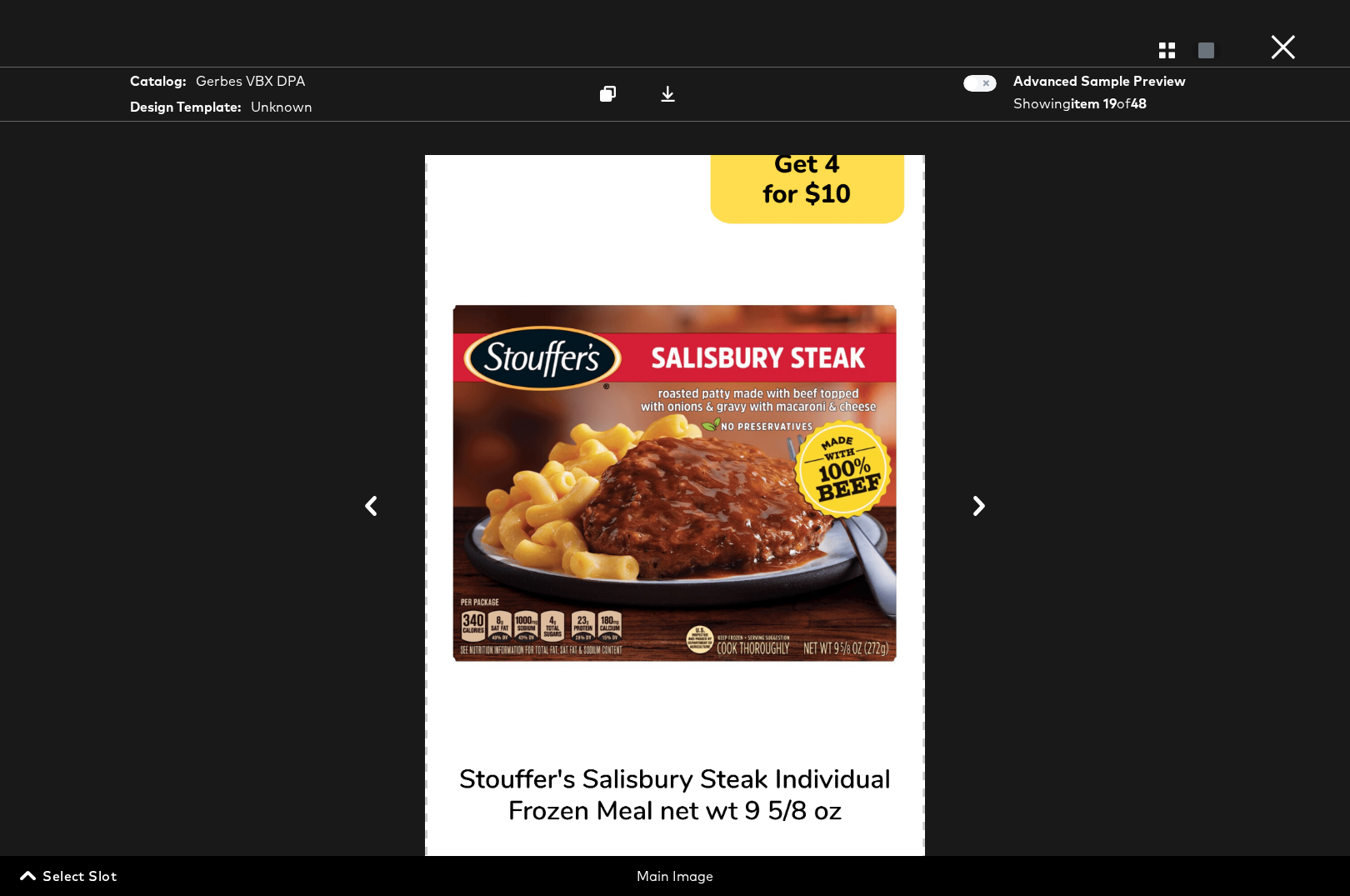
click at [983, 509] on icon at bounding box center [980, 505] width 12 height 20
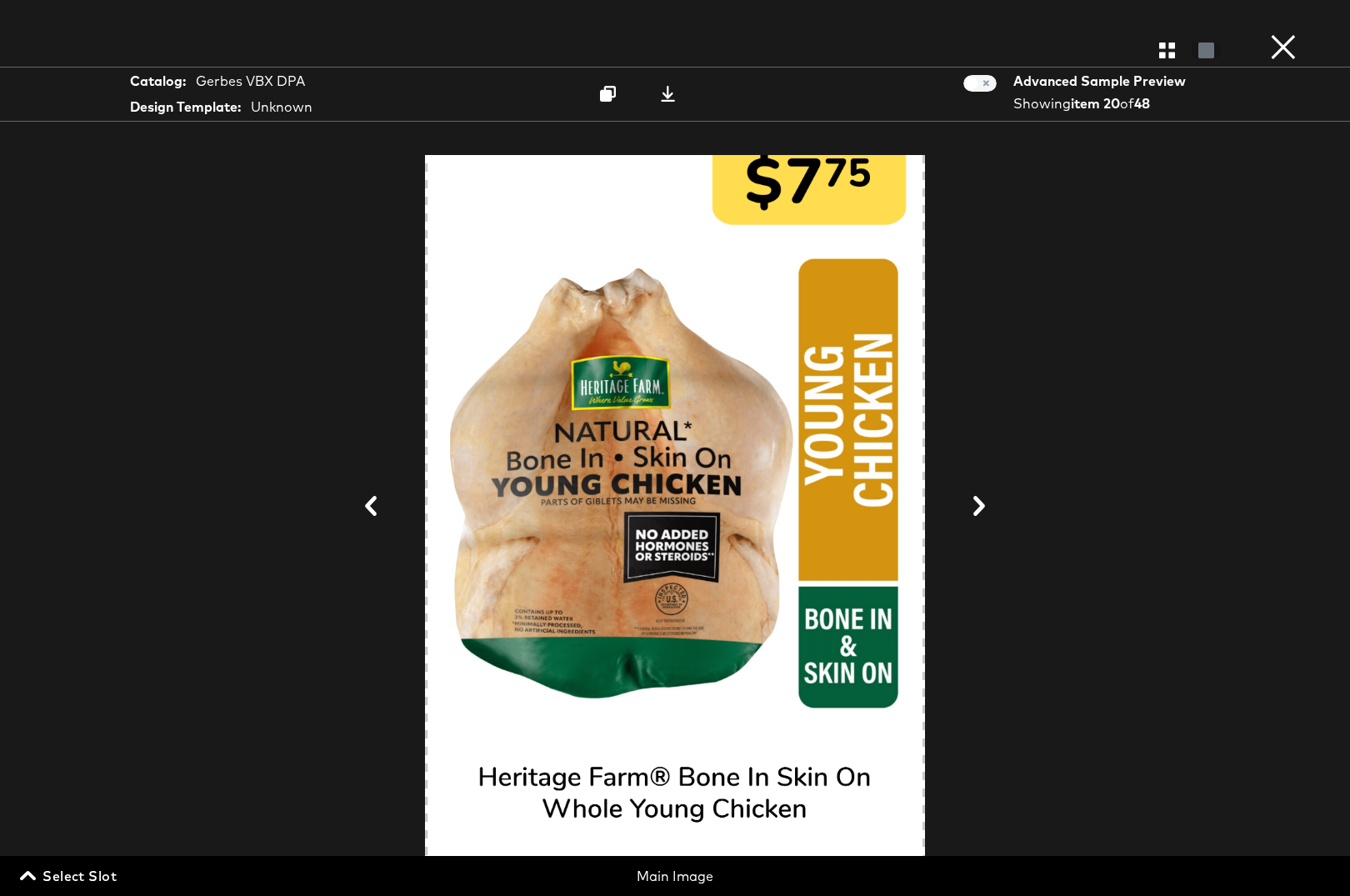
click at [983, 509] on icon at bounding box center [980, 505] width 12 height 20
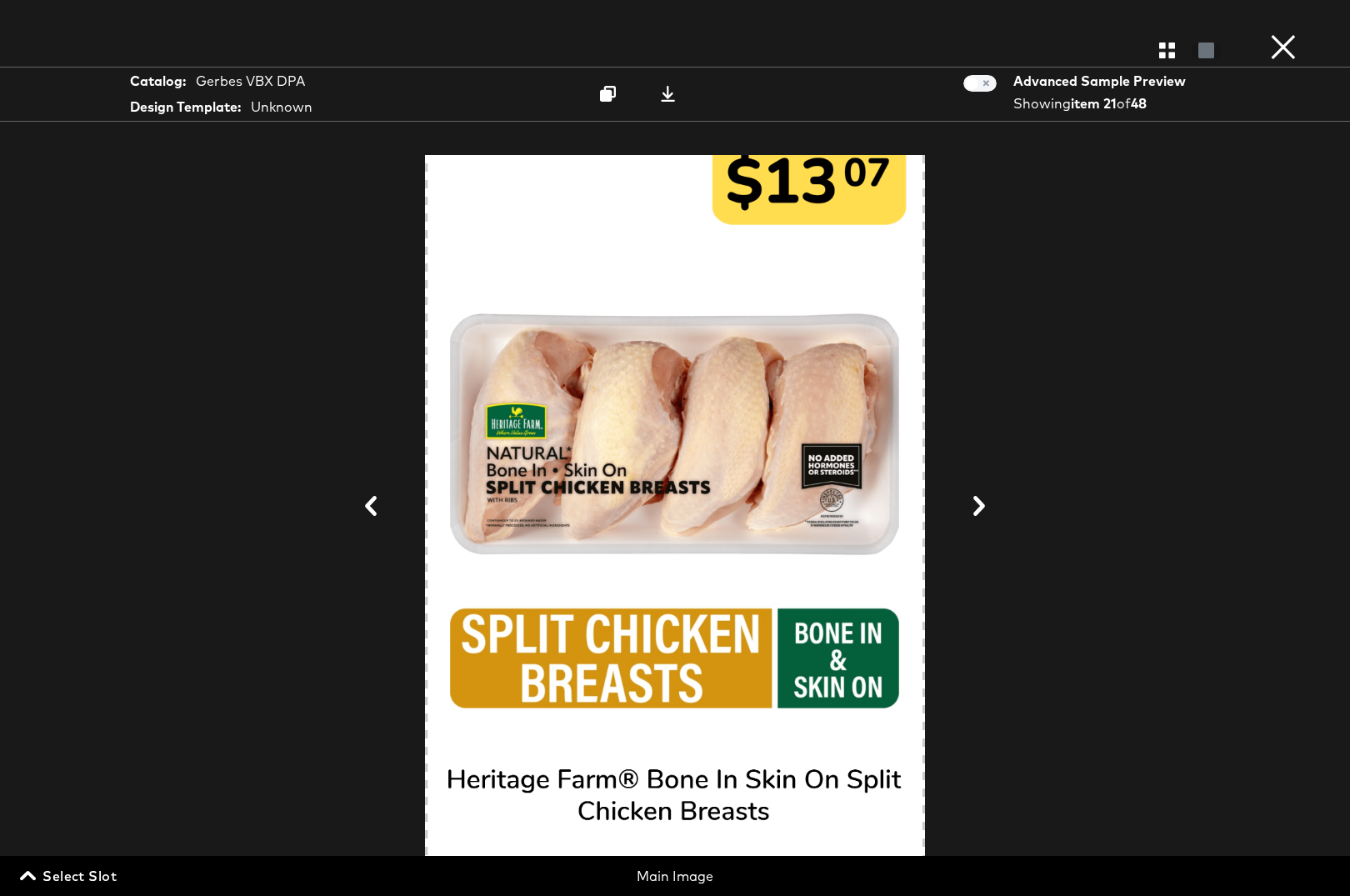
click at [983, 509] on icon at bounding box center [980, 505] width 12 height 20
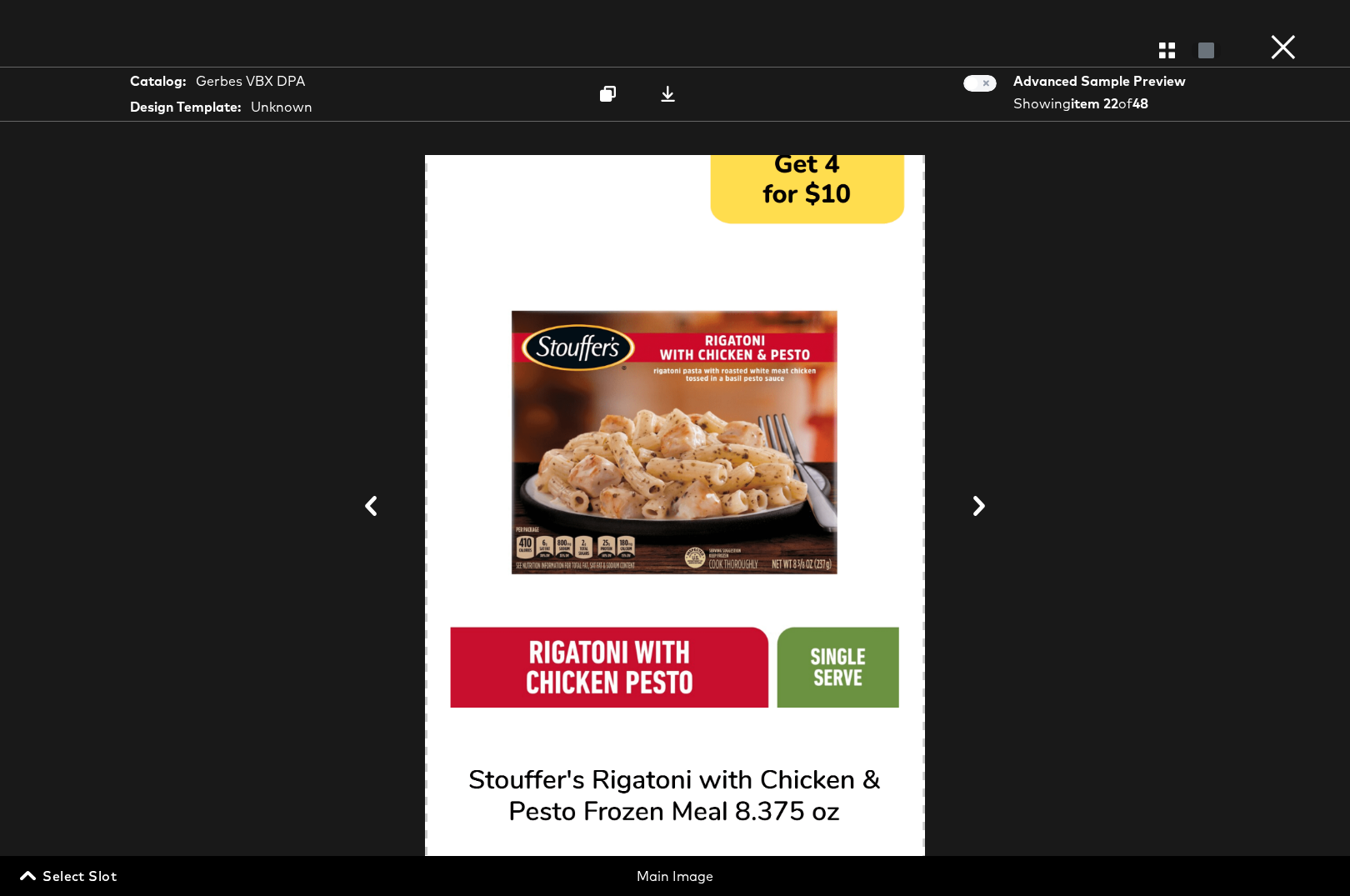
click at [983, 509] on icon at bounding box center [980, 505] width 12 height 20
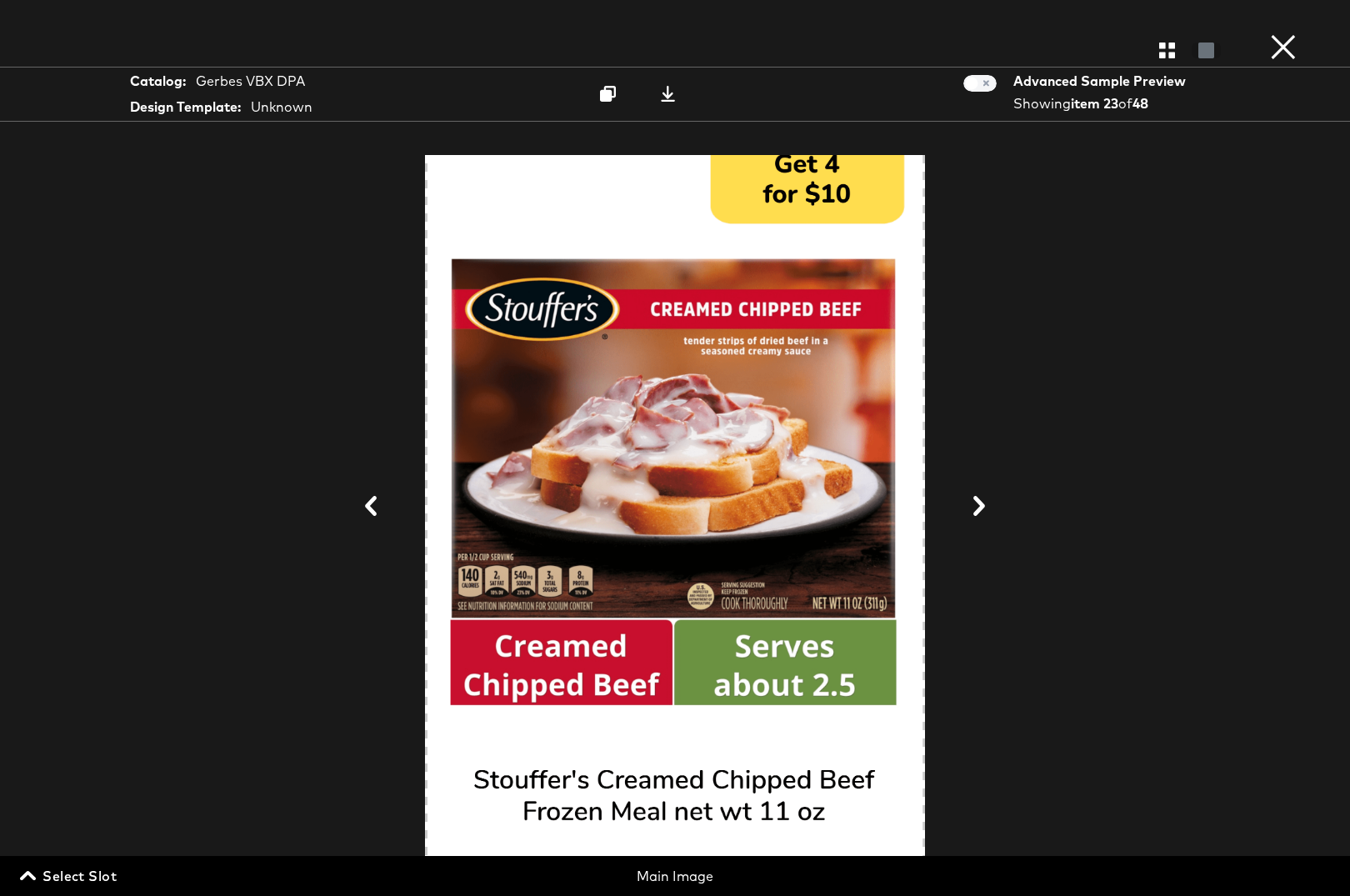
click at [983, 509] on icon at bounding box center [980, 505] width 12 height 20
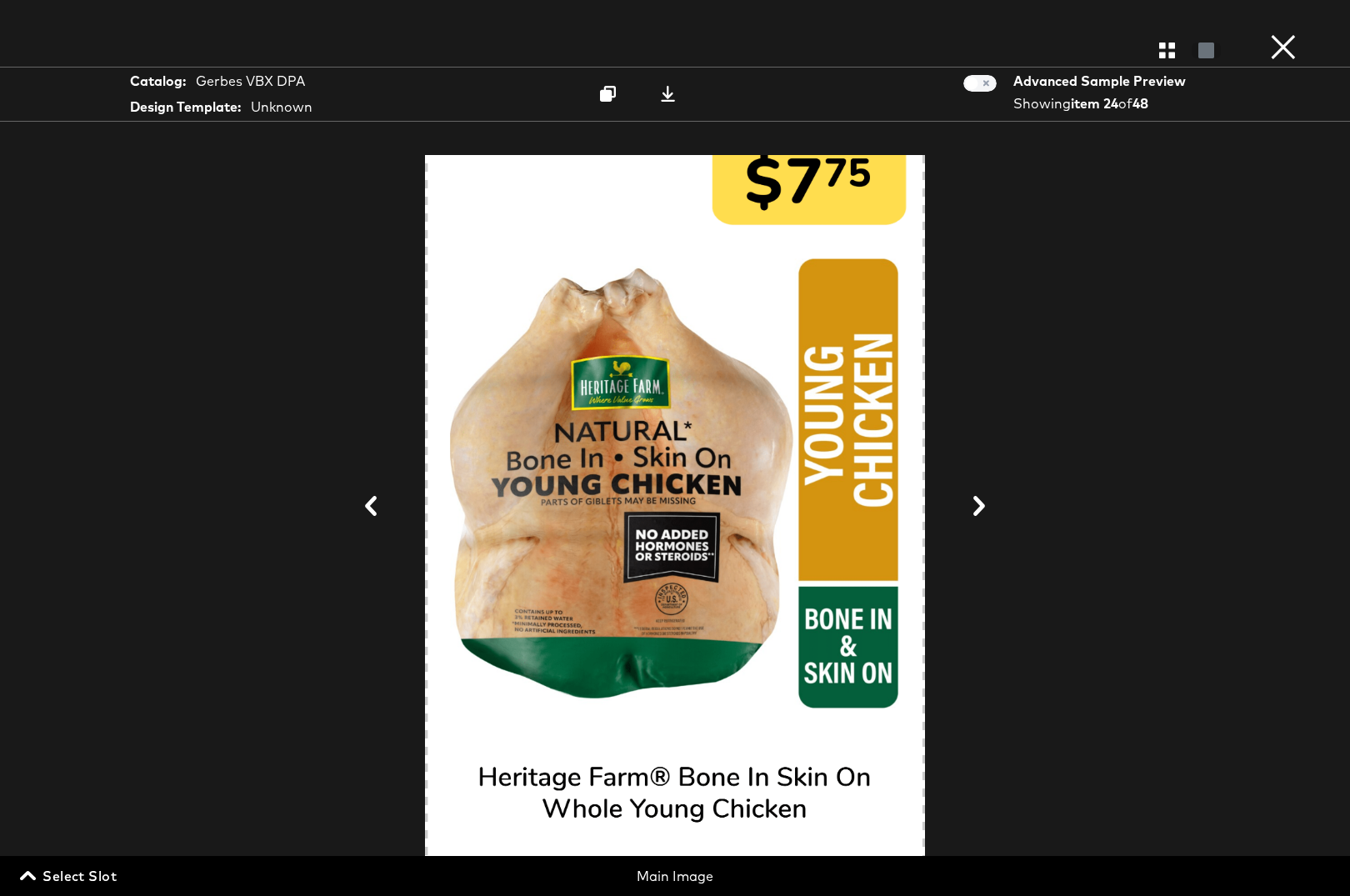
click at [983, 509] on icon at bounding box center [980, 505] width 12 height 20
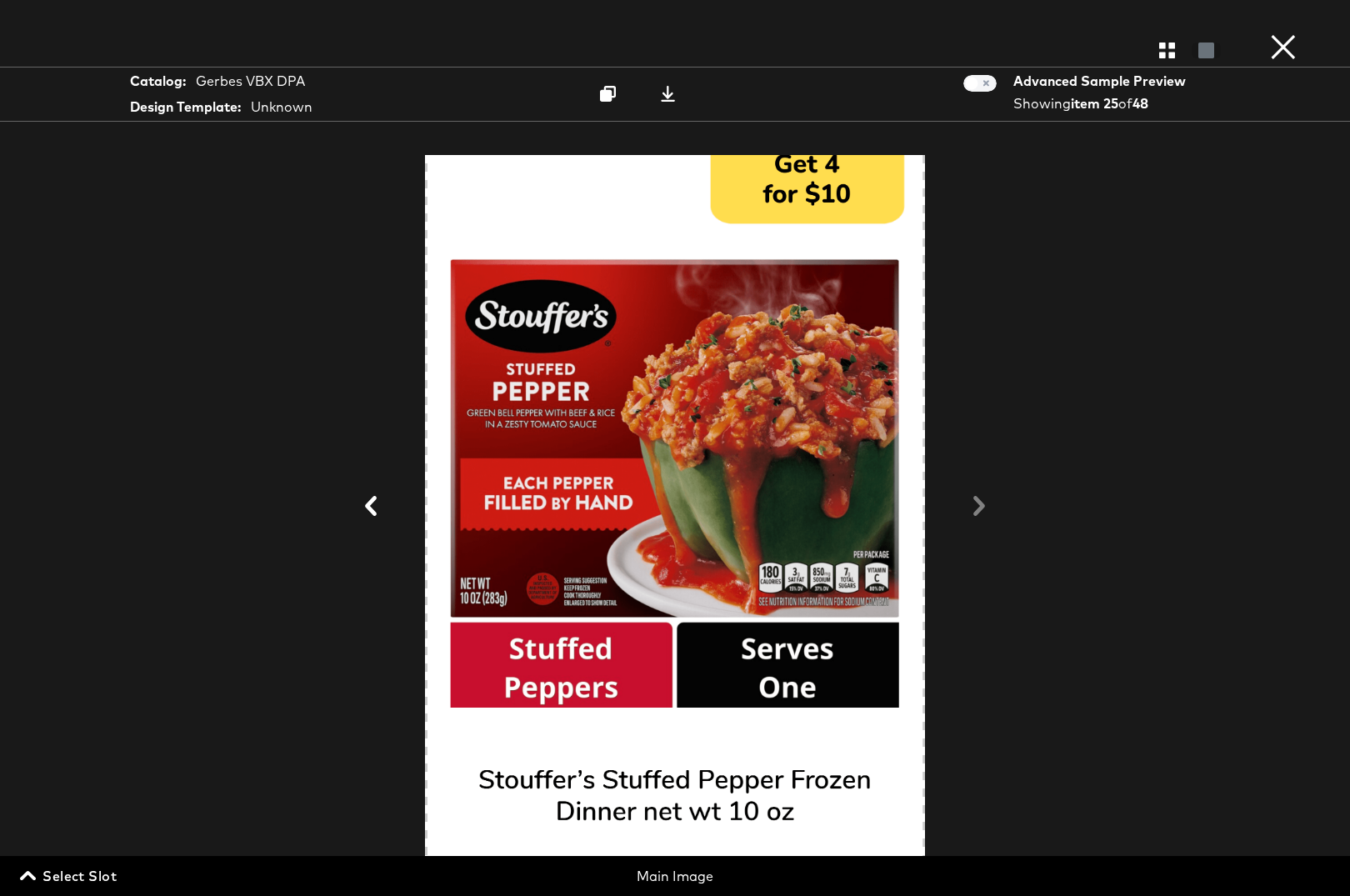
click at [983, 509] on div at bounding box center [675, 506] width 1183 height 729
click at [371, 512] on icon at bounding box center [371, 505] width 12 height 20
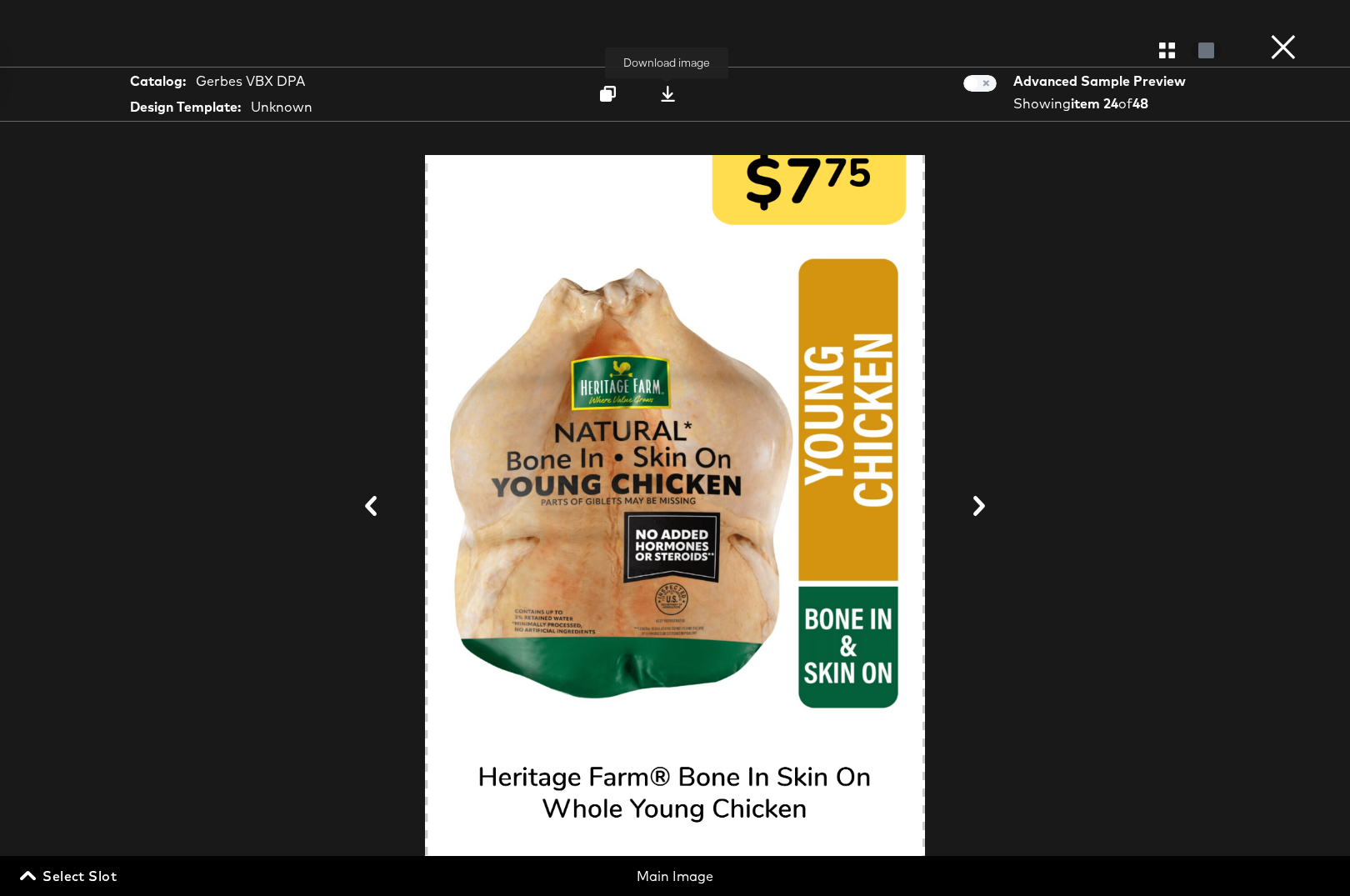
click at [666, 95] on icon at bounding box center [668, 94] width 16 height 16
click at [980, 505] on icon at bounding box center [980, 505] width 20 height 20
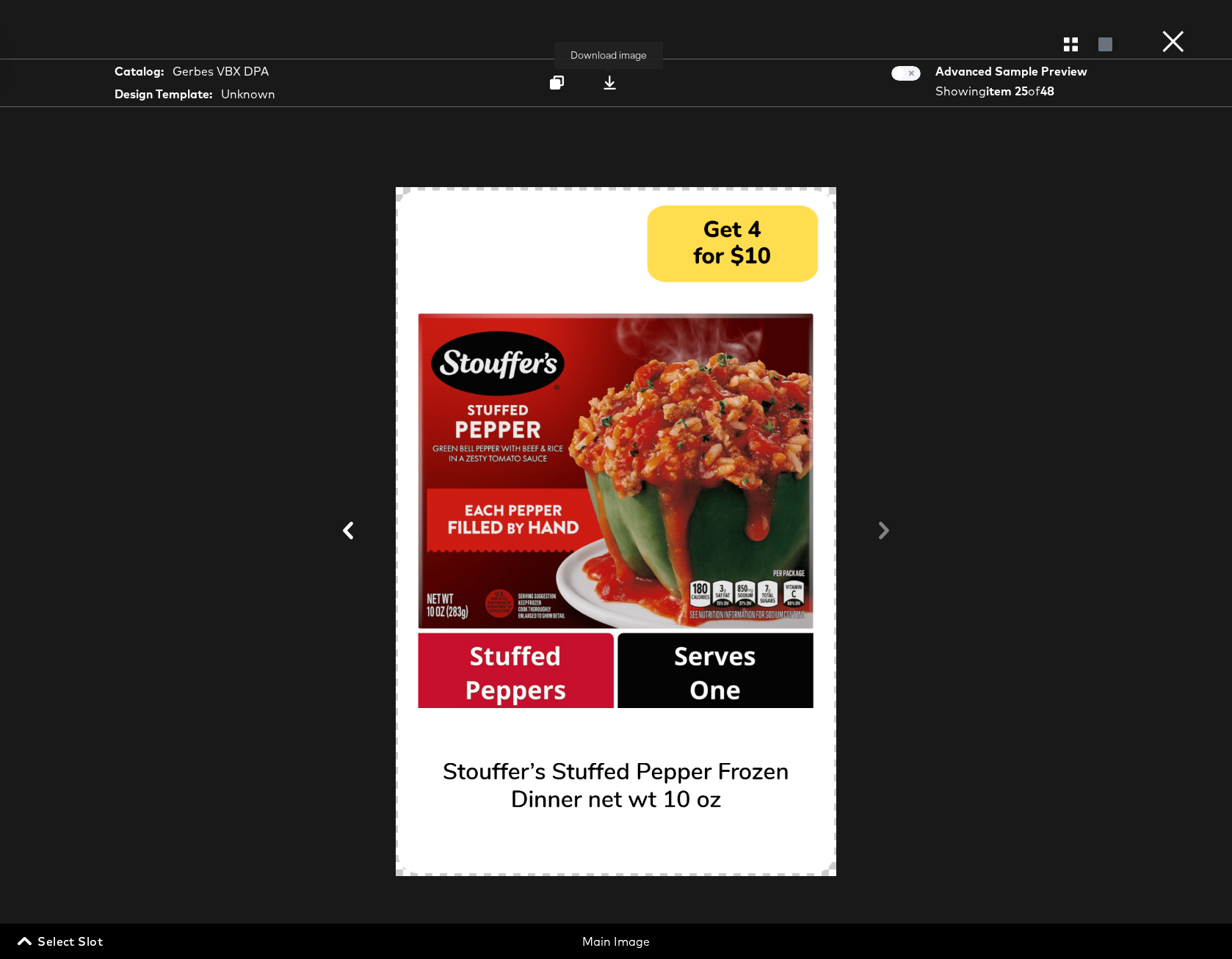
click at [609, 80] on icon at bounding box center [609, 83] width 12 height 14
click at [349, 530] on icon at bounding box center [348, 530] width 17 height 17
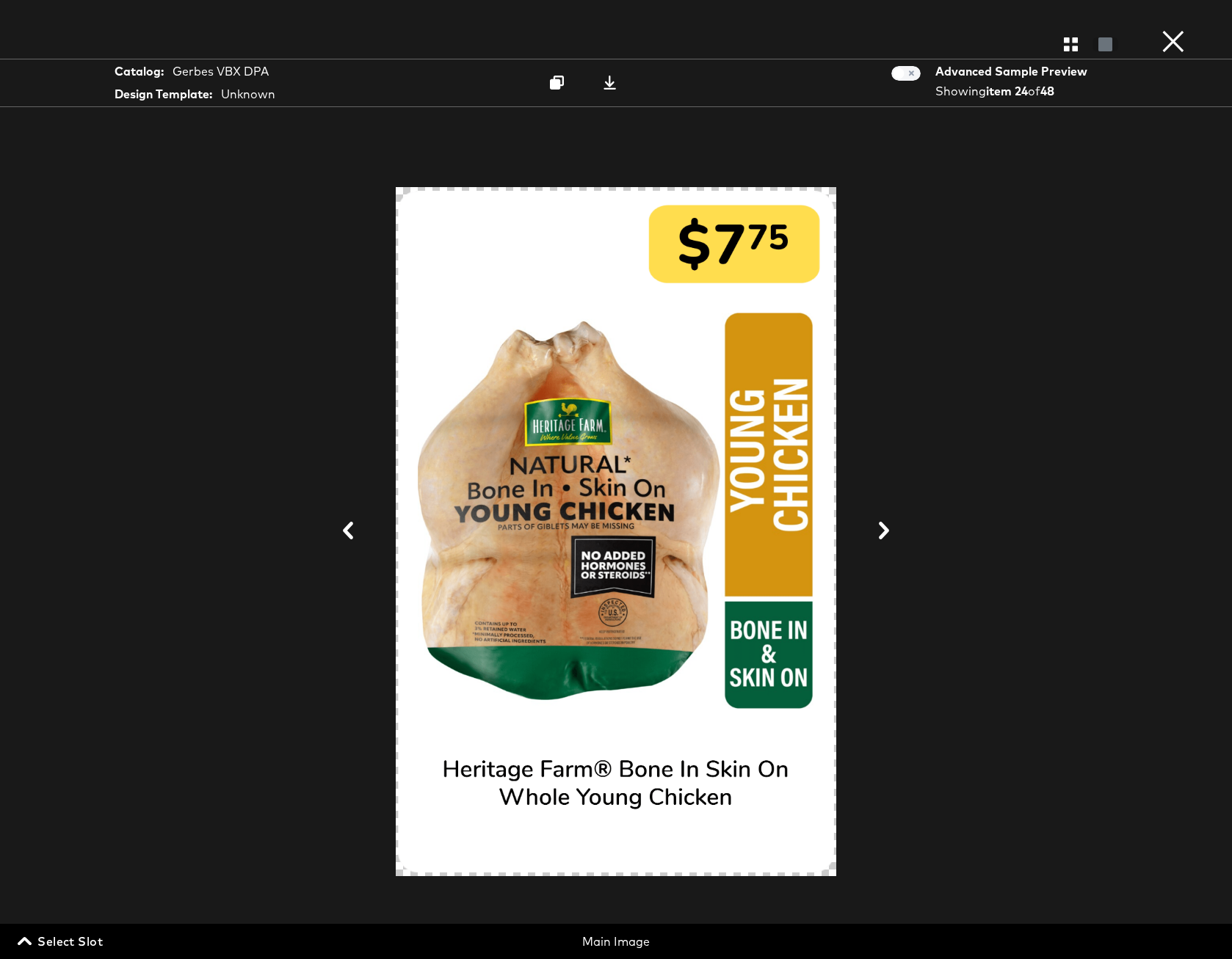
click at [349, 530] on icon at bounding box center [348, 530] width 17 height 17
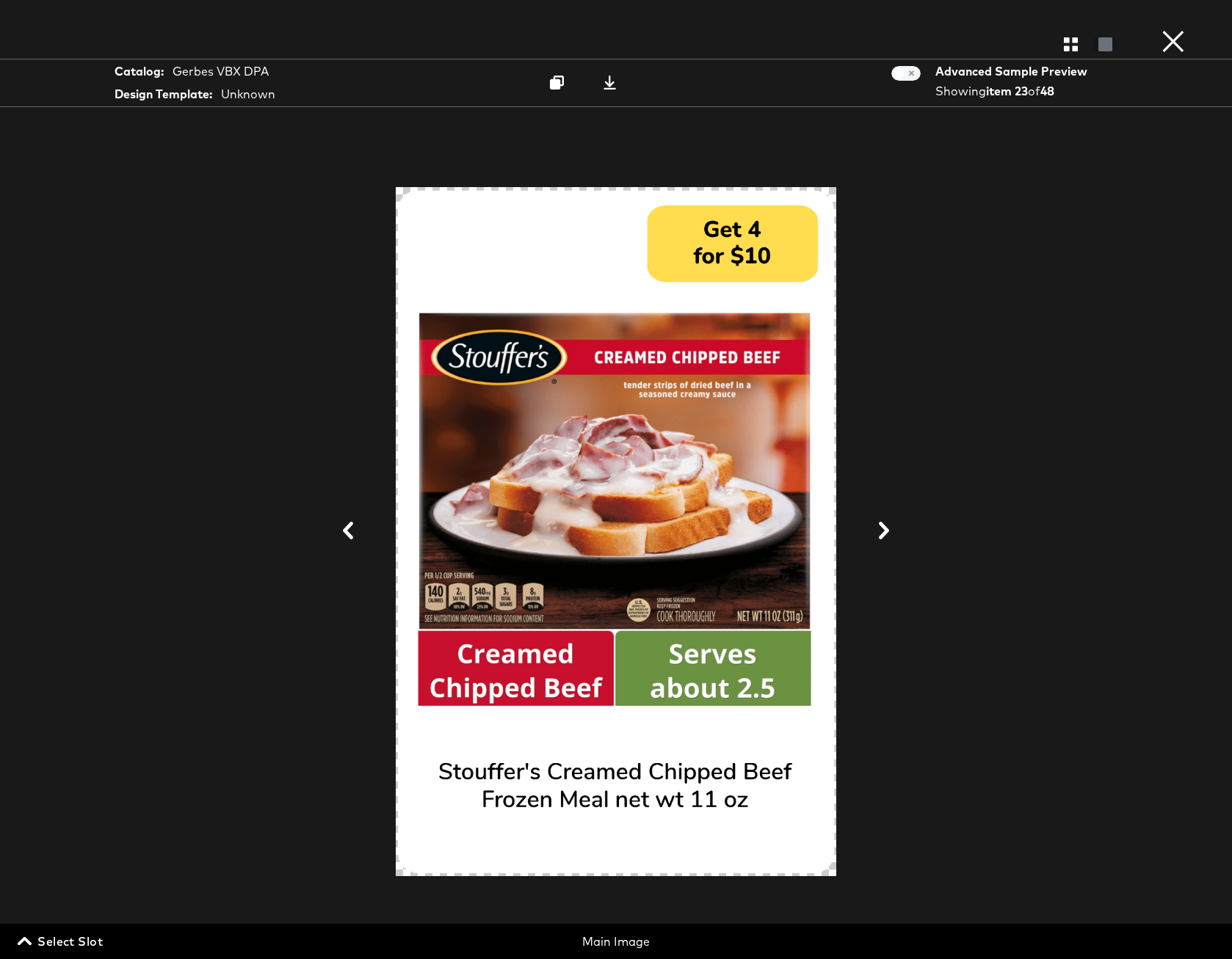
click at [349, 530] on icon at bounding box center [348, 530] width 17 height 17
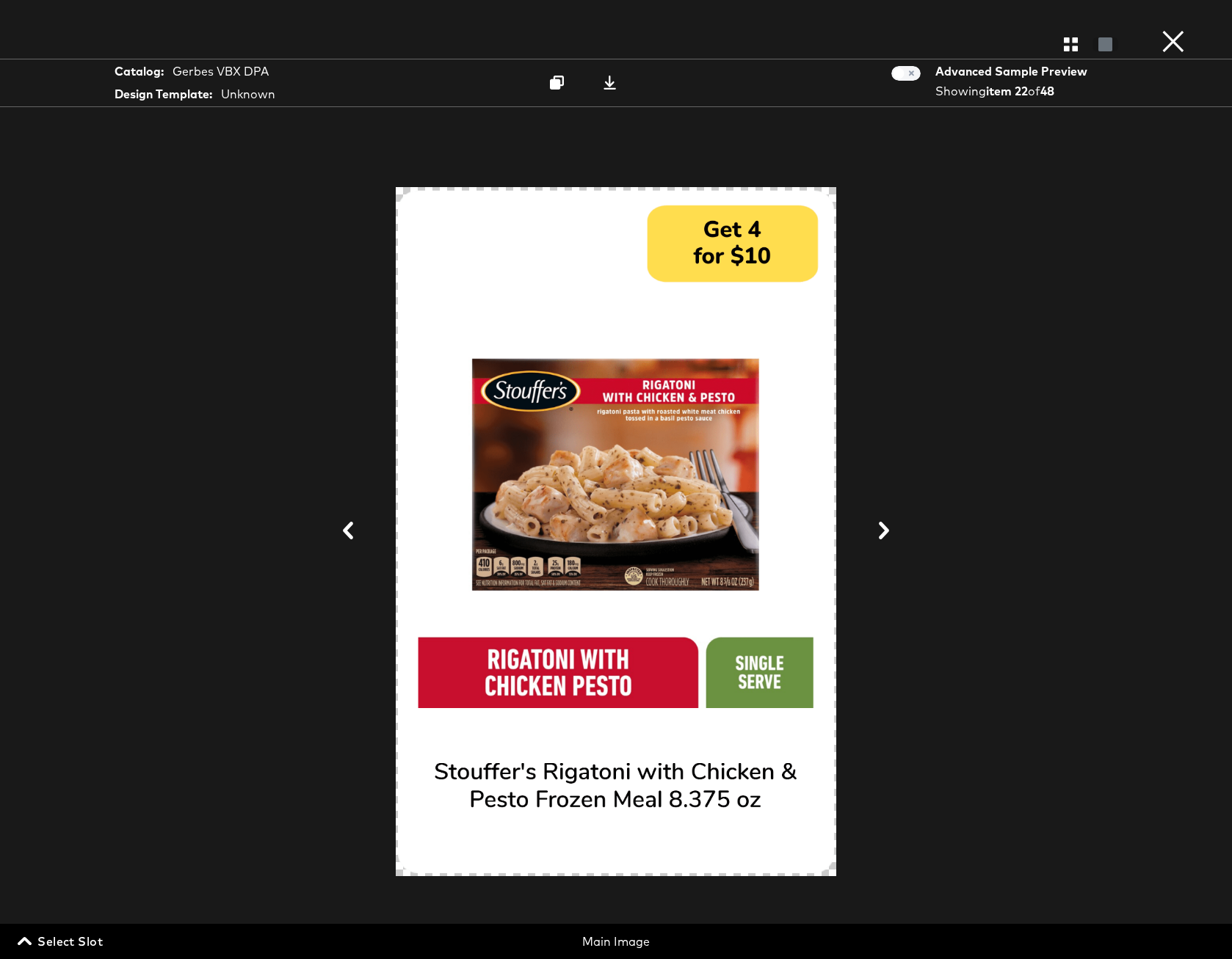
click at [885, 526] on icon at bounding box center [883, 530] width 17 height 17
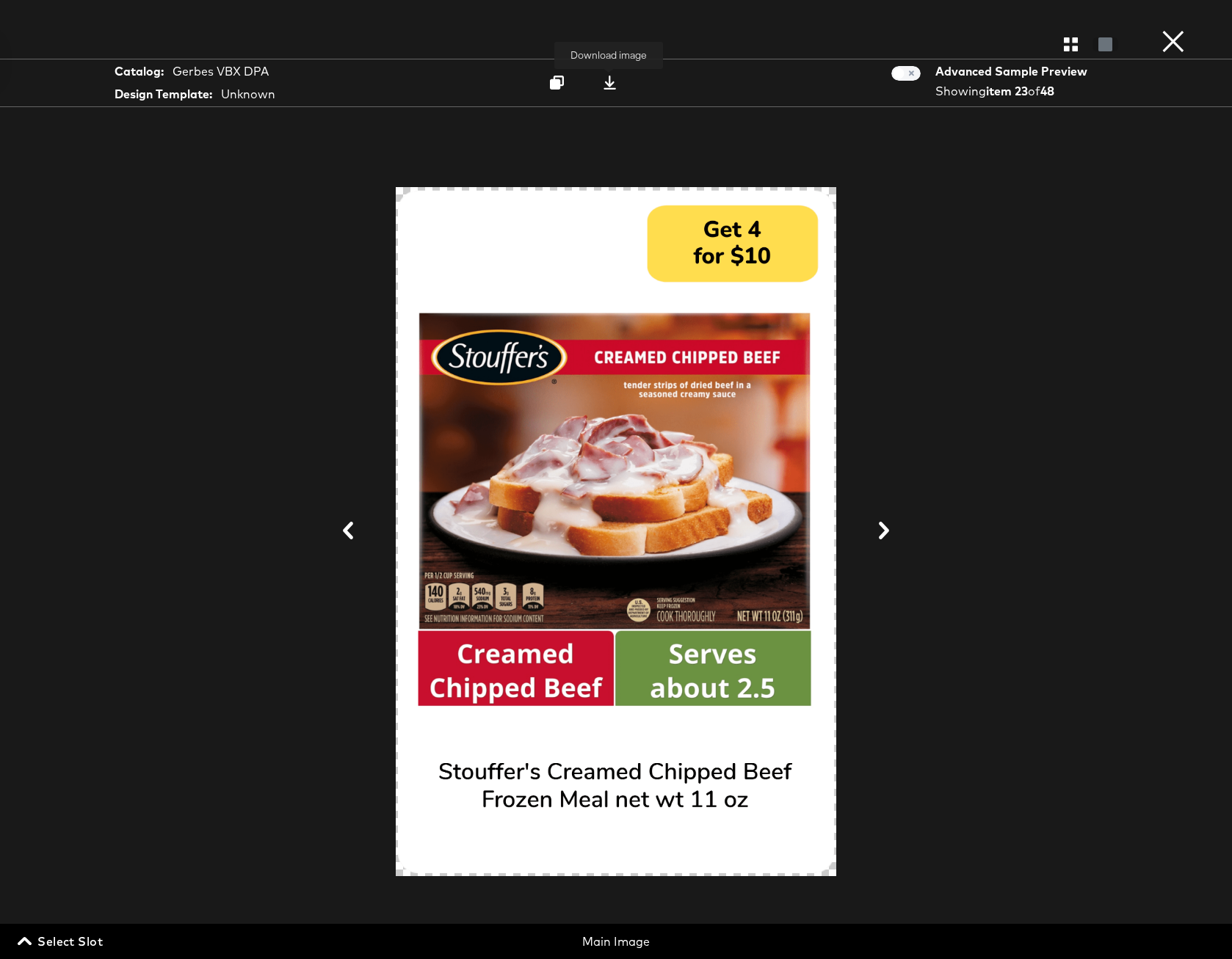
click at [608, 85] on icon at bounding box center [609, 83] width 12 height 14
click at [347, 533] on icon at bounding box center [348, 530] width 10 height 17
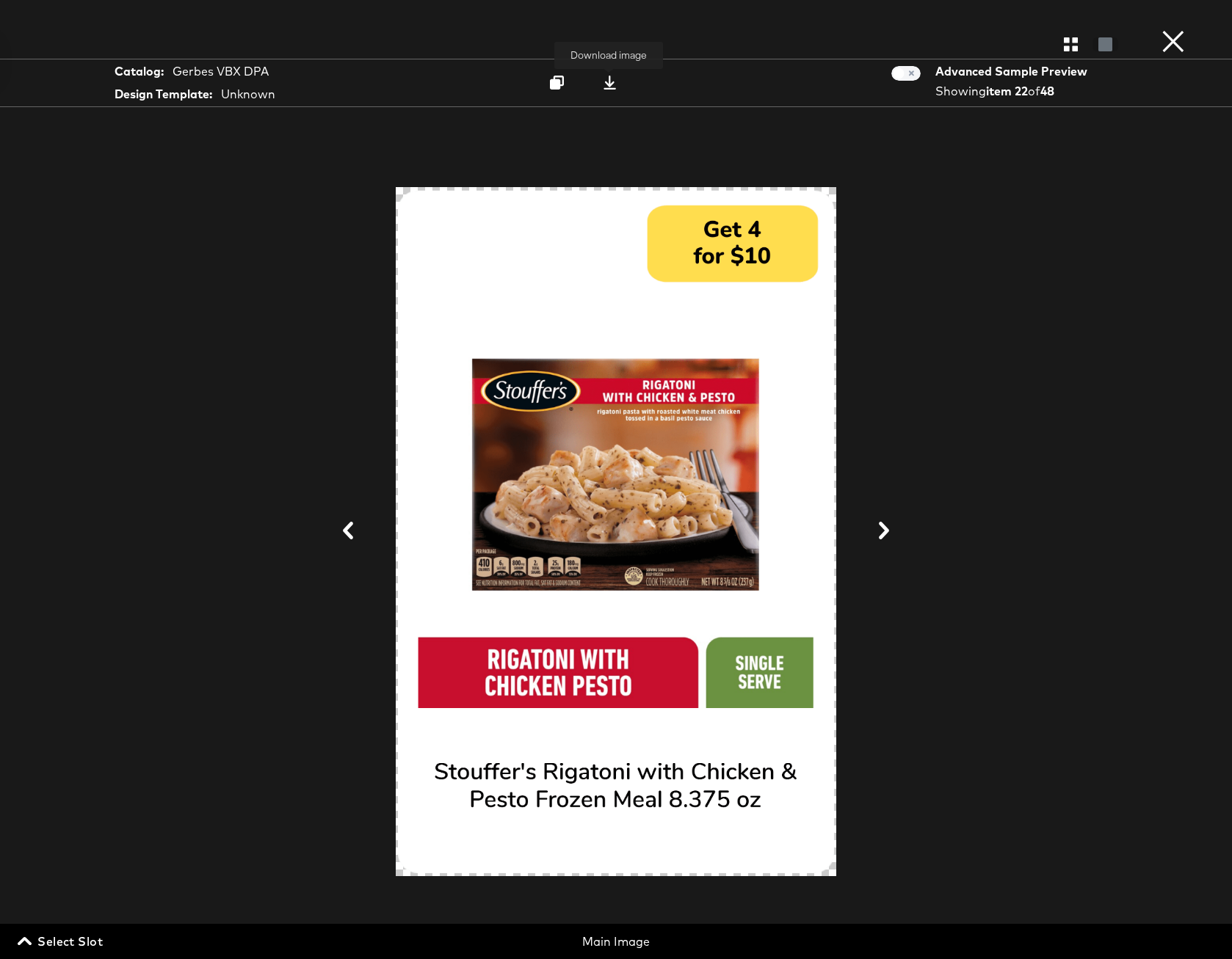
click at [607, 84] on icon at bounding box center [609, 83] width 12 height 14
click at [1170, 29] on button "×" at bounding box center [1173, 15] width 29 height 29
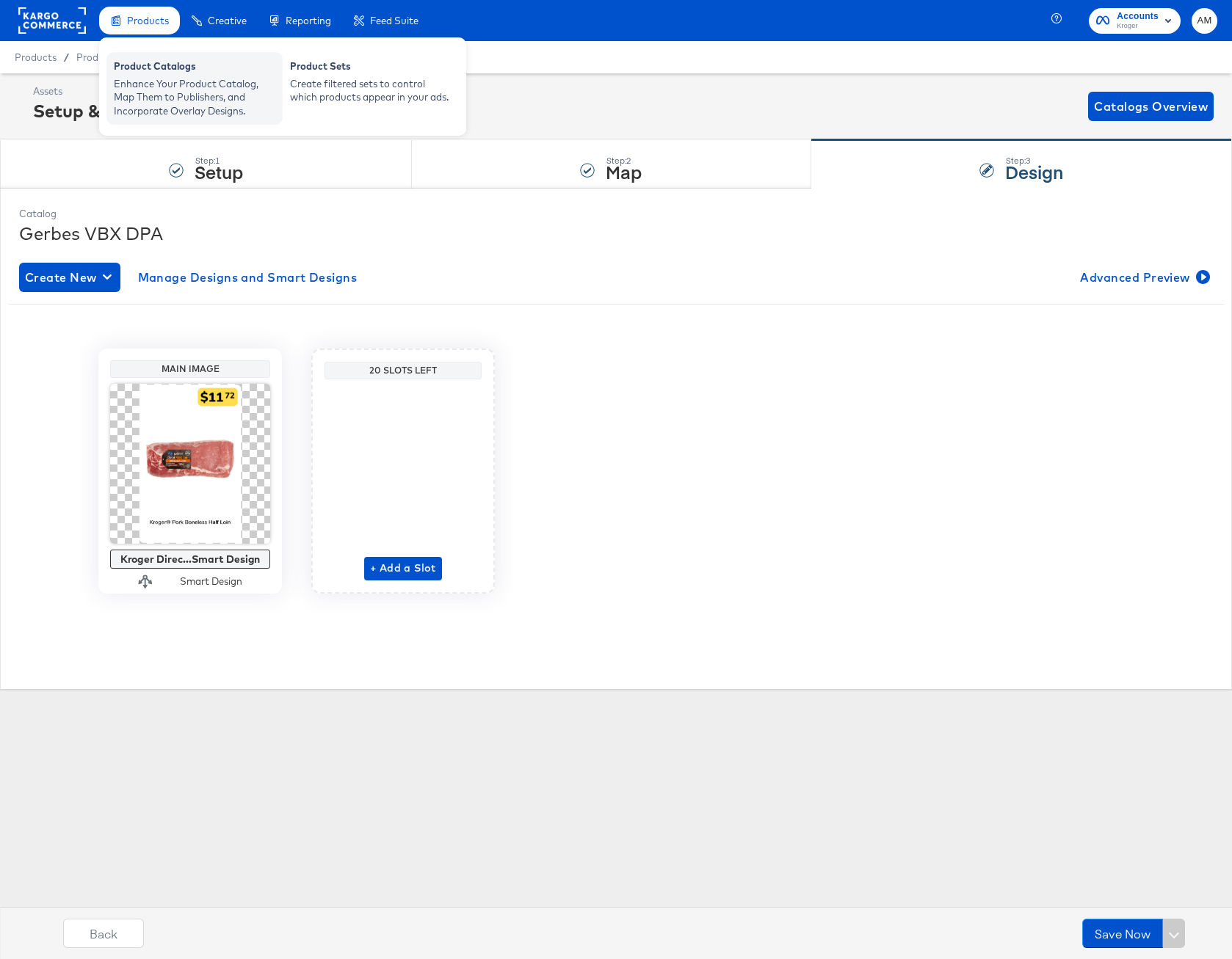
click at [139, 80] on div "Enhance Your Product Catalog, Map Them to Publishers, and Incorporate Overlay D…" at bounding box center [194, 97] width 161 height 41
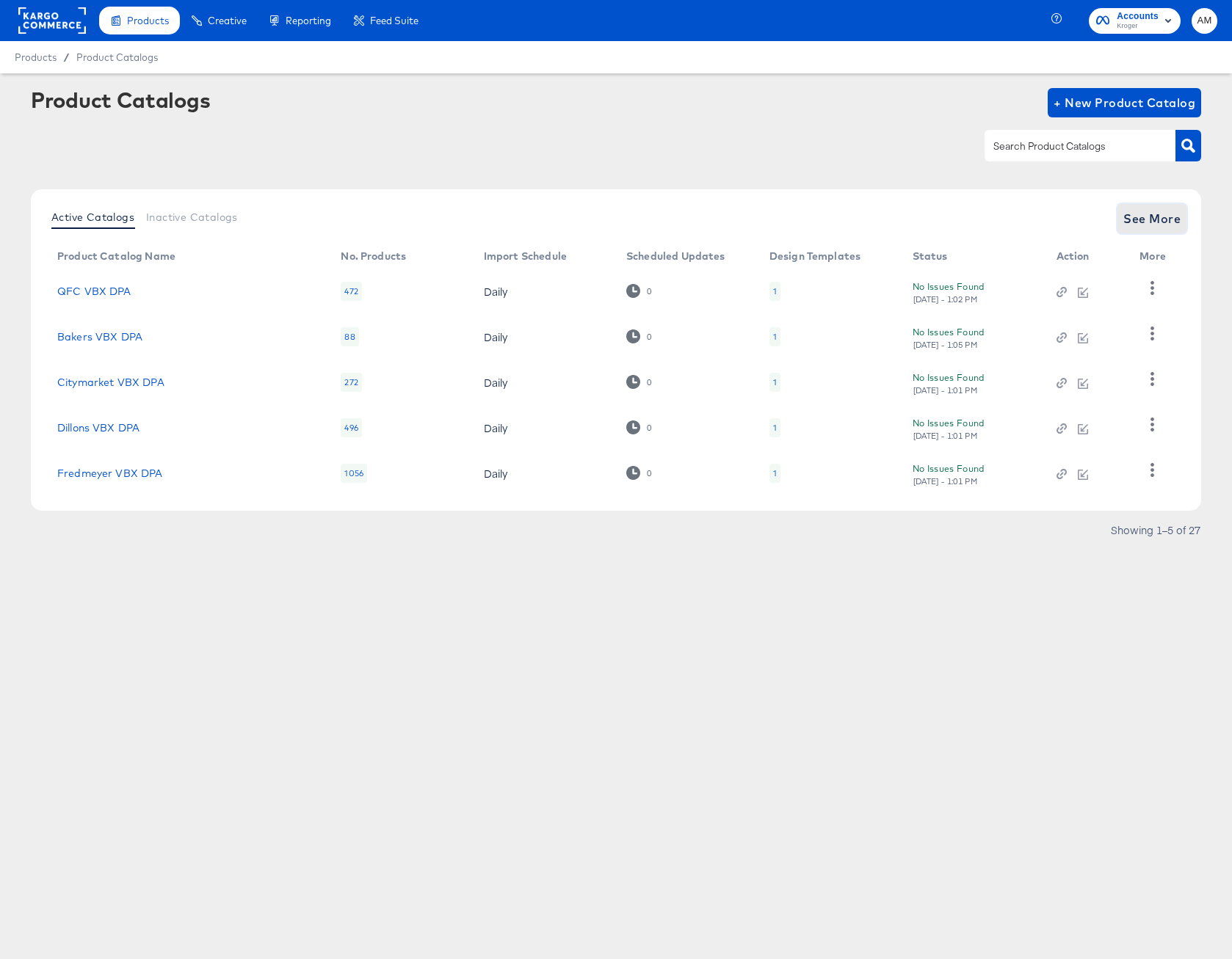
click at [1154, 223] on span "See More" at bounding box center [1152, 219] width 57 height 21
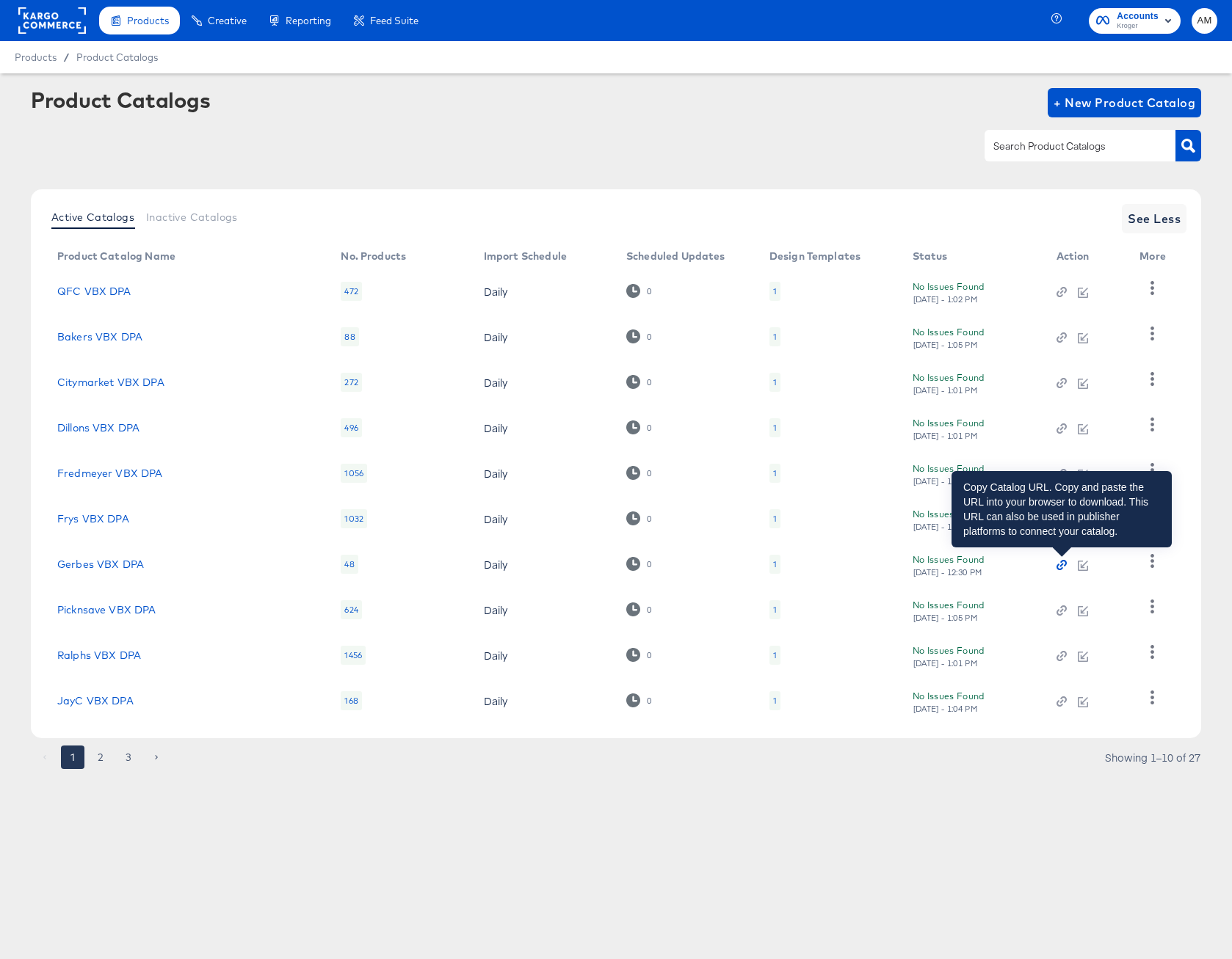
click at [1063, 565] on icon "button" at bounding box center [1061, 565] width 10 height 10
click at [1063, 564] on icon "button" at bounding box center [1061, 565] width 10 height 10
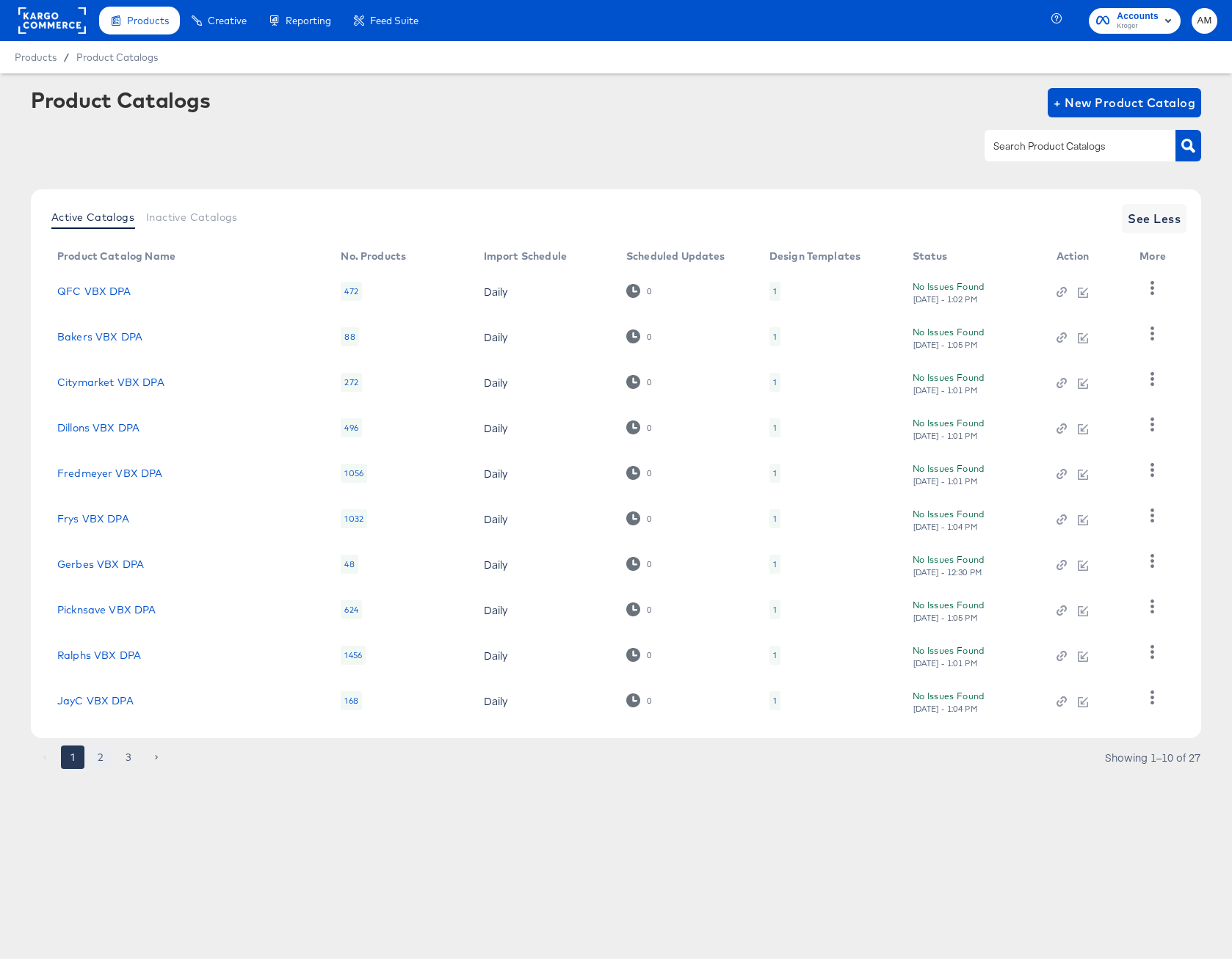
click at [97, 759] on button "2" at bounding box center [100, 756] width 23 height 23
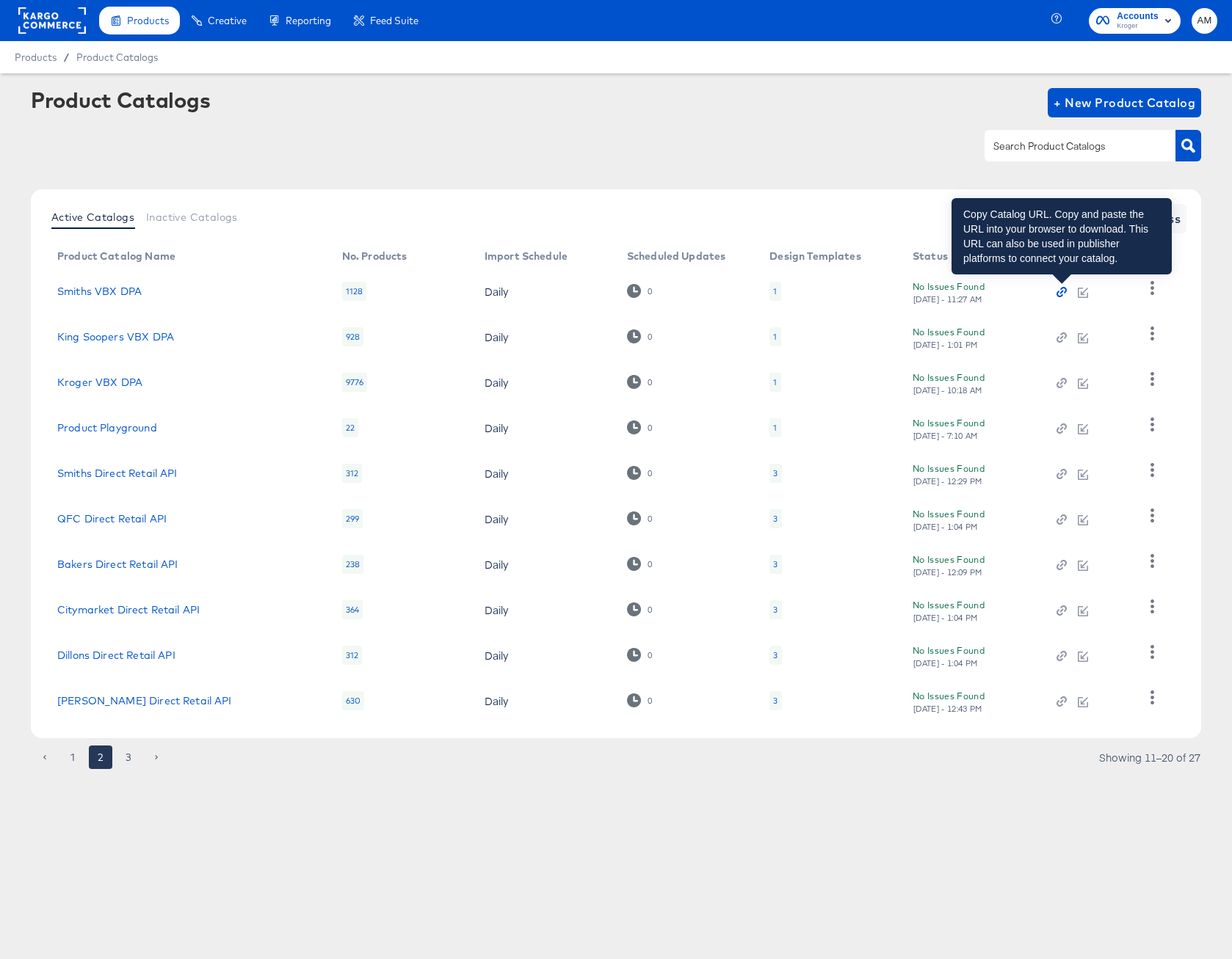
click at [1060, 292] on icon "button" at bounding box center [1062, 292] width 3 height 3
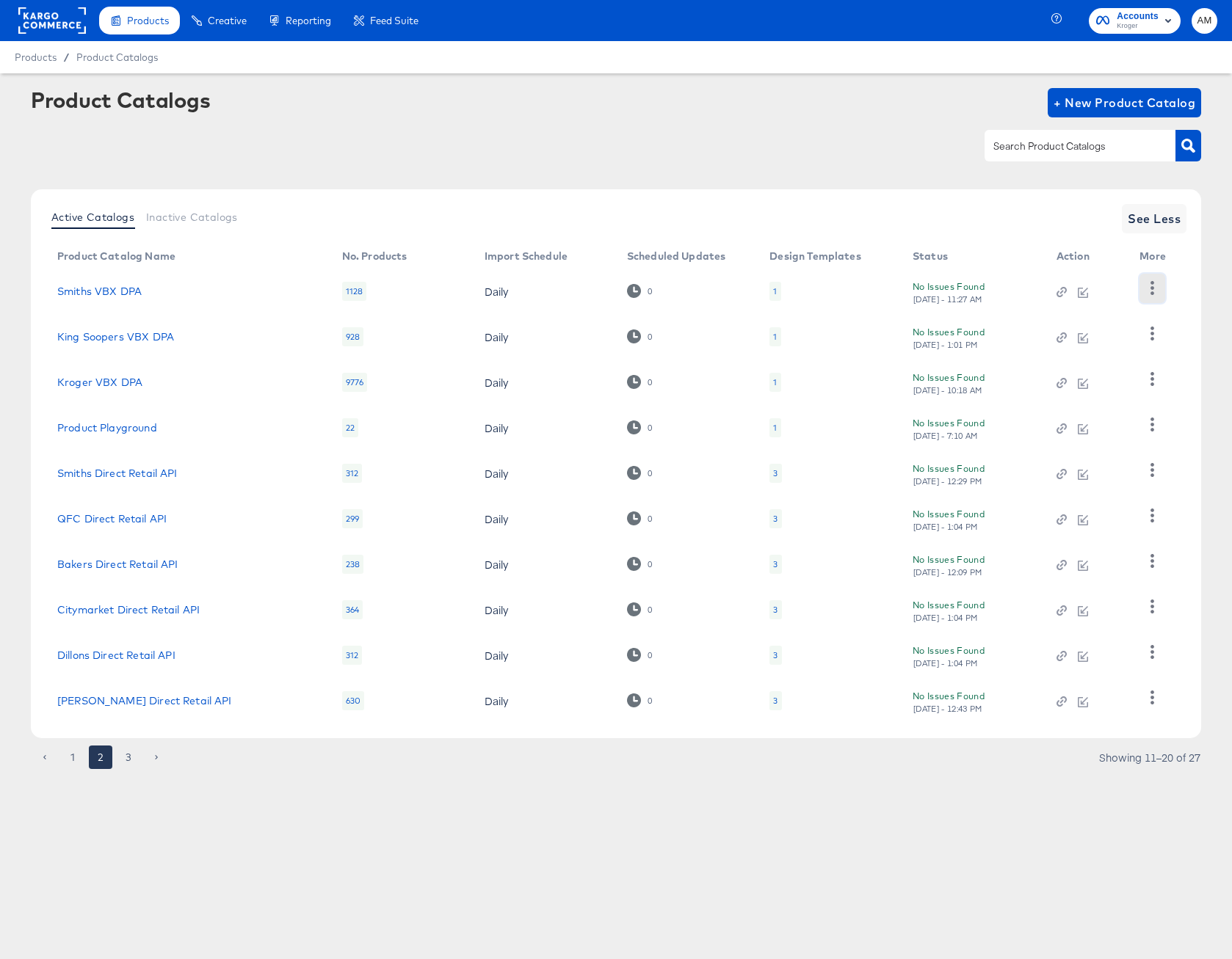
click at [1147, 292] on icon "button" at bounding box center [1152, 288] width 14 height 14
click at [1063, 347] on div "HUD Checks (Internal)" at bounding box center [1092, 342] width 147 height 23
click at [72, 755] on button "1" at bounding box center [72, 756] width 23 height 23
click at [100, 755] on button "2" at bounding box center [100, 756] width 23 height 23
click at [79, 757] on button "1" at bounding box center [72, 756] width 23 height 23
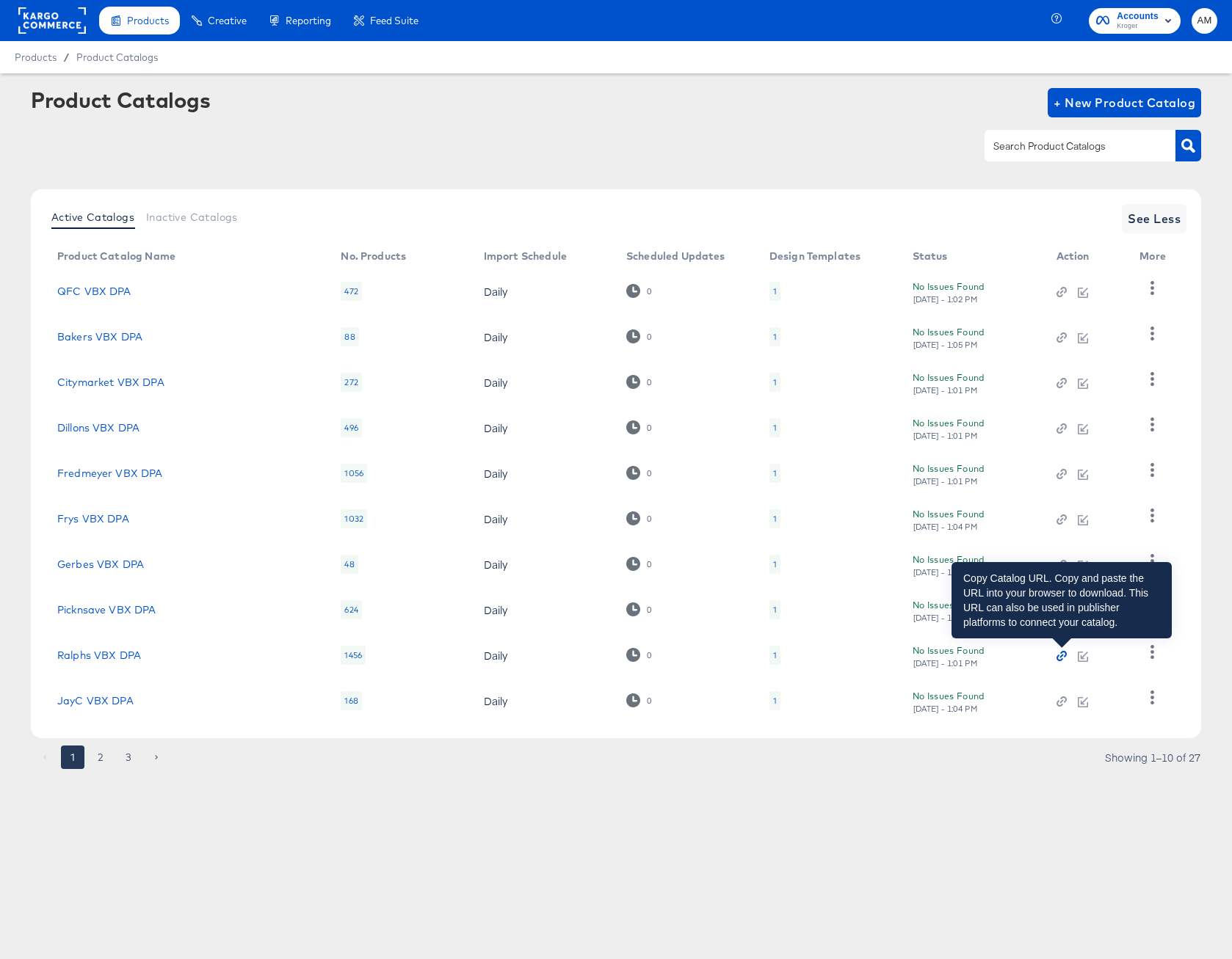
click at [1061, 657] on icon "button" at bounding box center [1061, 656] width 10 height 10
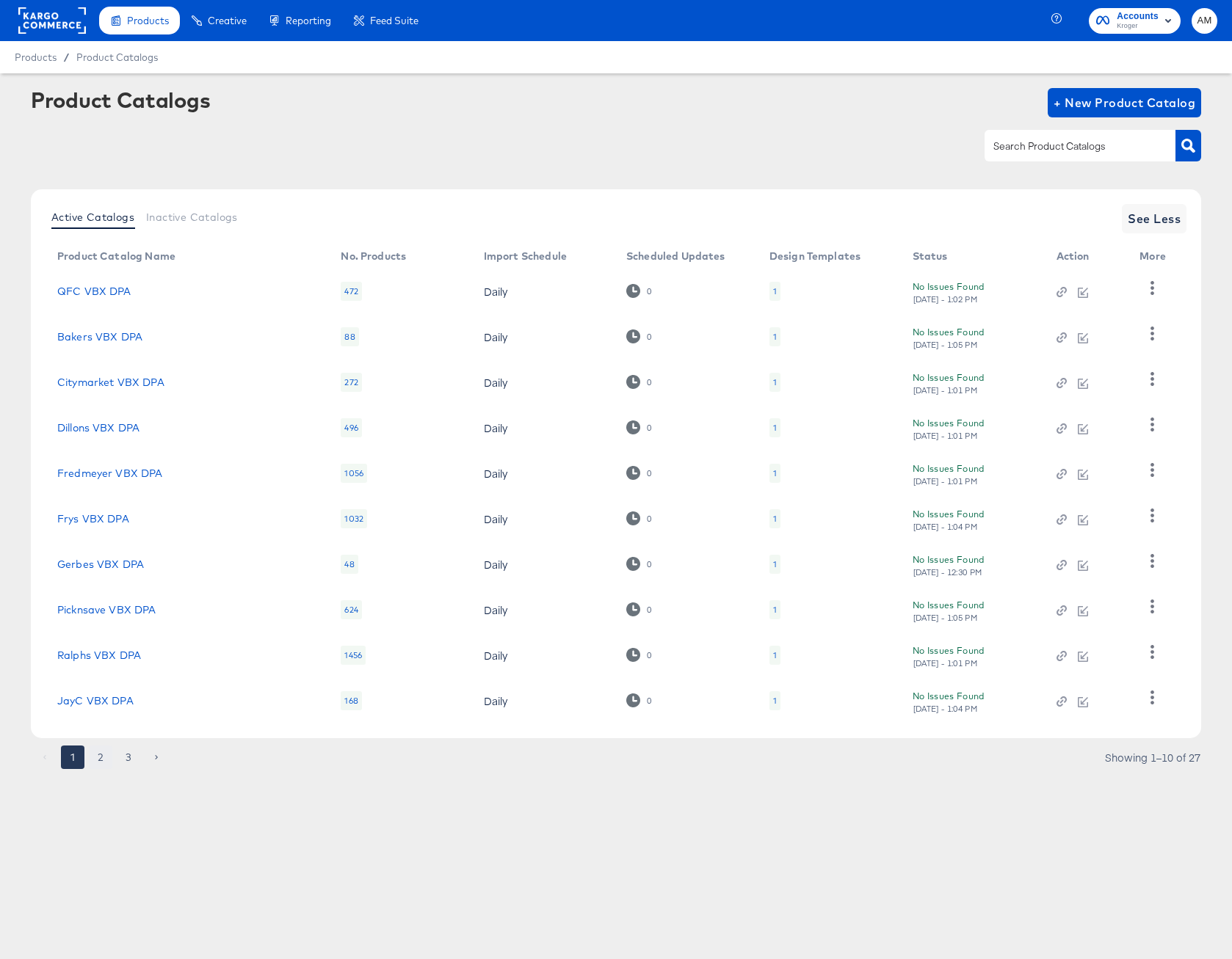
click at [105, 757] on button "2" at bounding box center [100, 756] width 23 height 23
click at [1064, 291] on icon "button" at bounding box center [1061, 292] width 10 height 10
click at [119, 287] on link "Smiths VBX DPA" at bounding box center [99, 291] width 85 height 12
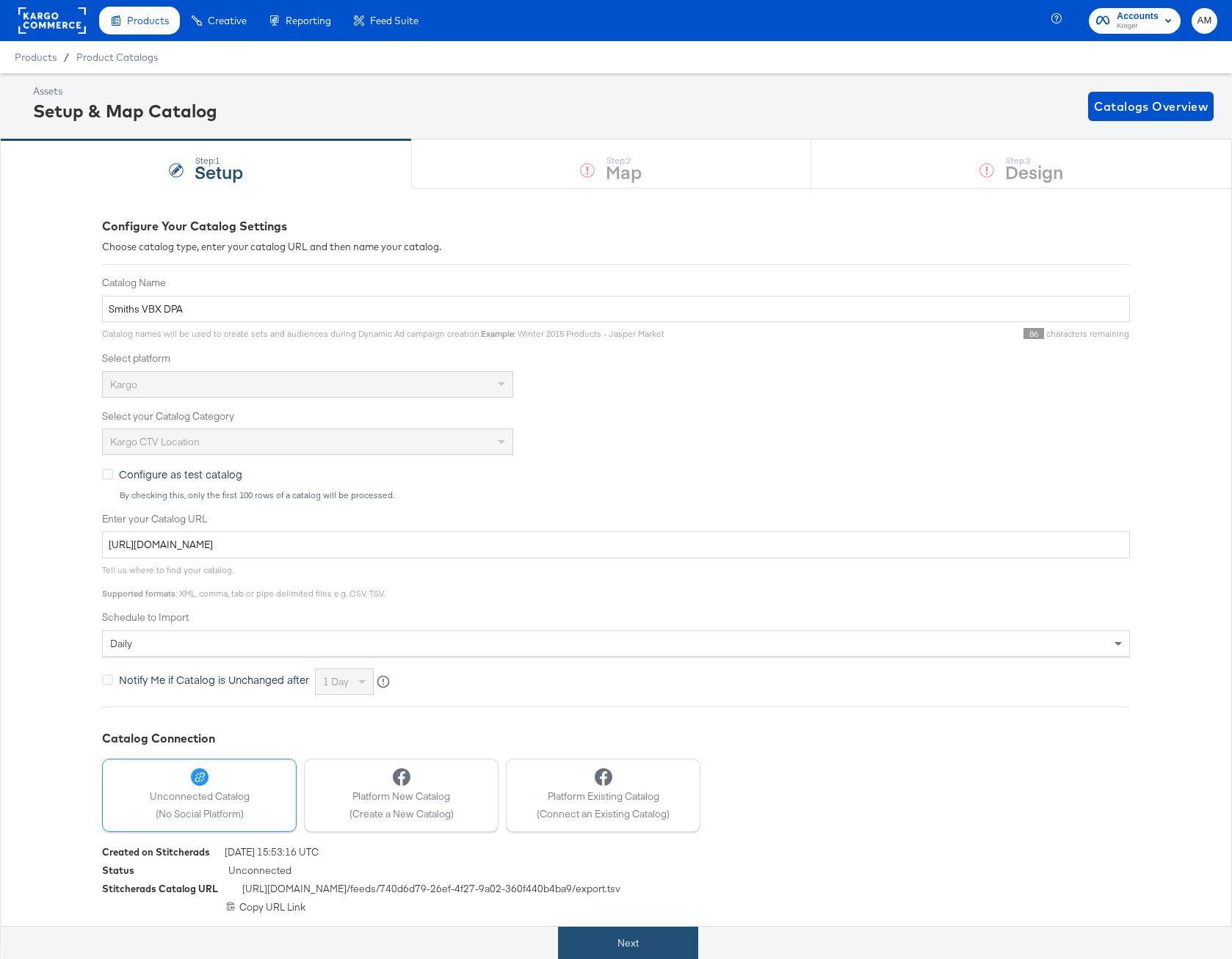
drag, startPoint x: 632, startPoint y: 946, endPoint x: 635, endPoint y: 928, distance: 18.2
click at [632, 788] on button "Next" at bounding box center [628, 943] width 141 height 33
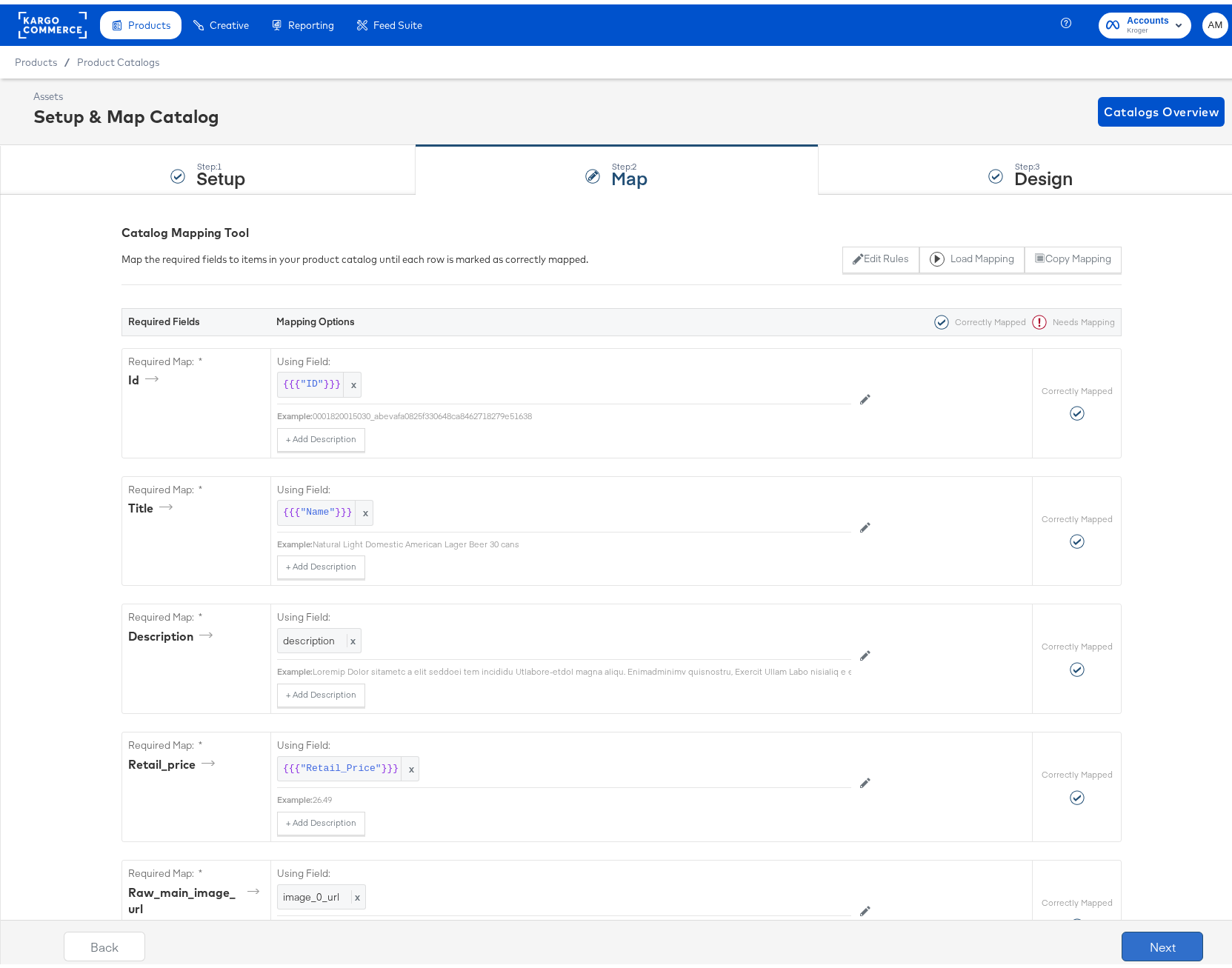
click at [1138, 796] on button "Next" at bounding box center [1162, 942] width 82 height 30
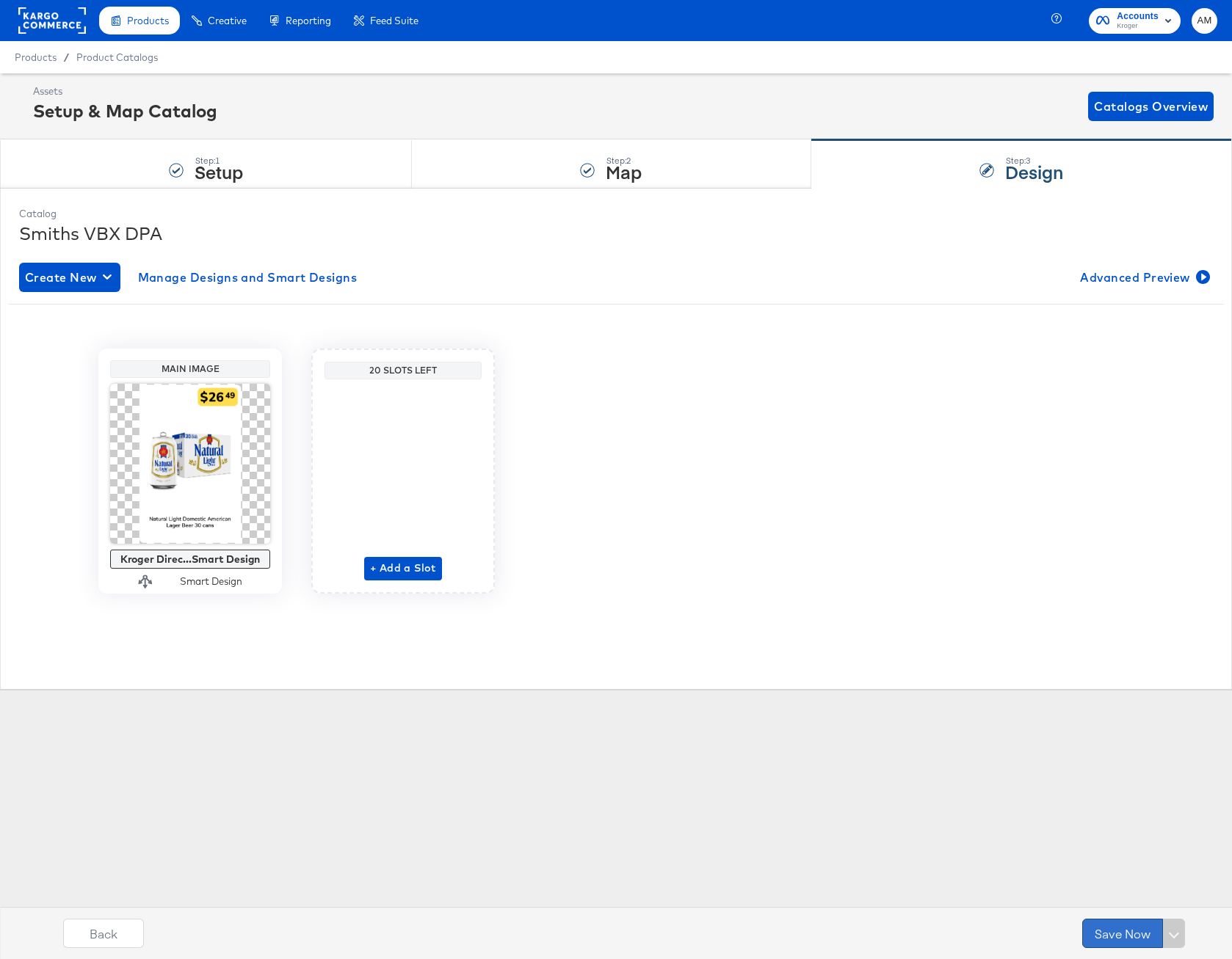
click at [1111, 788] on button "Save Now" at bounding box center [1122, 933] width 81 height 29
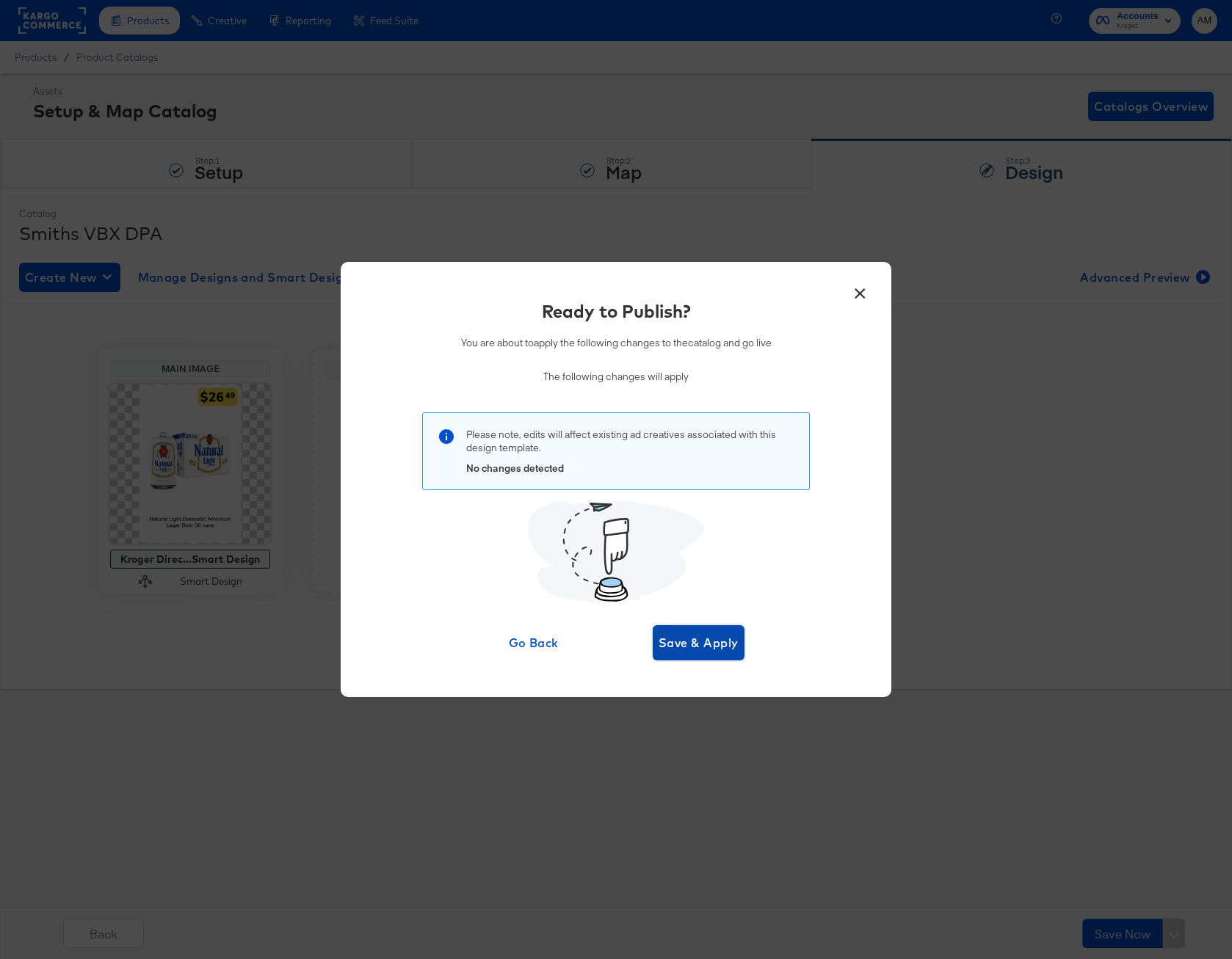
click at [691, 647] on span "Save & Apply" at bounding box center [698, 642] width 80 height 21
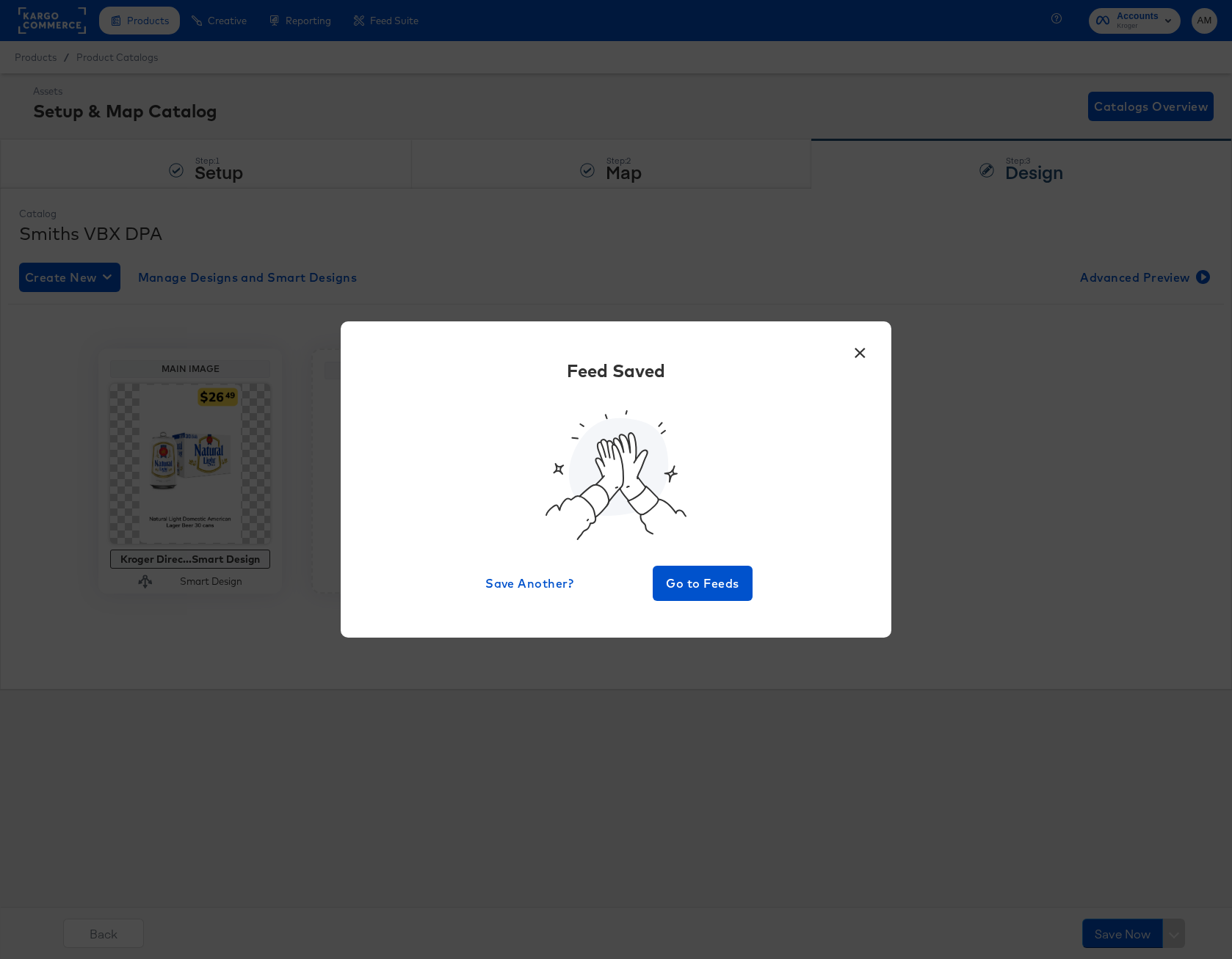
click at [681, 559] on div "Feed Saved Save Another? Go to Feeds" at bounding box center [615, 479] width 506 height 242
click at [684, 577] on span "Go to Feeds" at bounding box center [702, 584] width 88 height 21
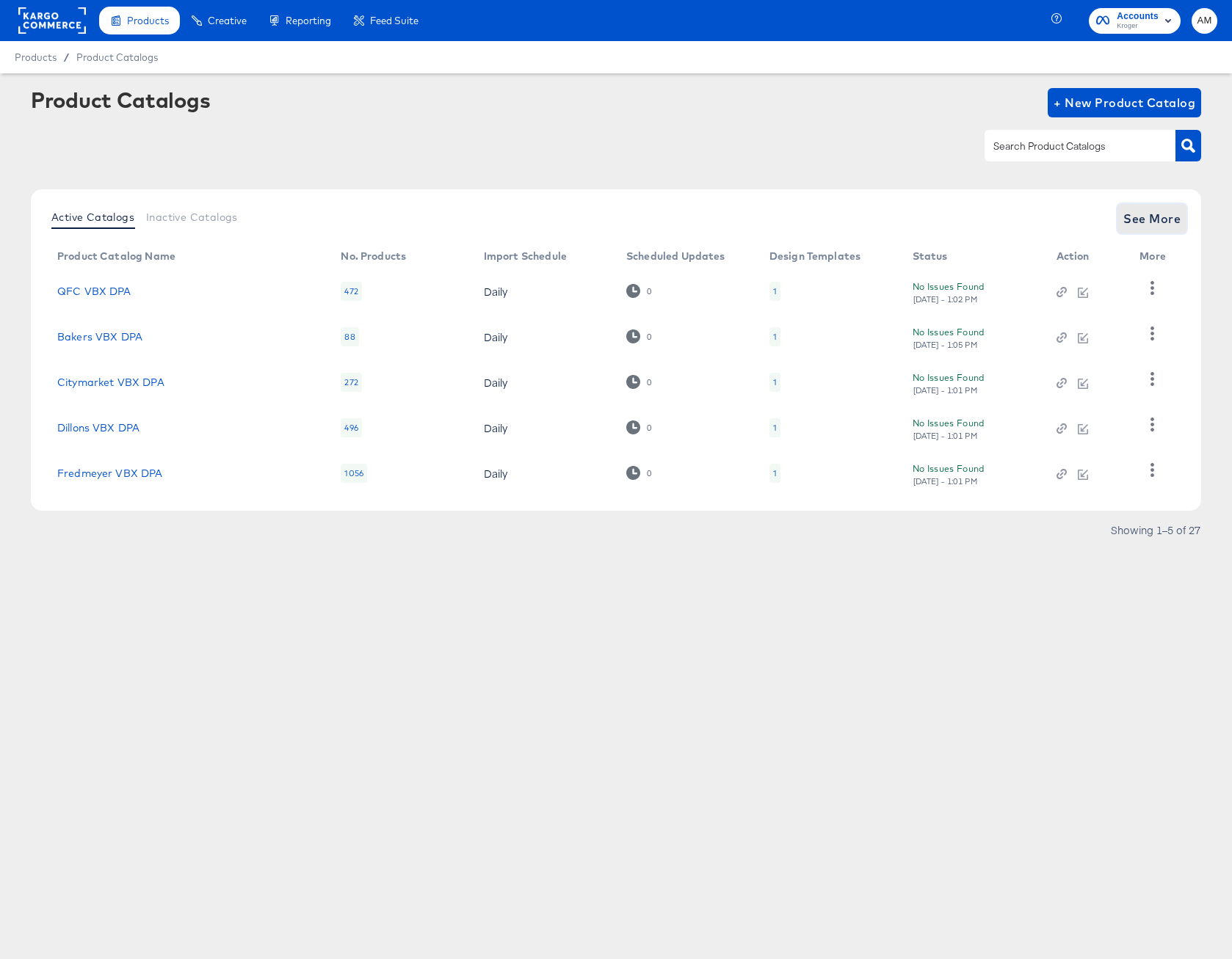
click at [1144, 226] on span "See More" at bounding box center [1152, 219] width 57 height 21
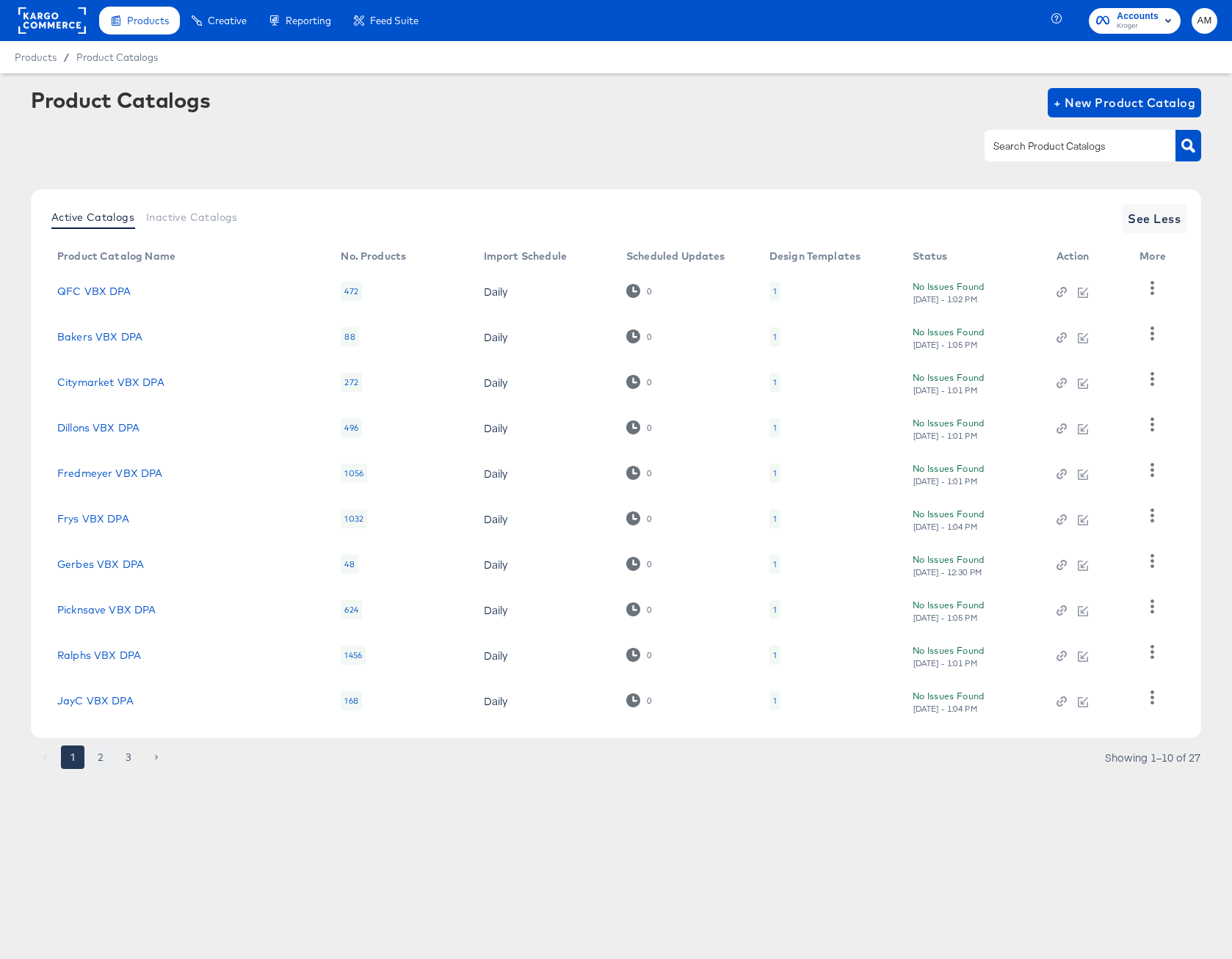
click at [102, 756] on button "2" at bounding box center [100, 756] width 23 height 23
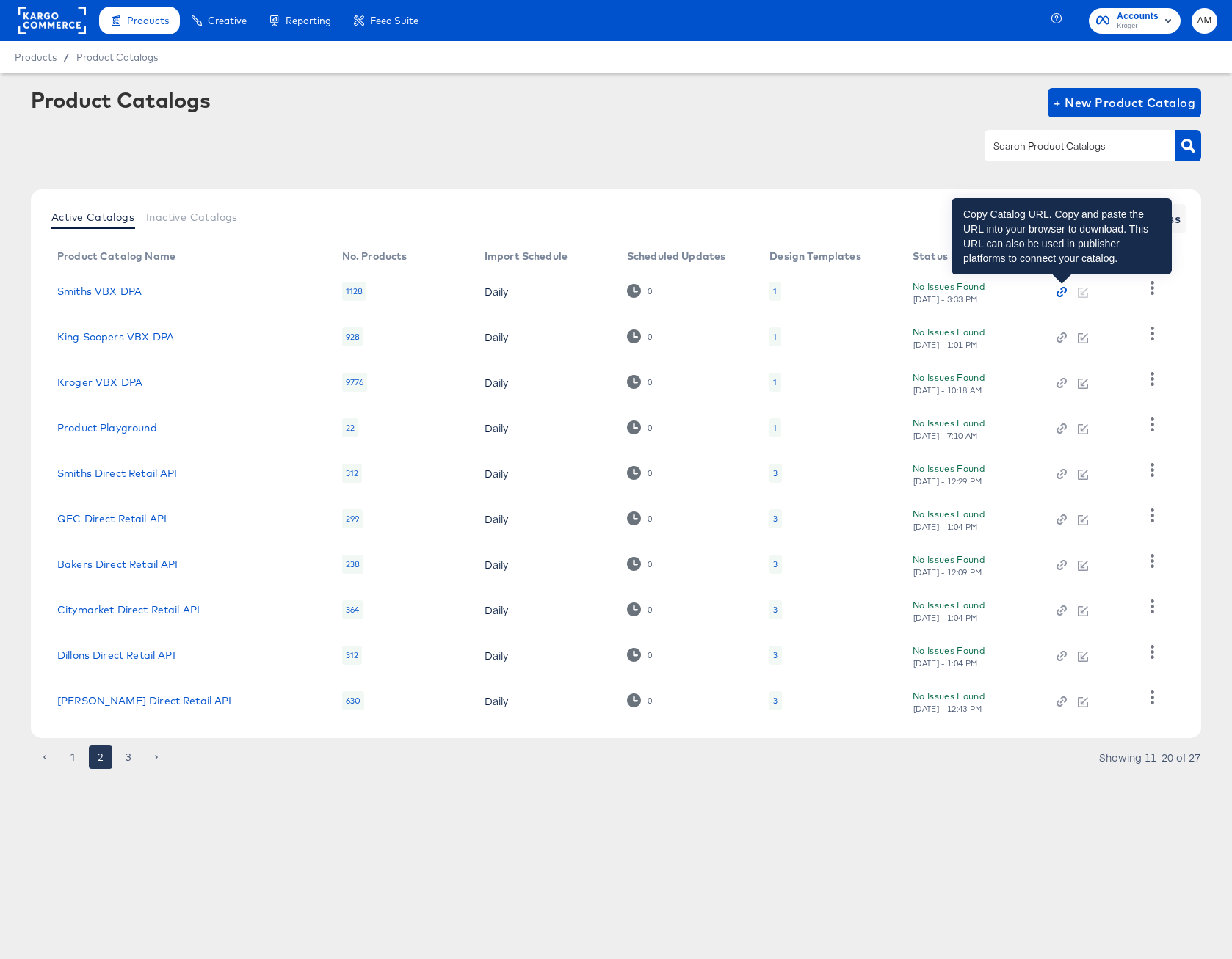
click at [1058, 291] on icon "button" at bounding box center [1059, 295] width 7 height 7
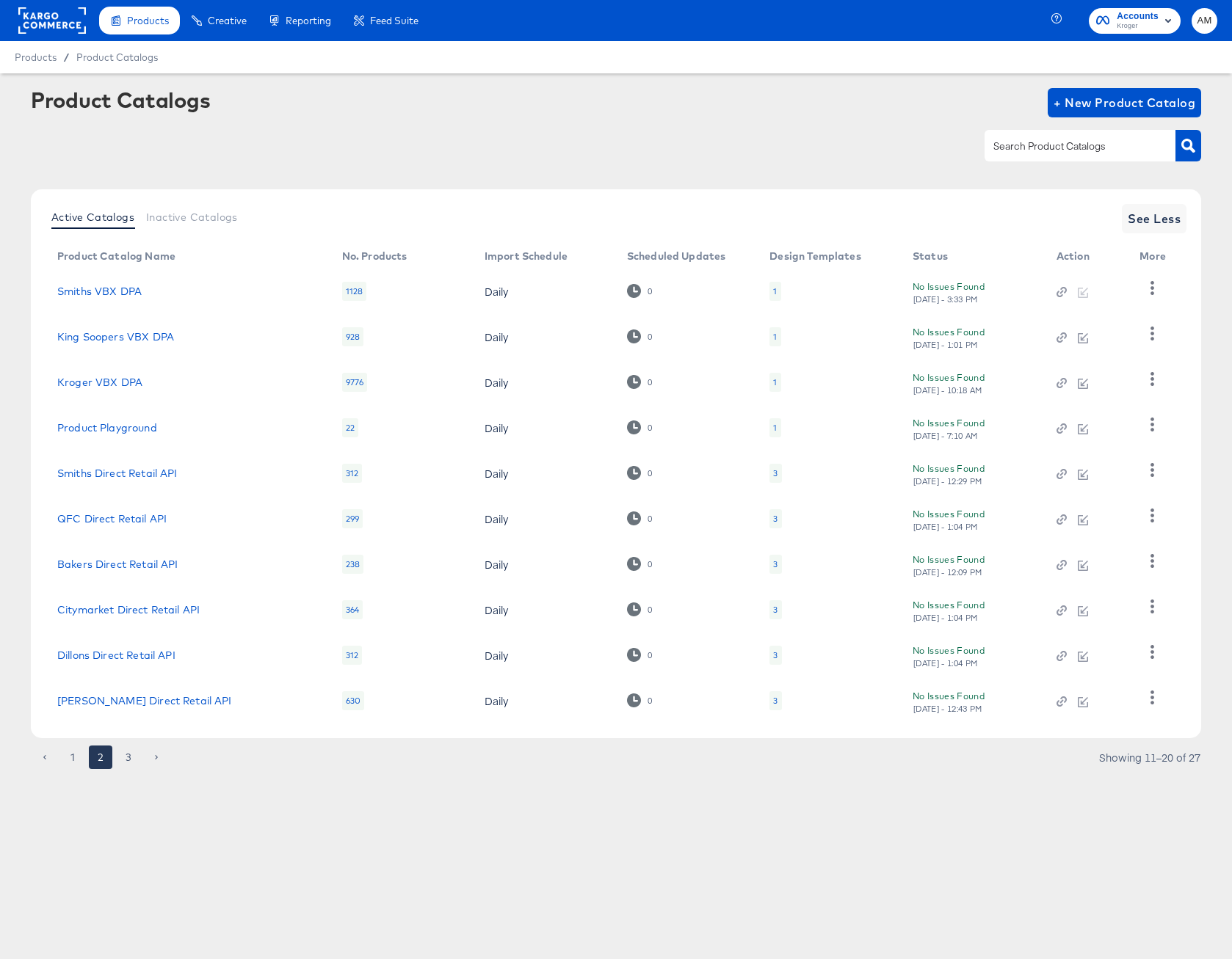
drag, startPoint x: 70, startPoint y: 757, endPoint x: 93, endPoint y: 751, distance: 23.8
click at [71, 757] on button "1" at bounding box center [72, 756] width 23 height 23
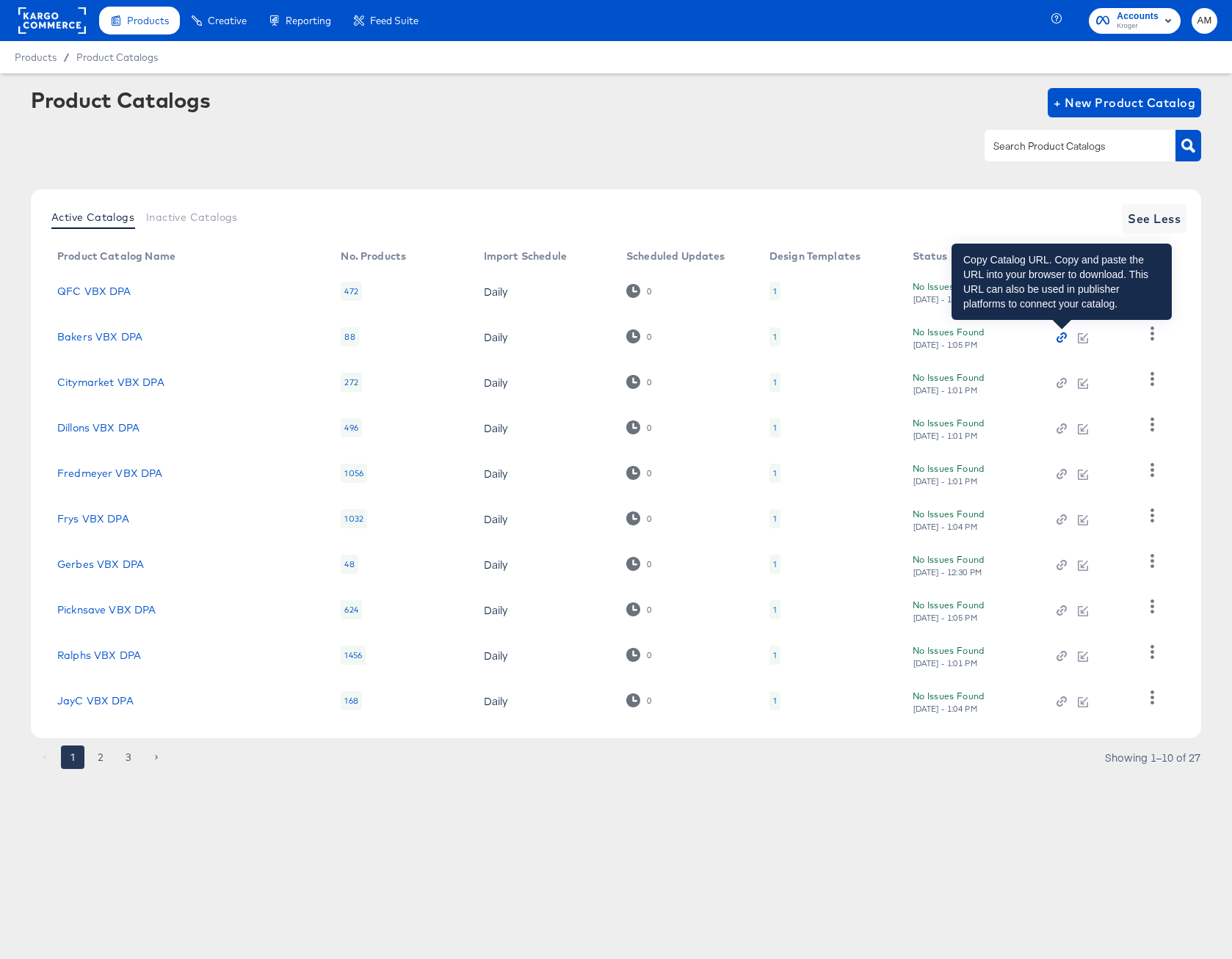
click at [1061, 337] on icon "button" at bounding box center [1061, 338] width 3 height 3
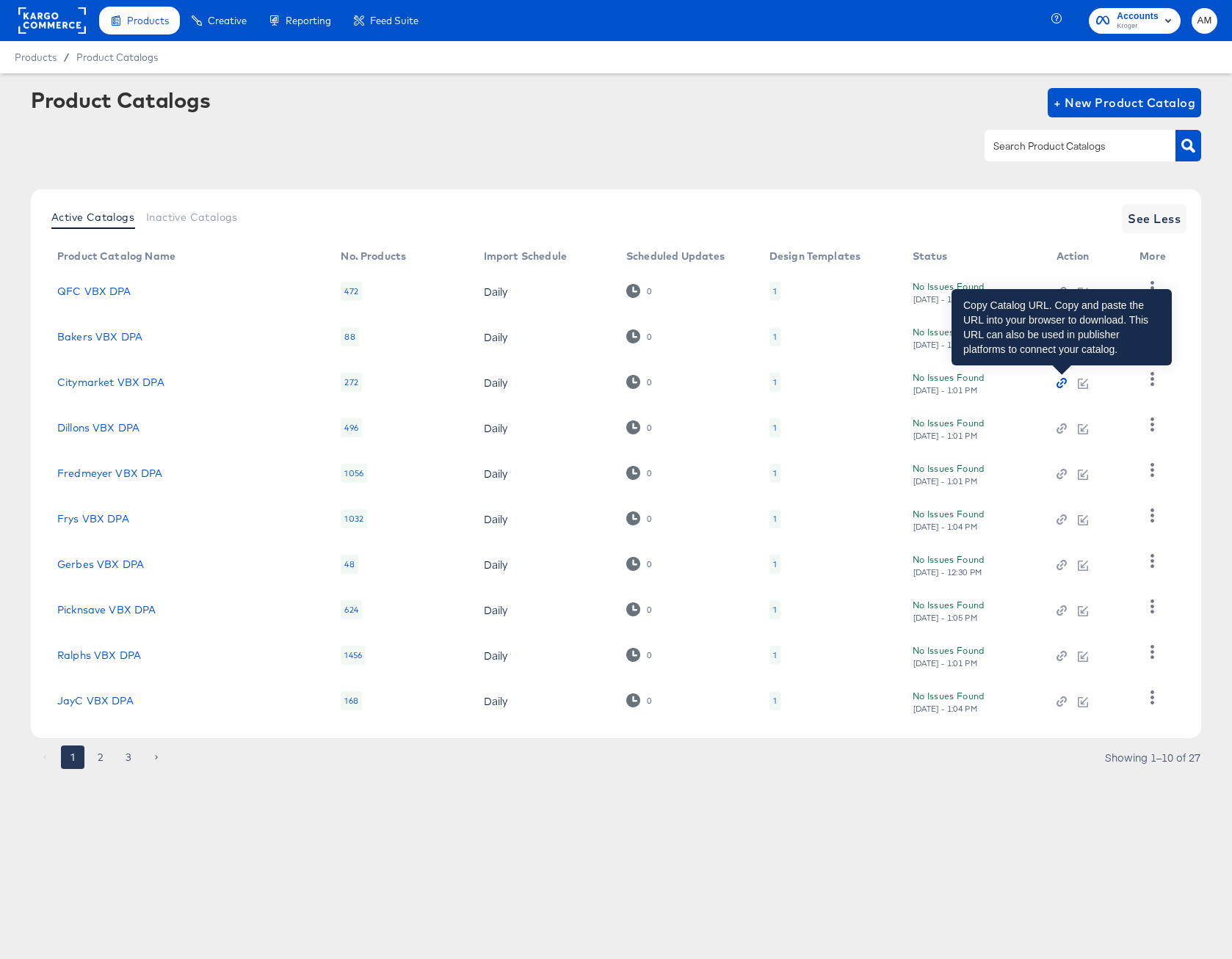
click at [1060, 380] on icon "button" at bounding box center [1061, 383] width 10 height 10
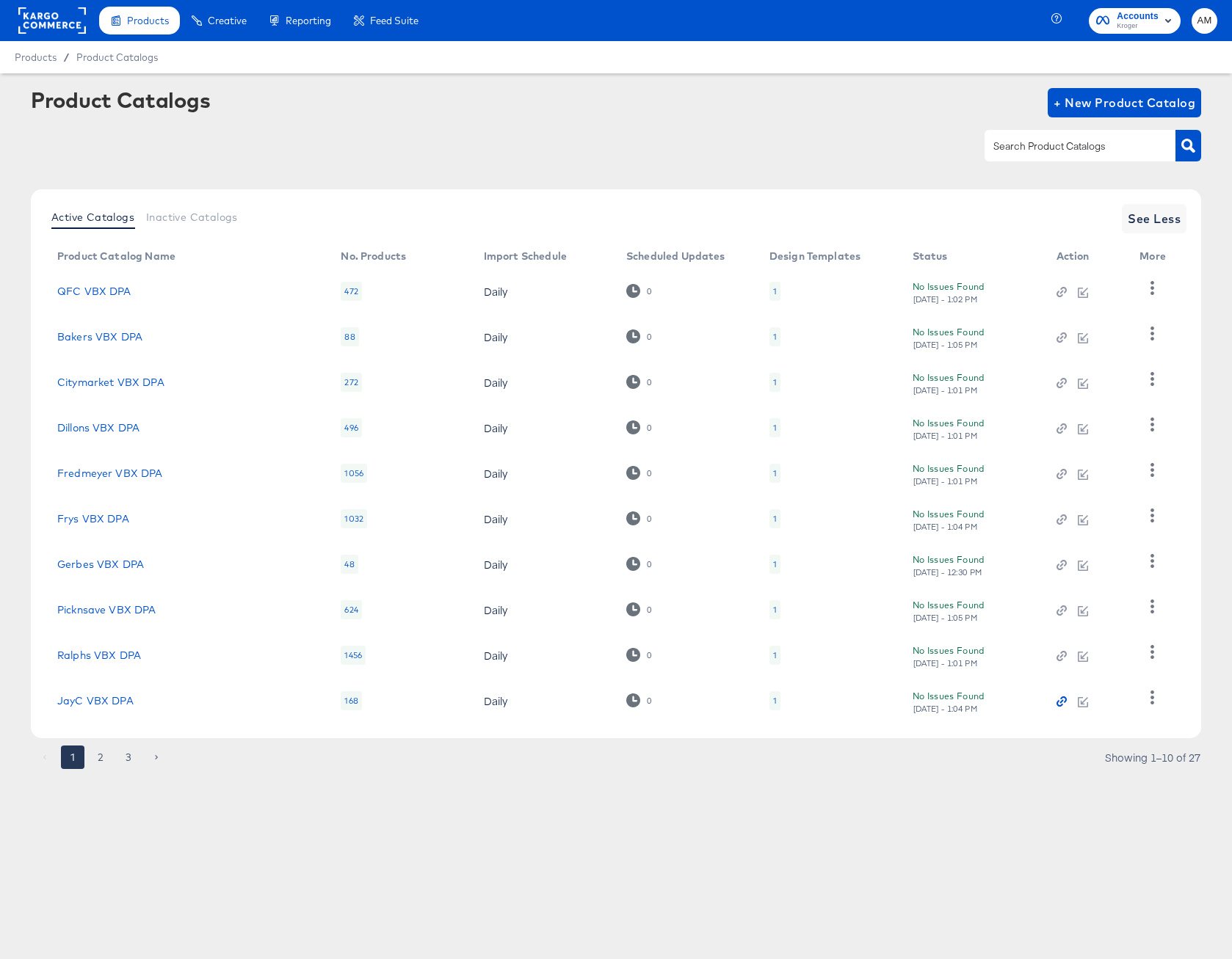
click at [1058, 702] on icon "button" at bounding box center [1061, 701] width 10 height 10
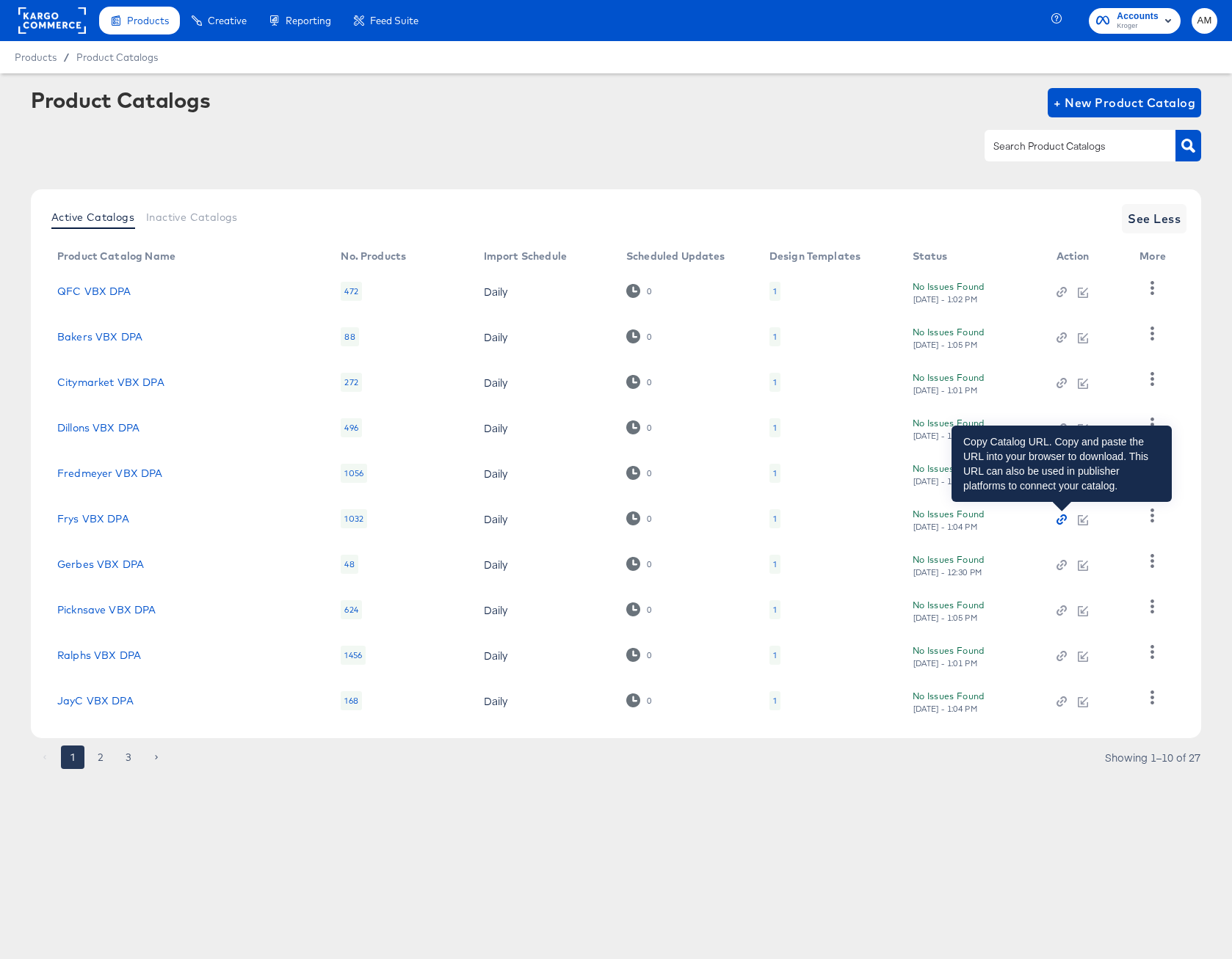
click at [1063, 519] on icon "button" at bounding box center [1061, 520] width 3 height 3
click at [1062, 519] on icon "button" at bounding box center [1061, 519] width 10 height 10
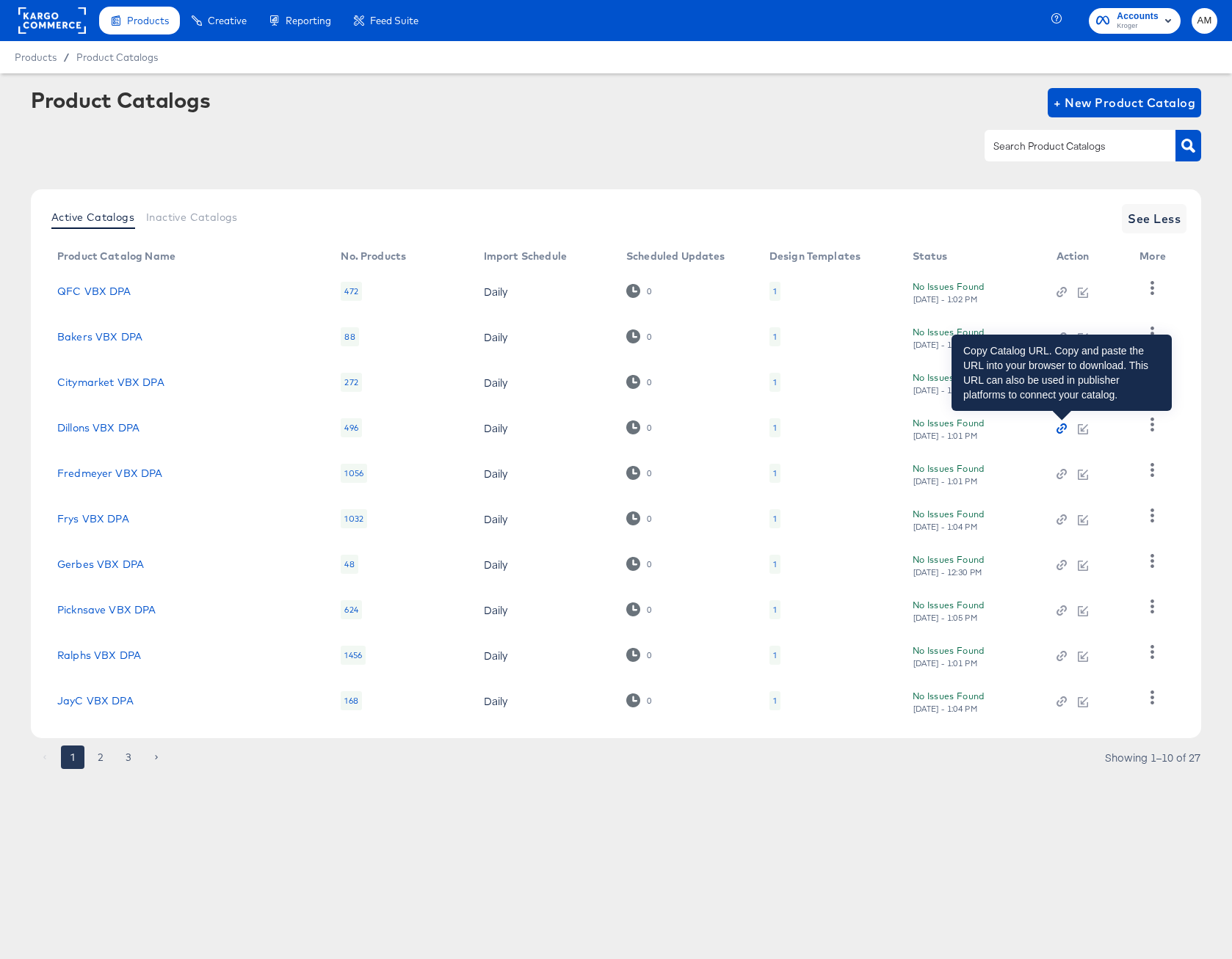
click at [1059, 429] on icon "button" at bounding box center [1059, 431] width 7 height 7
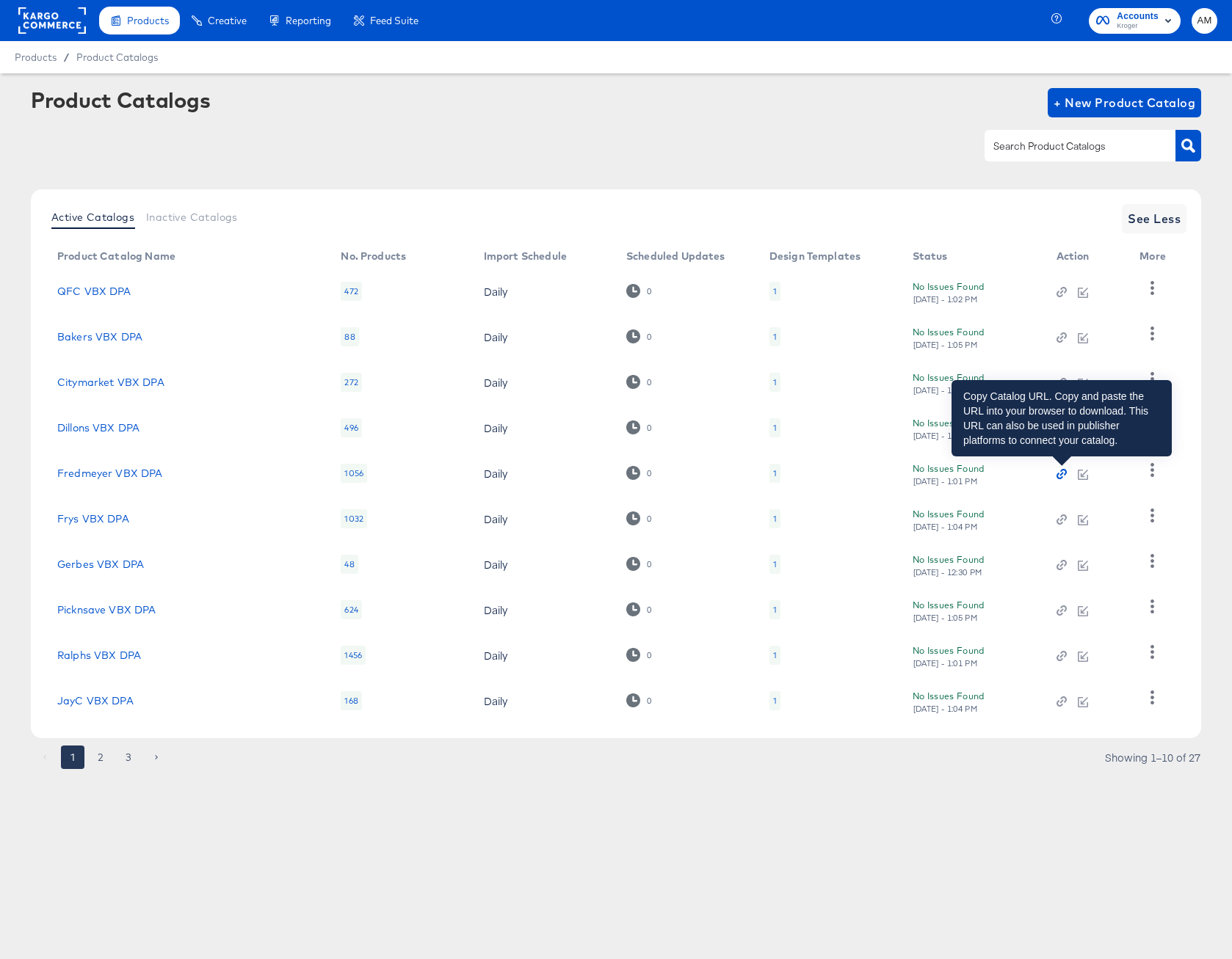
click at [1062, 474] on icon "button" at bounding box center [1061, 474] width 10 height 10
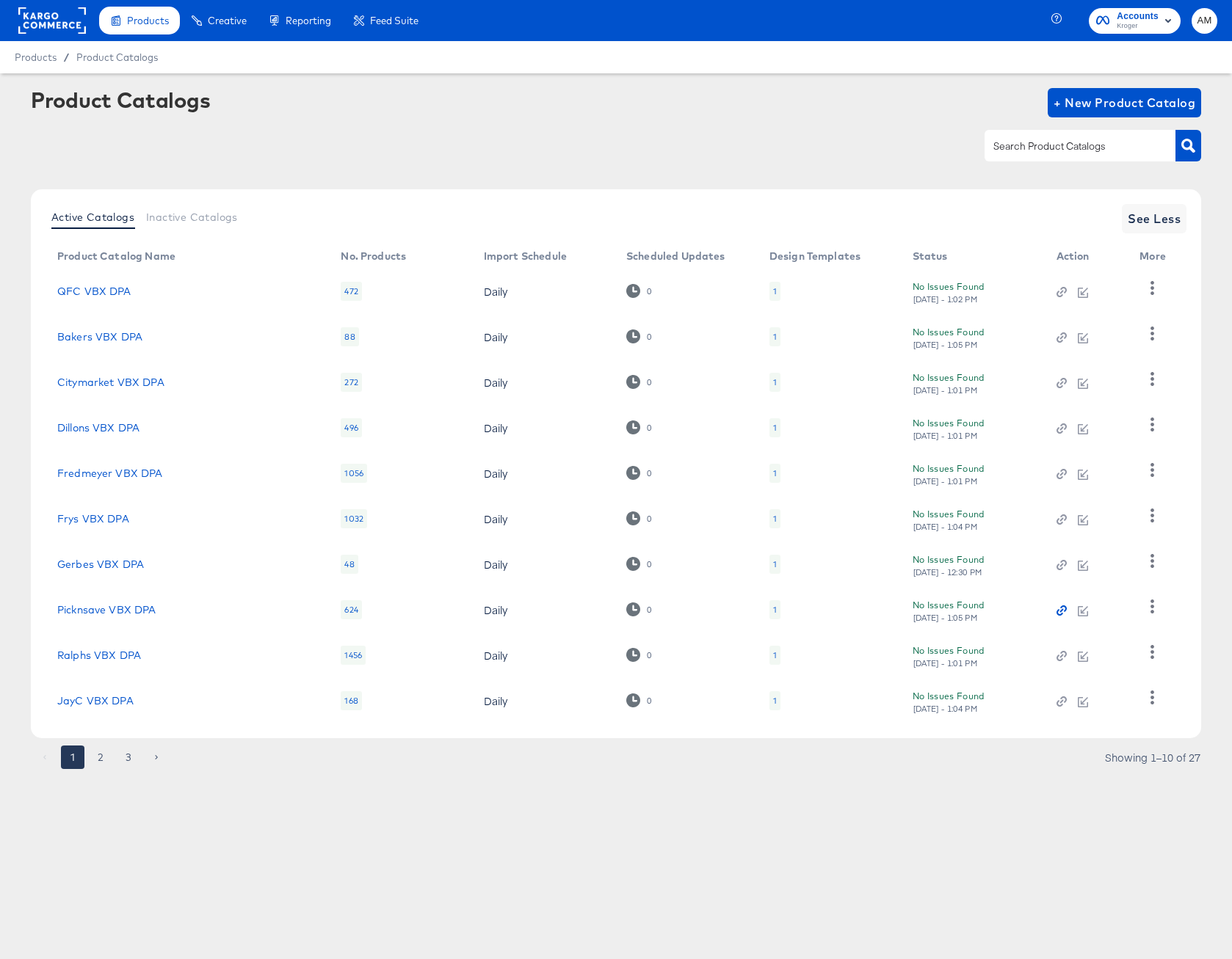
click at [1061, 610] on icon "button" at bounding box center [1061, 611] width 3 height 3
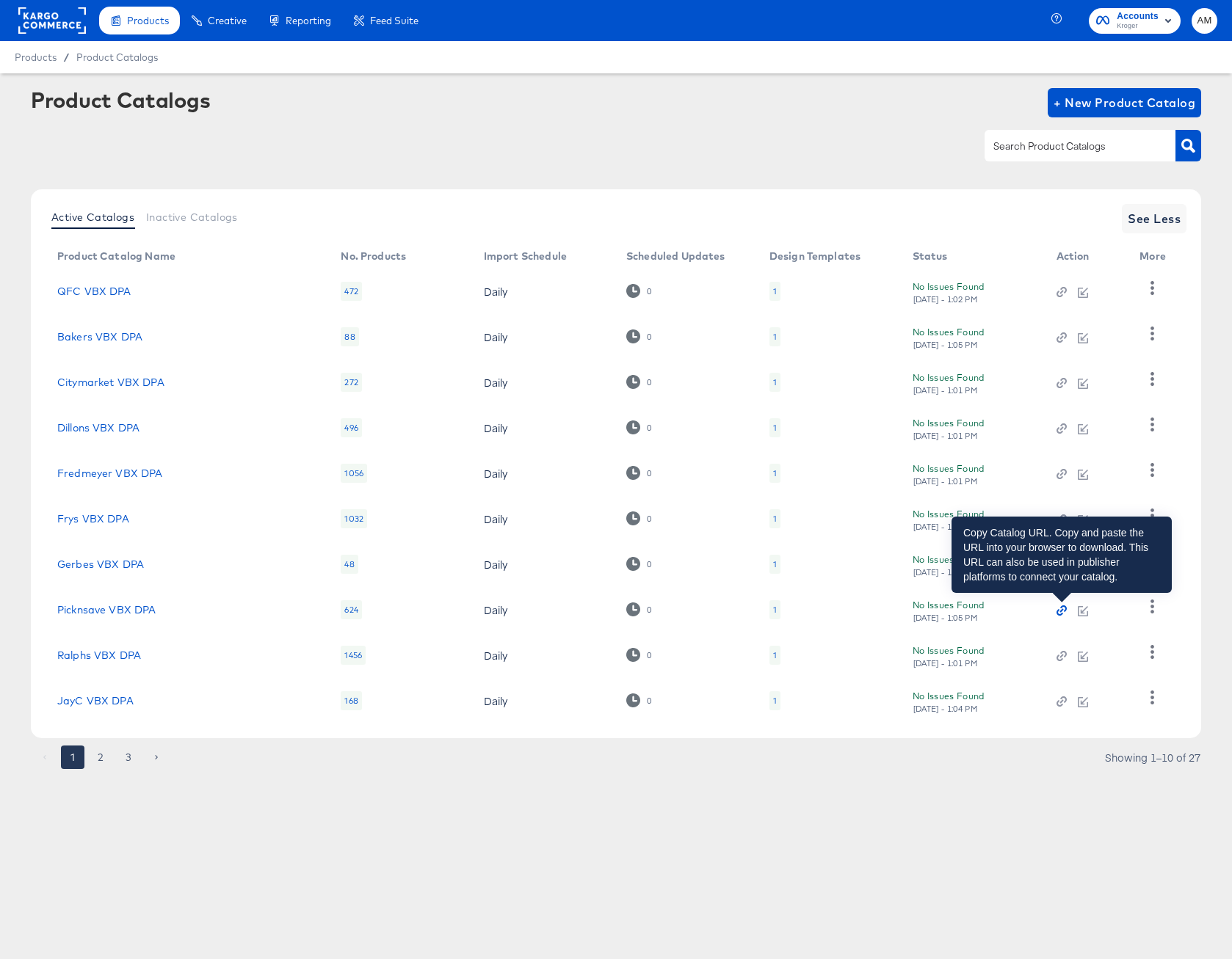
click at [1063, 612] on icon "button" at bounding box center [1061, 611] width 10 height 10
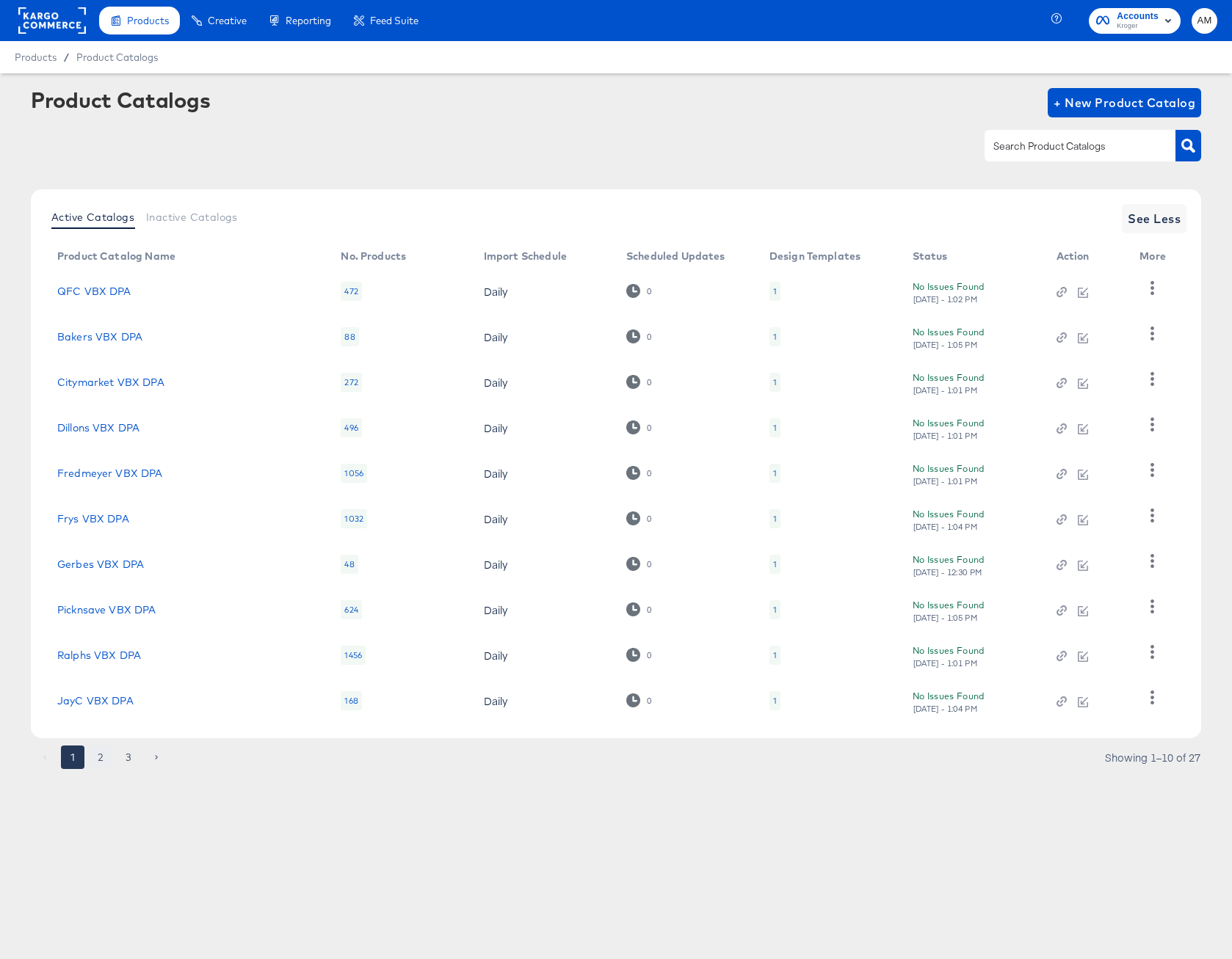
click at [96, 757] on button "2" at bounding box center [100, 756] width 23 height 23
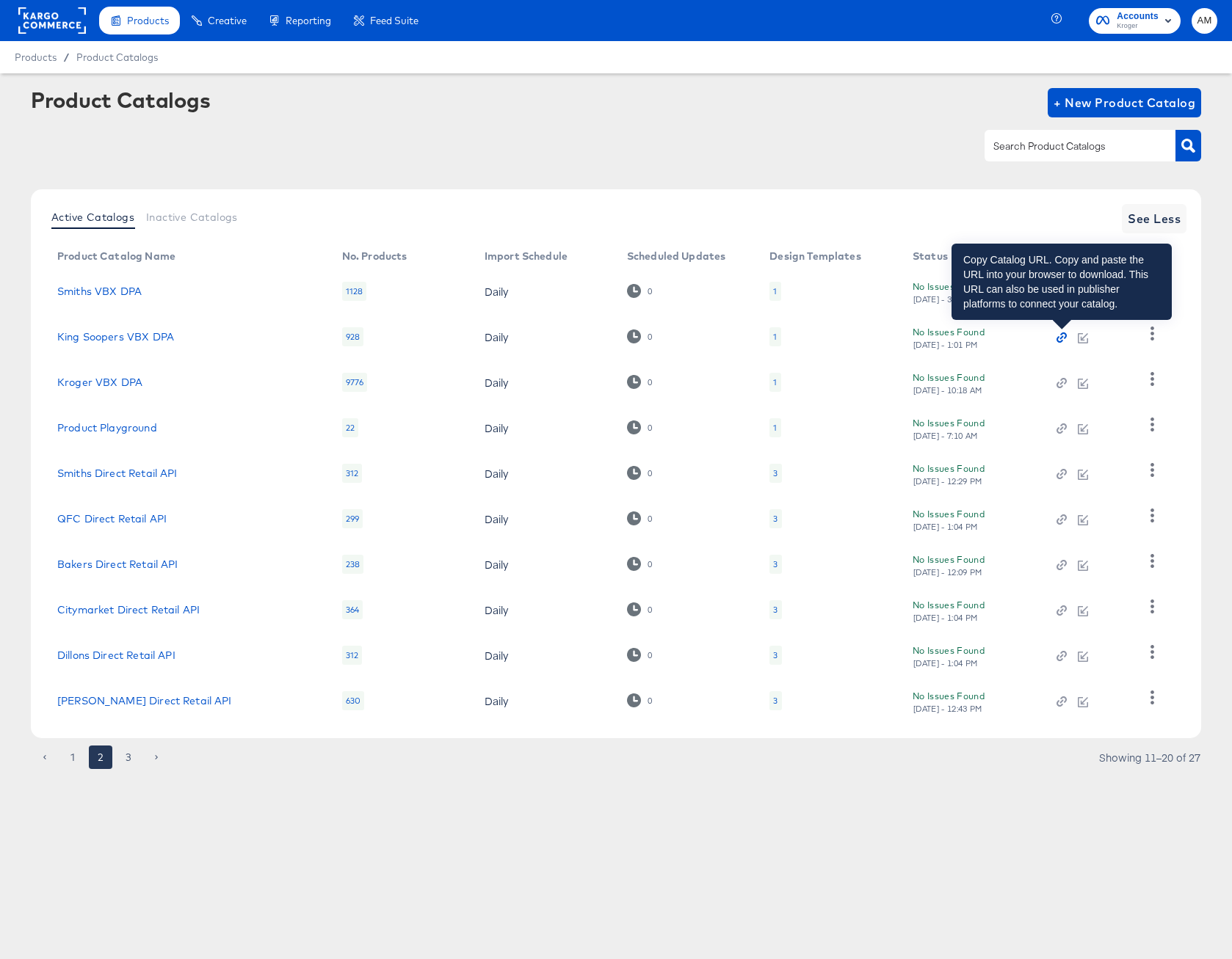
click at [1060, 337] on icon "button" at bounding box center [1061, 337] width 10 height 10
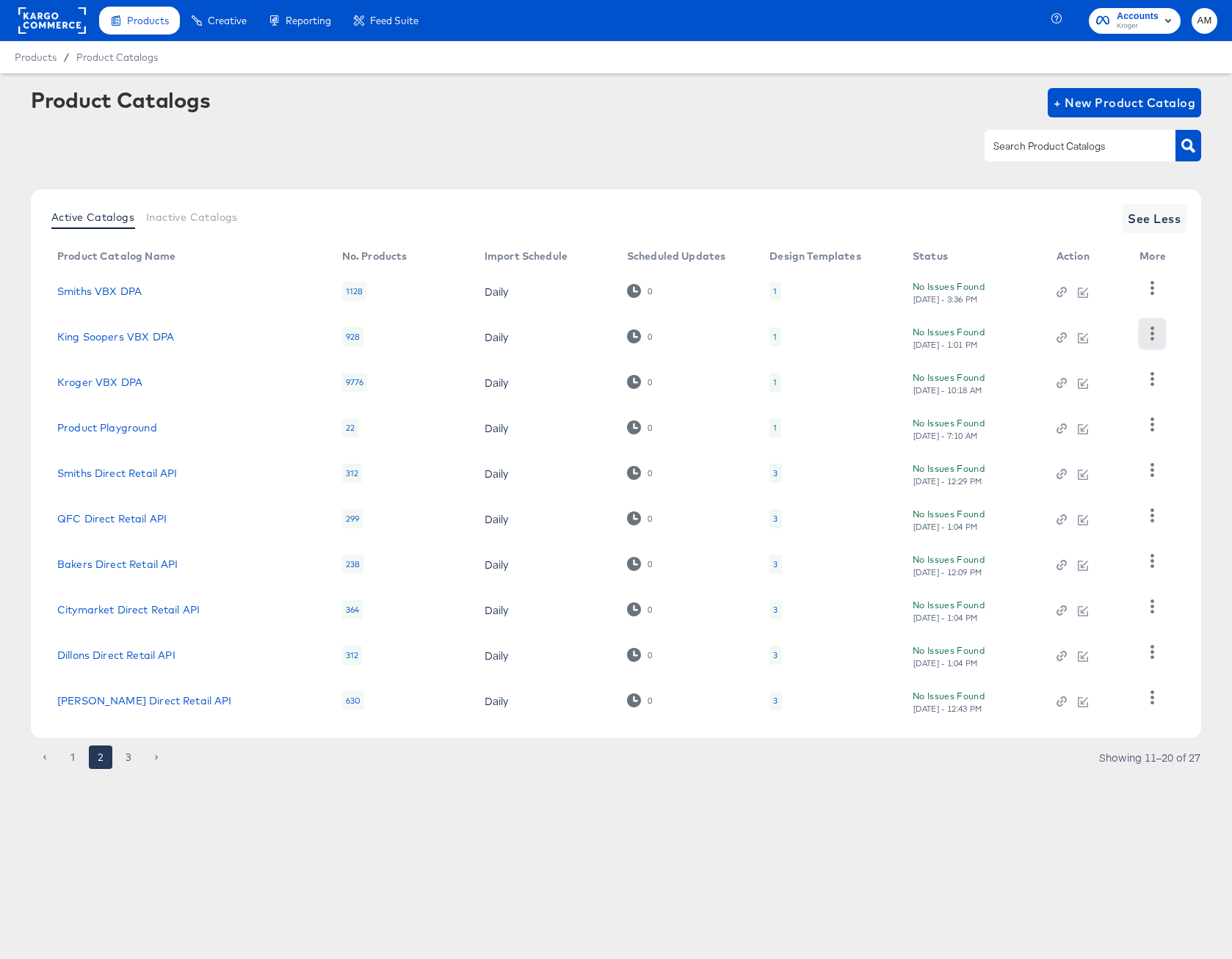
click at [1157, 335] on icon "button" at bounding box center [1152, 334] width 14 height 14
click at [1099, 387] on div "HUD Checks (Internal)" at bounding box center [1092, 387] width 147 height 23
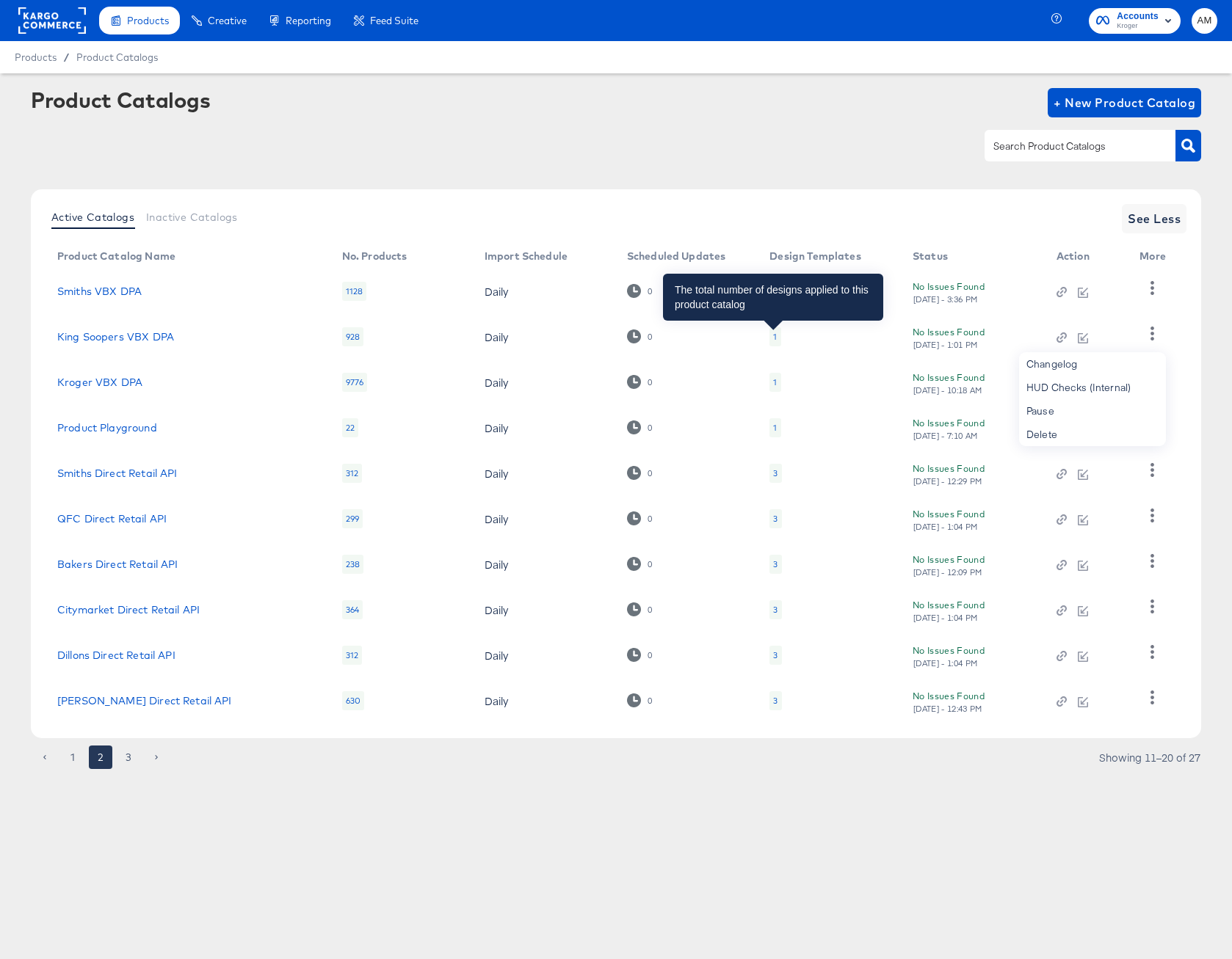
click at [774, 337] on div "1" at bounding box center [775, 337] width 3 height 12
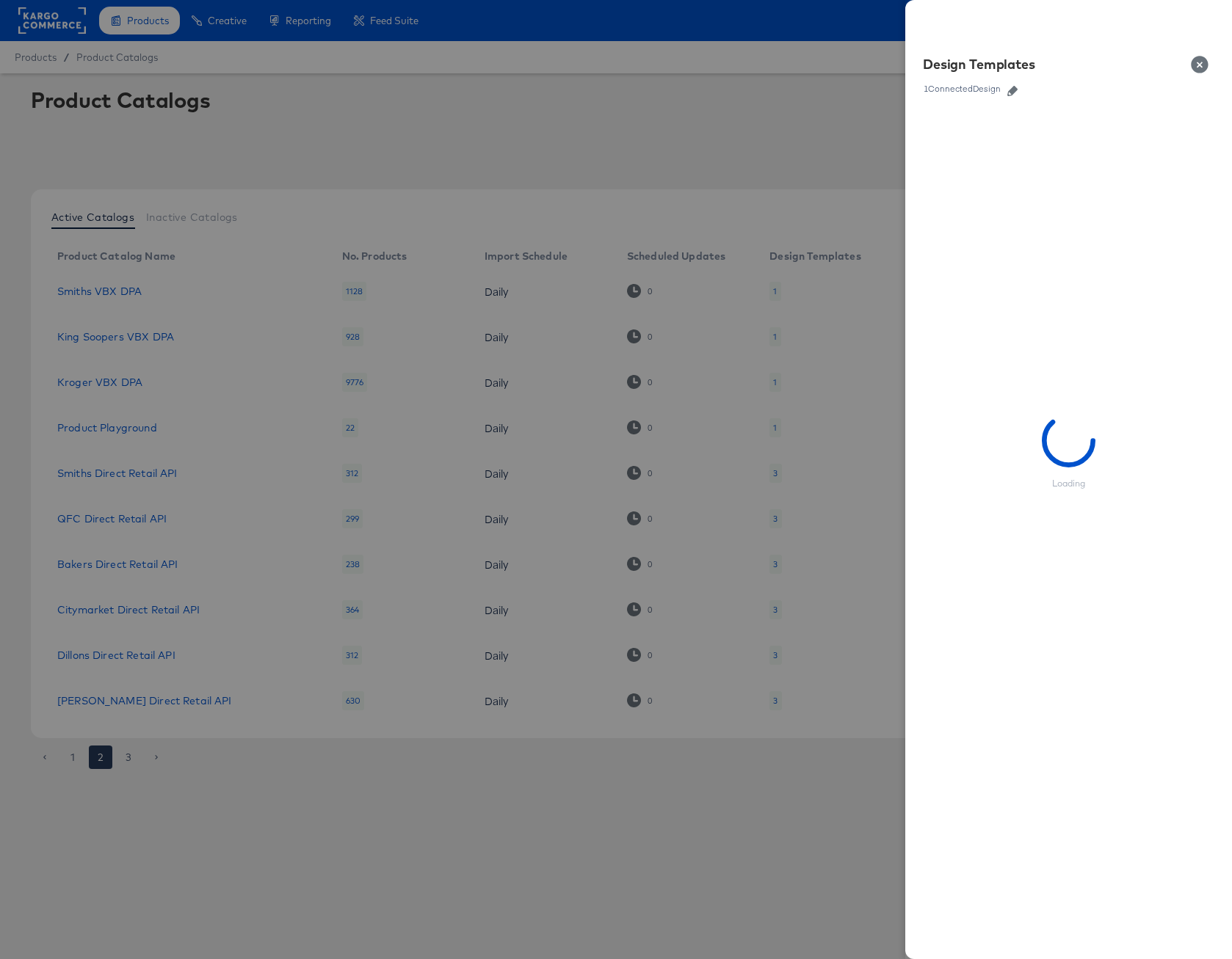
click at [1013, 93] on icon "button" at bounding box center [1012, 91] width 10 height 10
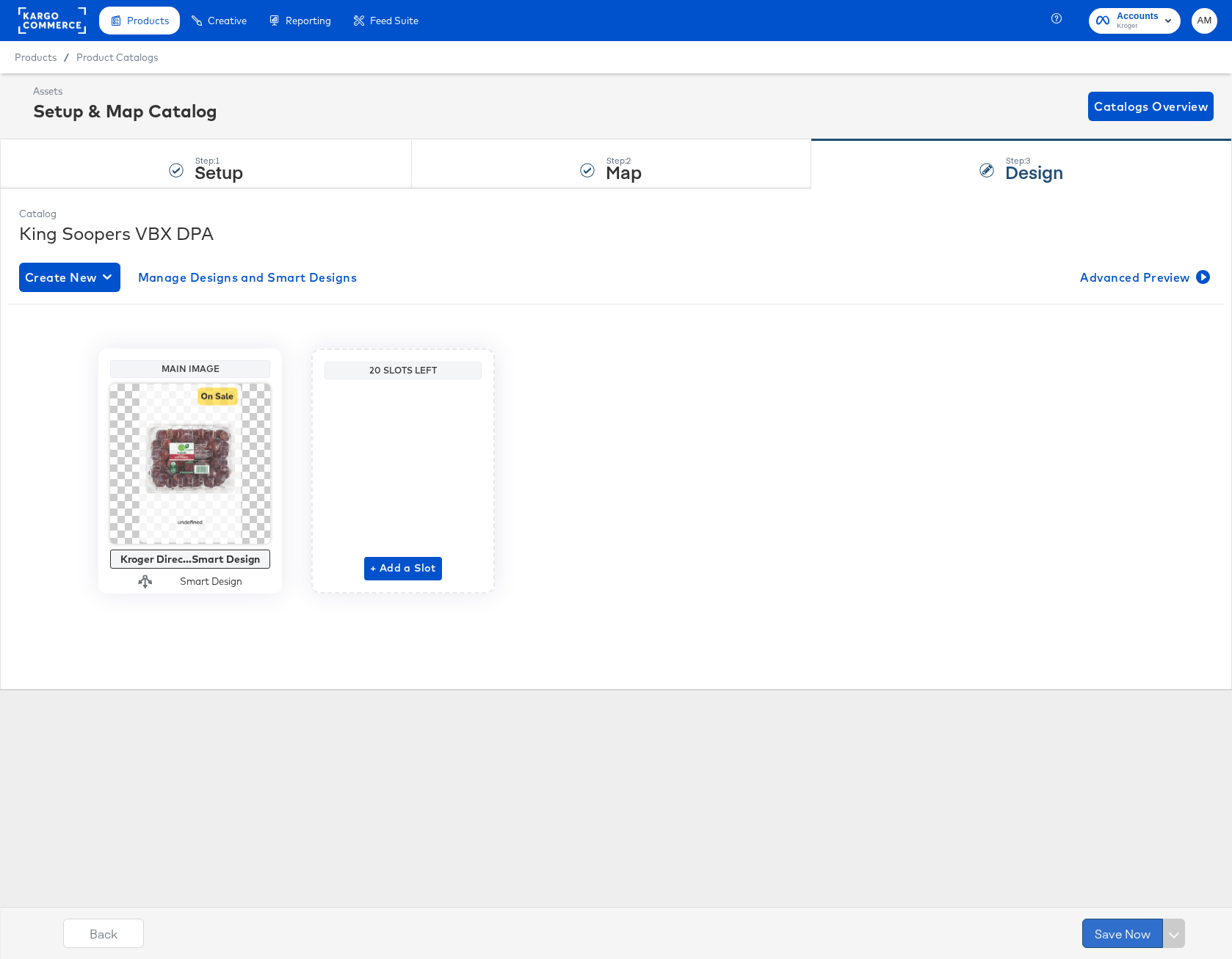
click at [1124, 788] on button "Save Now" at bounding box center [1122, 933] width 81 height 29
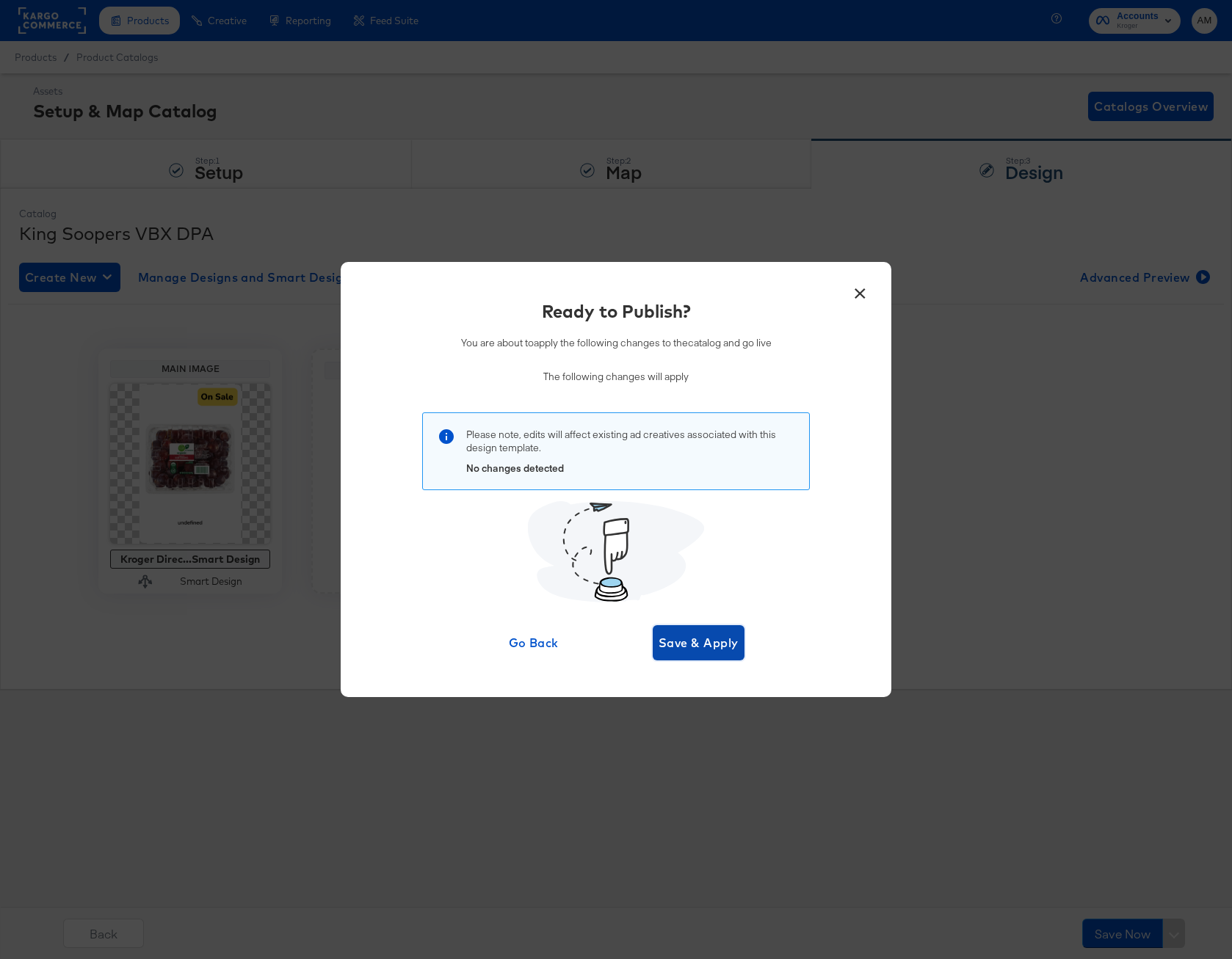
click at [718, 633] on span "Save & Apply" at bounding box center [698, 642] width 80 height 21
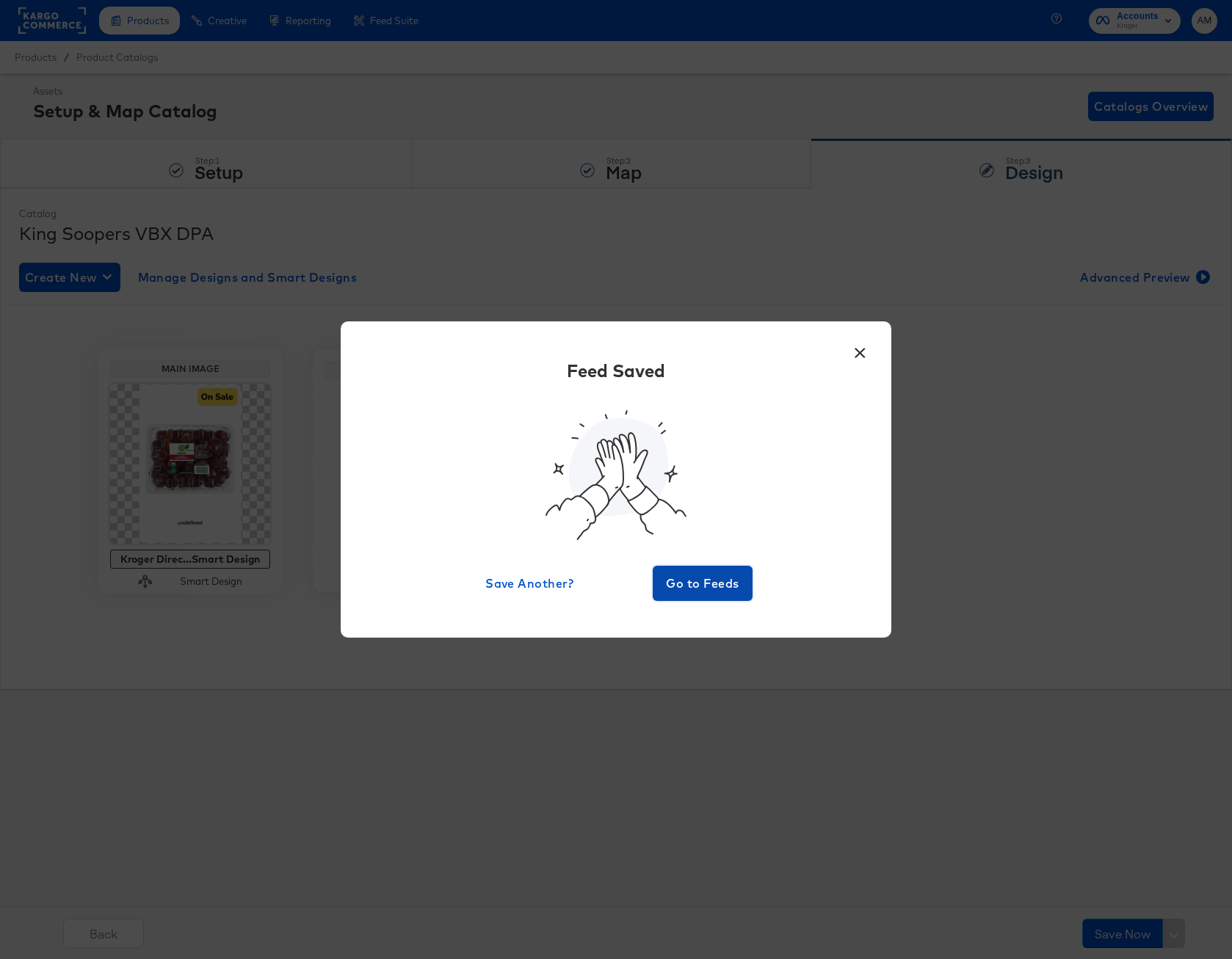
click at [698, 576] on span "Go to Feeds" at bounding box center [702, 584] width 88 height 21
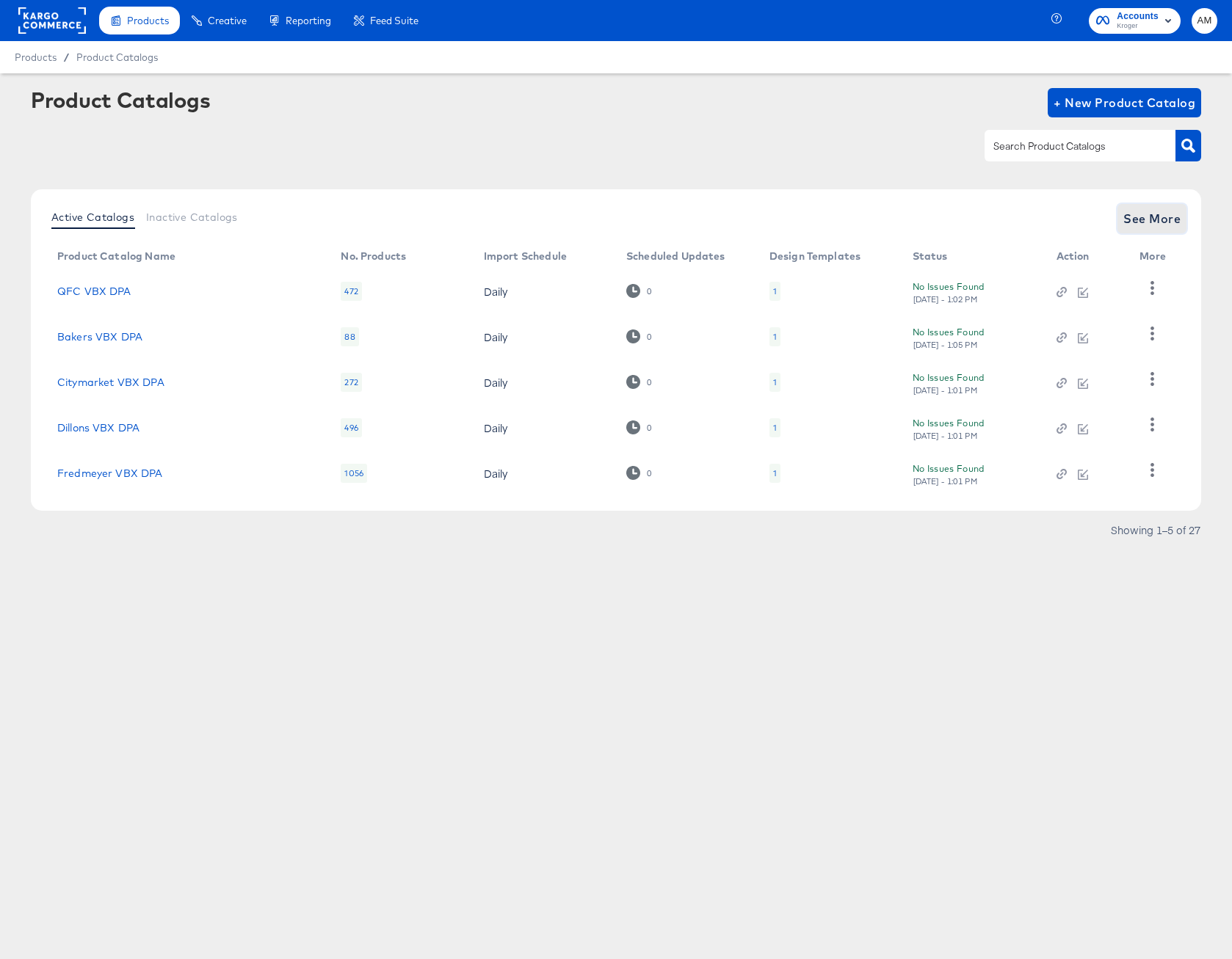
click at [1137, 225] on span "See More" at bounding box center [1152, 219] width 57 height 21
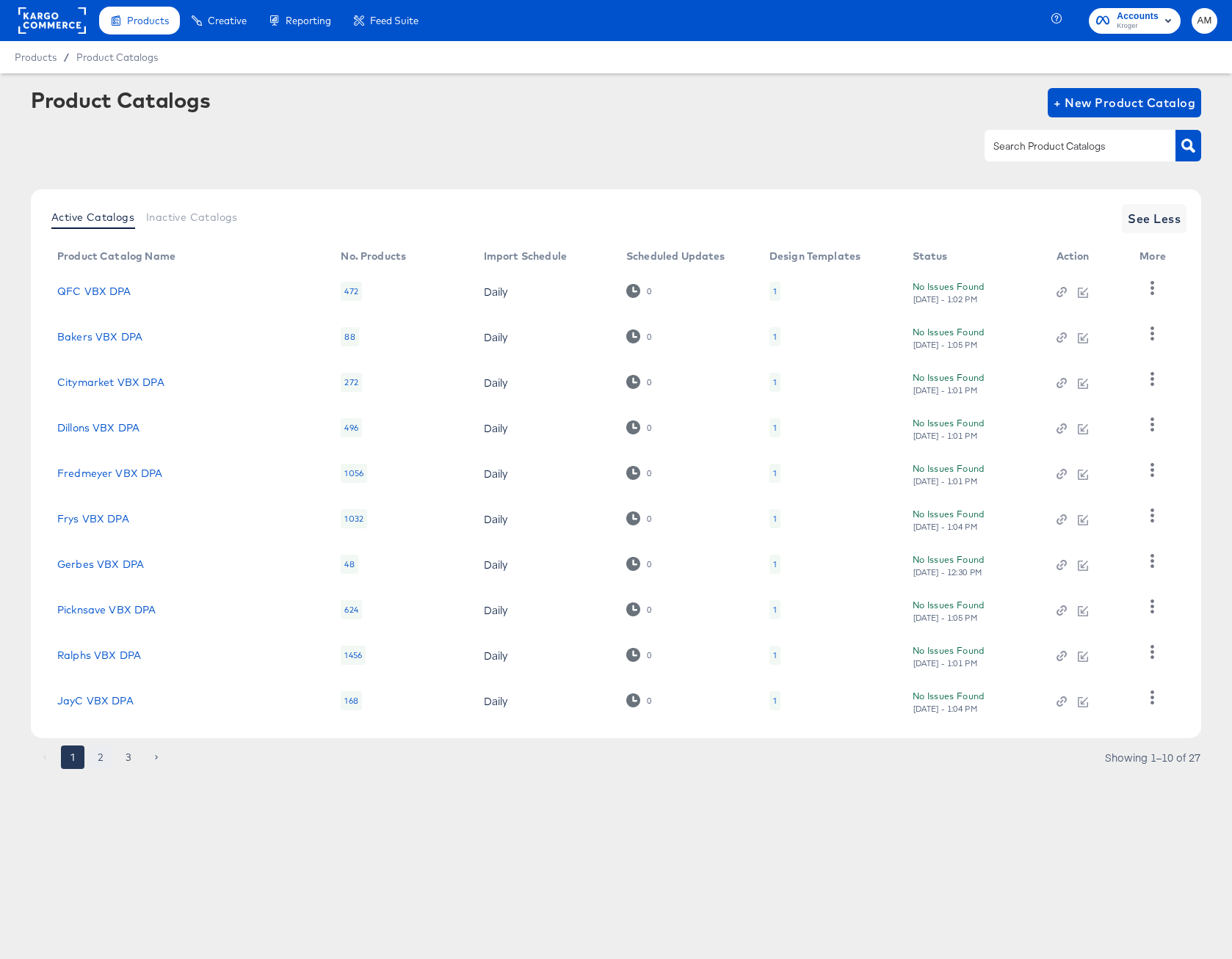
click at [105, 758] on button "2" at bounding box center [100, 756] width 23 height 23
click at [72, 758] on button "1" at bounding box center [72, 756] width 23 height 23
click at [100, 757] on button "2" at bounding box center [100, 756] width 23 height 23
click at [72, 757] on button "1" at bounding box center [72, 756] width 23 height 23
click at [103, 755] on button "2" at bounding box center [100, 756] width 23 height 23
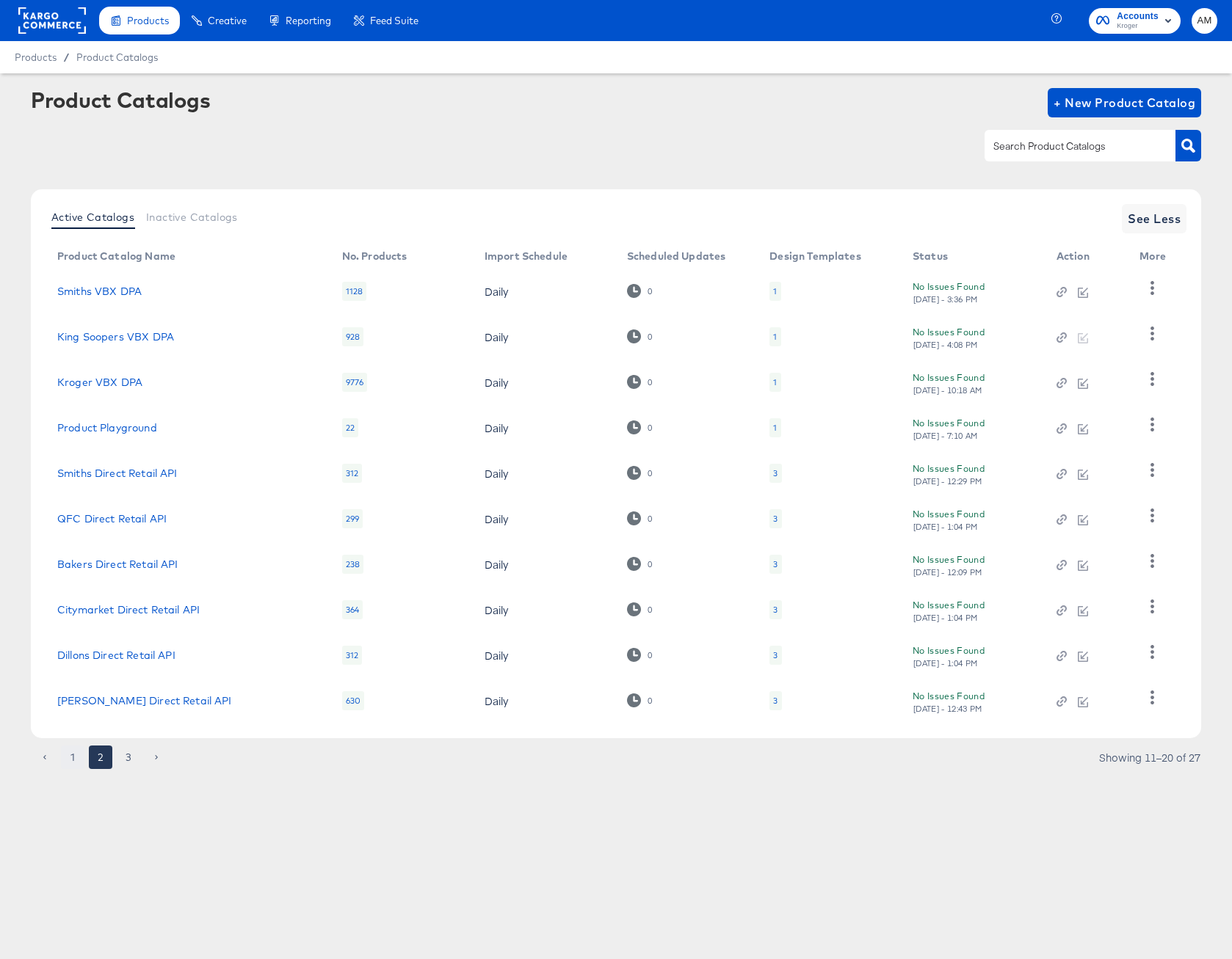
click at [76, 754] on button "1" at bounding box center [72, 756] width 23 height 23
click at [96, 754] on button "2" at bounding box center [100, 756] width 23 height 23
click at [76, 755] on button "1" at bounding box center [72, 756] width 23 height 23
click at [101, 759] on button "2" at bounding box center [100, 756] width 23 height 23
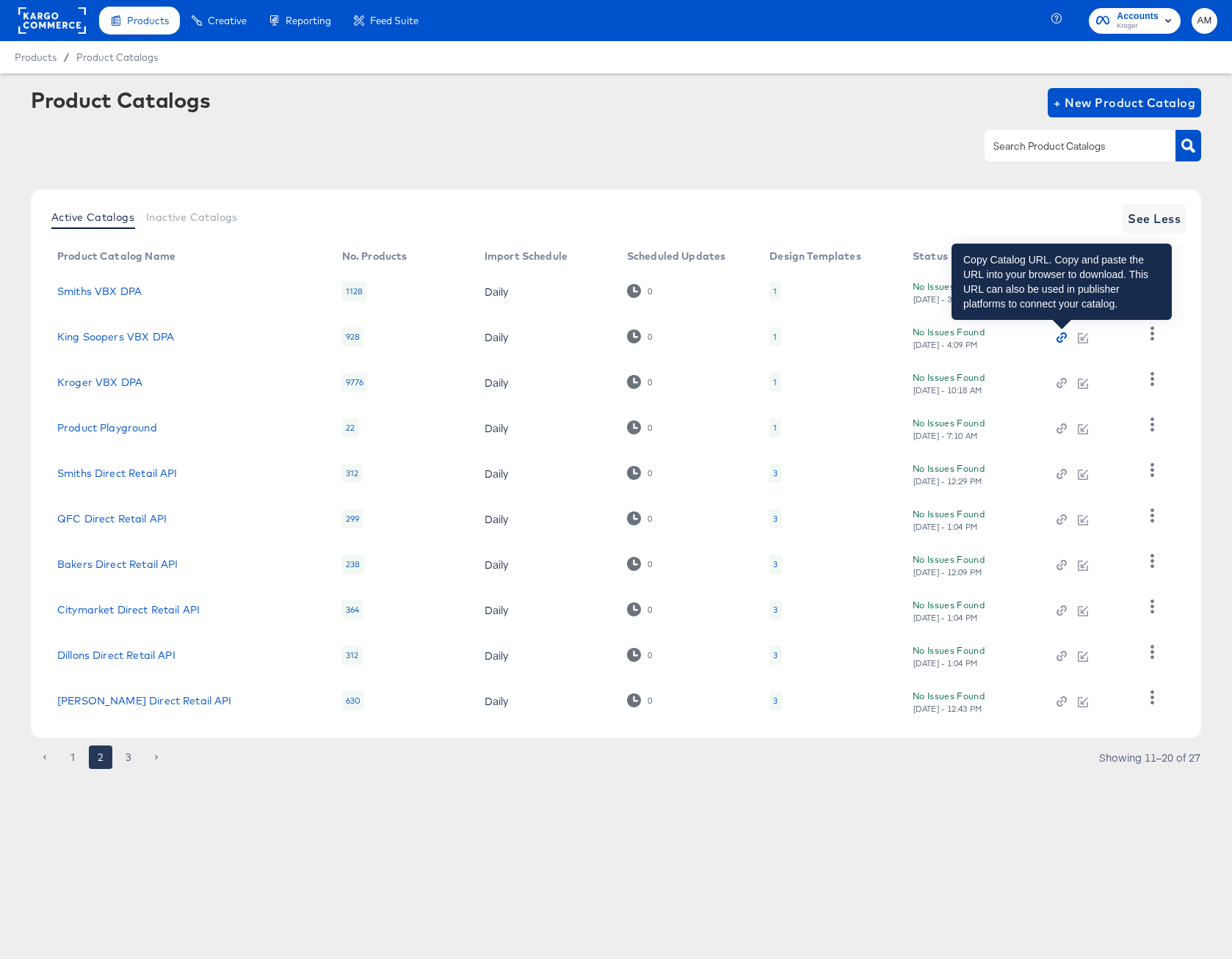
click at [1060, 341] on icon "button" at bounding box center [1059, 341] width 7 height 7
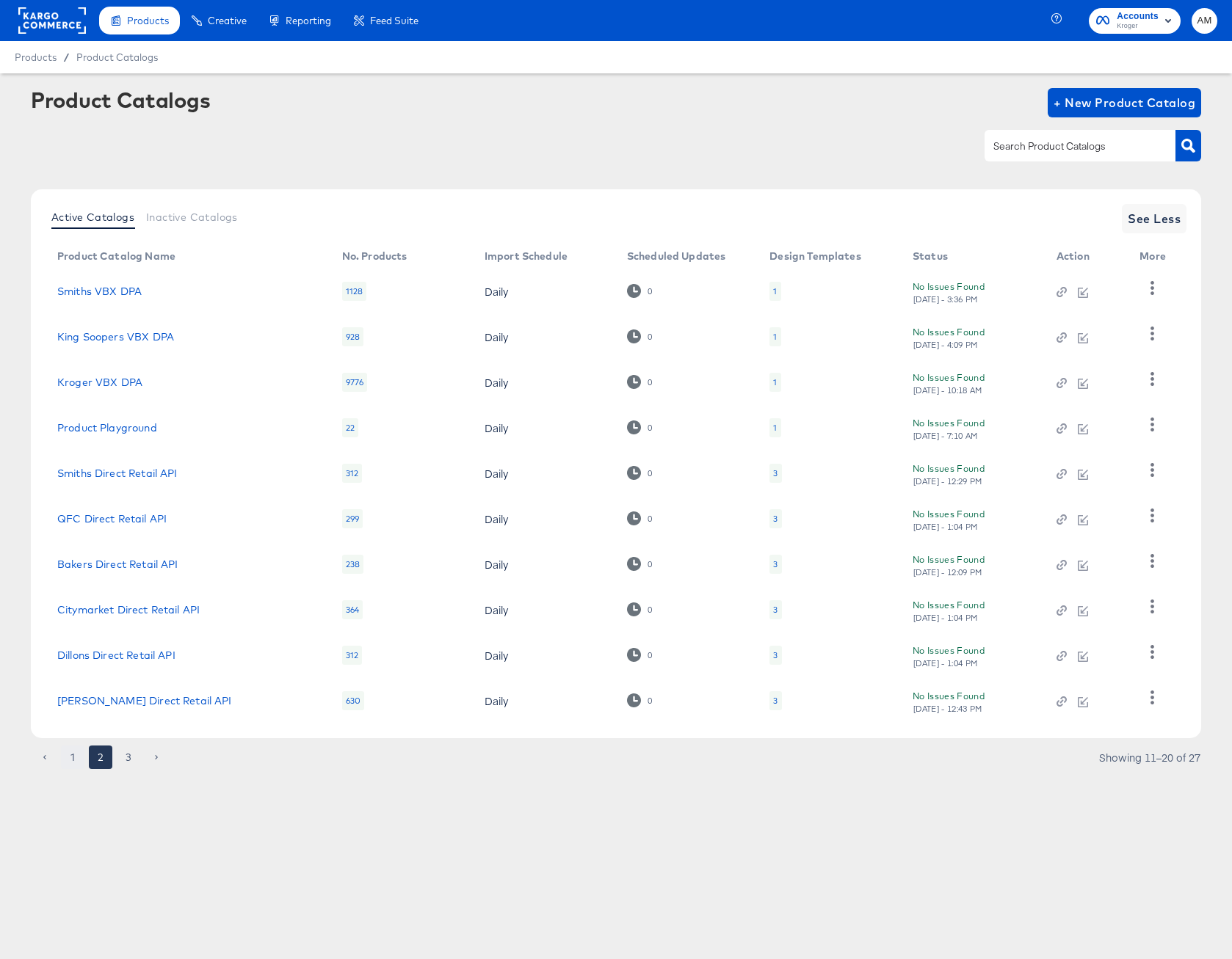
click at [71, 754] on button "1" at bounding box center [72, 756] width 23 height 23
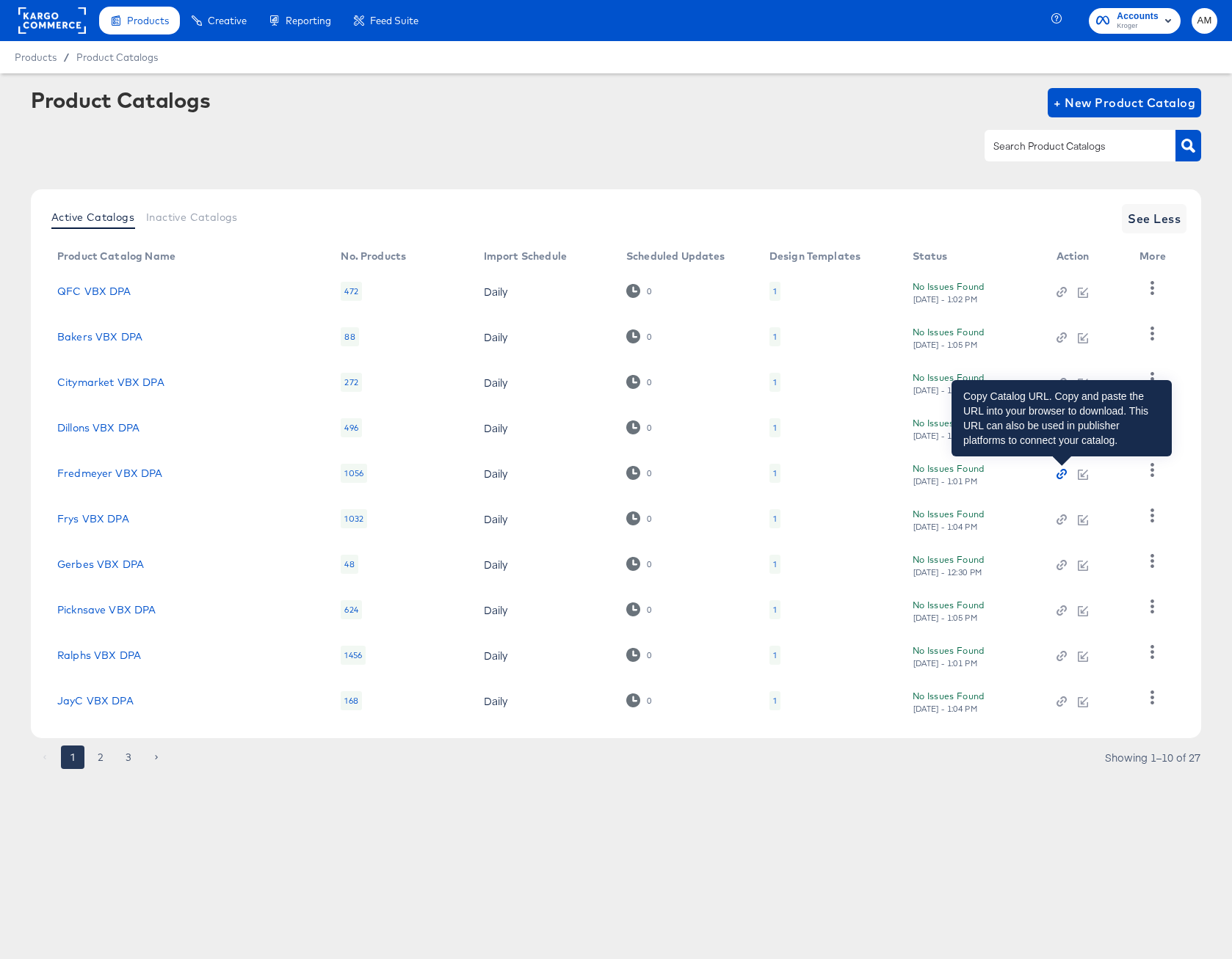
click at [1061, 473] on icon "button" at bounding box center [1061, 474] width 3 height 3
